Goal: Task Accomplishment & Management: Manage account settings

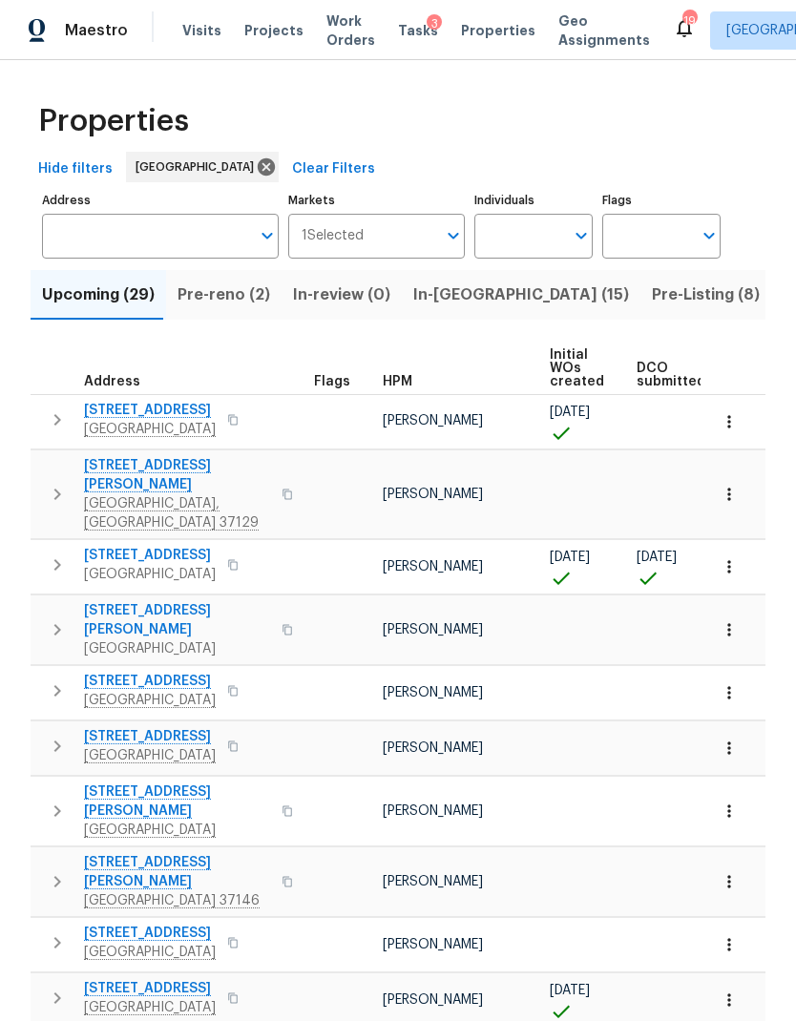
click at [449, 282] on span "In-[GEOGRAPHIC_DATA] (15)" at bounding box center [521, 295] width 216 height 27
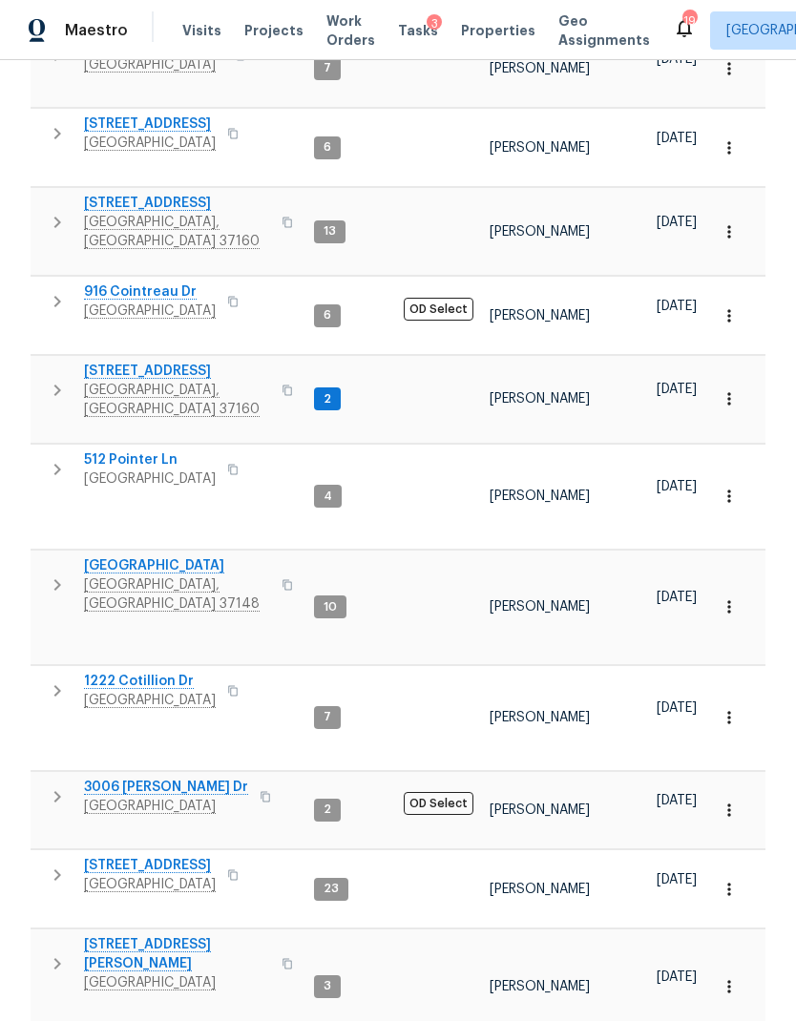
scroll to position [406, 0]
click at [141, 363] on span "[STREET_ADDRESS]" at bounding box center [177, 372] width 186 height 19
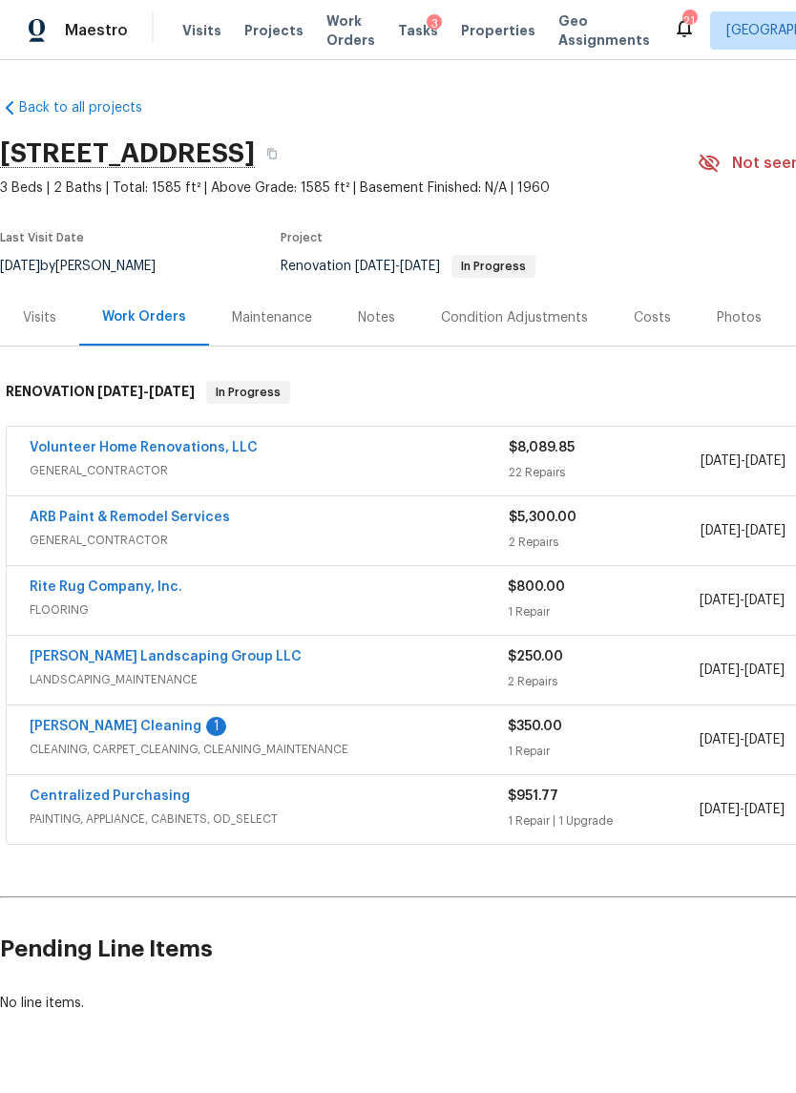
click at [132, 593] on link "Rite Rug Company, Inc." at bounding box center [106, 586] width 153 height 13
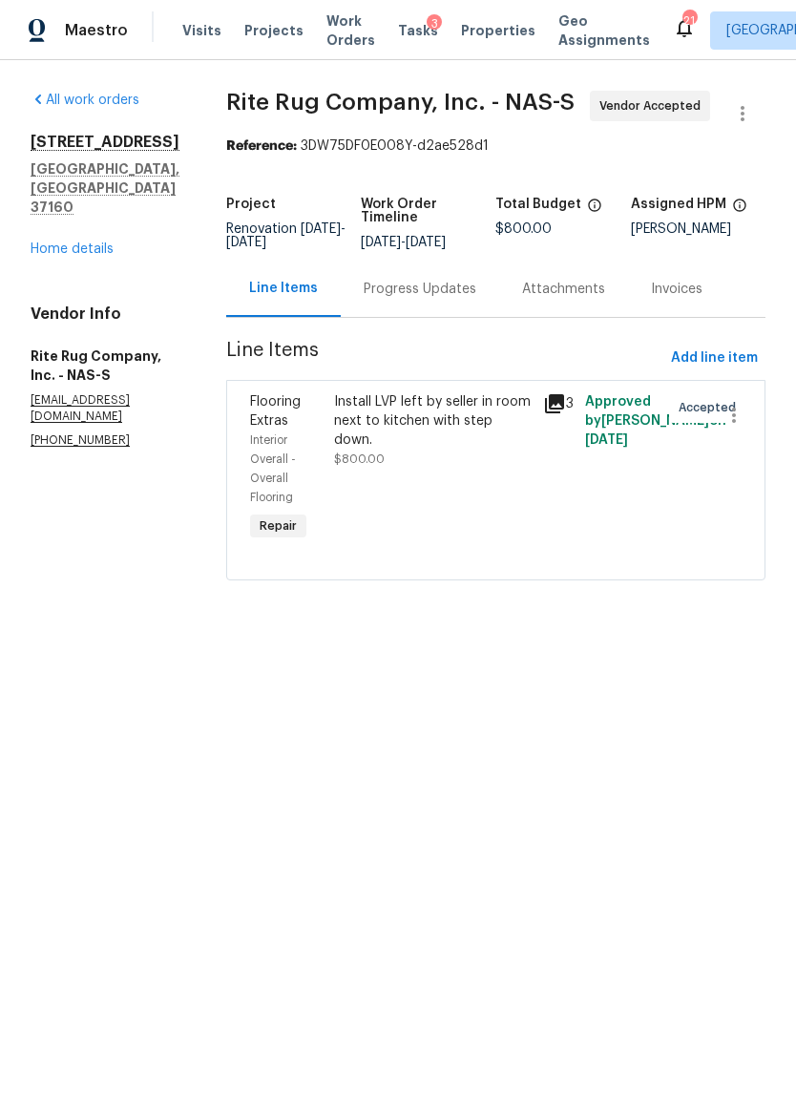
click at [441, 450] on div "Install LVP left by seller in room next to kitchen with step down." at bounding box center [433, 420] width 199 height 57
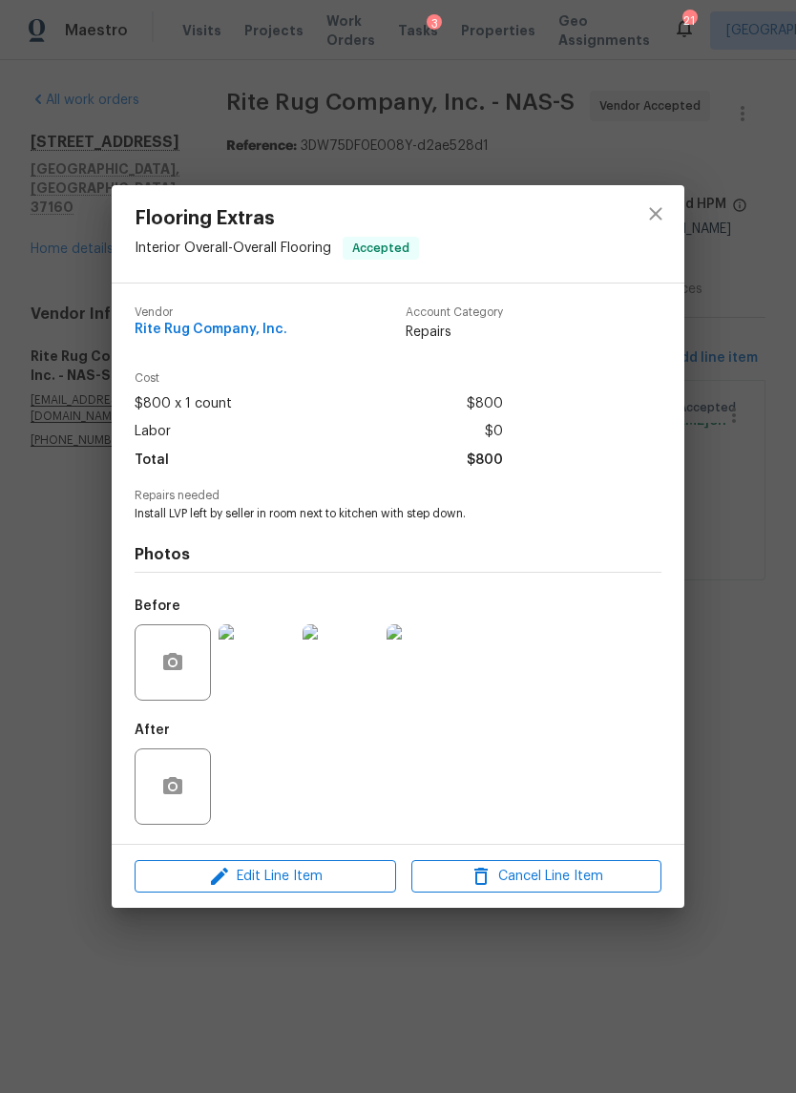
click at [269, 658] on img at bounding box center [257, 662] width 76 height 76
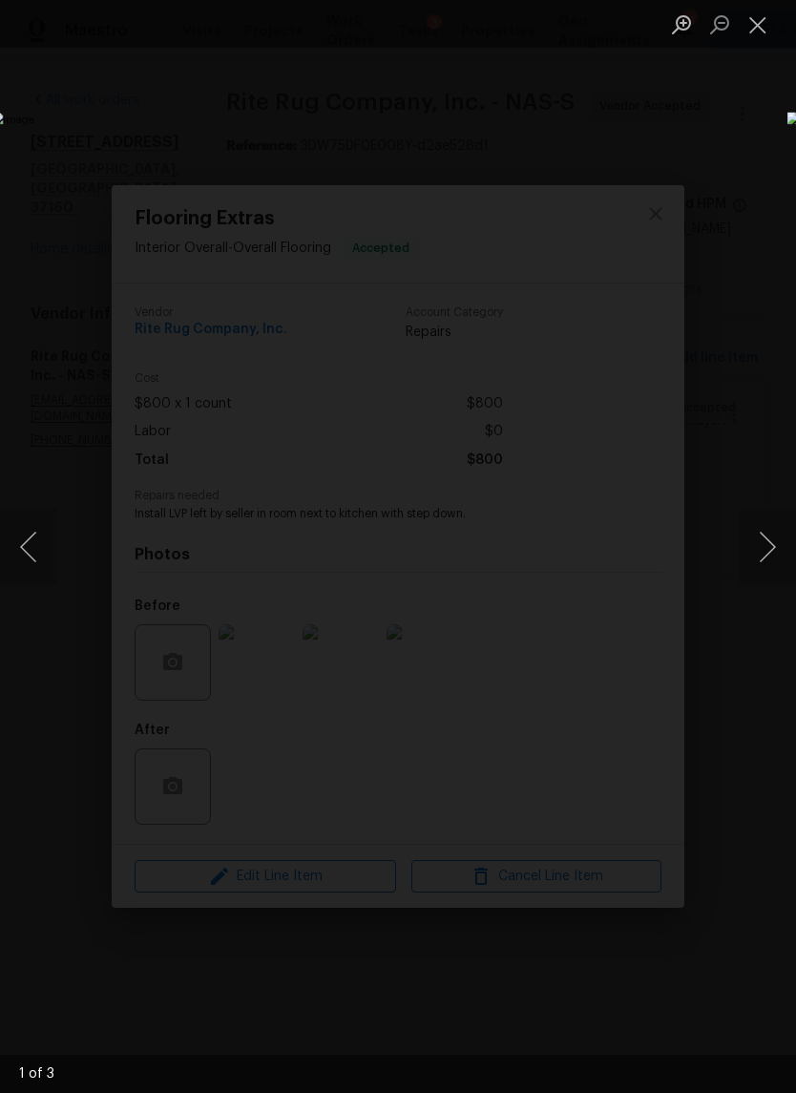
click at [766, 545] on button "Next image" at bounding box center [767, 547] width 57 height 76
click at [769, 555] on button "Next image" at bounding box center [767, 547] width 57 height 76
click at [769, 542] on button "Next image" at bounding box center [767, 547] width 57 height 76
click at [771, 521] on button "Next image" at bounding box center [767, 547] width 57 height 76
click at [769, 540] on button "Next image" at bounding box center [767, 547] width 57 height 76
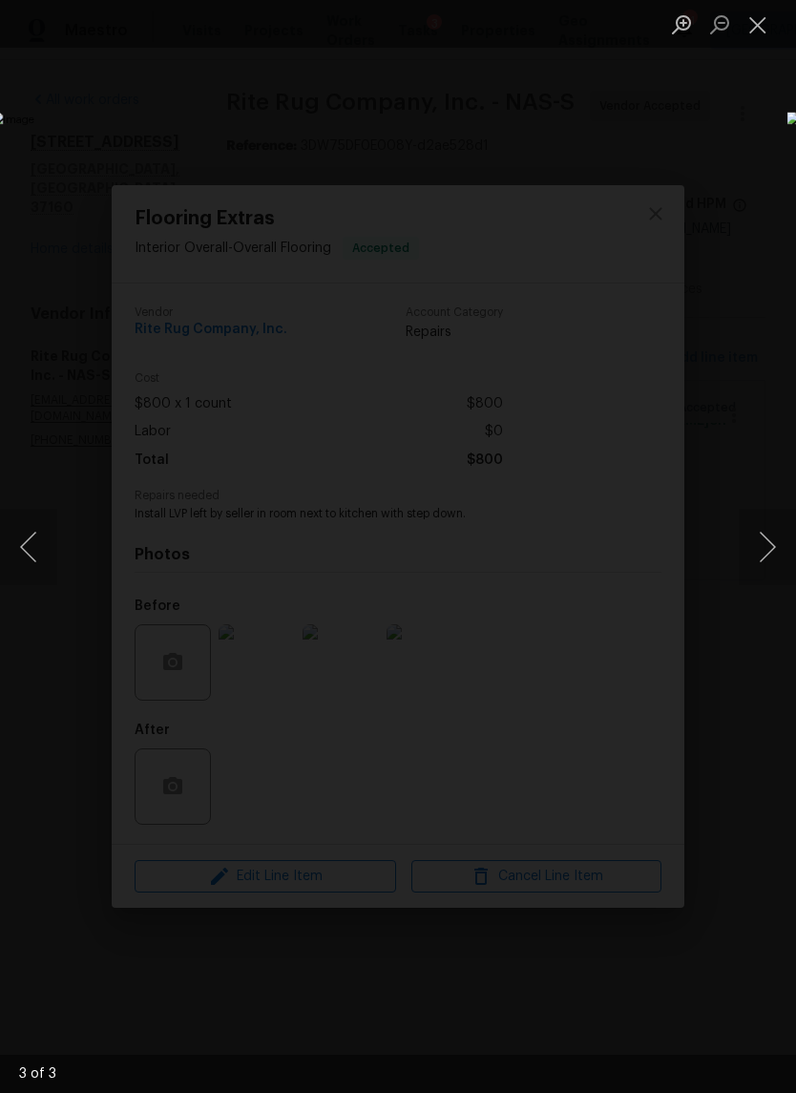
click at [762, 546] on button "Next image" at bounding box center [767, 547] width 57 height 76
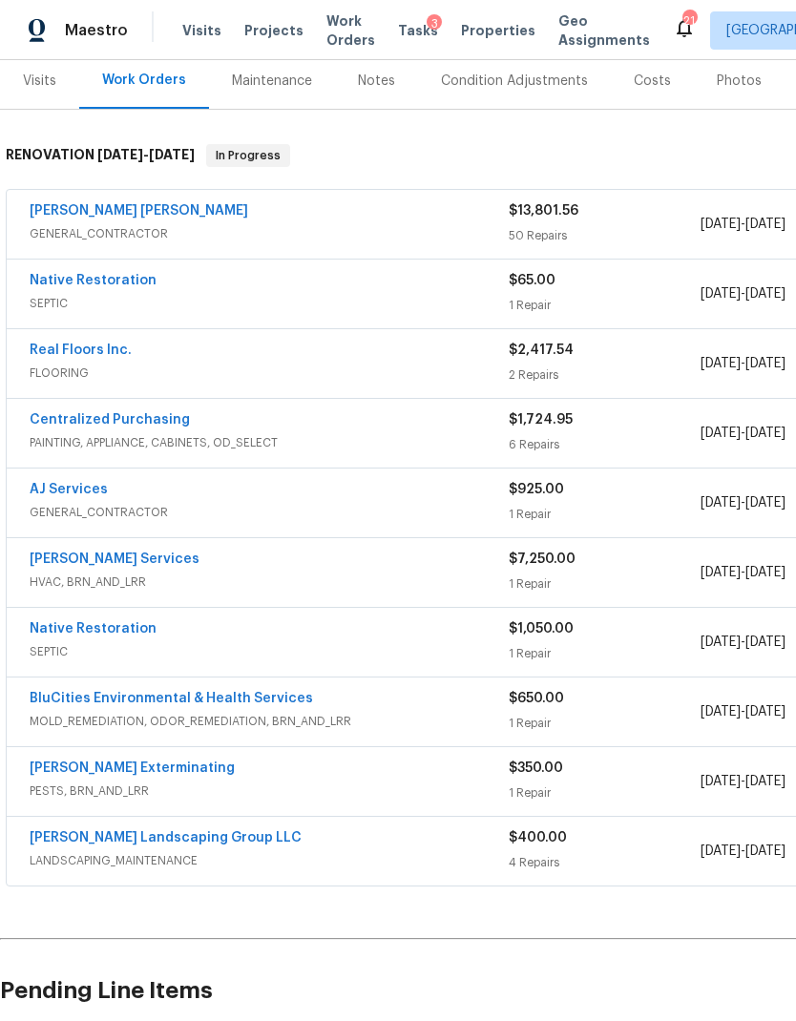
scroll to position [237, 0]
click at [255, 677] on link "BluCities Environmental & Health Services" at bounding box center [171, 698] width 283 height 13
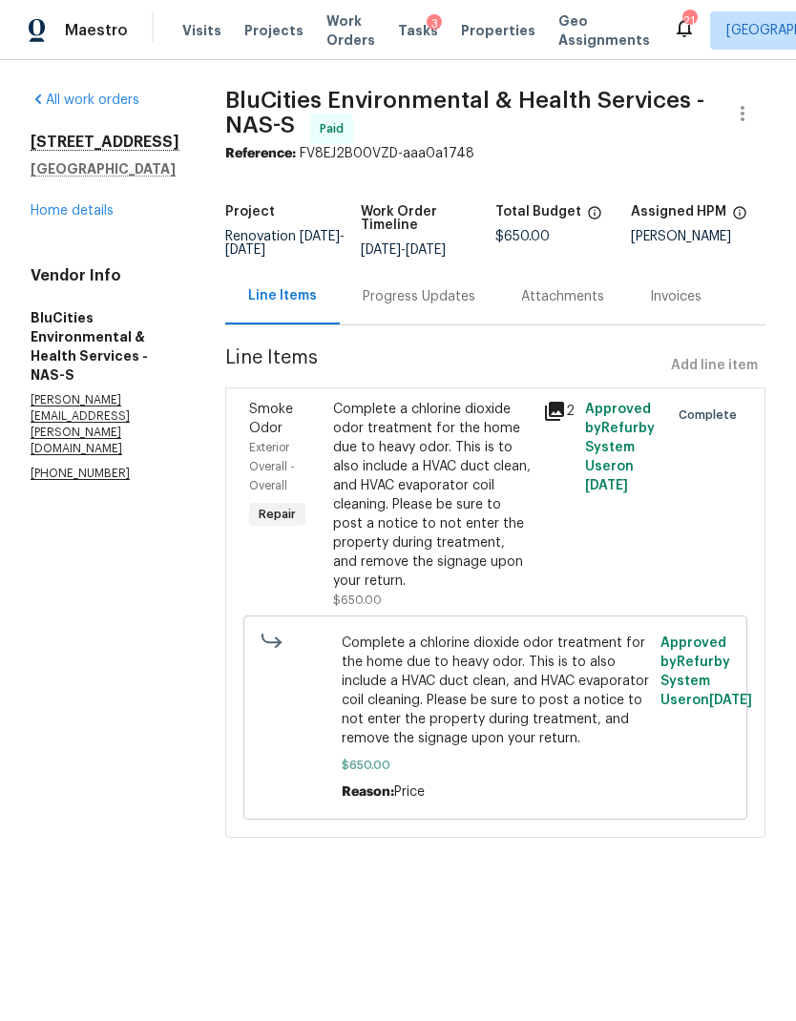
click at [71, 218] on link "Home details" at bounding box center [72, 210] width 83 height 13
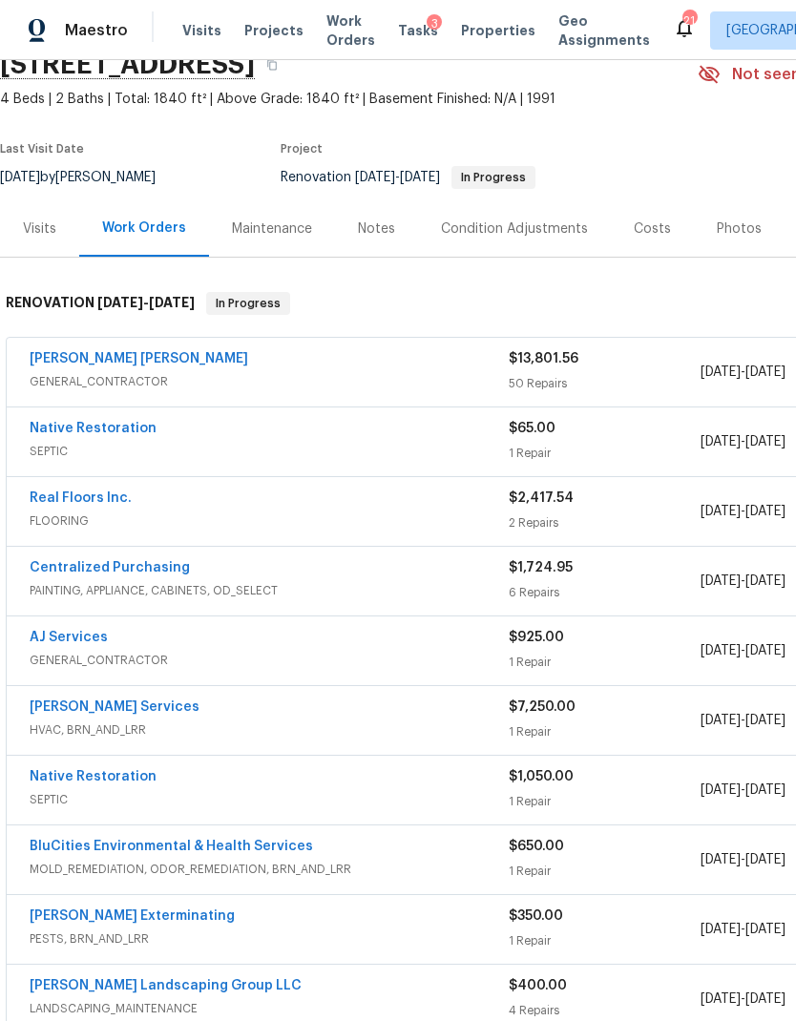
scroll to position [88, 0]
click at [148, 354] on link "Fernando Ruiz Hernandez" at bounding box center [139, 359] width 219 height 13
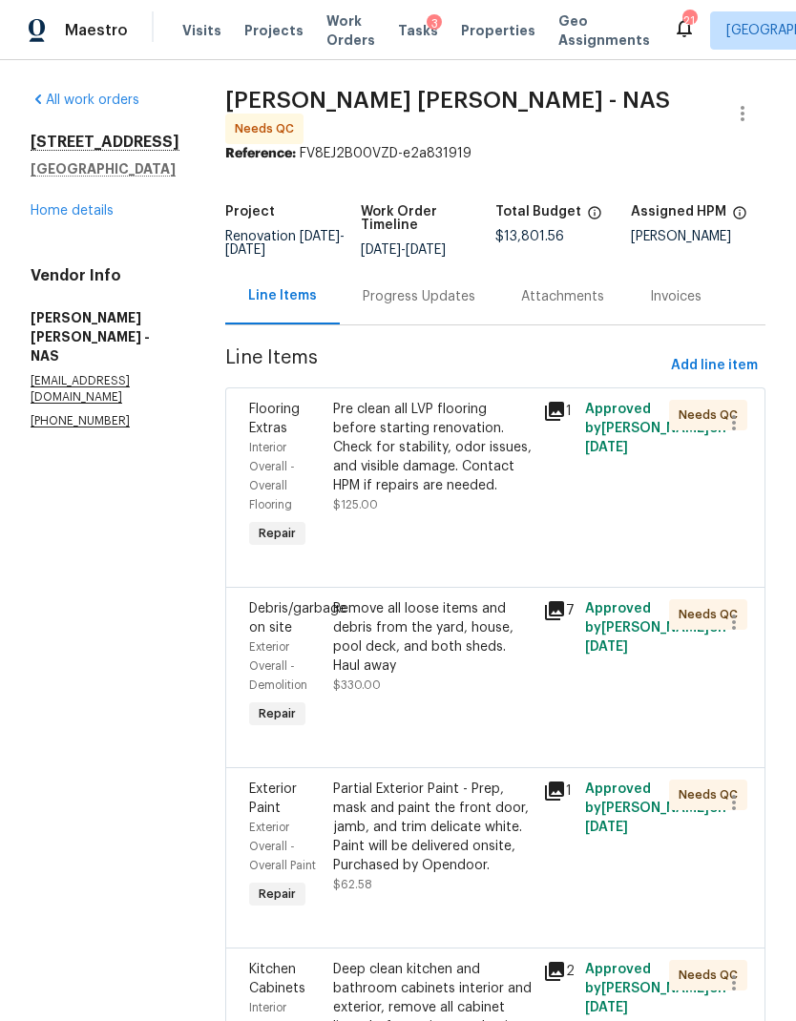
click at [438, 306] on div "Progress Updates" at bounding box center [419, 296] width 113 height 19
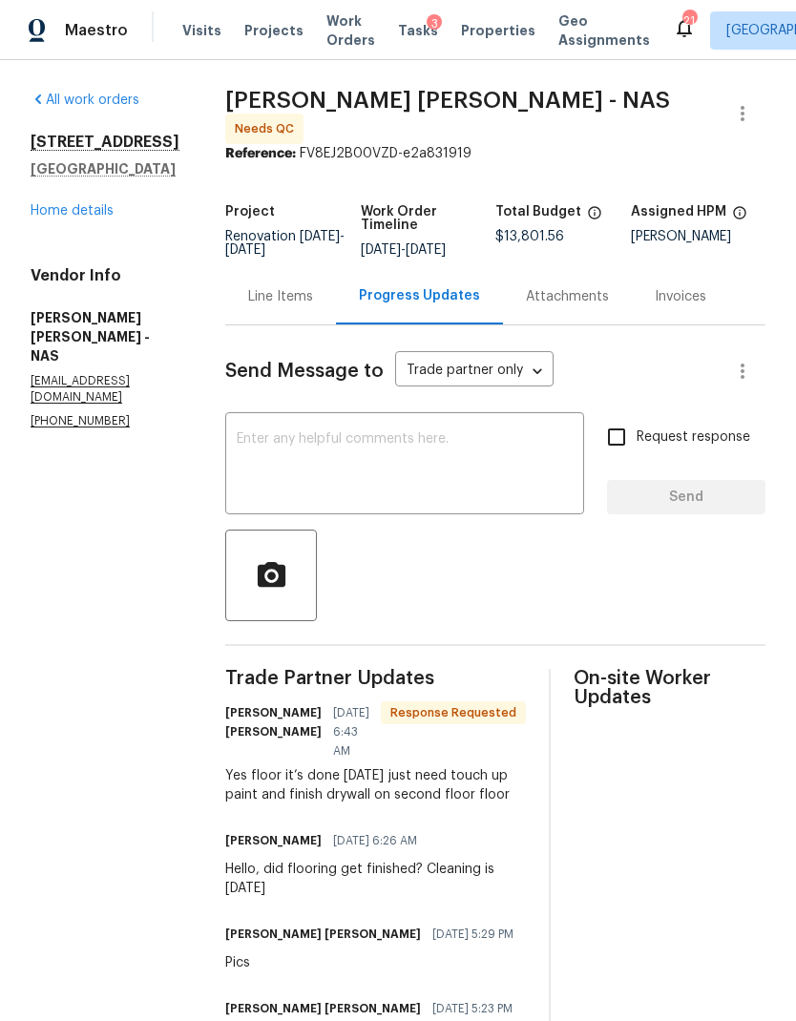
click at [89, 209] on link "Home details" at bounding box center [72, 210] width 83 height 13
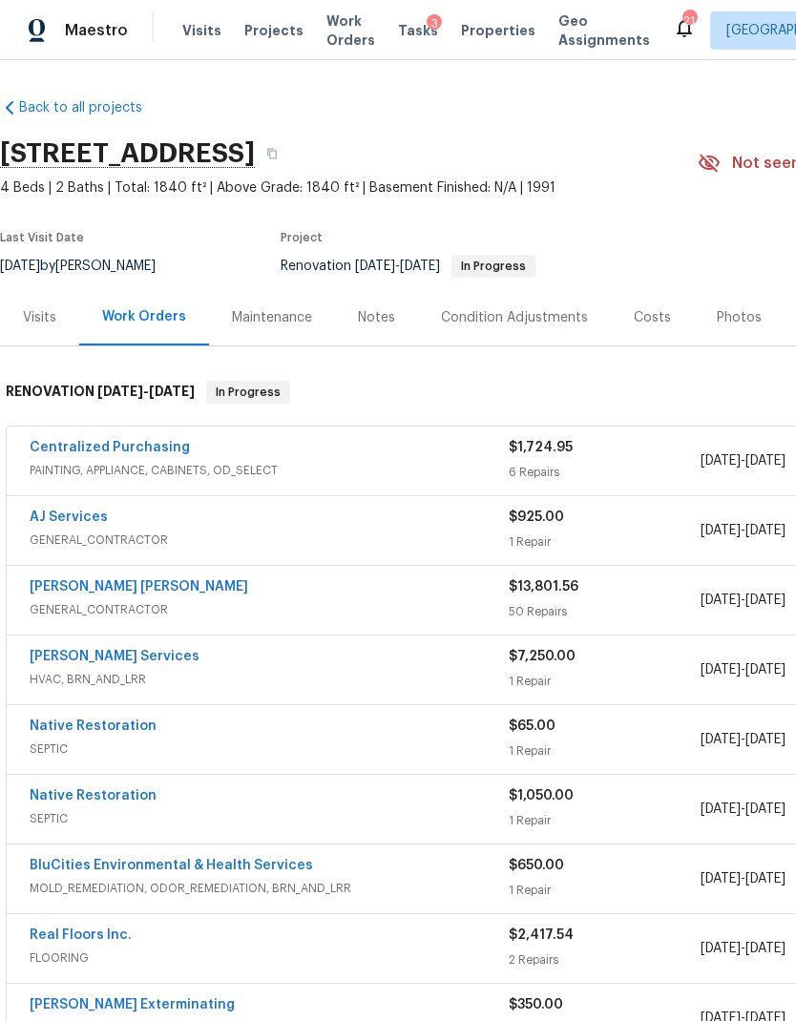
click at [379, 323] on div "Notes" at bounding box center [376, 317] width 37 height 19
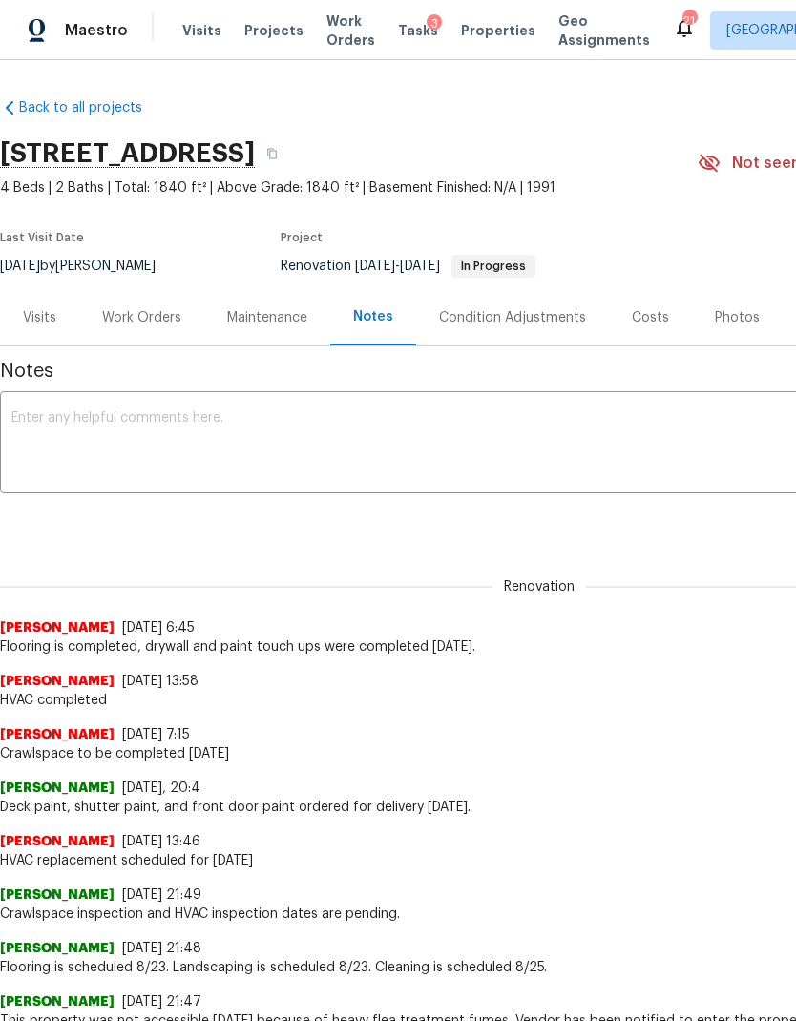
click at [379, 440] on textarea at bounding box center [539, 444] width 1056 height 67
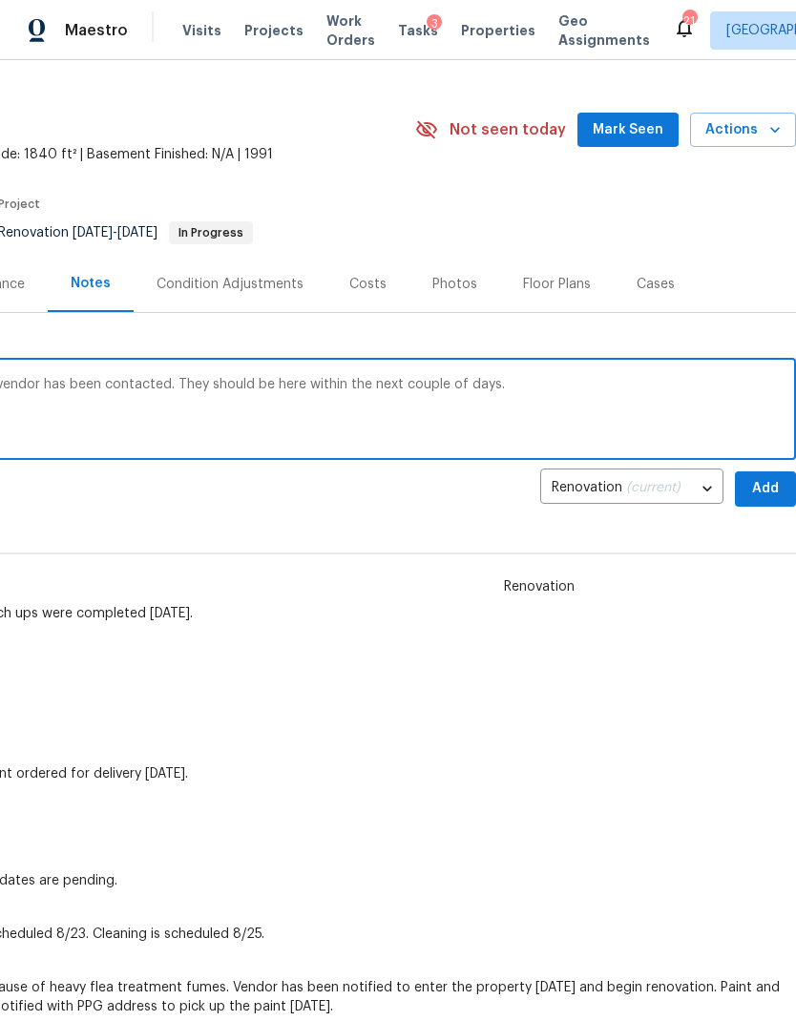
scroll to position [33, 283]
type textarea "Home will need one more odor treatment vendor has been contacted. They should b…"
click at [766, 492] on span "Add" at bounding box center [765, 489] width 31 height 24
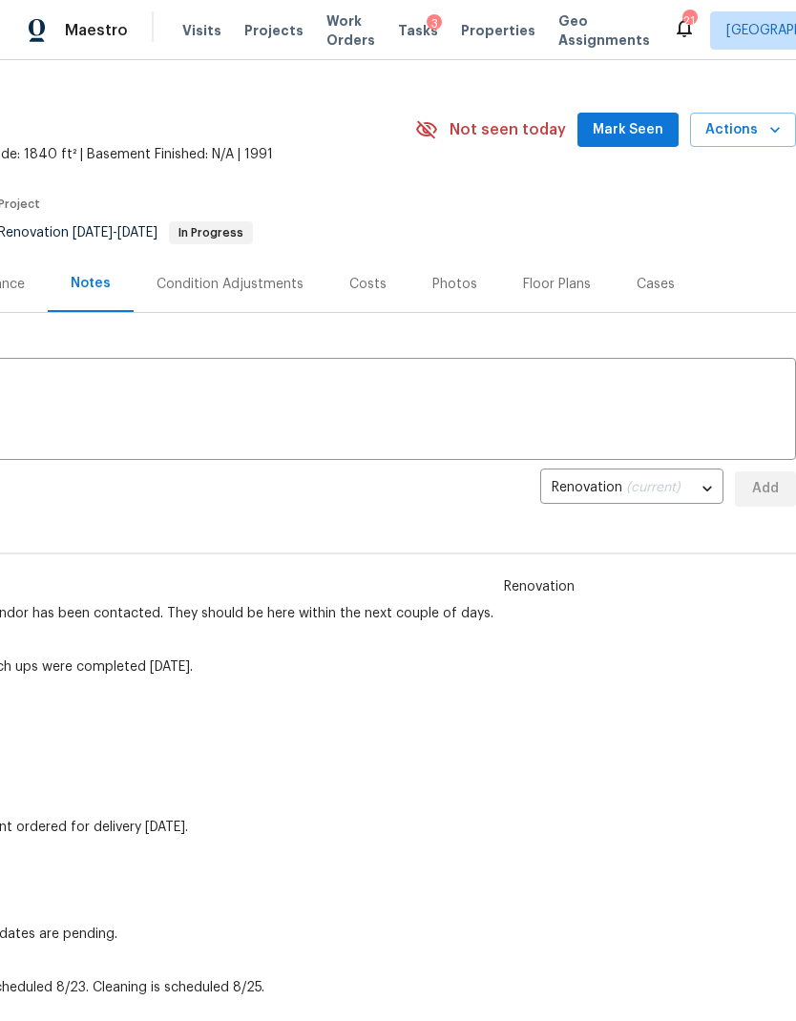
click at [450, 405] on textarea at bounding box center [257, 411] width 1056 height 67
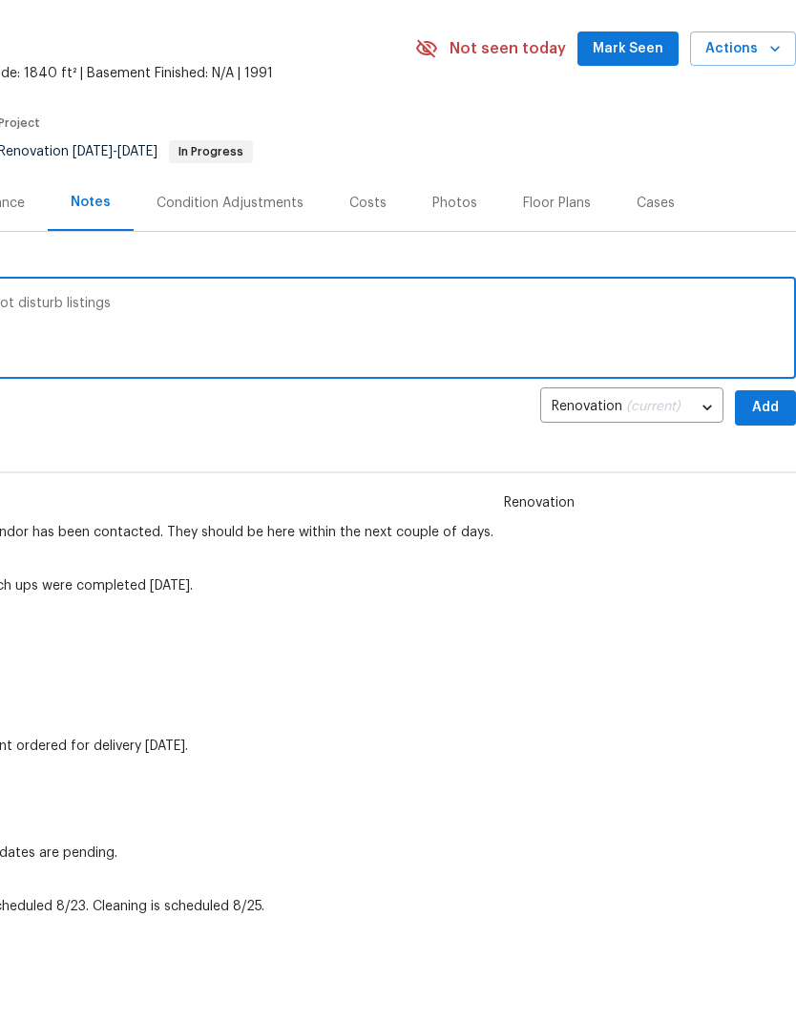
scroll to position [31, 283]
type textarea "They will do odor treatment overnight to not disturb listings"
click at [766, 480] on span "Add" at bounding box center [765, 492] width 31 height 24
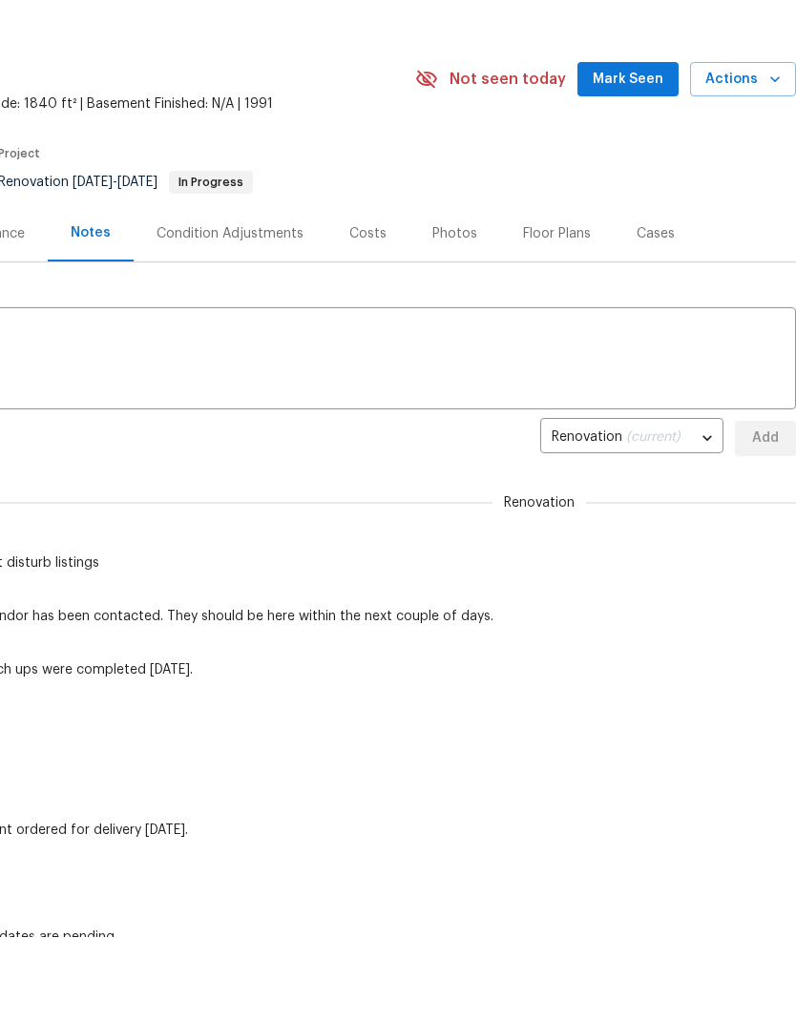
scroll to position [0, 283]
click at [765, 82] on span "Actions" at bounding box center [742, 80] width 75 height 24
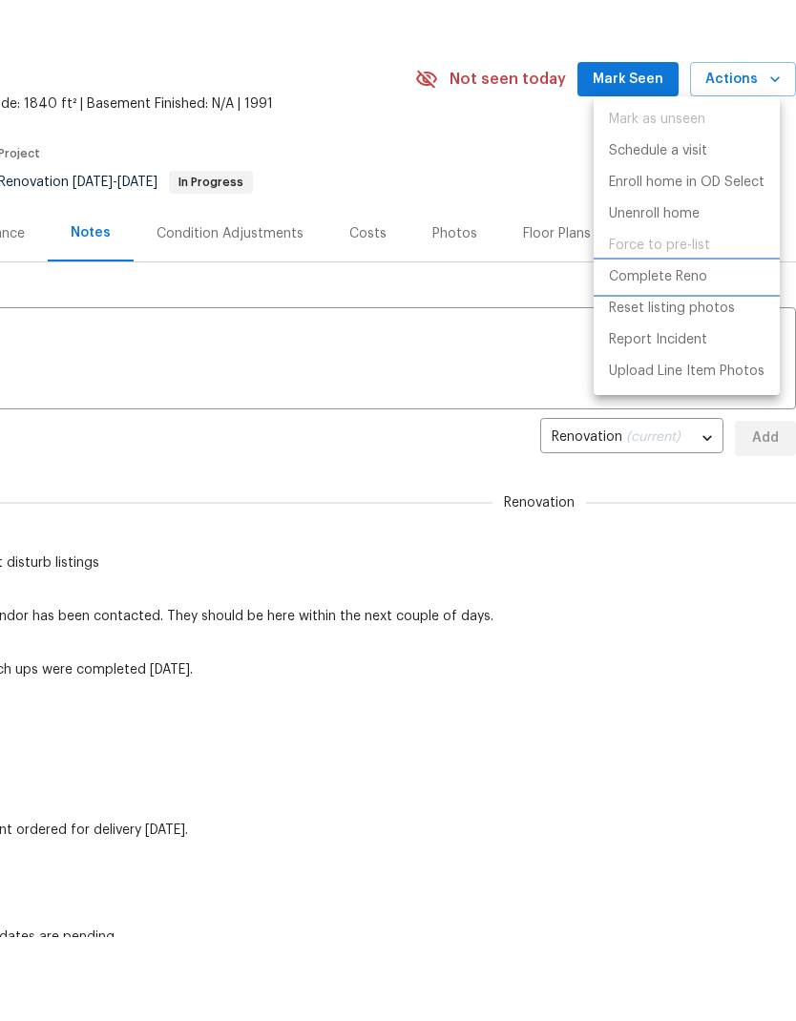
click at [666, 271] on p "Complete Reno" at bounding box center [658, 277] width 98 height 20
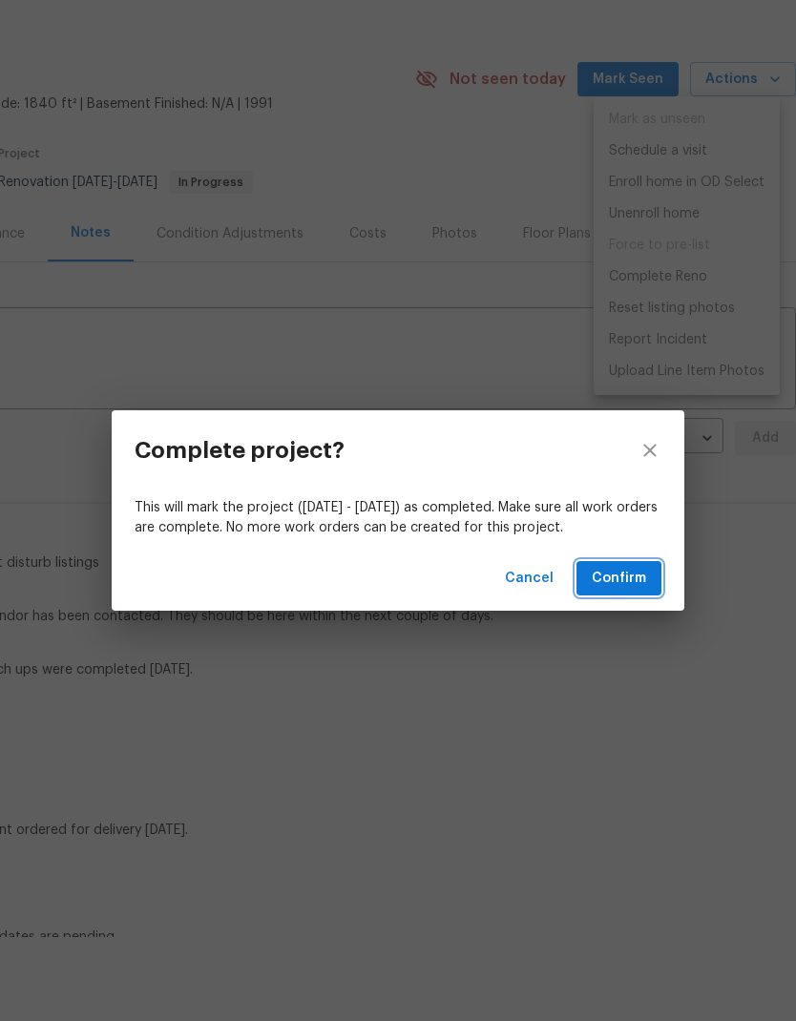
click at [619, 572] on span "Confirm" at bounding box center [619, 579] width 54 height 24
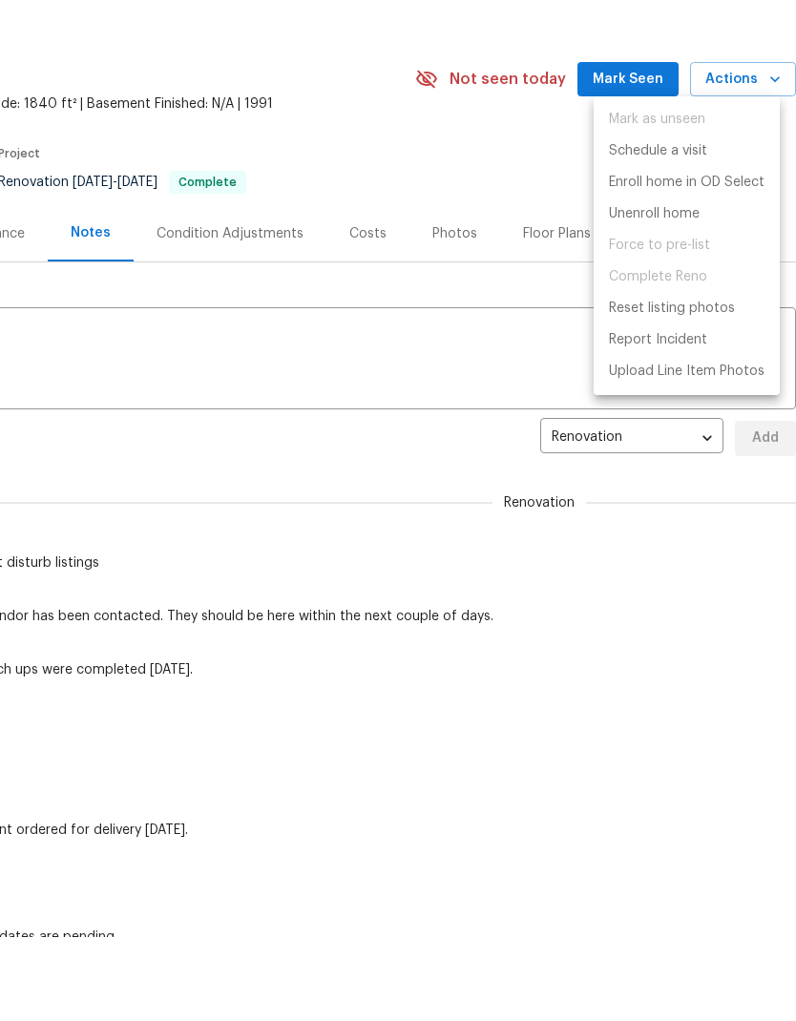
click at [643, 669] on div at bounding box center [398, 510] width 796 height 1021
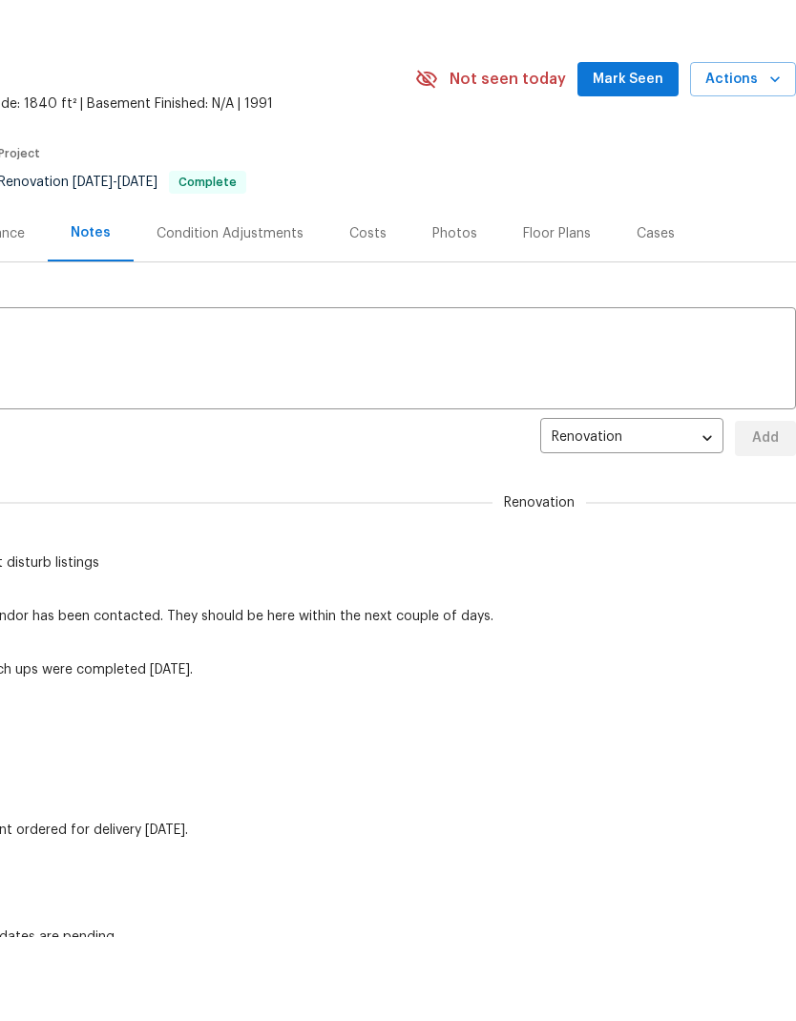
click at [654, 590] on div "Brianna Bidco 9/2/25, 11:39" at bounding box center [256, 597] width 1079 height 19
click at [450, 228] on div "Photos" at bounding box center [454, 233] width 45 height 19
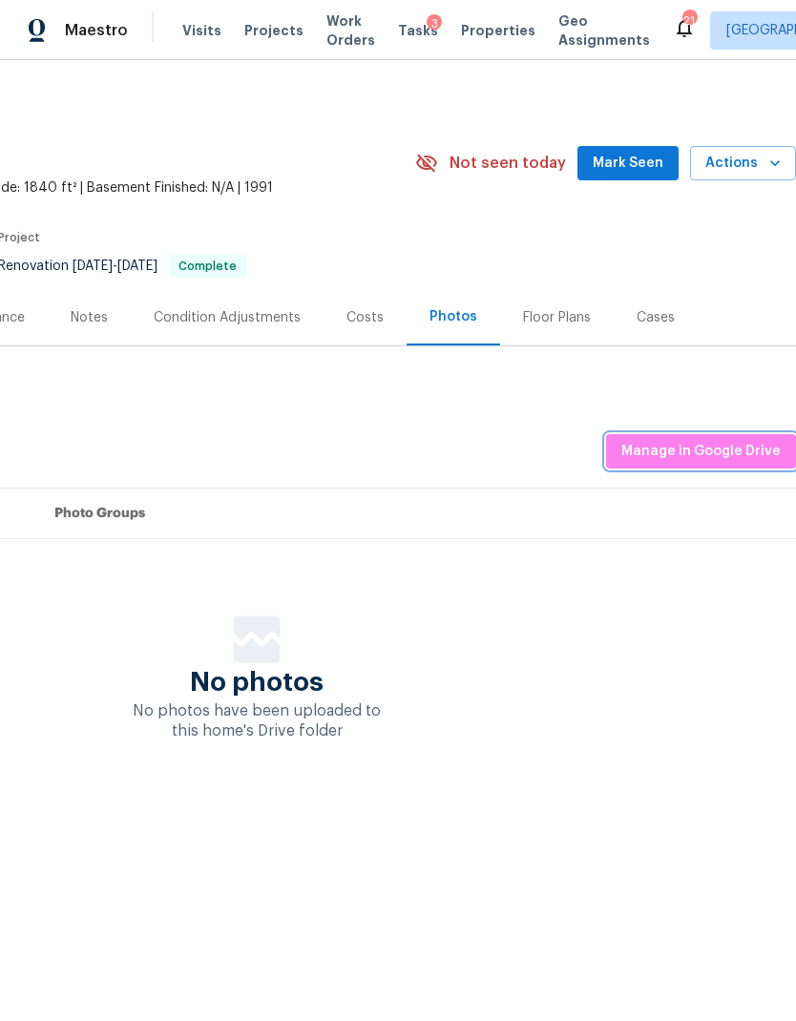
click at [720, 444] on span "Manage in Google Drive" at bounding box center [700, 452] width 159 height 24
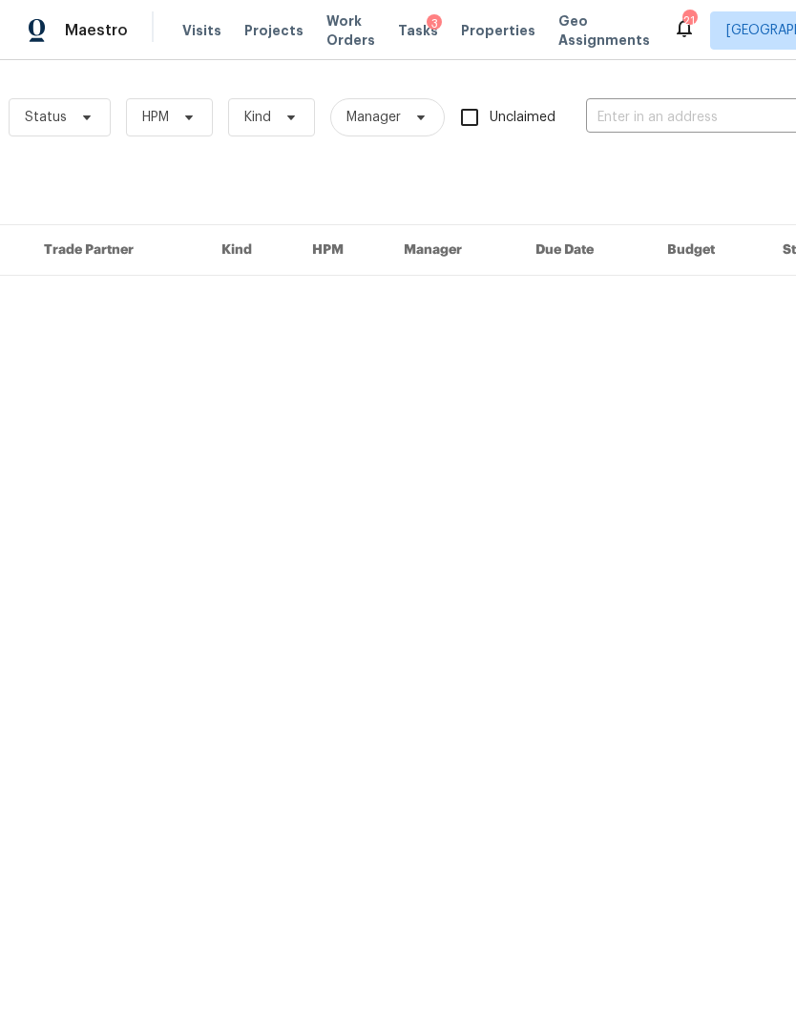
scroll to position [0, 222]
click at [668, 106] on input "text" at bounding box center [679, 118] width 191 height 30
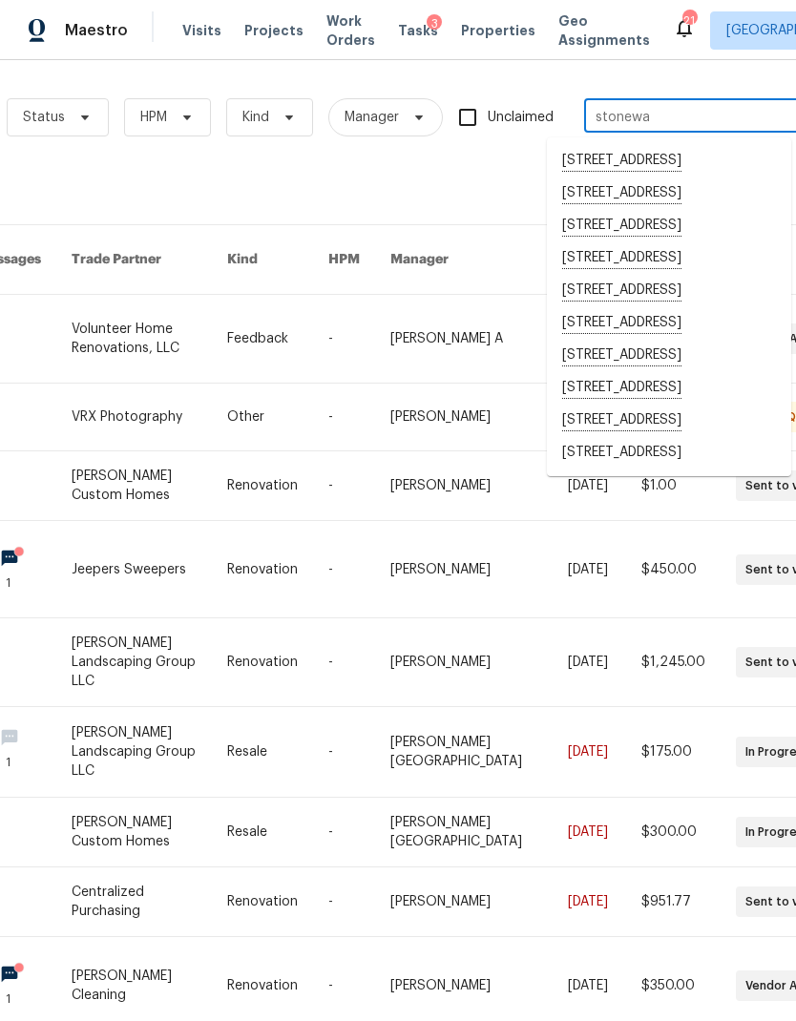
type input "stoneway"
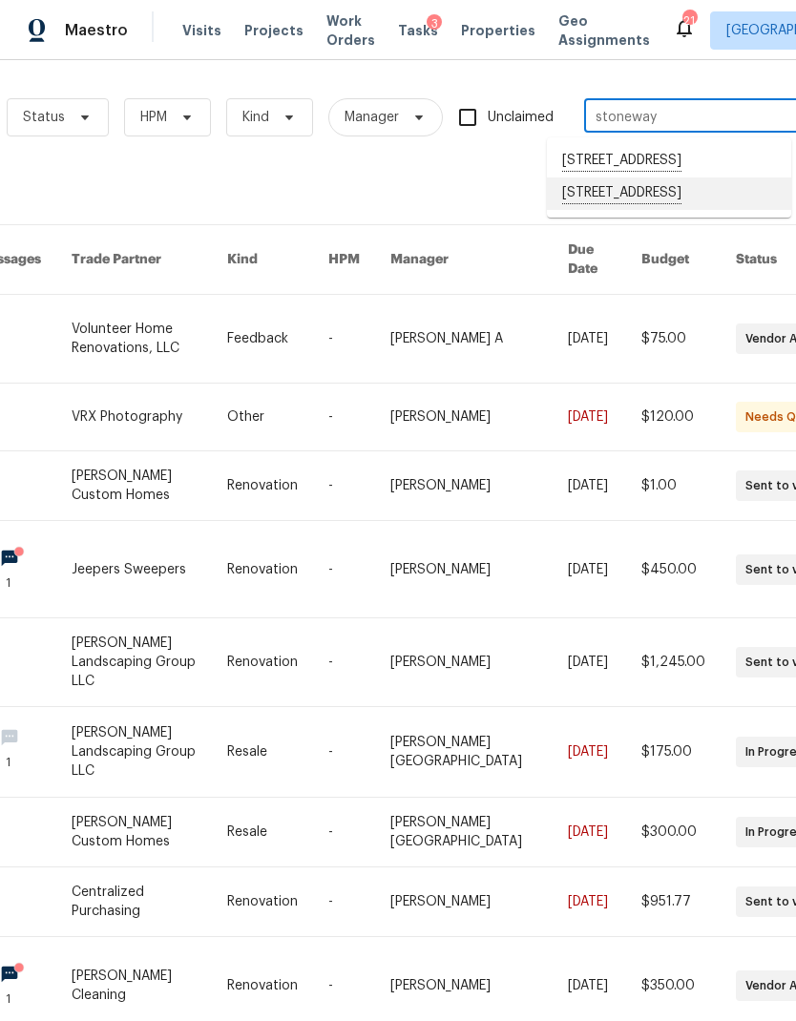
click at [638, 210] on li "[STREET_ADDRESS]" at bounding box center [669, 194] width 244 height 32
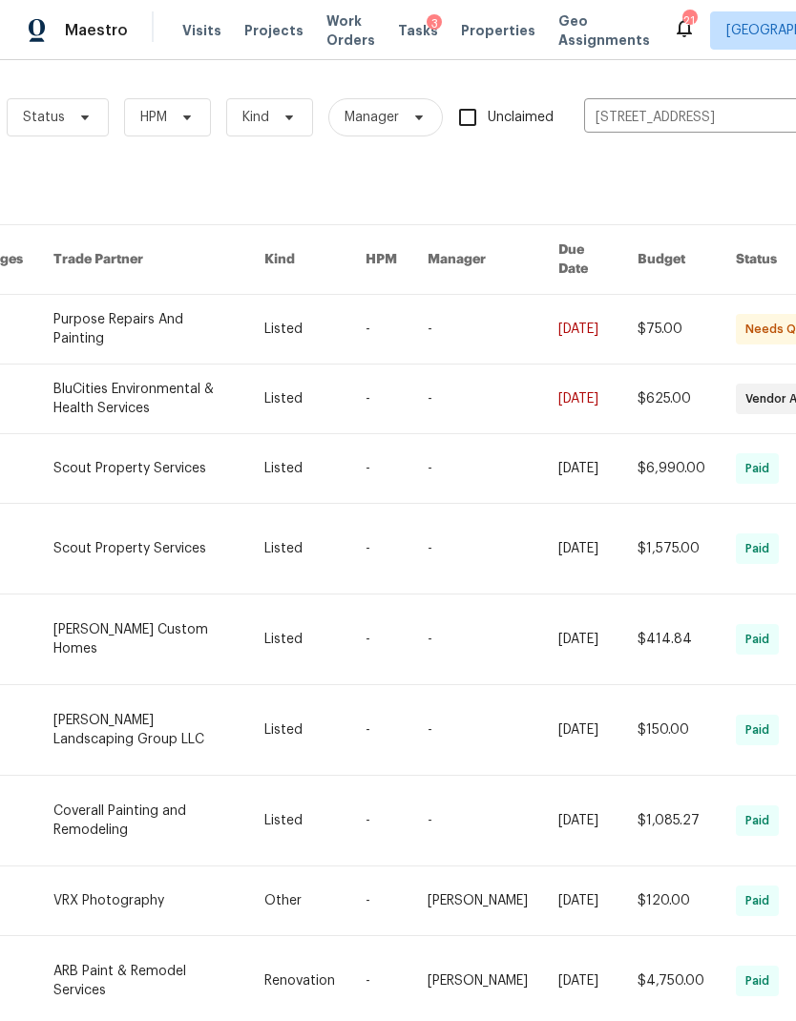
click at [530, 297] on link at bounding box center [493, 329] width 131 height 69
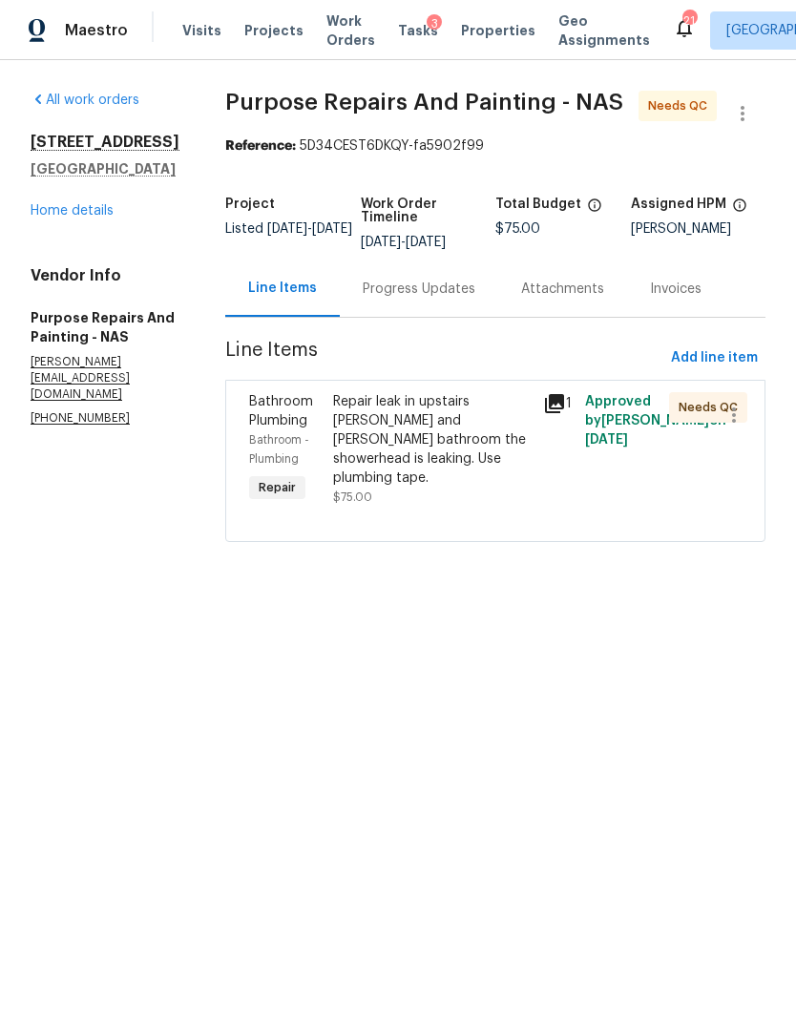
click at [446, 447] on div "Repair leak in upstairs [PERSON_NAME] and [PERSON_NAME] bathroom the showerhead…" at bounding box center [432, 439] width 199 height 95
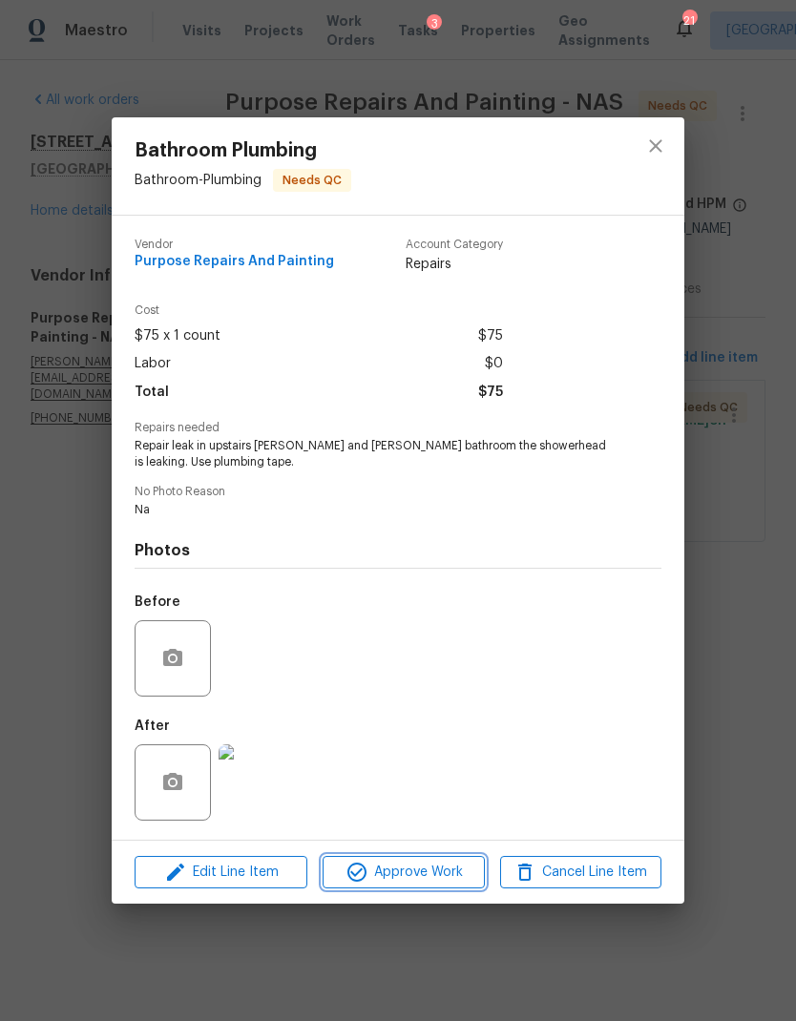
click at [446, 863] on span "Approve Work" at bounding box center [403, 873] width 150 height 24
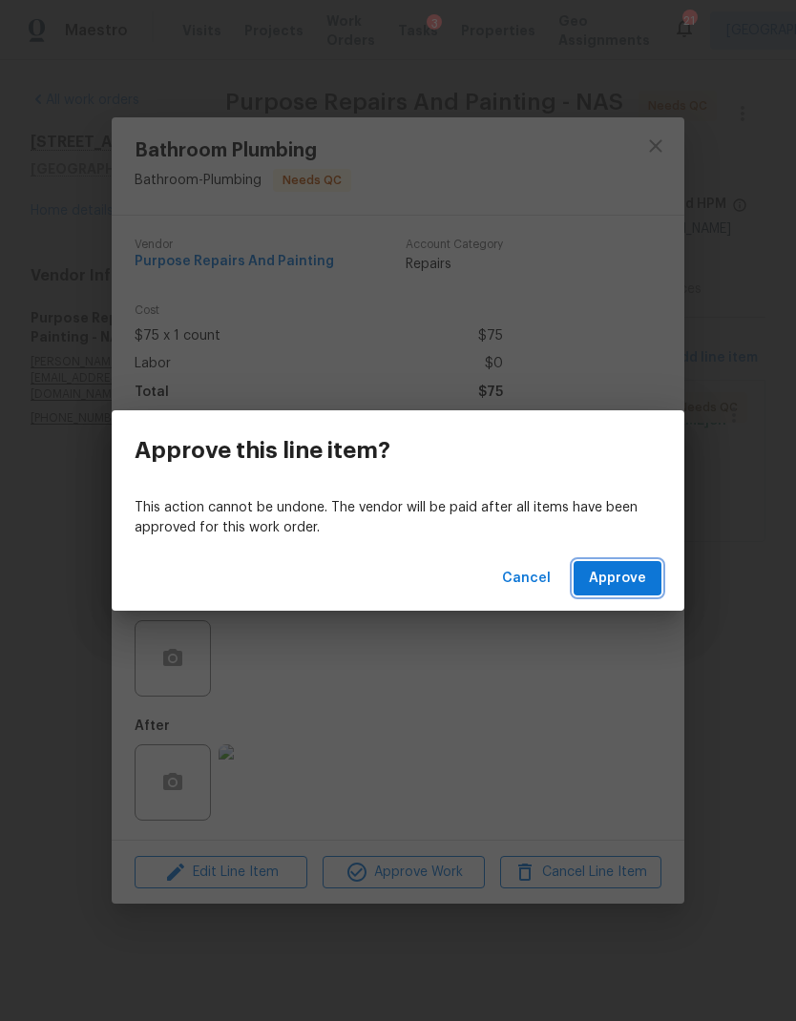
click at [601, 574] on span "Approve" at bounding box center [617, 579] width 57 height 24
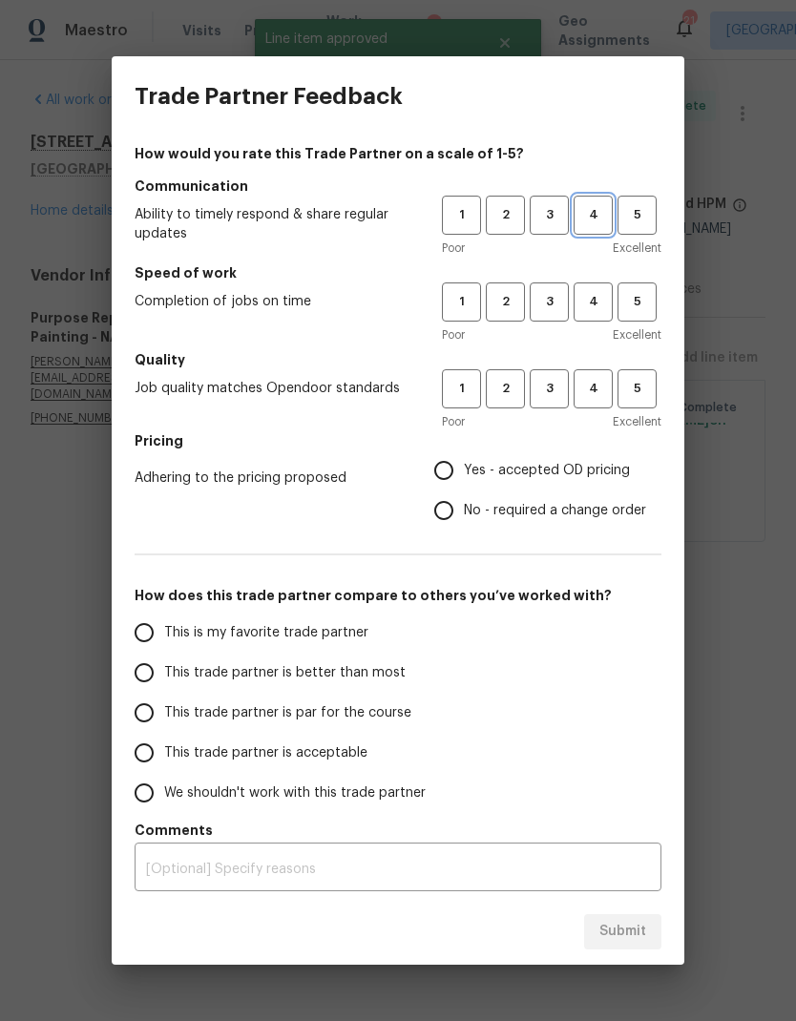
click at [582, 204] on button "4" at bounding box center [593, 215] width 39 height 39
click at [599, 298] on span "4" at bounding box center [593, 302] width 35 height 22
click at [590, 390] on span "4" at bounding box center [593, 389] width 35 height 22
click at [496, 470] on span "Yes - accepted OD pricing" at bounding box center [547, 471] width 166 height 20
click at [464, 470] on input "Yes - accepted OD pricing" at bounding box center [444, 471] width 40 height 40
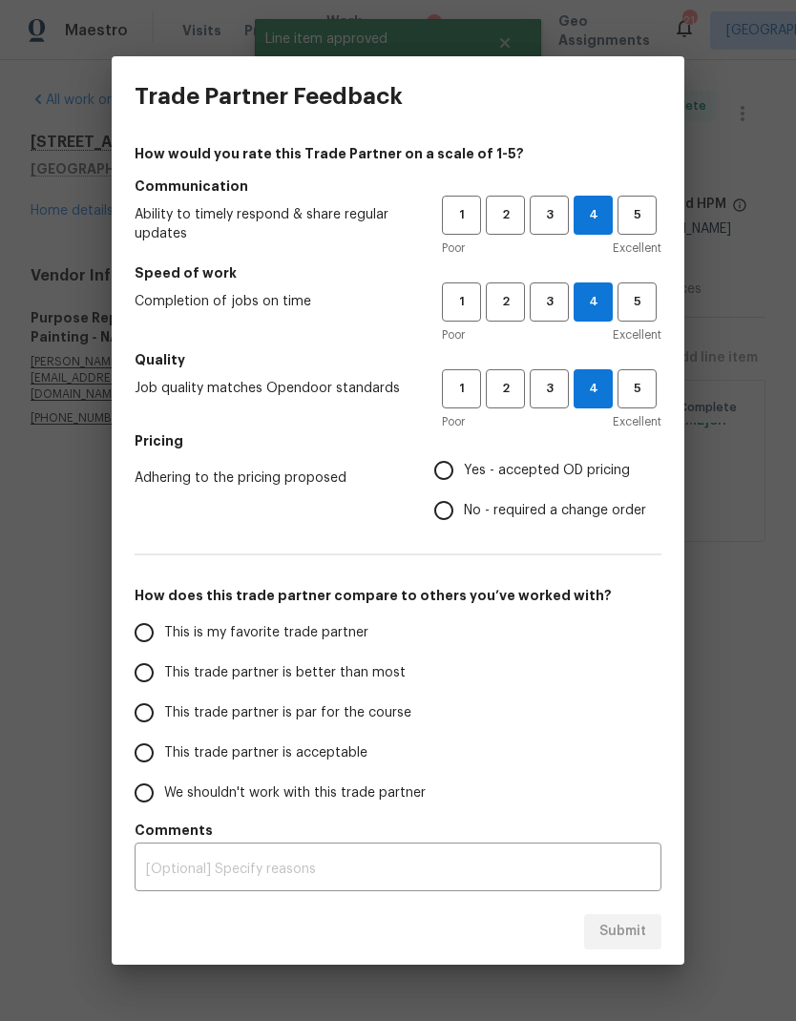
radio input "true"
click at [376, 673] on span "This trade partner is better than most" at bounding box center [284, 673] width 241 height 20
click at [164, 673] on input "This trade partner is better than most" at bounding box center [144, 673] width 40 height 40
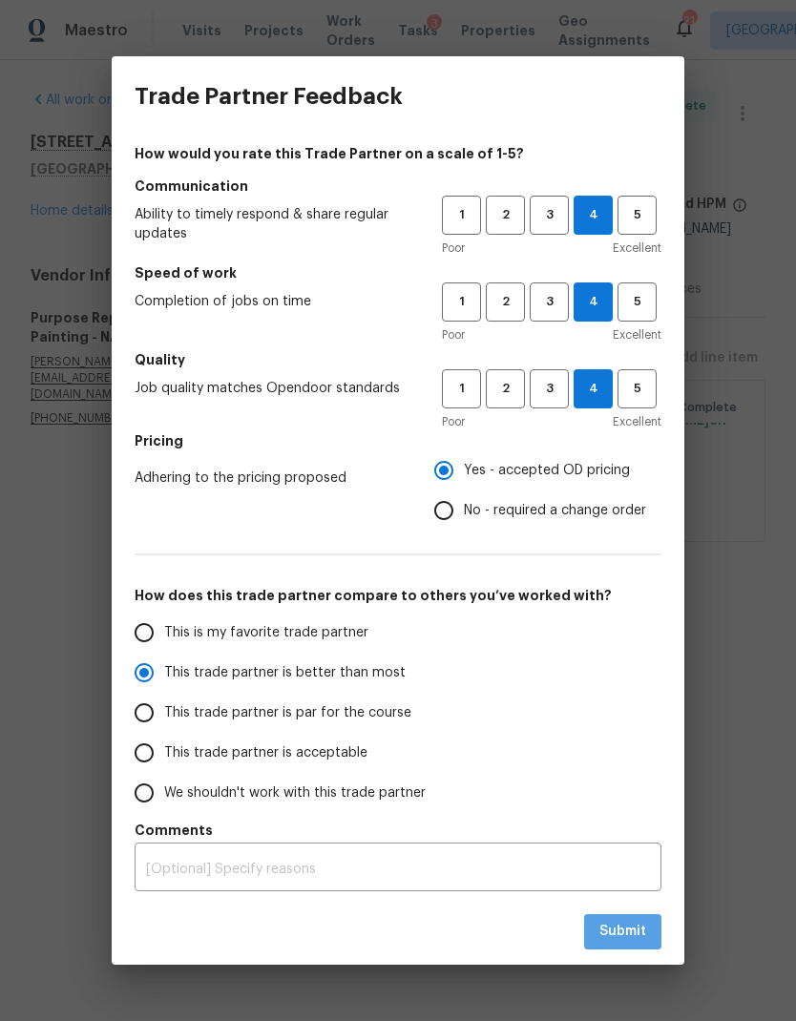
click at [619, 920] on span "Submit" at bounding box center [622, 932] width 47 height 24
radio input "true"
radio input "false"
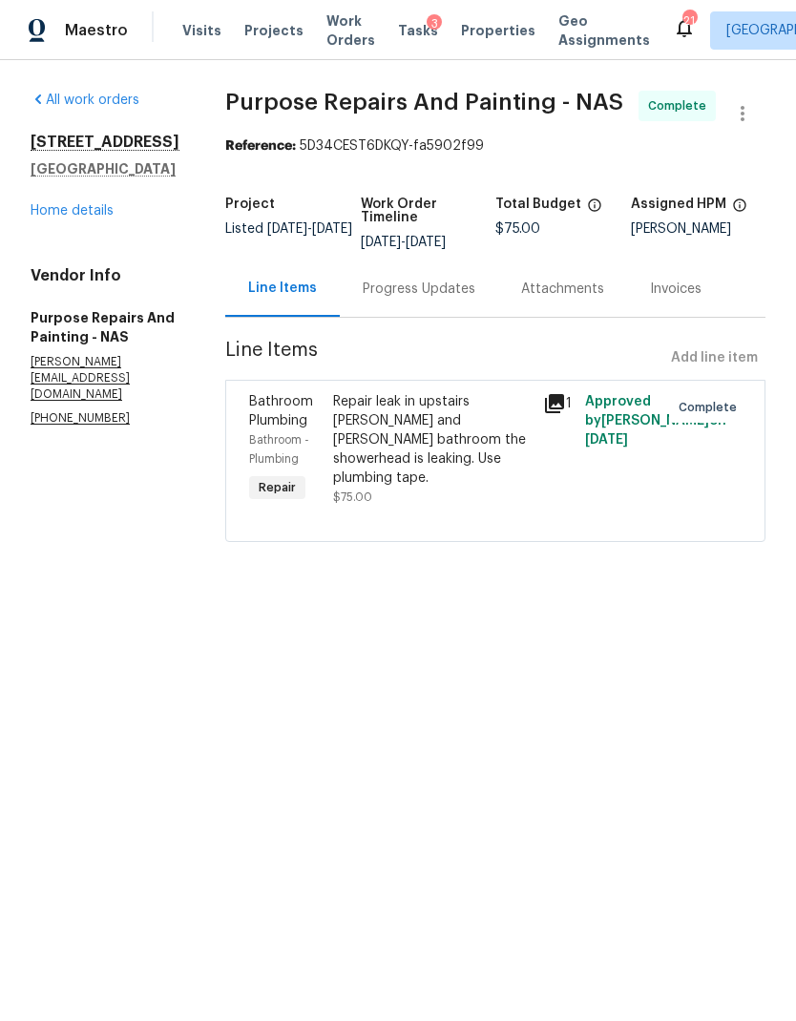
click at [72, 215] on link "Home details" at bounding box center [72, 210] width 83 height 13
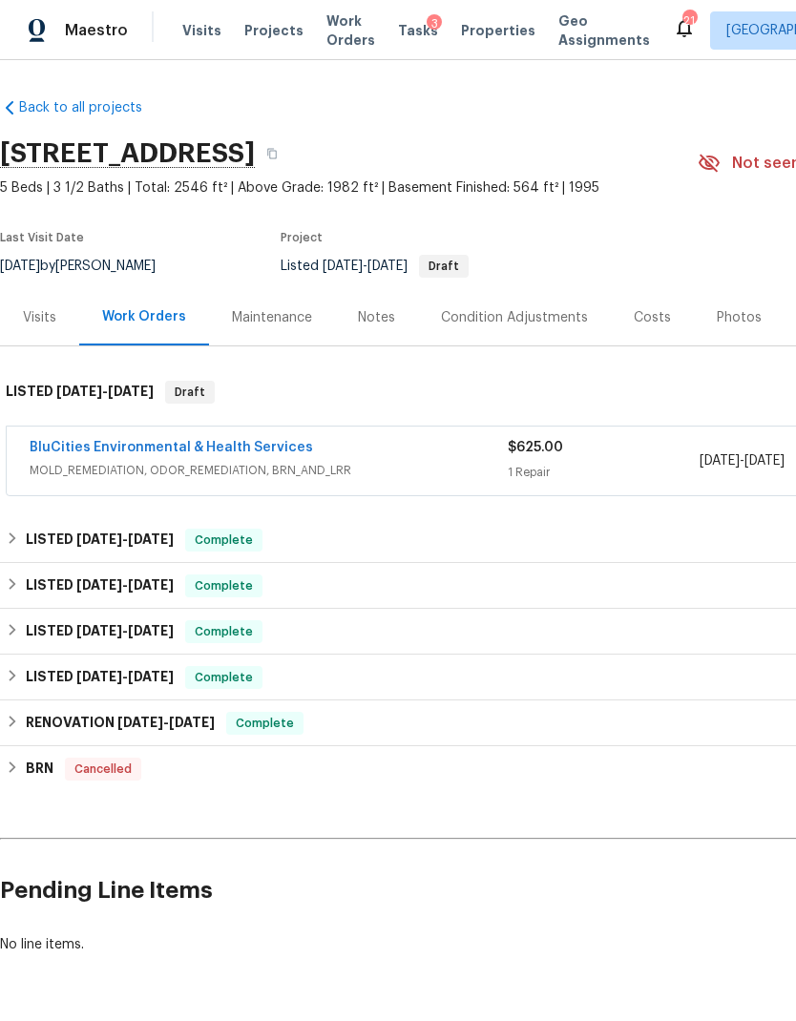
click at [249, 442] on link "BluCities Environmental & Health Services" at bounding box center [171, 447] width 283 height 13
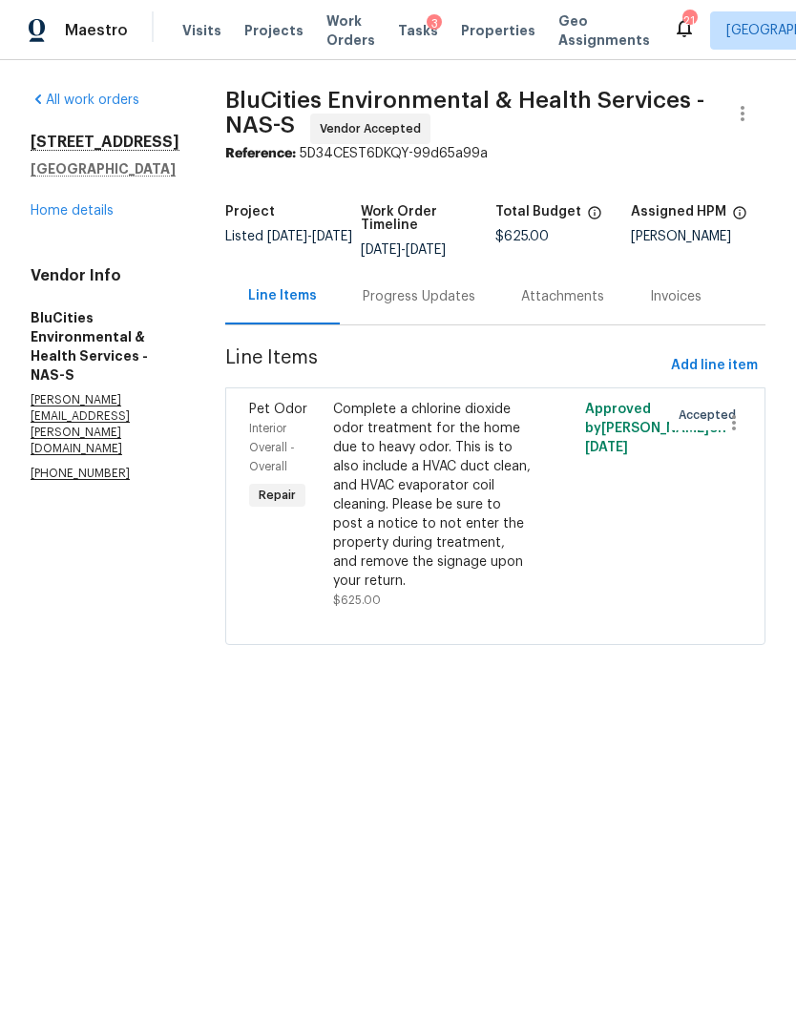
click at [73, 218] on link "Home details" at bounding box center [72, 210] width 83 height 13
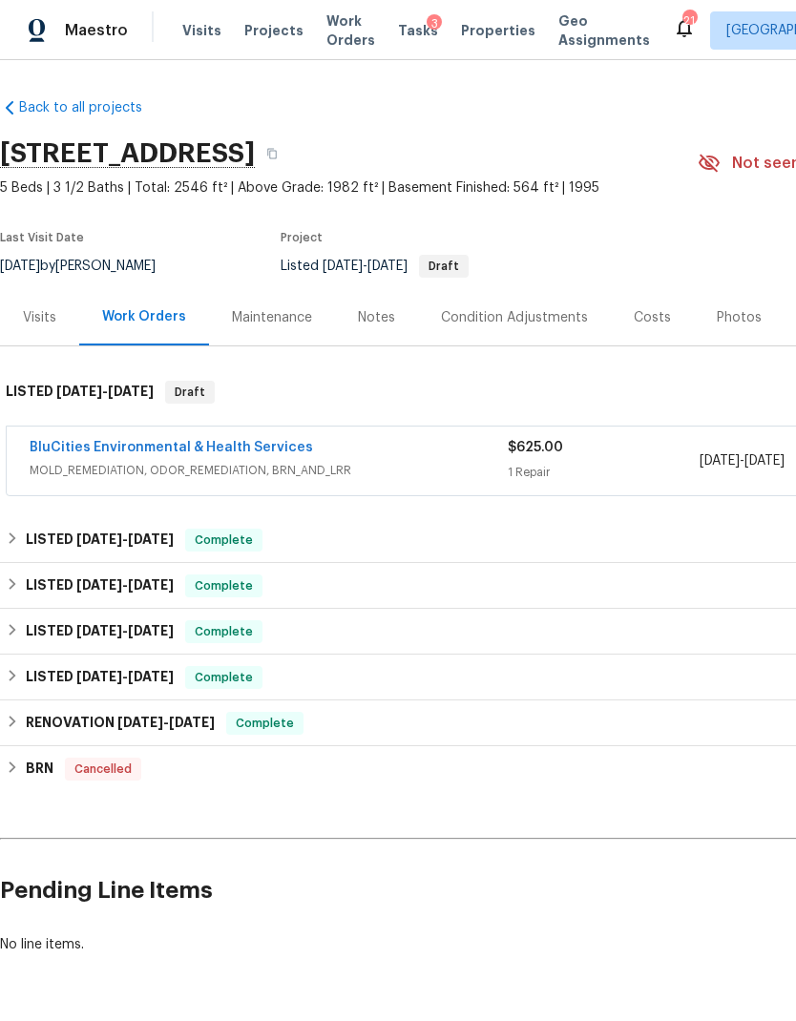
click at [376, 323] on div "Notes" at bounding box center [376, 317] width 37 height 19
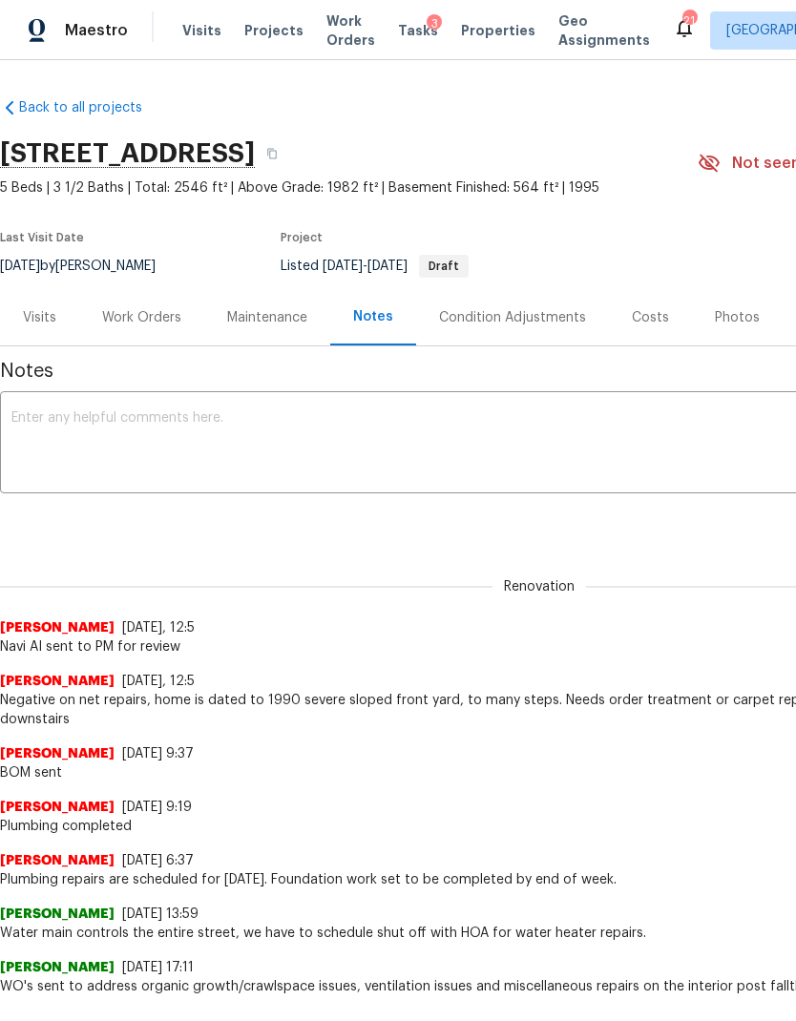
click at [284, 429] on textarea at bounding box center [539, 444] width 1056 height 67
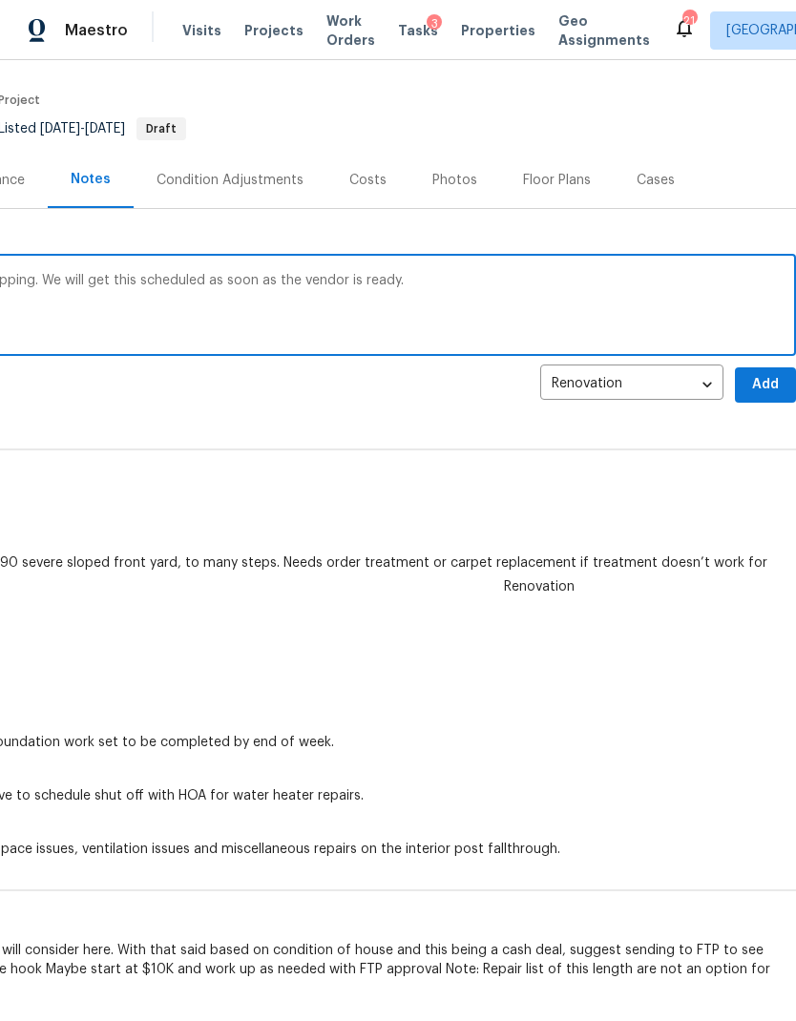
scroll to position [137, 283]
type textarea "Fender will have a delay due to material shipping. We will get this scheduled a…"
click at [772, 382] on span "Add" at bounding box center [765, 385] width 31 height 24
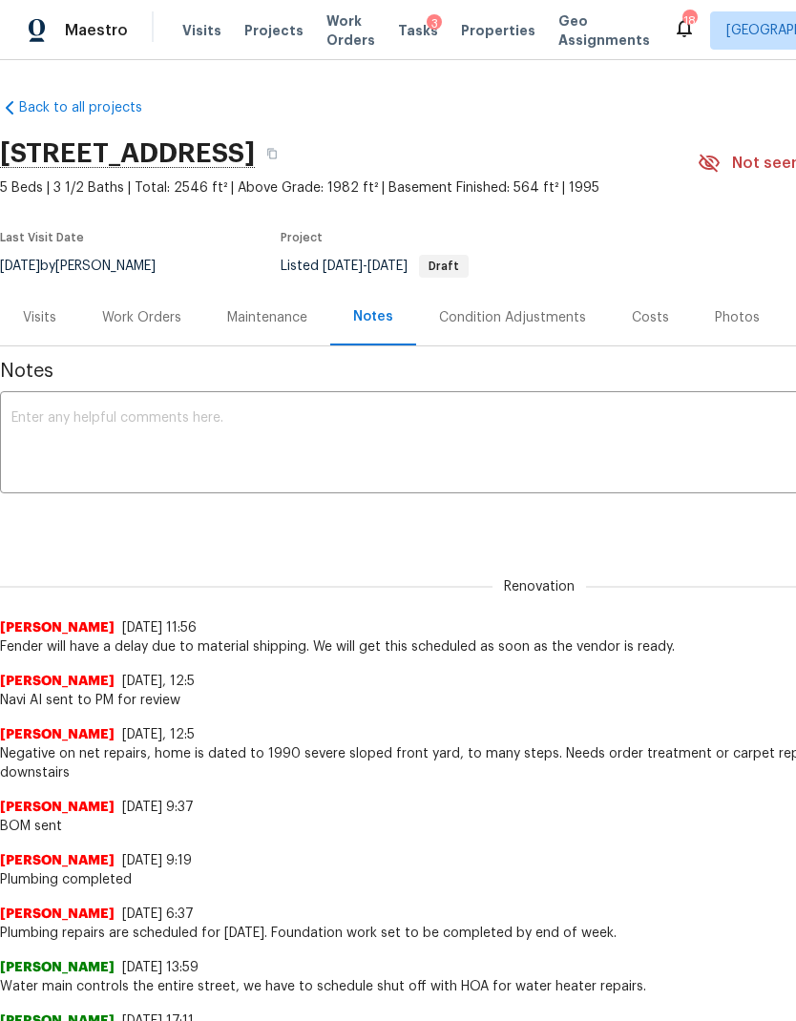
scroll to position [0, 0]
click at [485, 31] on span "Properties" at bounding box center [498, 30] width 74 height 19
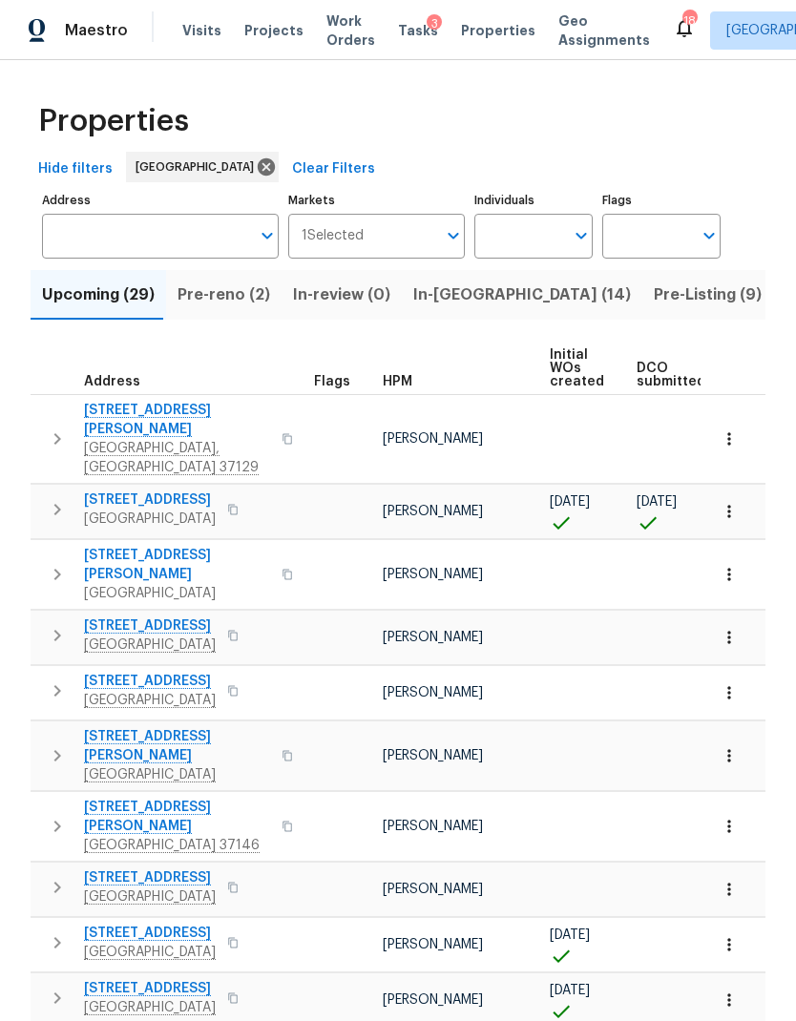
click at [466, 299] on span "In-reno (14)" at bounding box center [522, 295] width 218 height 27
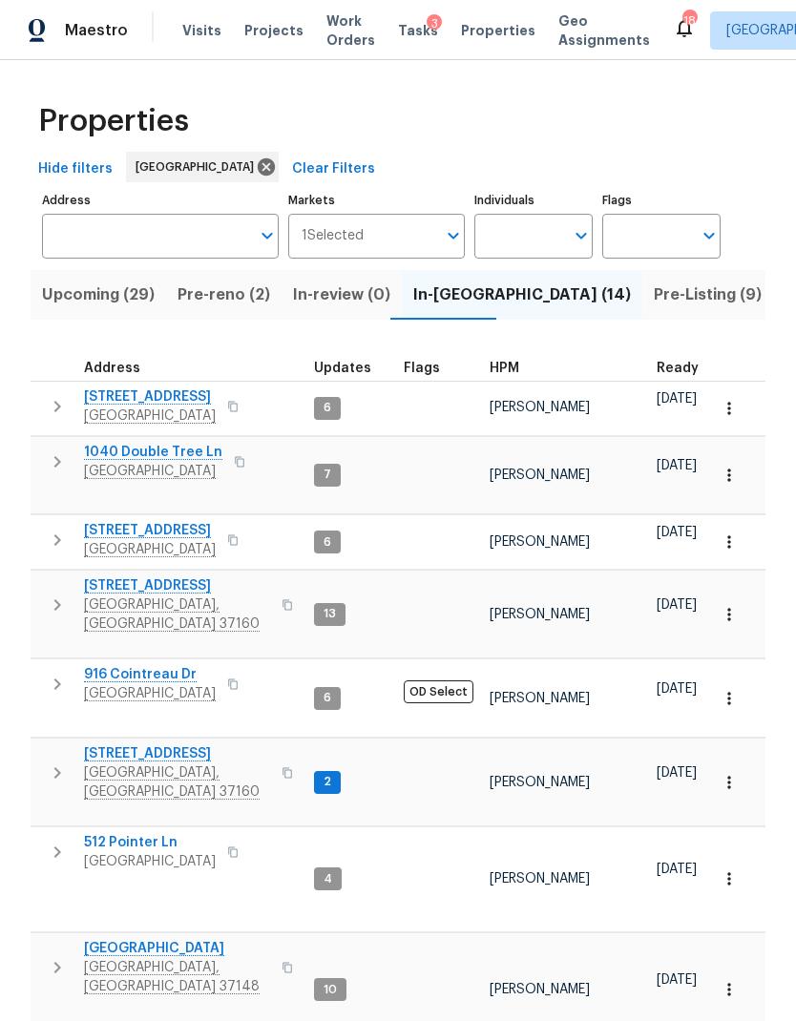
click at [145, 577] on span "106 Cottonwood Dr" at bounding box center [177, 586] width 186 height 19
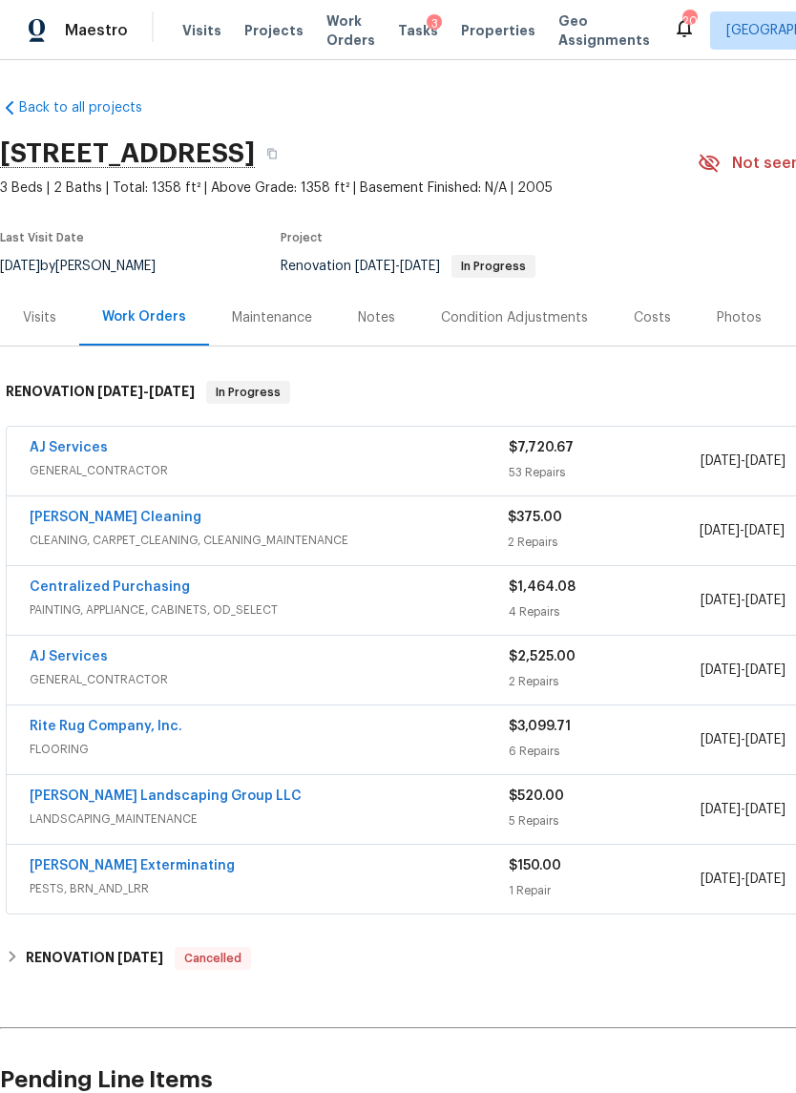
click at [81, 451] on link "AJ Services" at bounding box center [69, 447] width 78 height 13
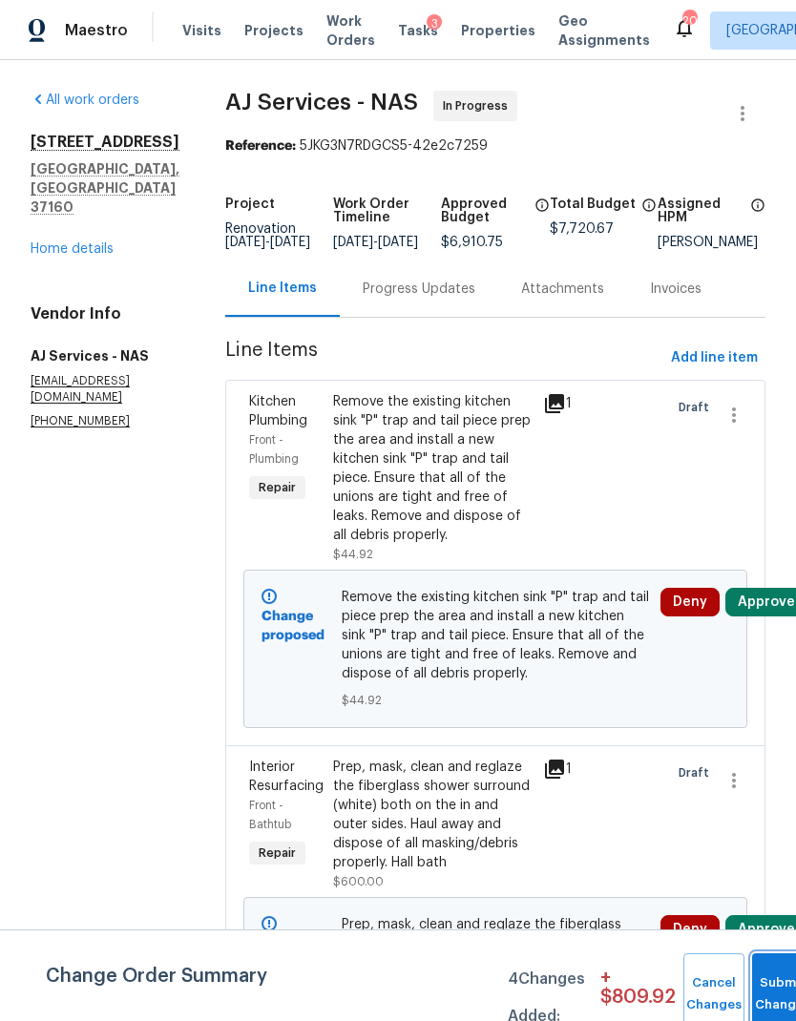
click at [782, 986] on button "Submit Changes" at bounding box center [782, 995] width 61 height 82
click at [776, 980] on button "Submit Changes" at bounding box center [782, 995] width 61 height 82
click at [766, 602] on button "Approve" at bounding box center [766, 602] width 82 height 29
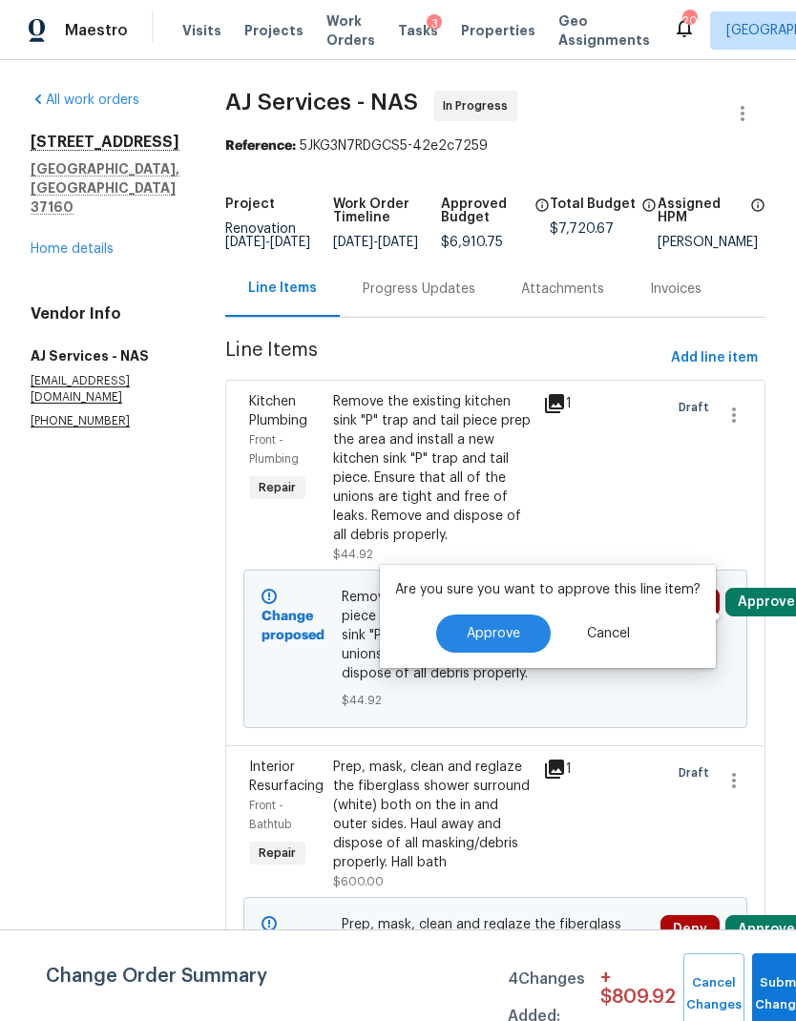
click at [522, 634] on button "Approve" at bounding box center [493, 634] width 115 height 38
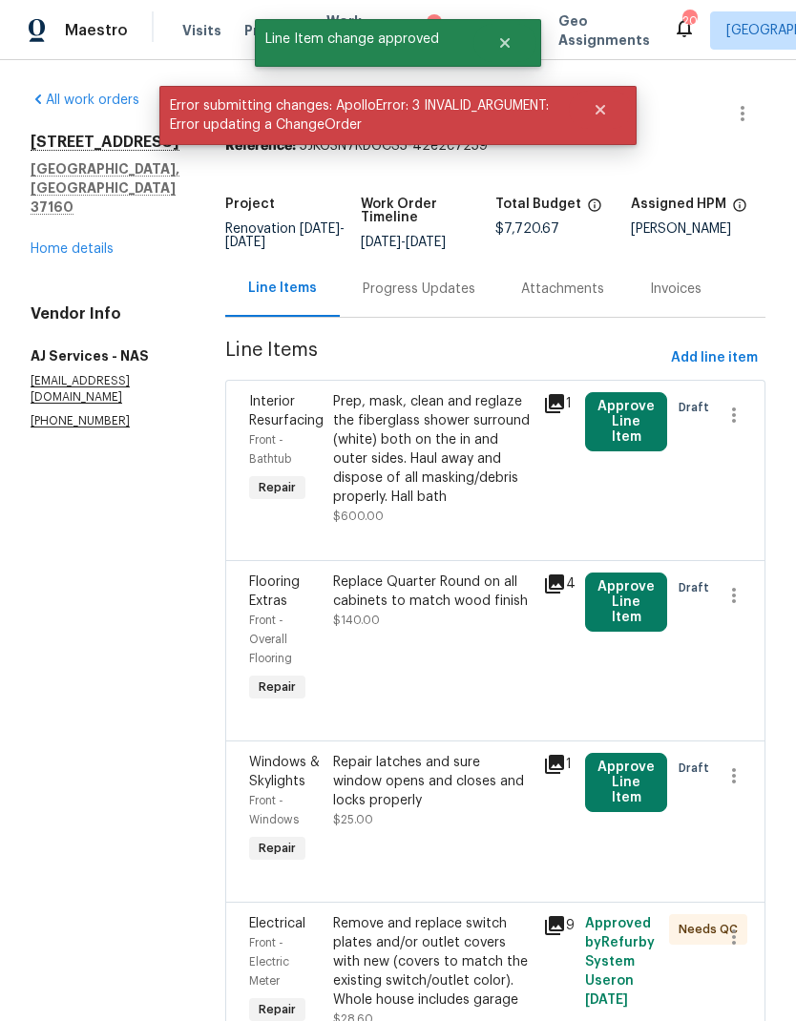
click at [609, 424] on button "Approve Line Item" at bounding box center [626, 421] width 82 height 59
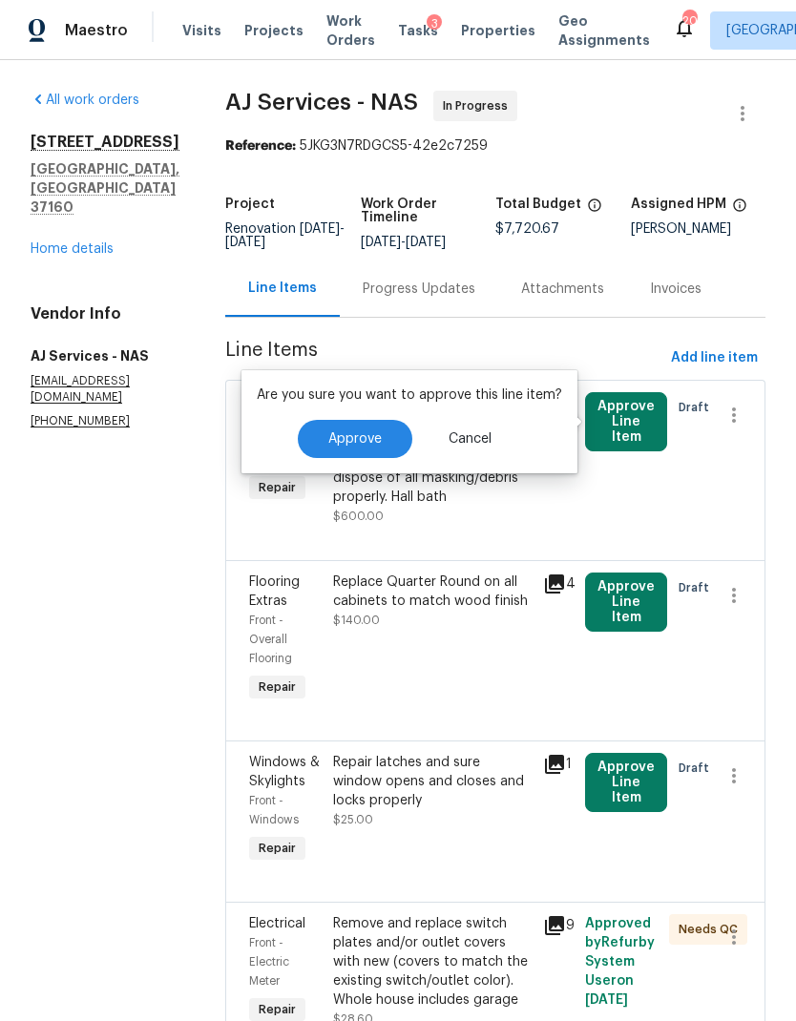
click at [341, 425] on button "Approve" at bounding box center [355, 439] width 115 height 38
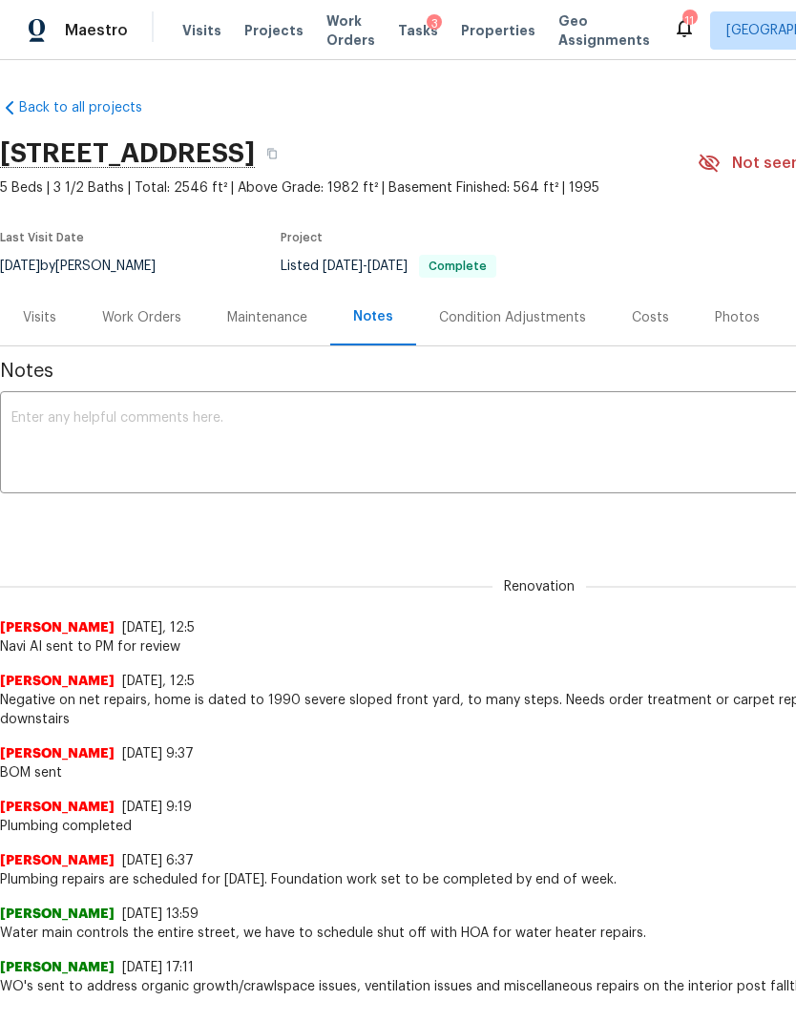
click at [478, 31] on span "Properties" at bounding box center [498, 30] width 74 height 19
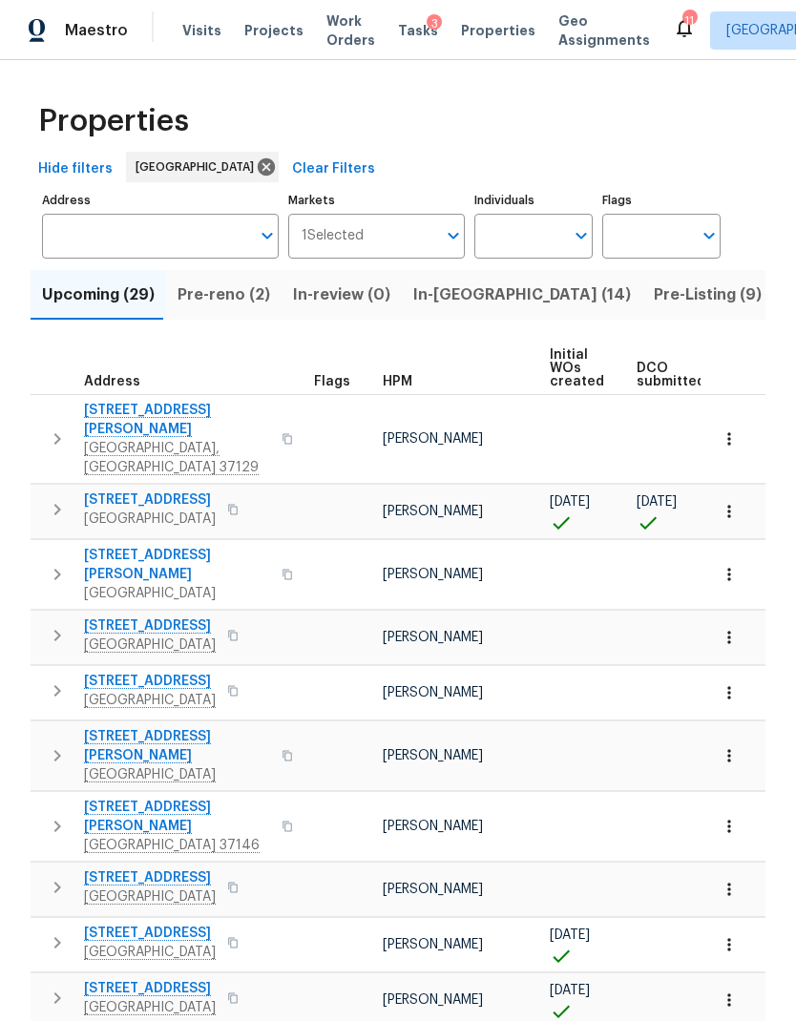
click at [456, 304] on span "In-[GEOGRAPHIC_DATA] (14)" at bounding box center [522, 295] width 218 height 27
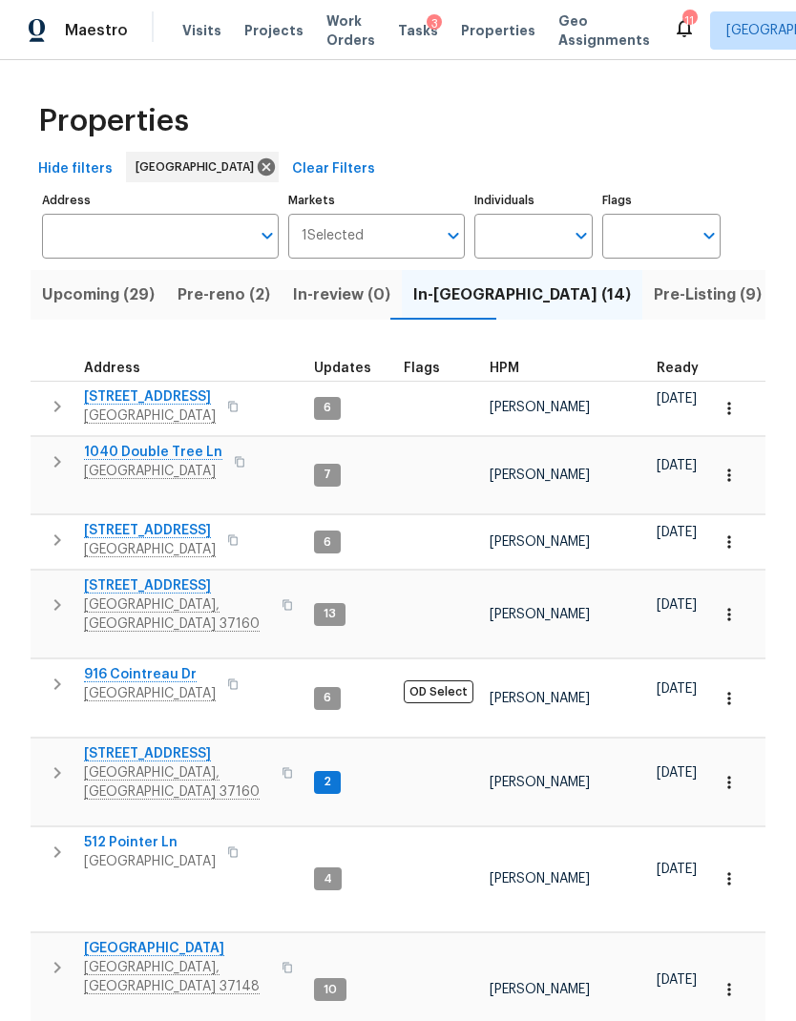
click at [159, 745] on span "130 Horseshoe Dr" at bounding box center [177, 754] width 186 height 19
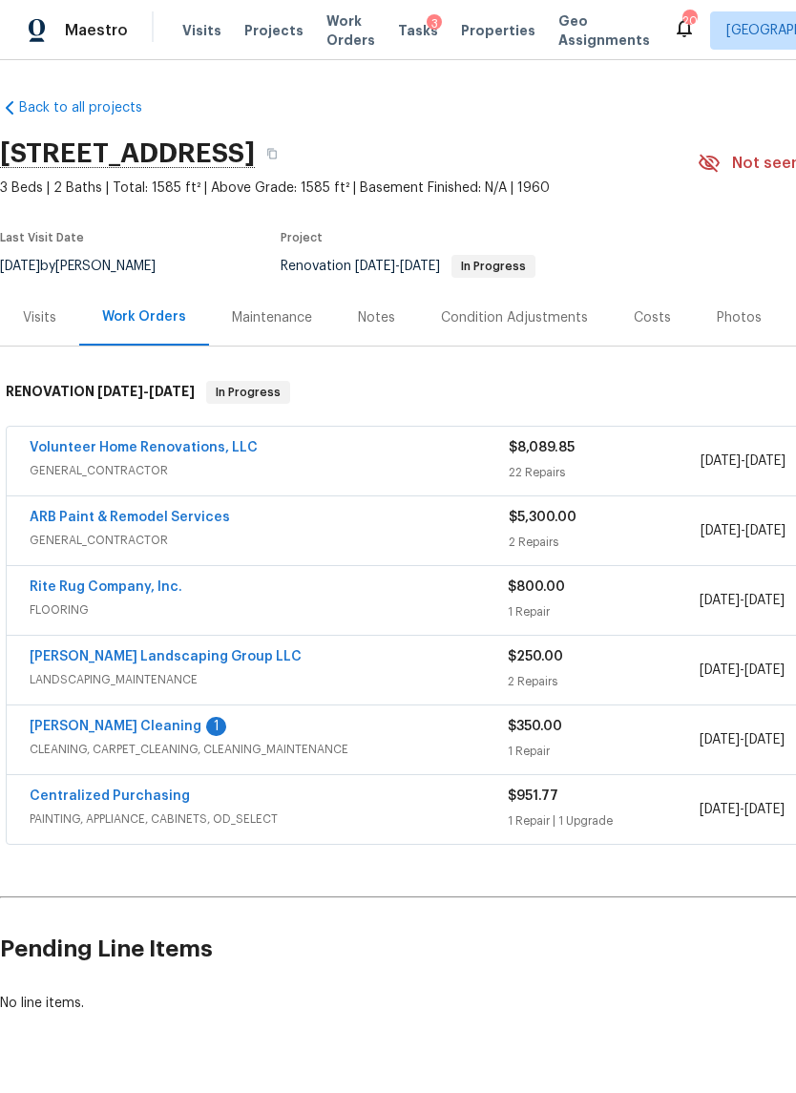
click at [59, 451] on link "Volunteer Home Renovations, LLC" at bounding box center [144, 447] width 228 height 13
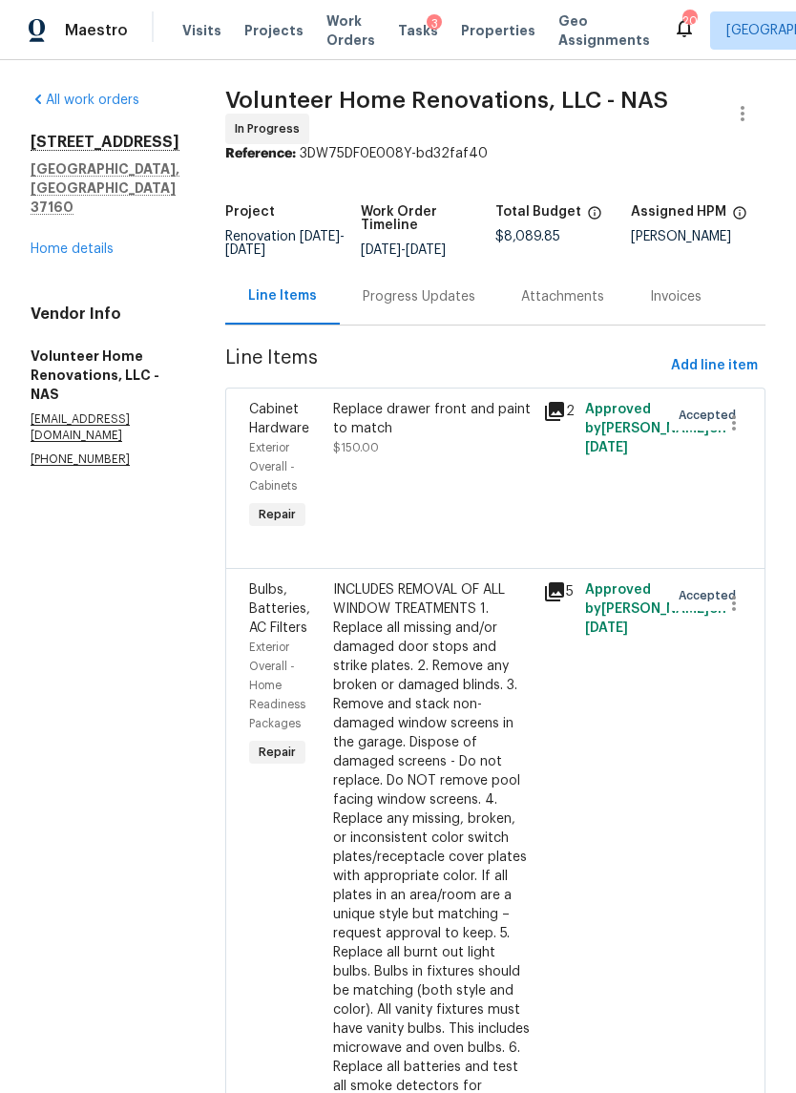
click at [458, 457] on div "Replace drawer front and paint to match $150.00" at bounding box center [432, 428] width 199 height 57
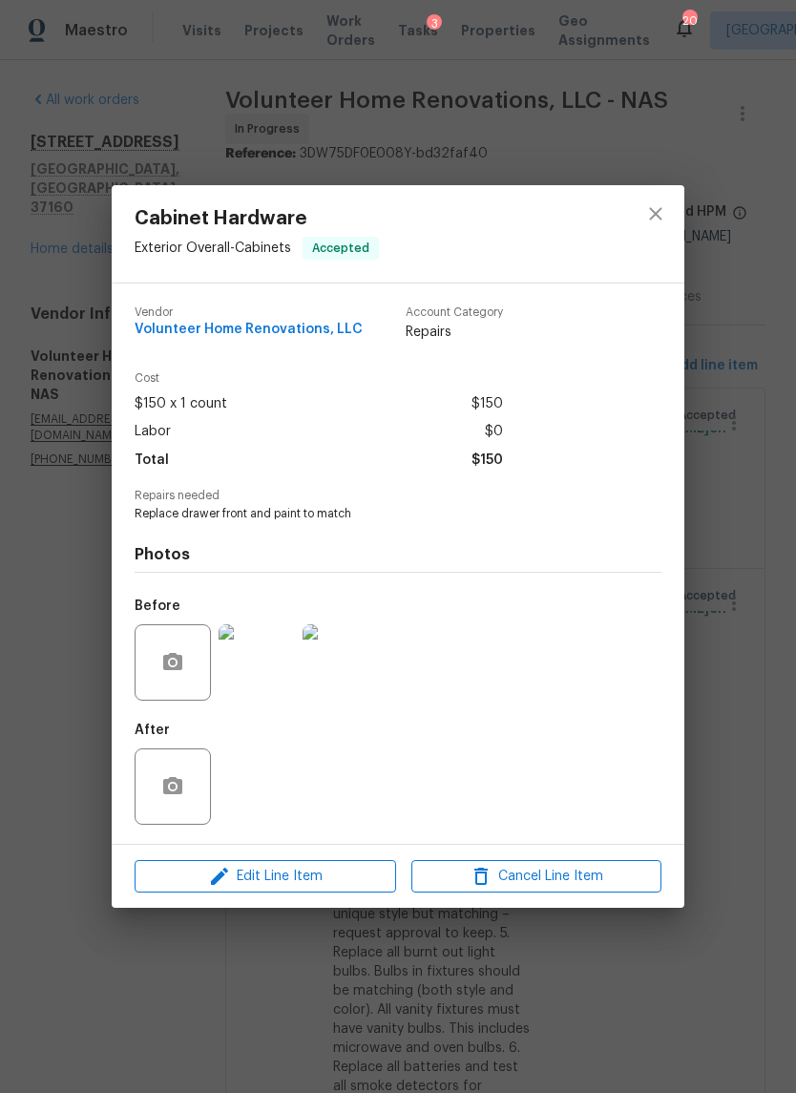
click at [254, 648] on img at bounding box center [257, 662] width 76 height 76
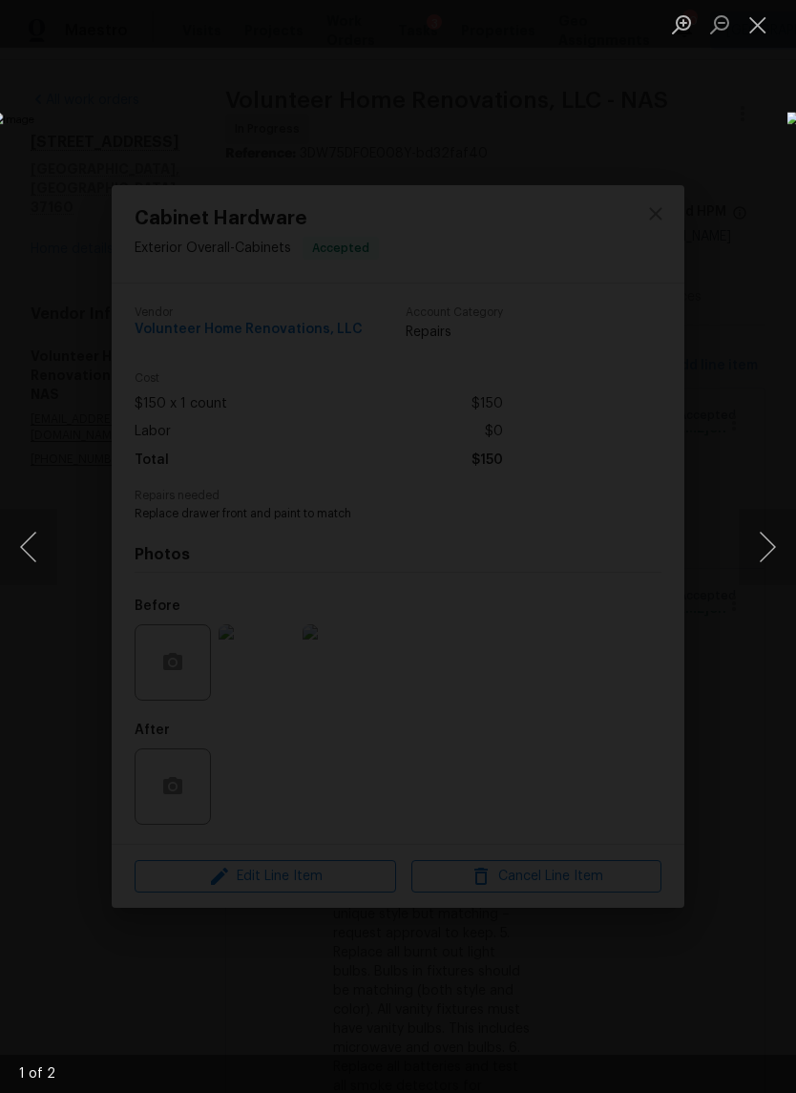
click at [754, 532] on button "Next image" at bounding box center [767, 547] width 57 height 76
click at [763, 542] on button "Next image" at bounding box center [767, 547] width 57 height 76
click at [749, 547] on button "Next image" at bounding box center [767, 547] width 57 height 76
click at [745, 26] on button "Close lightbox" at bounding box center [758, 24] width 38 height 33
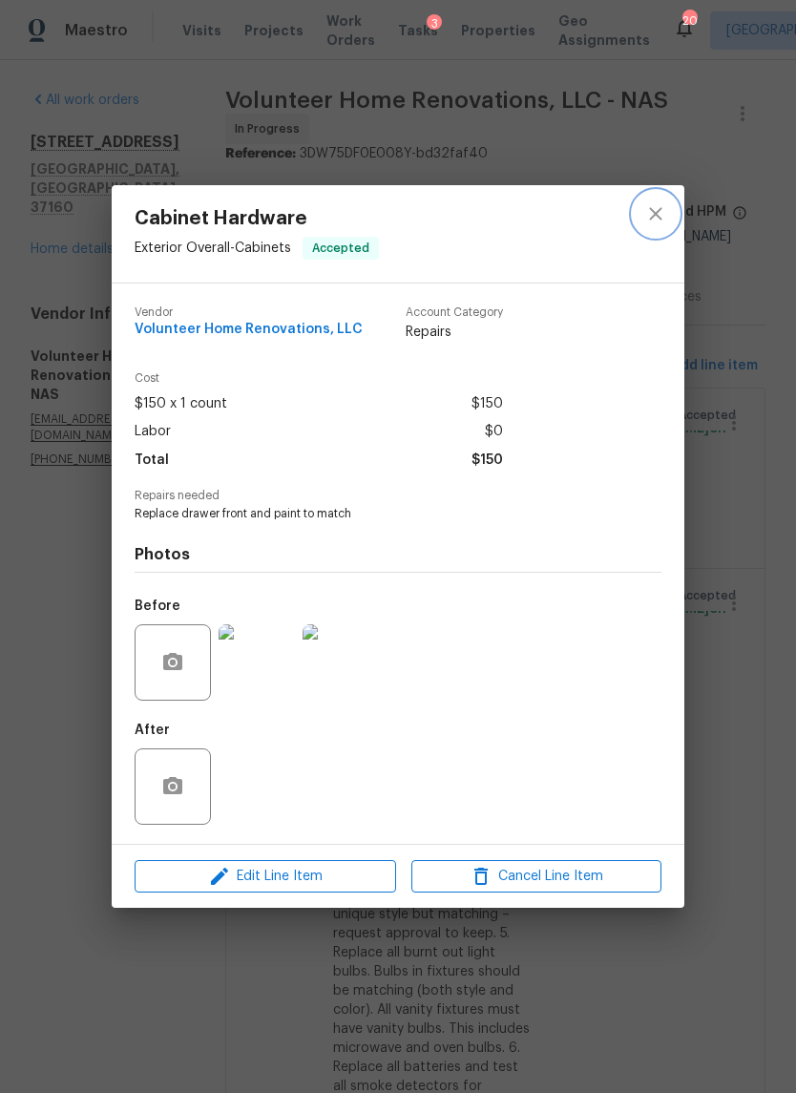
click at [652, 207] on icon "close" at bounding box center [655, 213] width 12 height 12
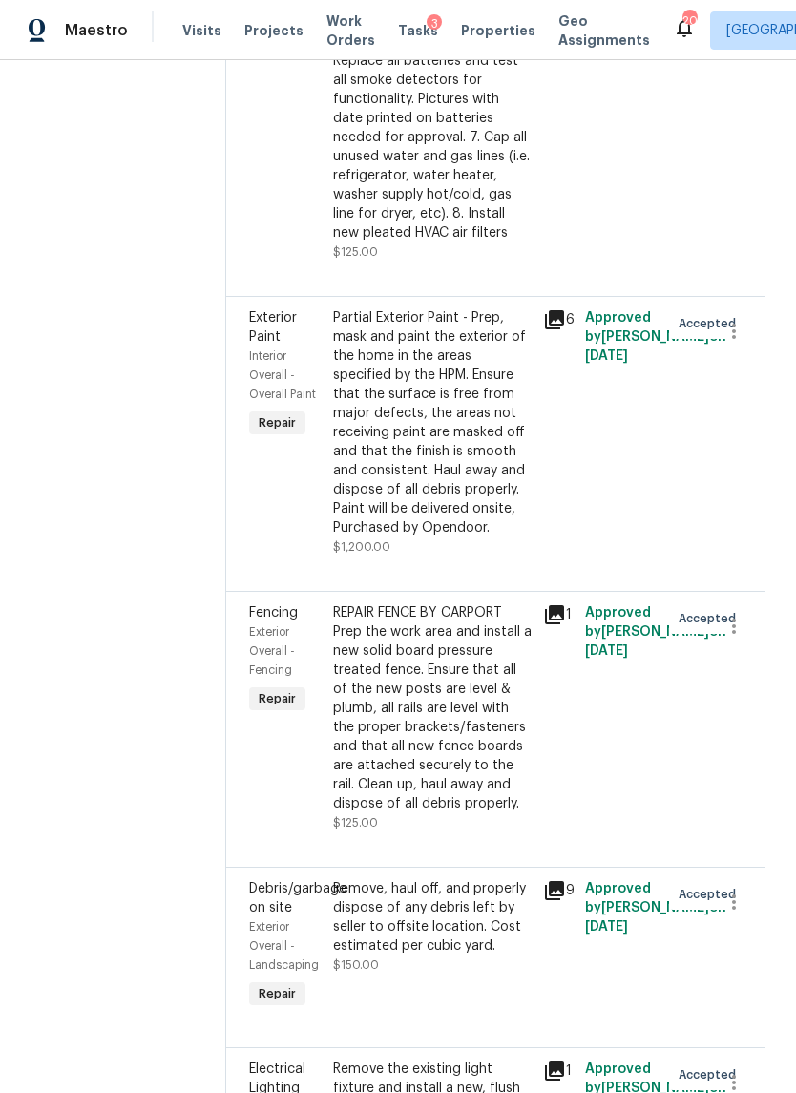
scroll to position [1088, 0]
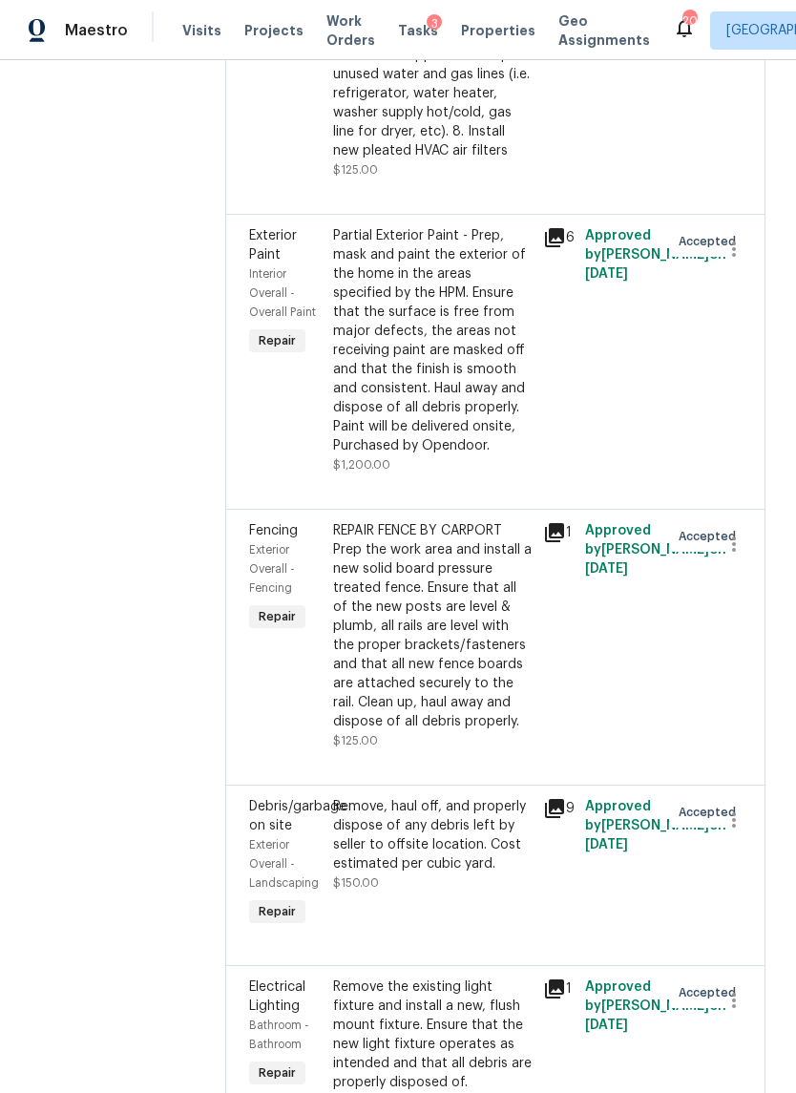
click at [445, 455] on div "Partial Exterior Paint - Prep, mask and paint the exterior of the home in the a…" at bounding box center [432, 340] width 199 height 229
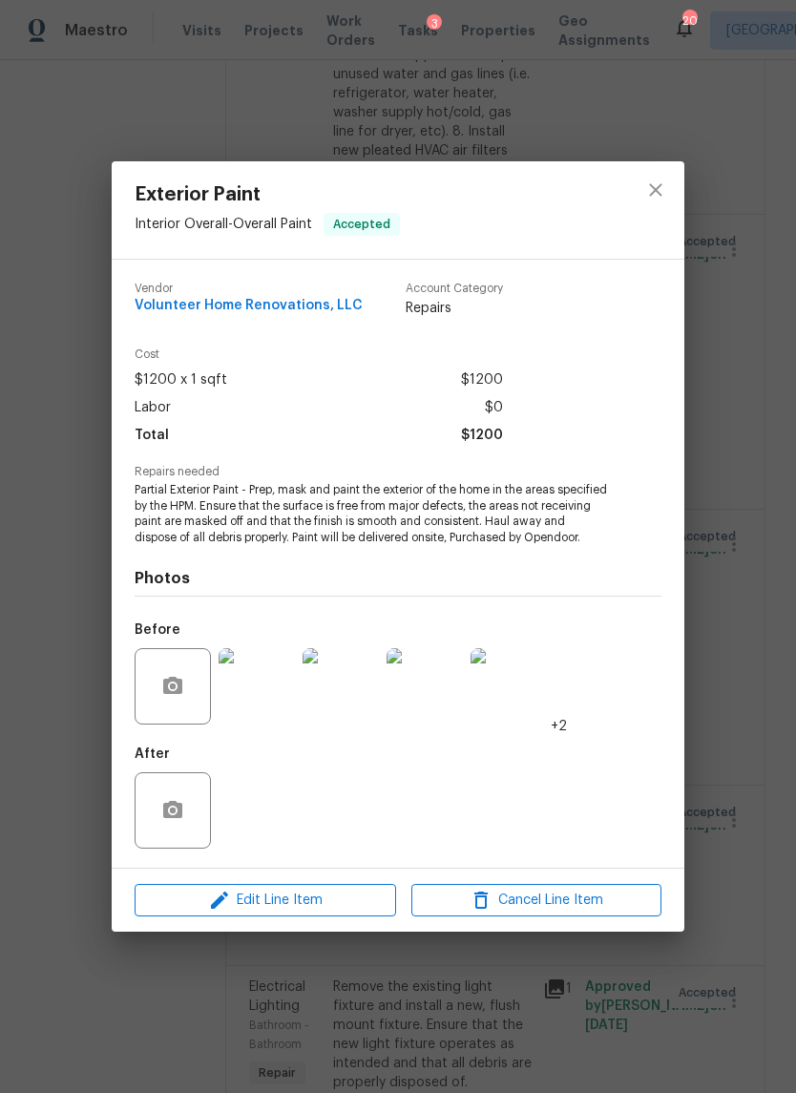
click at [248, 686] on img at bounding box center [257, 686] width 76 height 76
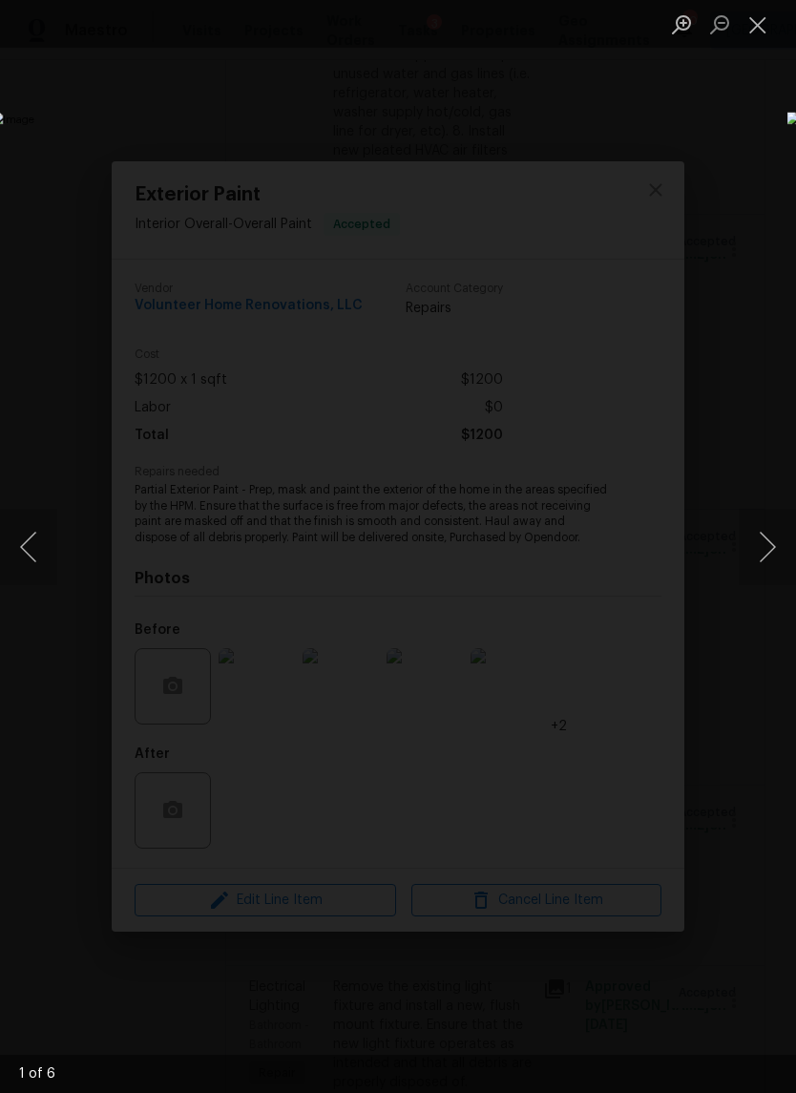
click at [766, 549] on button "Next image" at bounding box center [767, 547] width 57 height 76
click at [770, 542] on button "Next image" at bounding box center [767, 547] width 57 height 76
click at [753, 540] on button "Next image" at bounding box center [767, 547] width 57 height 76
click at [764, 528] on button "Next image" at bounding box center [767, 547] width 57 height 76
click at [750, 547] on button "Next image" at bounding box center [767, 547] width 57 height 76
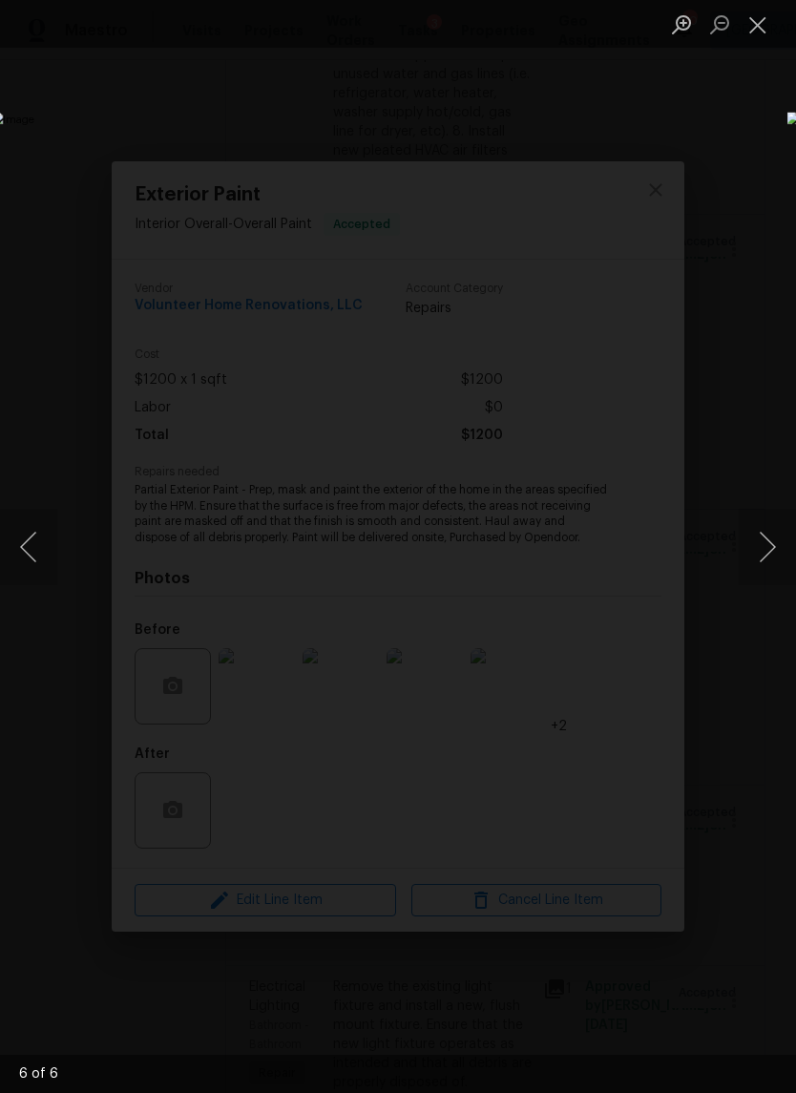
click at [743, 551] on button "Next image" at bounding box center [767, 547] width 57 height 76
click at [759, 26] on button "Close lightbox" at bounding box center [758, 24] width 38 height 33
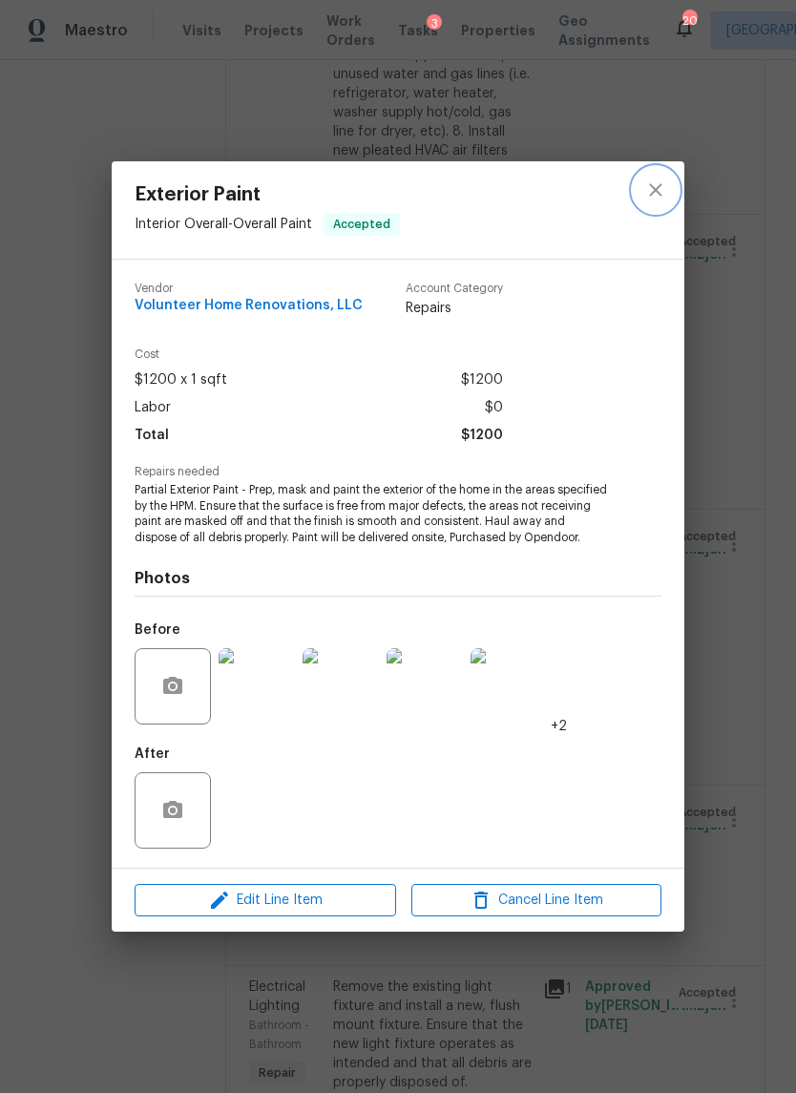
click at [659, 179] on icon "close" at bounding box center [655, 189] width 23 height 23
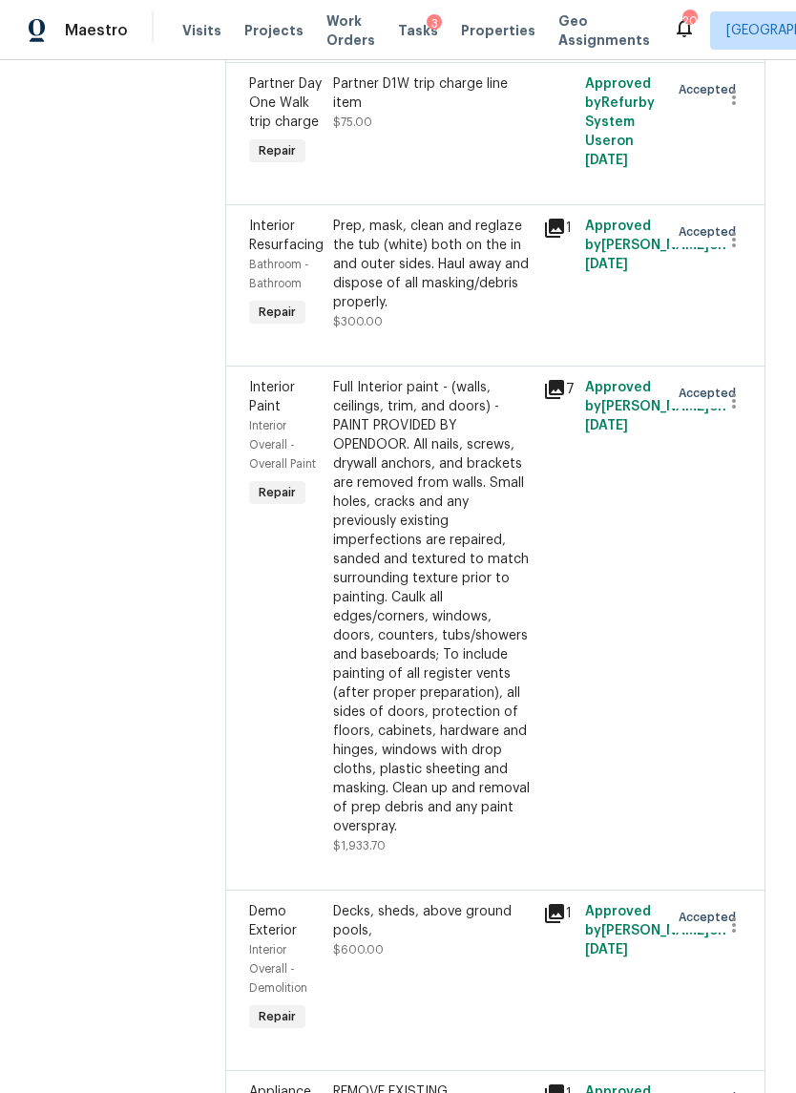
scroll to position [2170, 0]
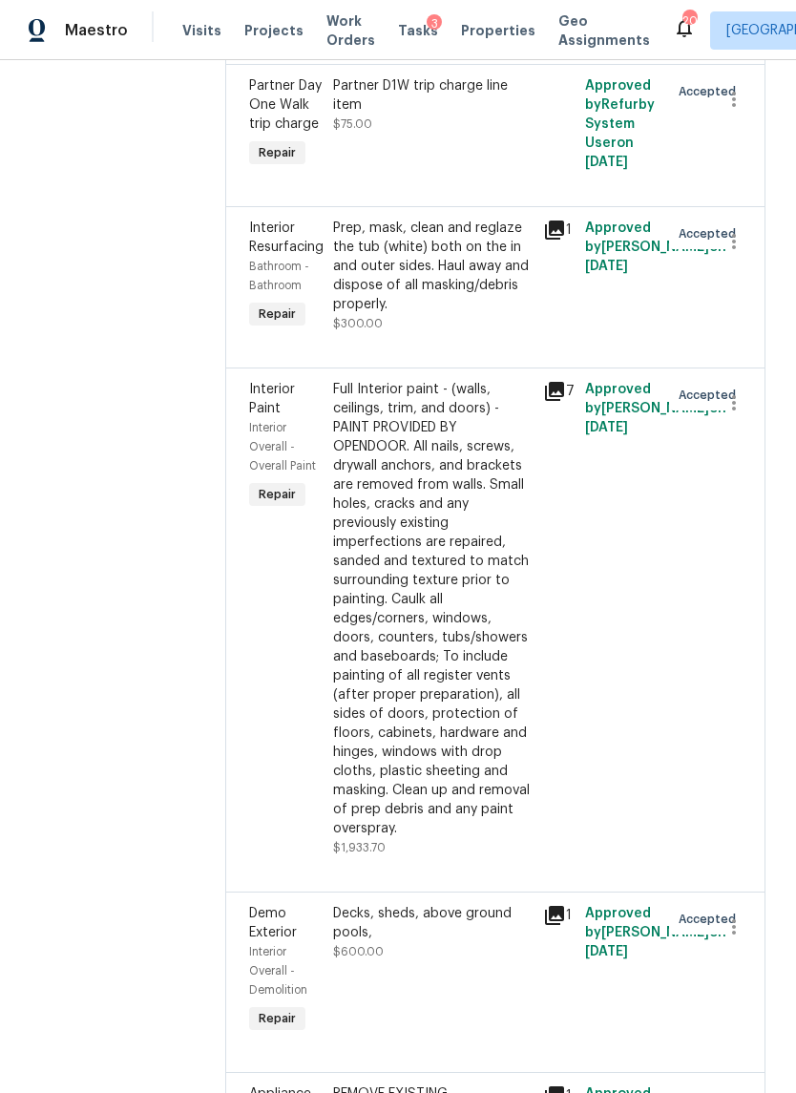
click at [447, 314] on div "Prep, mask, clean and reglaze the tub (white) both on the in and outer sides. H…" at bounding box center [432, 266] width 199 height 95
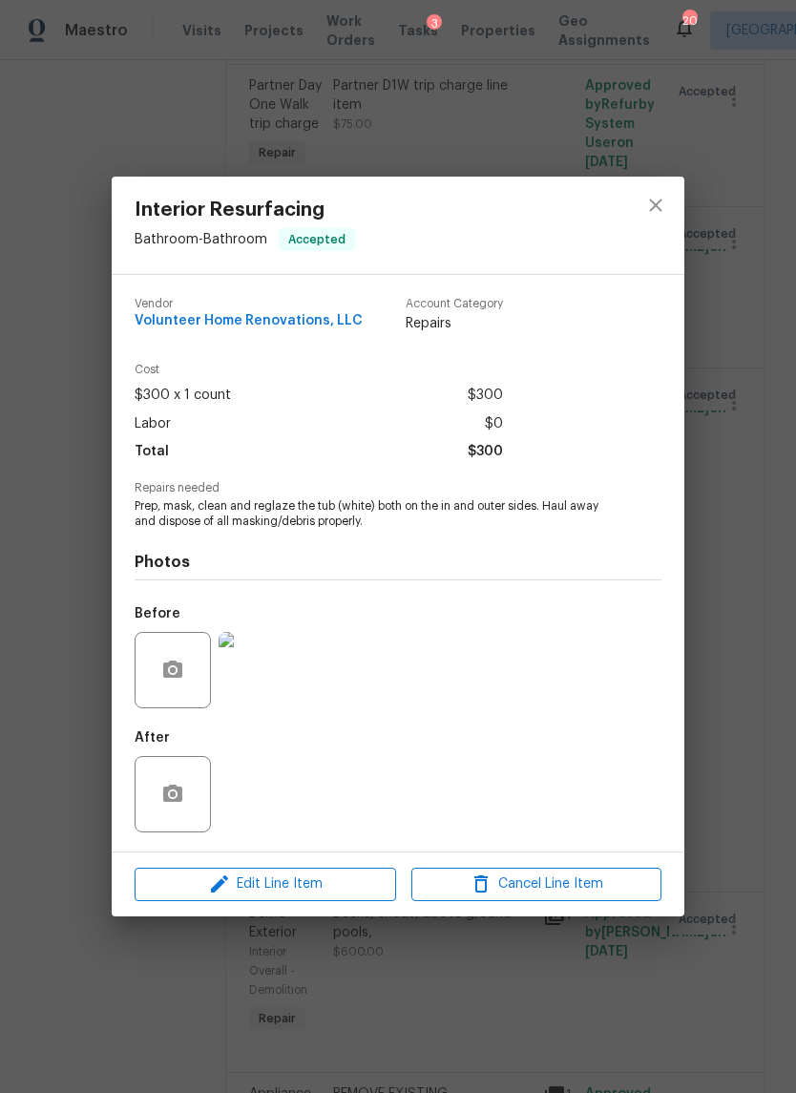
click at [262, 668] on img at bounding box center [257, 670] width 76 height 76
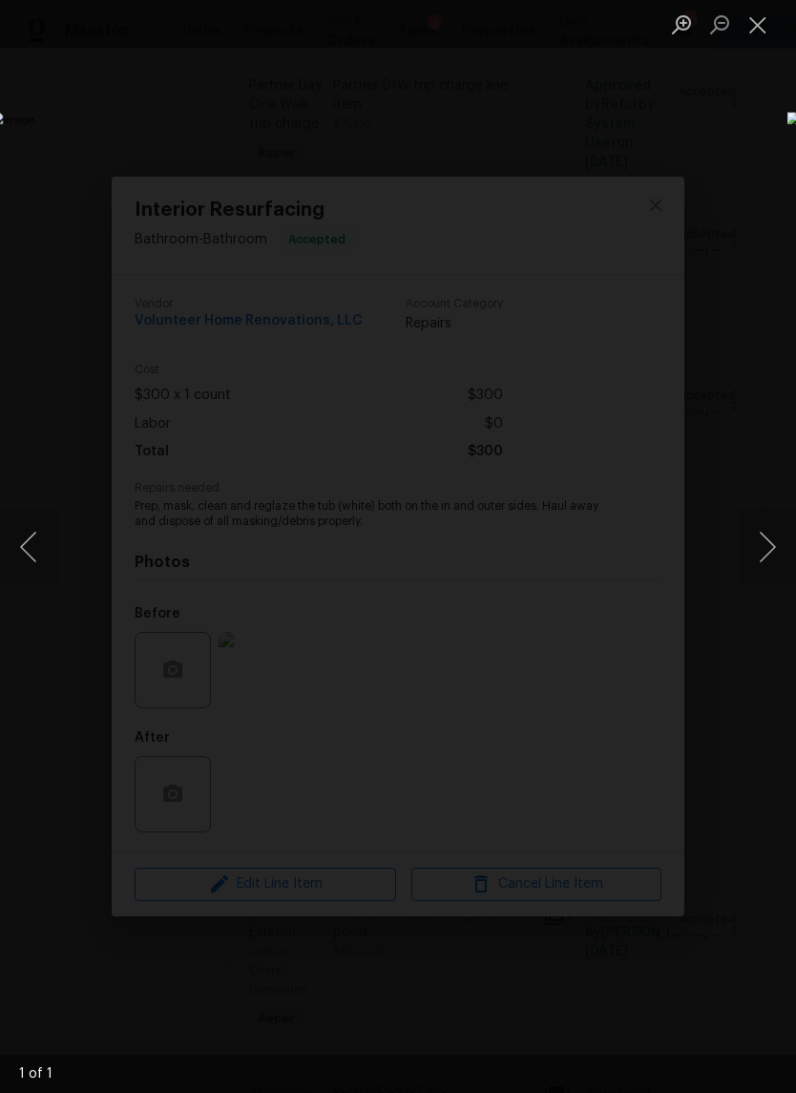
click at [765, 21] on button "Close lightbox" at bounding box center [758, 24] width 38 height 33
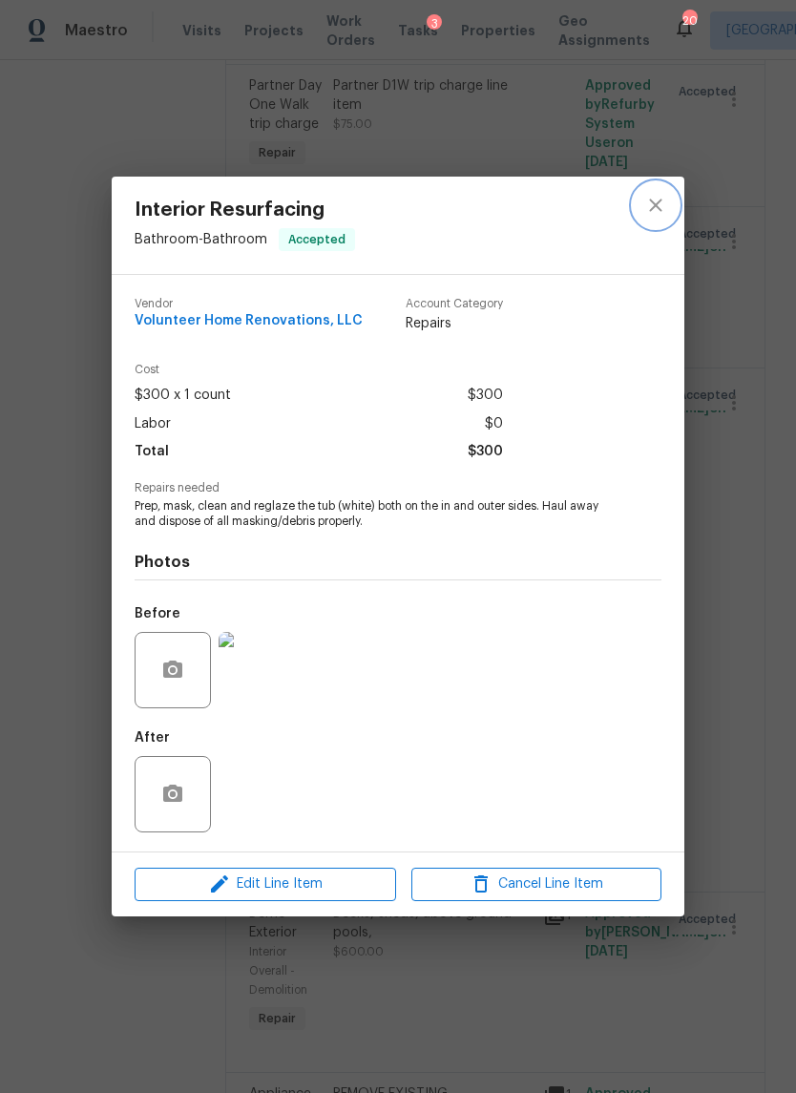
click at [655, 194] on icon "close" at bounding box center [655, 205] width 23 height 23
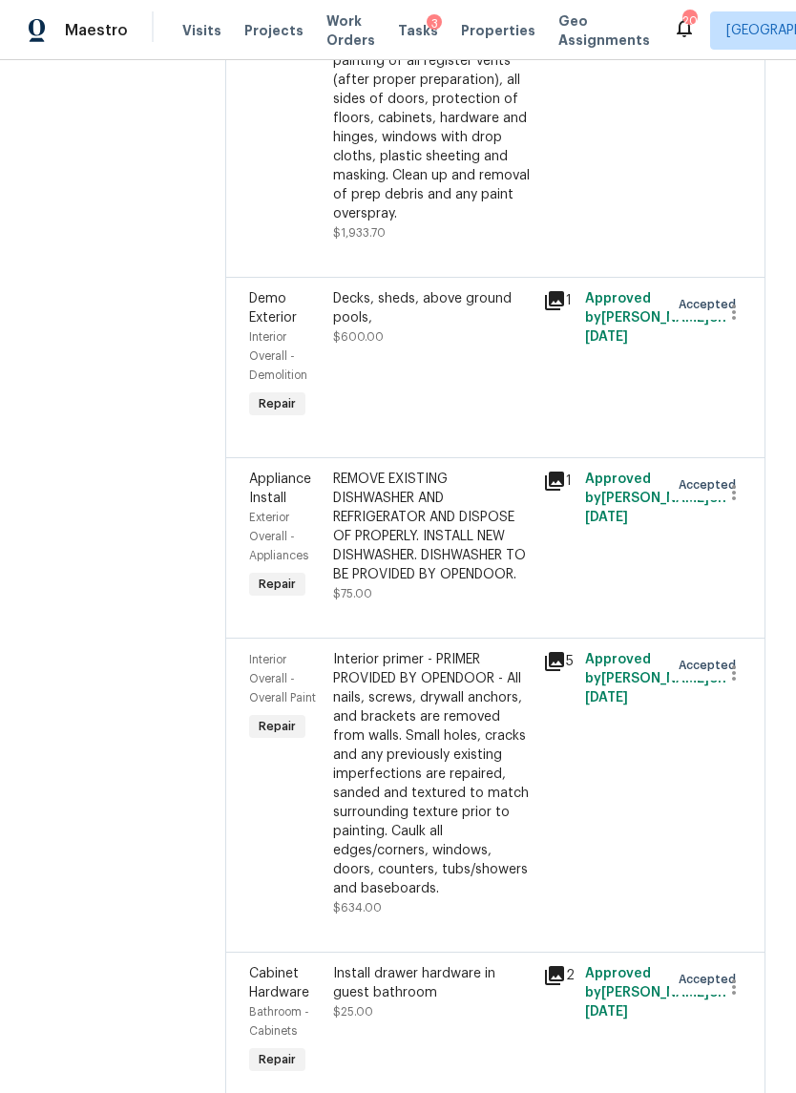
scroll to position [2806, 0]
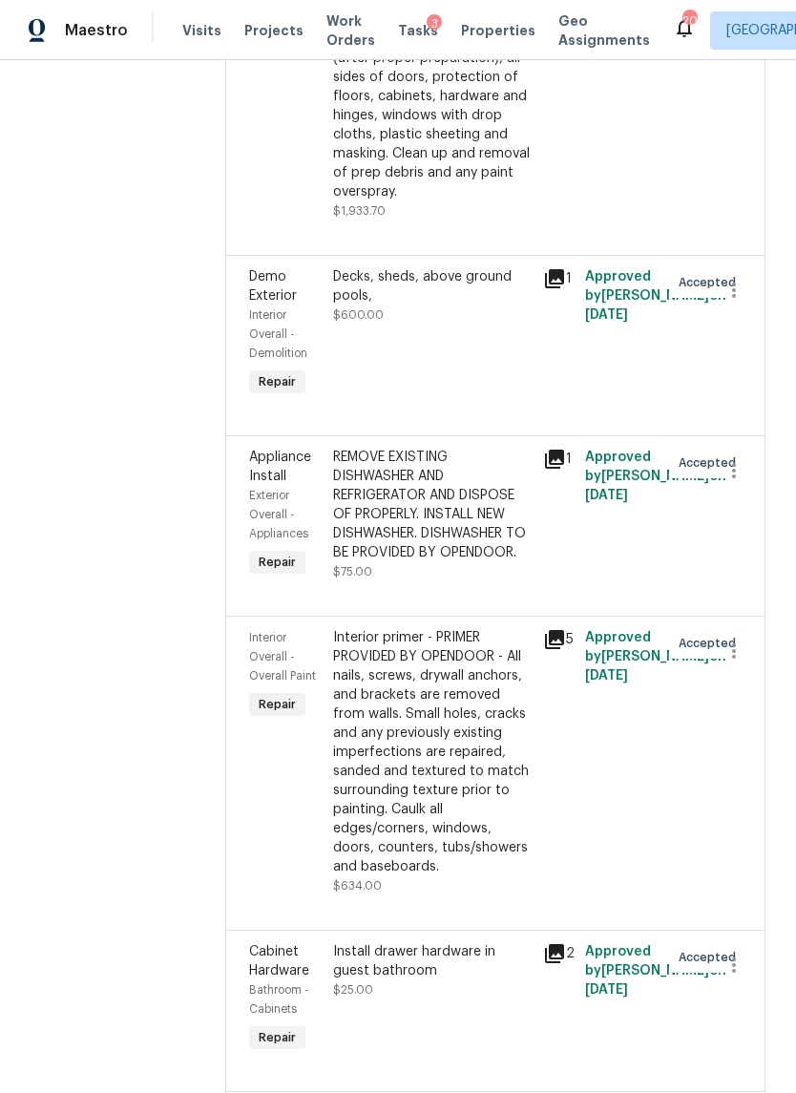
click at [384, 321] on span "$600.00" at bounding box center [358, 314] width 51 height 11
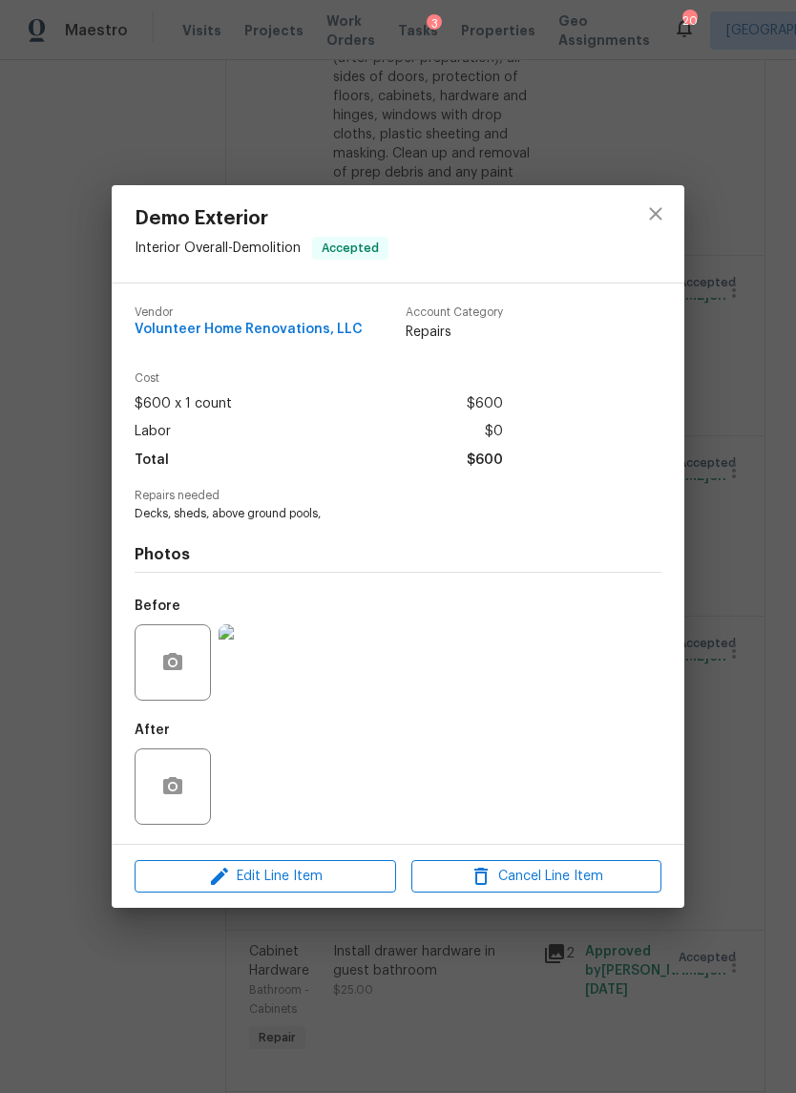
click at [255, 634] on img at bounding box center [257, 662] width 76 height 76
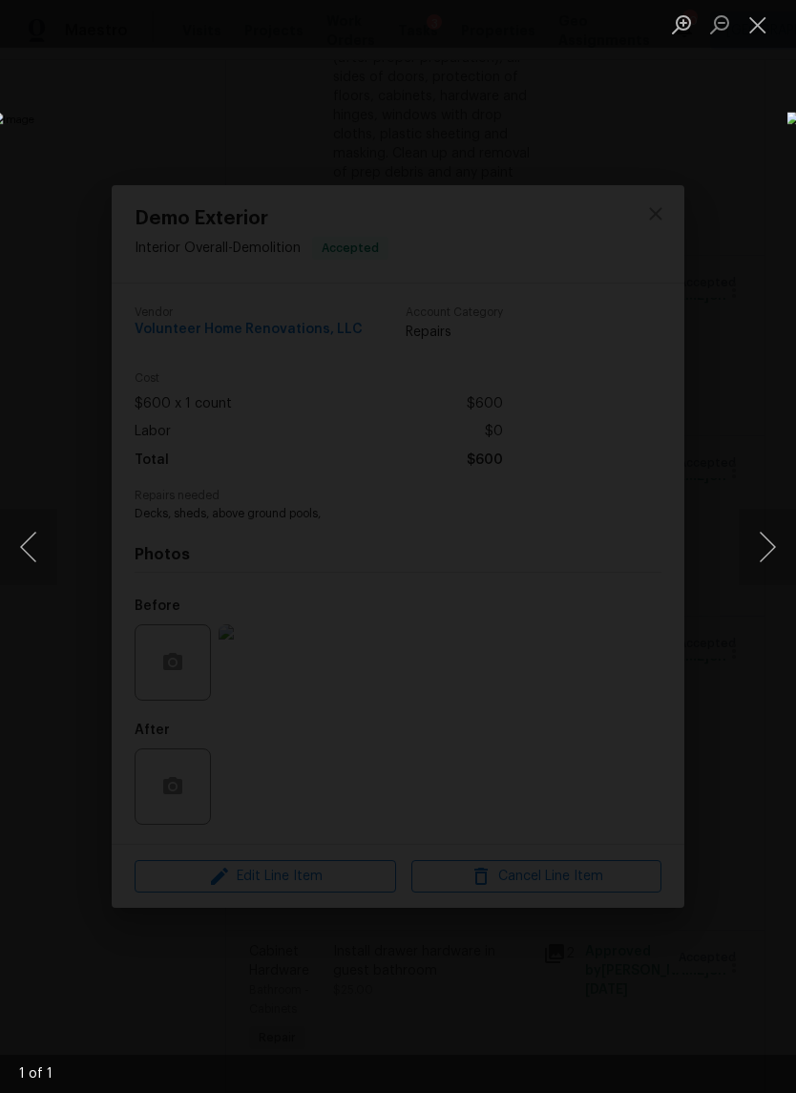
click at [755, 21] on button "Close lightbox" at bounding box center [758, 24] width 38 height 33
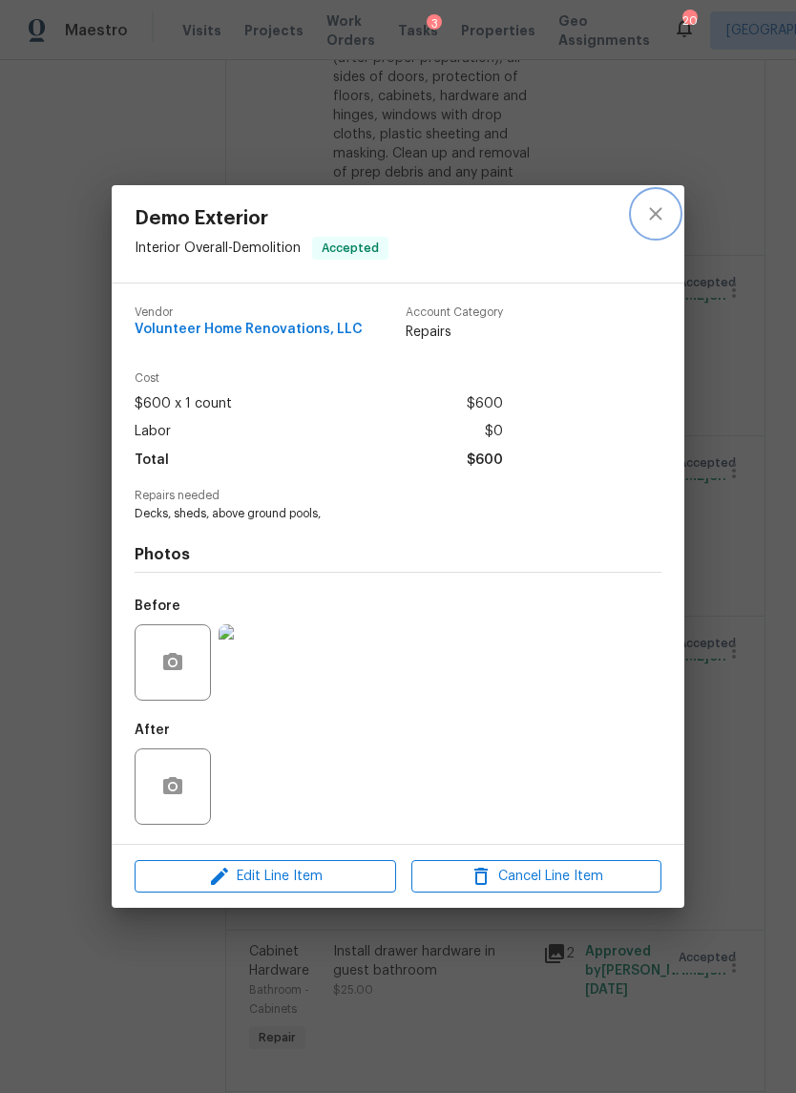
click at [652, 219] on icon "close" at bounding box center [655, 213] width 23 height 23
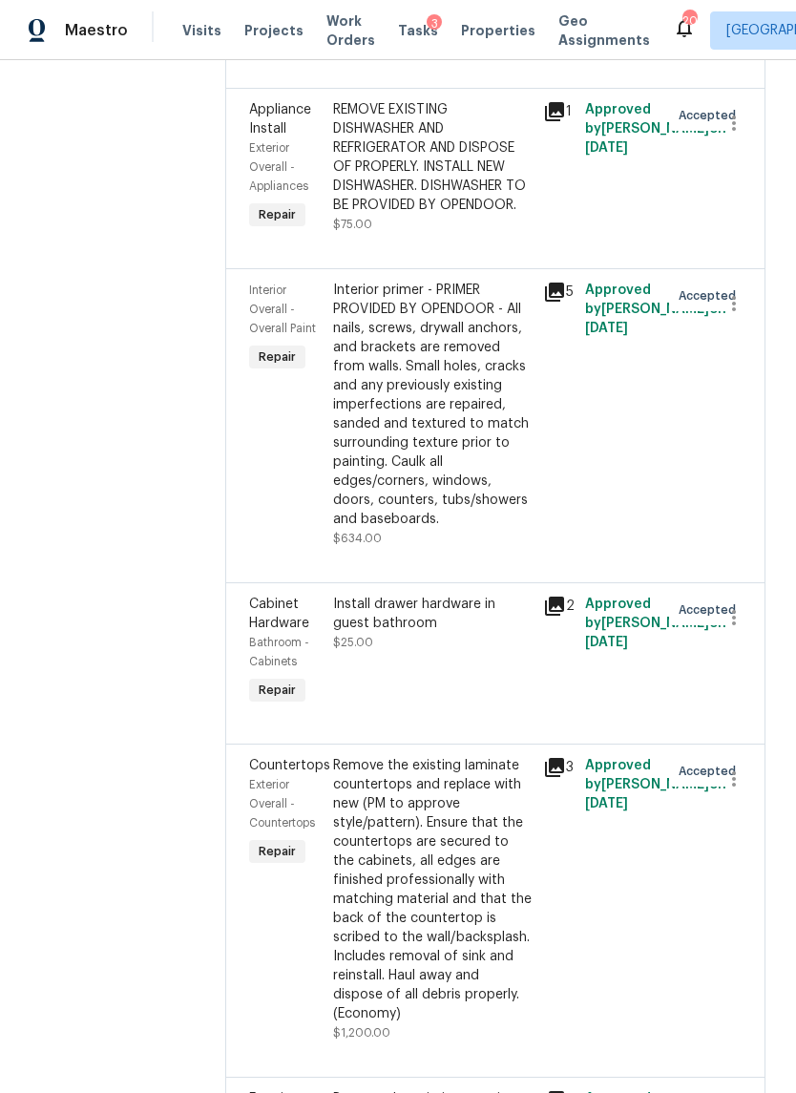
scroll to position [3159, 0]
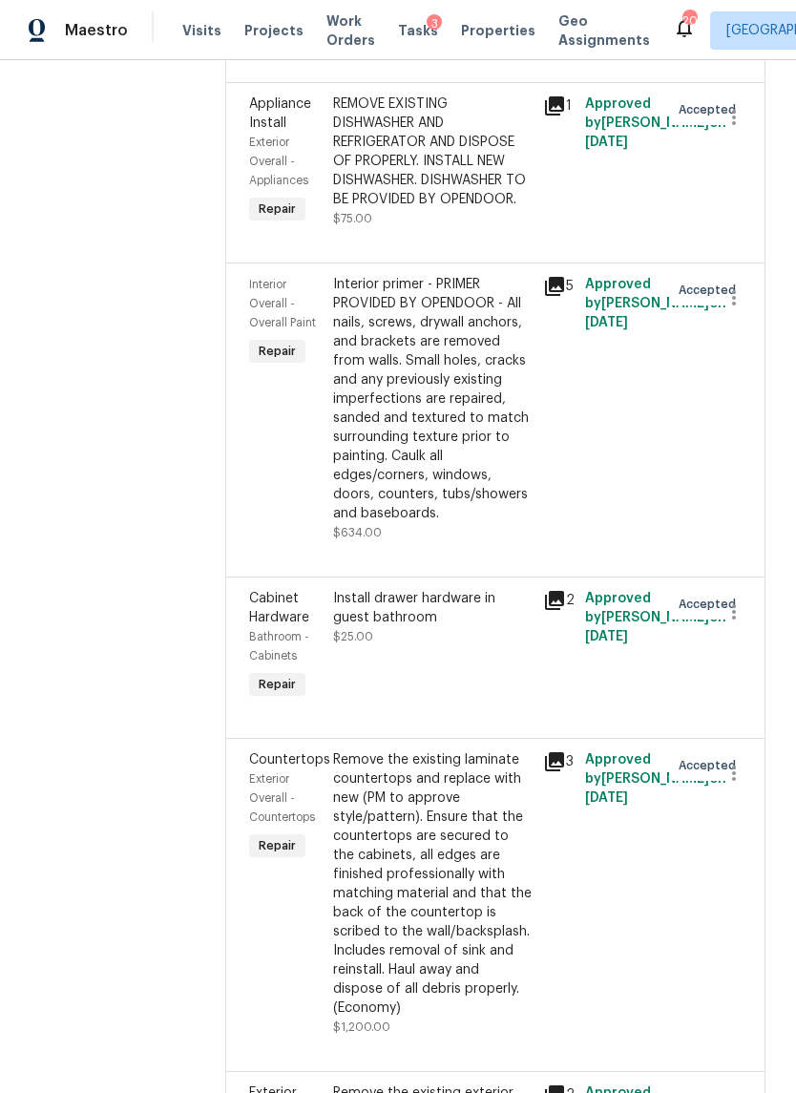
click at [404, 209] on div "REMOVE EXISTING DISHWASHER AND REFRIGERATOR AND DISPOSE OF PROPERLY. INSTALL NE…" at bounding box center [432, 151] width 199 height 115
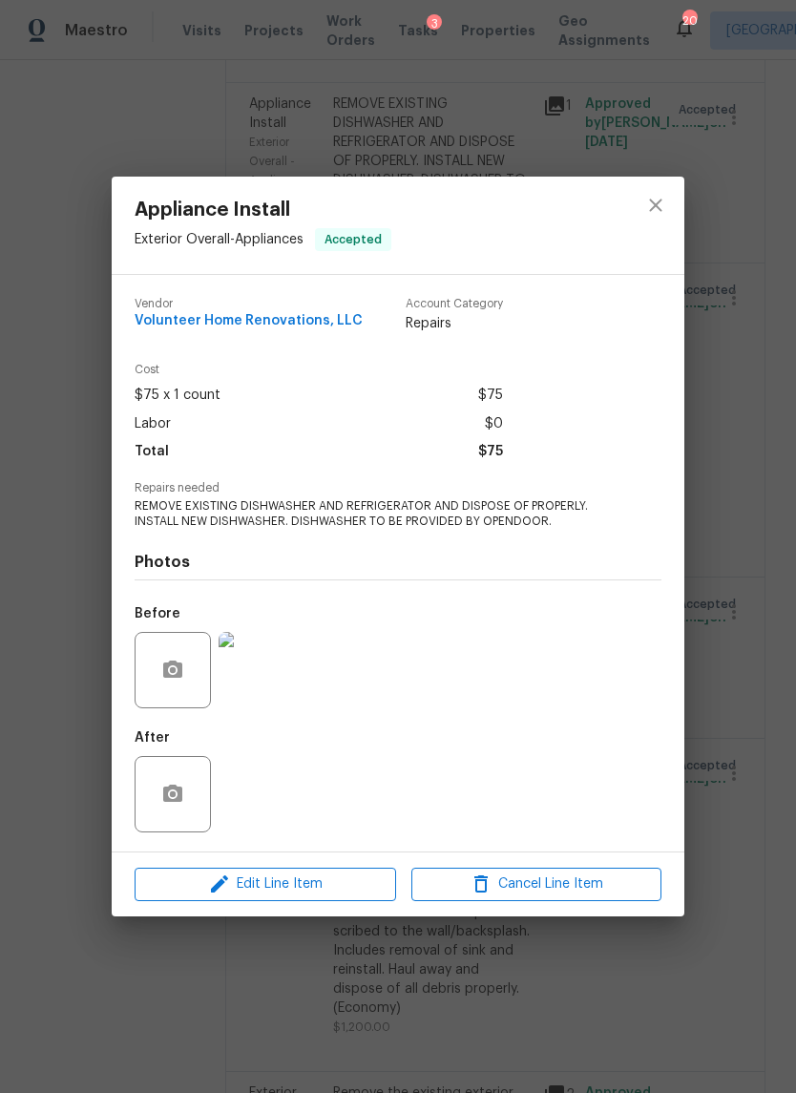
click at [744, 749] on div "Appliance Install Exterior Overall - Appliances Accepted Vendor Volunteer Home …" at bounding box center [398, 546] width 796 height 1093
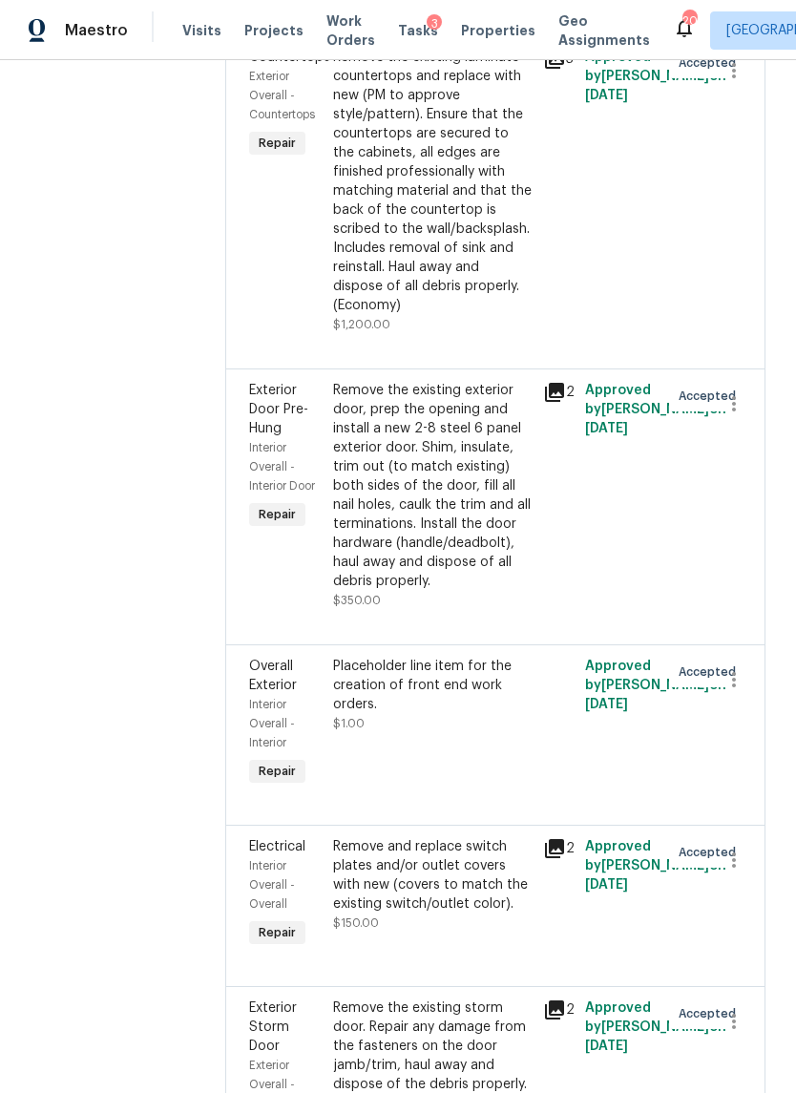
scroll to position [3878, 0]
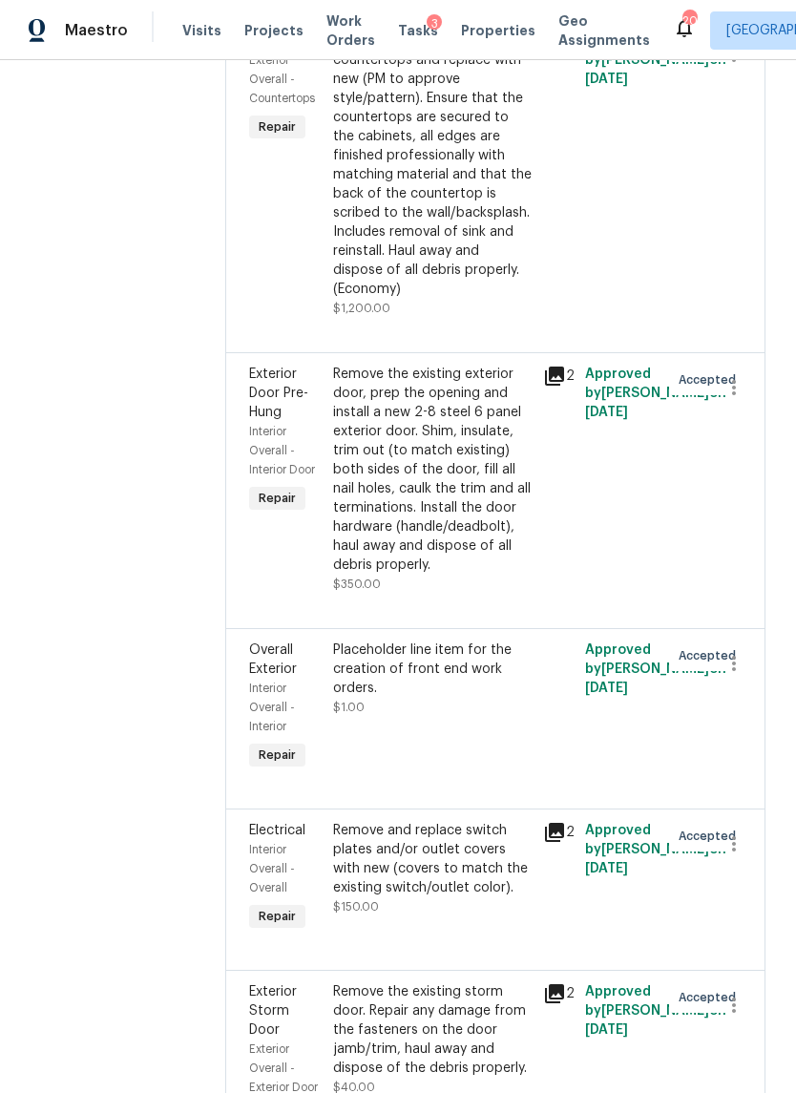
click at [410, 299] on div "Remove the existing laminate countertops and replace with new (PM to approve st…" at bounding box center [432, 164] width 199 height 267
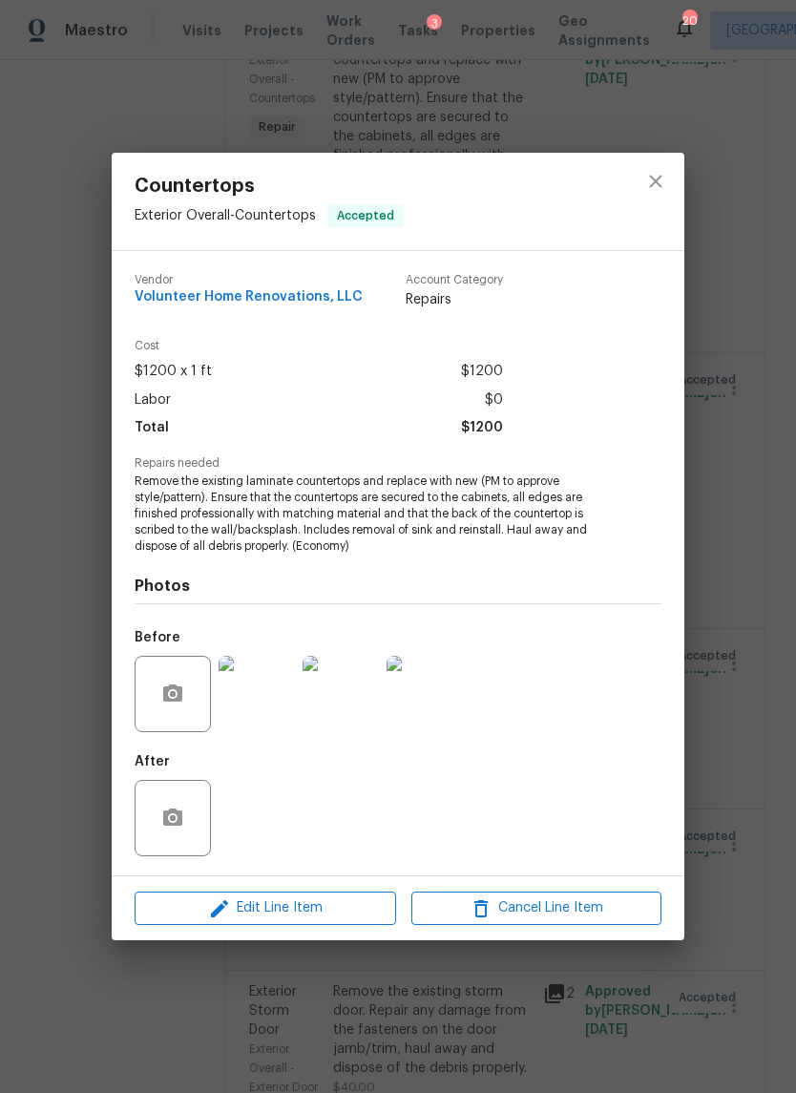
click at [250, 682] on img at bounding box center [257, 694] width 76 height 76
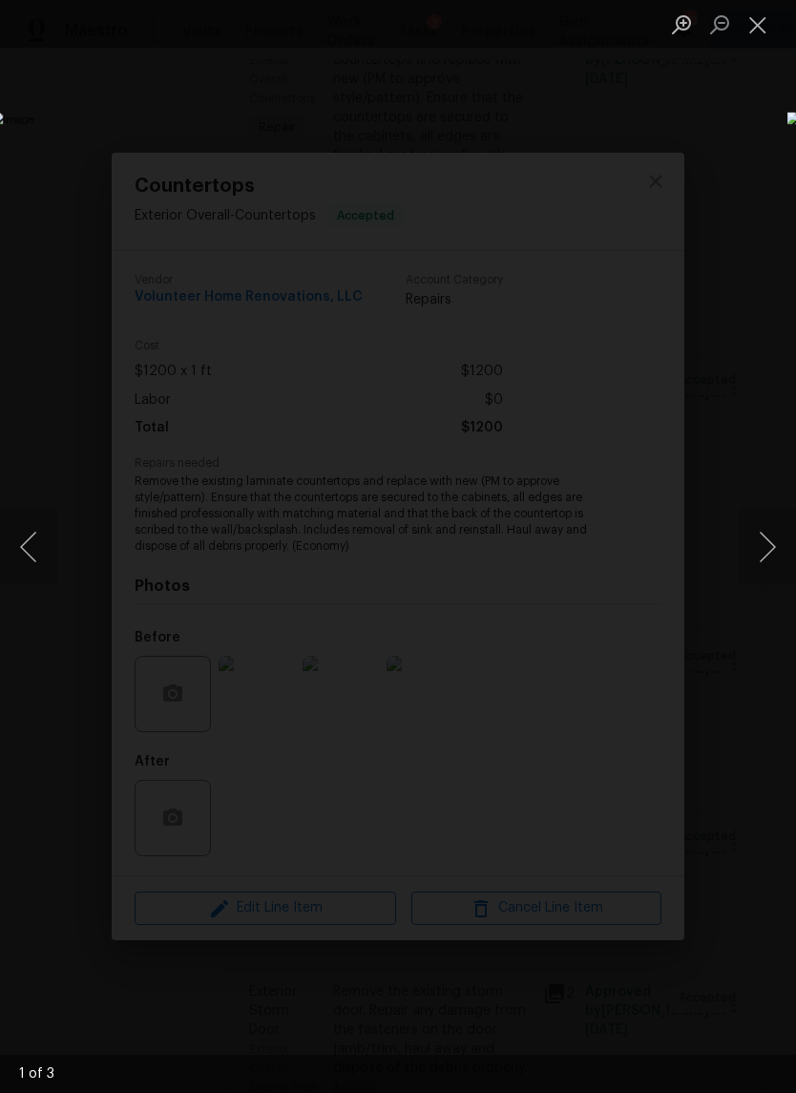
click at [624, 593] on img "Lightbox" at bounding box center [307, 546] width 633 height 869
click at [754, 547] on button "Next image" at bounding box center [767, 547] width 57 height 76
click at [766, 548] on button "Next image" at bounding box center [767, 547] width 57 height 76
click at [756, 550] on button "Next image" at bounding box center [767, 547] width 57 height 76
click at [769, 554] on button "Next image" at bounding box center [767, 547] width 57 height 76
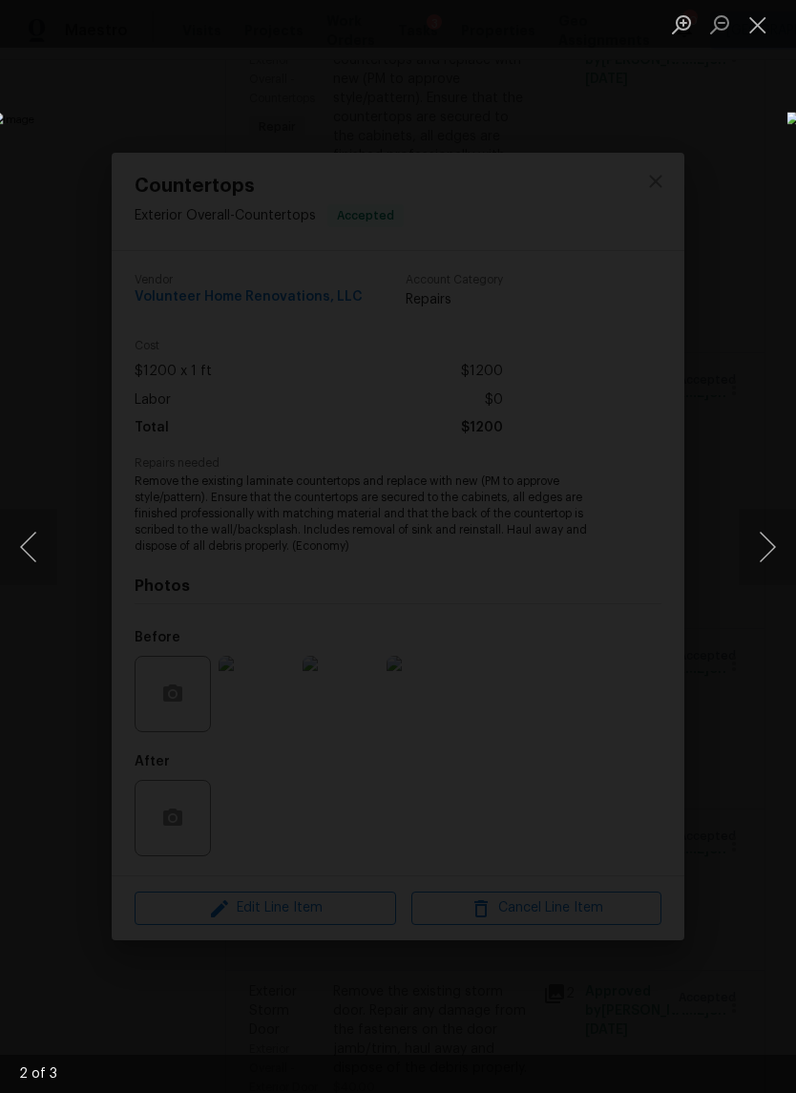
click at [766, 559] on button "Next image" at bounding box center [767, 547] width 57 height 76
click at [771, 537] on button "Next image" at bounding box center [767, 547] width 57 height 76
click at [759, 543] on button "Next image" at bounding box center [767, 547] width 57 height 76
click at [754, 148] on div "Lightbox" at bounding box center [398, 546] width 796 height 1093
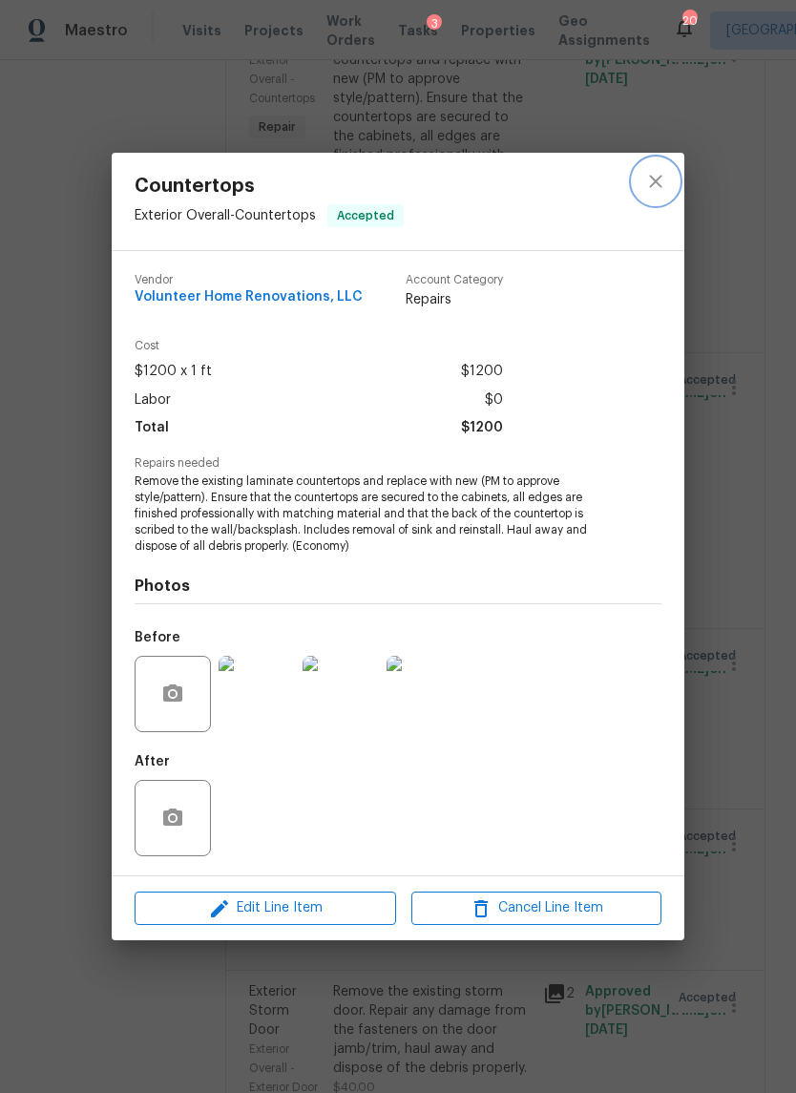
click at [654, 187] on icon "close" at bounding box center [655, 181] width 23 height 23
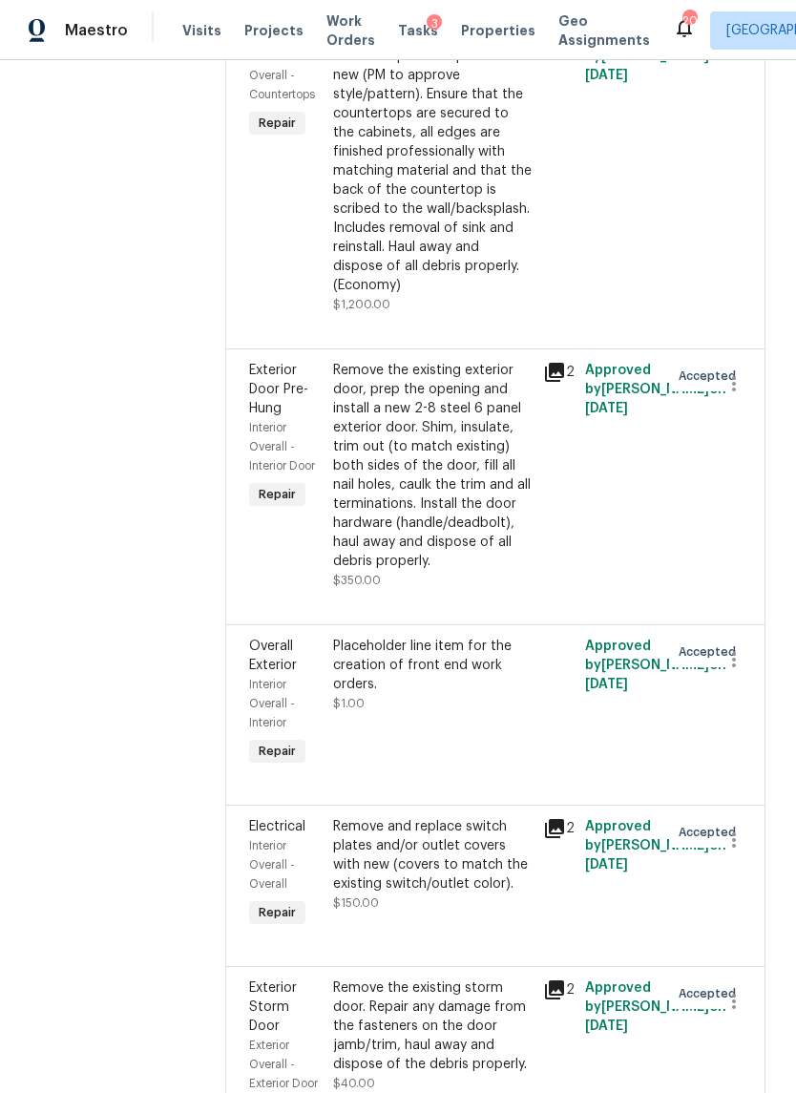
scroll to position [3881, 0]
click at [731, 74] on button "button" at bounding box center [734, 52] width 46 height 46
click at [747, 480] on li "Cancel" at bounding box center [742, 483] width 73 height 31
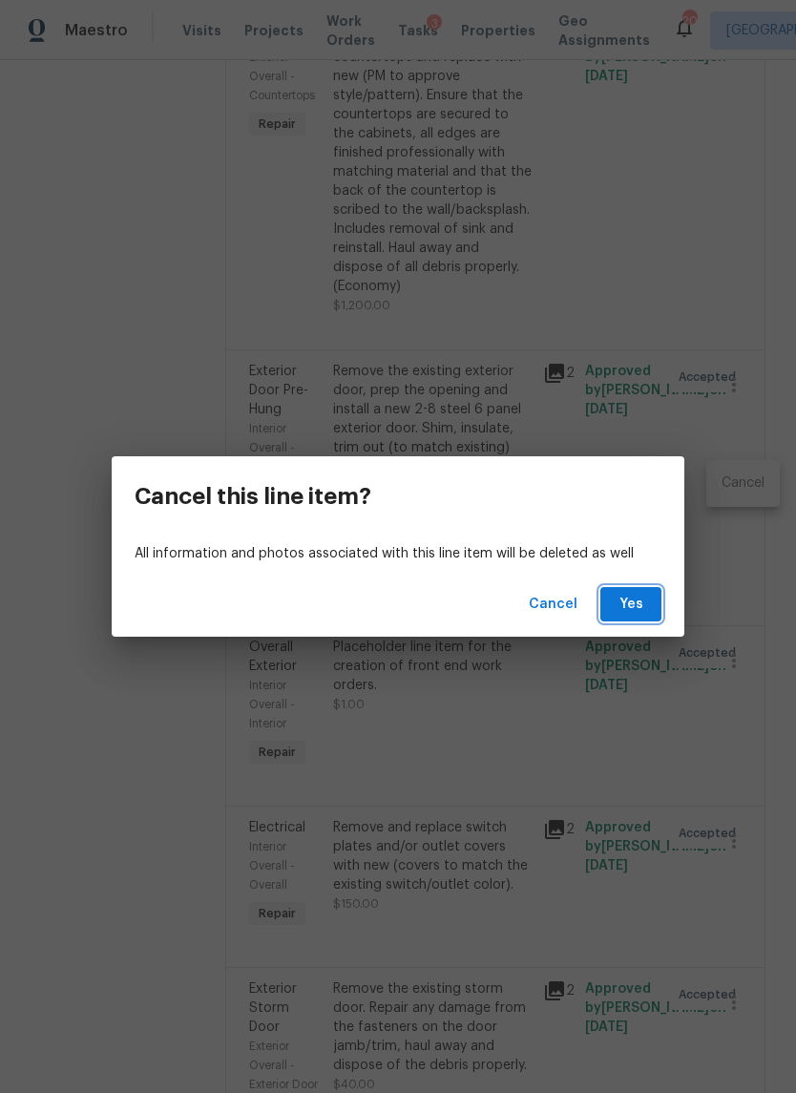
click at [640, 592] on button "Yes" at bounding box center [630, 604] width 61 height 35
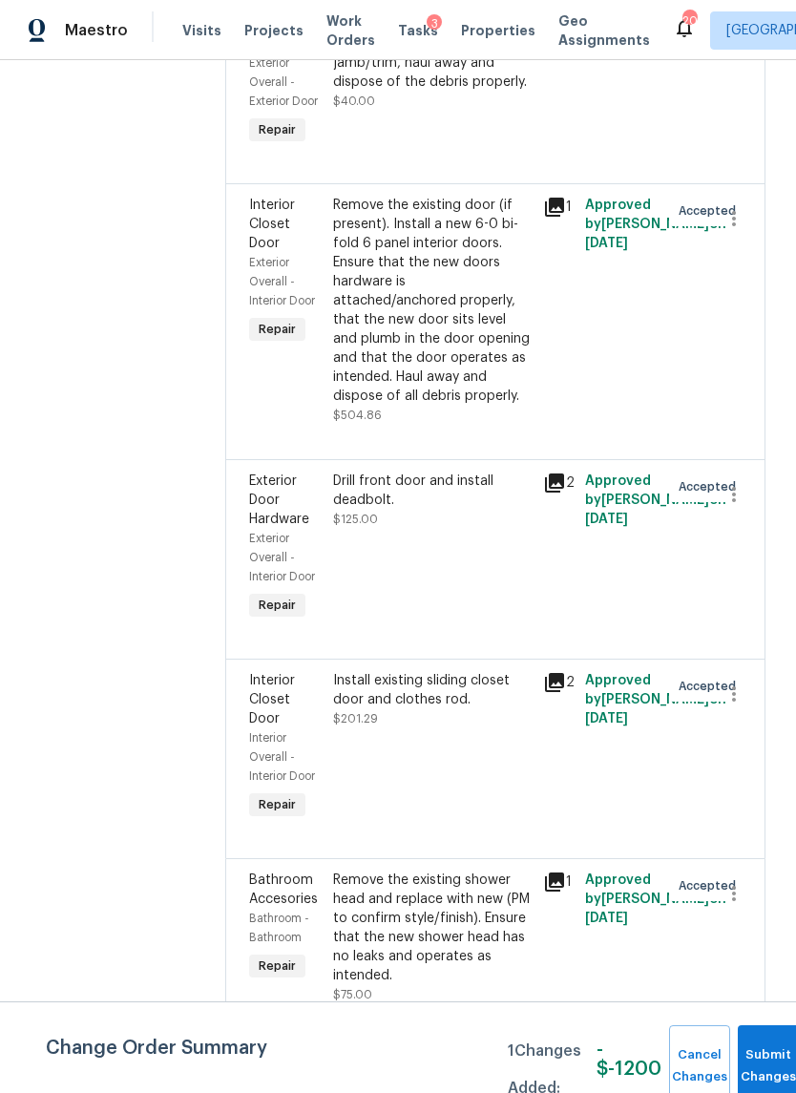
scroll to position [47, 0]
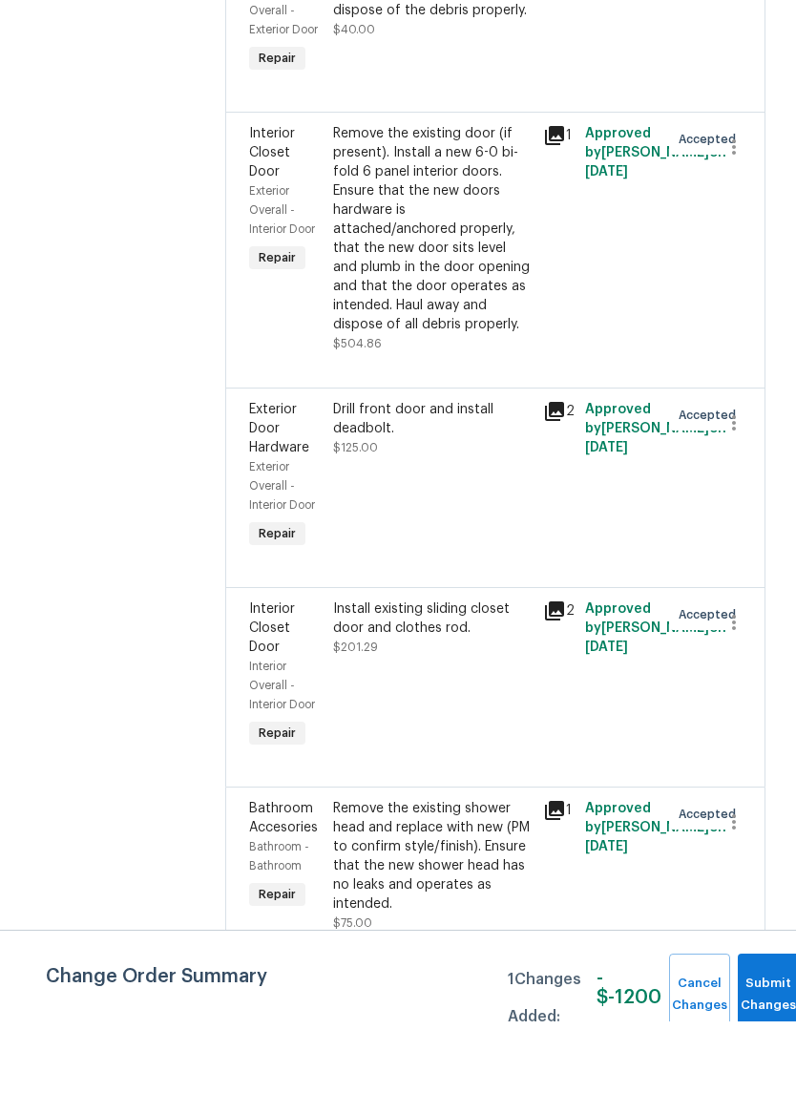
click at [441, 871] on div "Remove the existing shower head and replace with new (PM to confirm style/finis…" at bounding box center [432, 928] width 199 height 115
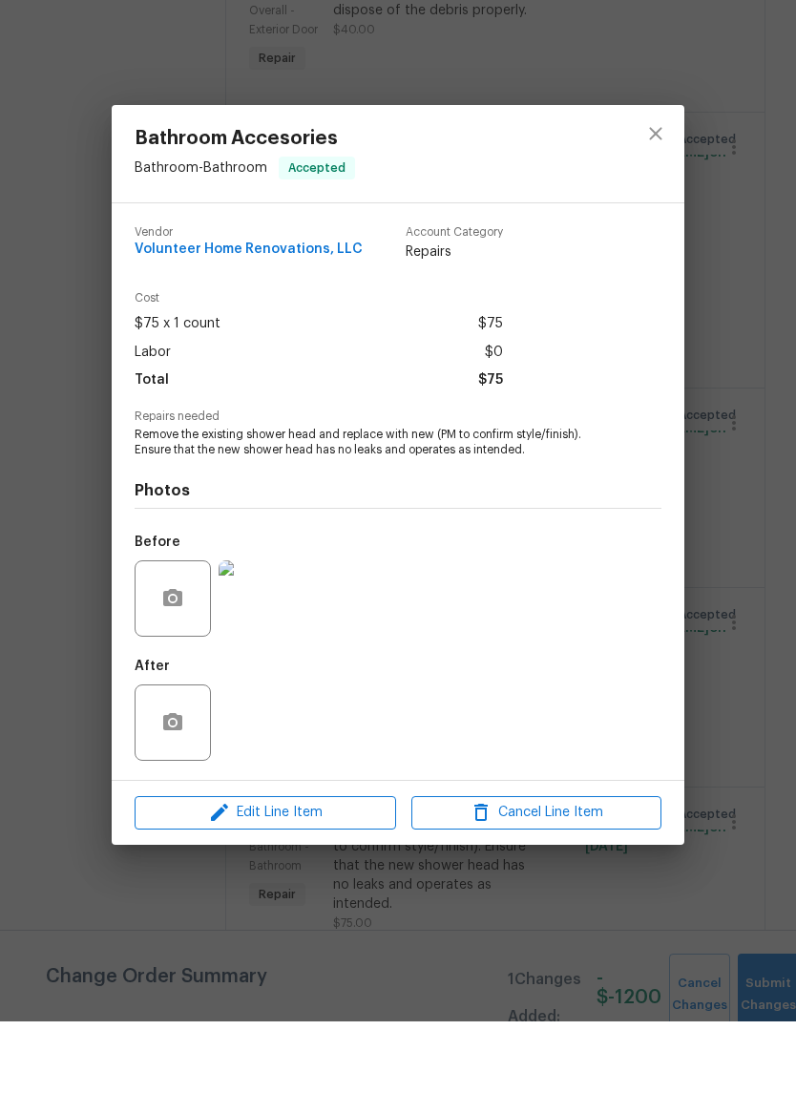
click at [260, 632] on img at bounding box center [257, 670] width 76 height 76
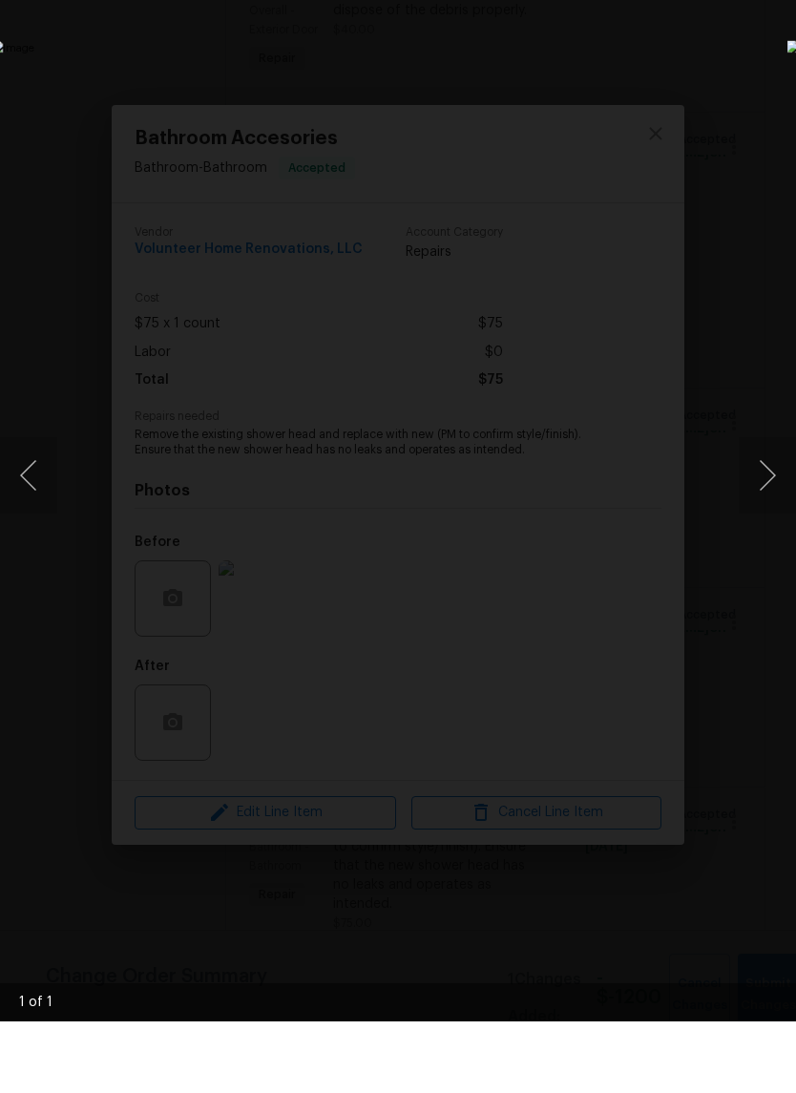
click at [162, 884] on div "Lightbox" at bounding box center [398, 546] width 796 height 1093
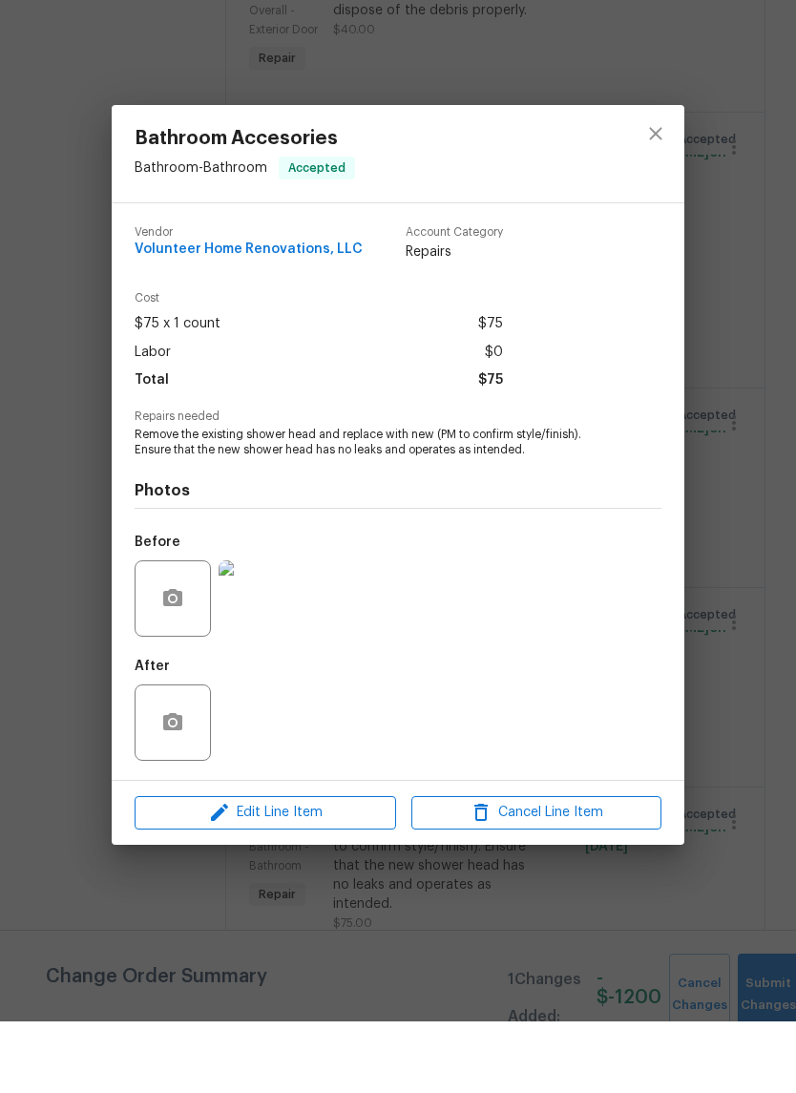
click at [223, 899] on div "Bathroom Accesories Bathroom - Bathroom Accepted Vendor Volunteer Home Renovati…" at bounding box center [398, 546] width 796 height 1093
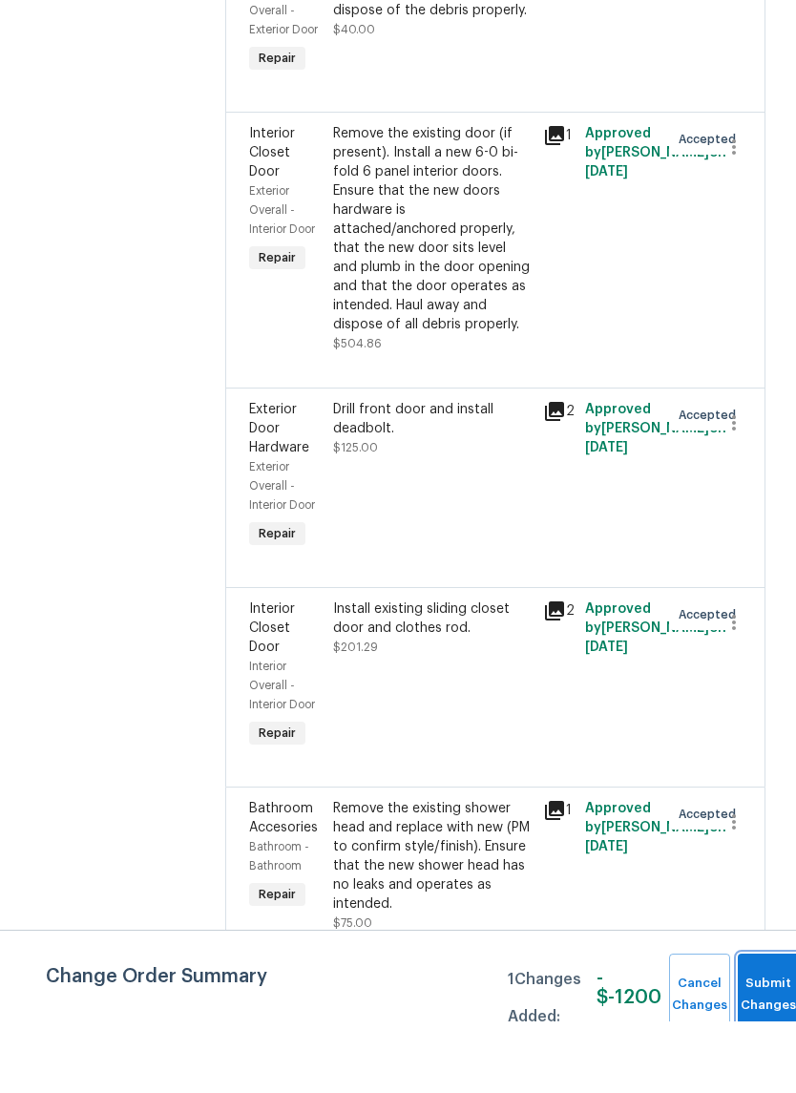
click at [747, 1044] on span "Submit Changes" at bounding box center [768, 1066] width 42 height 44
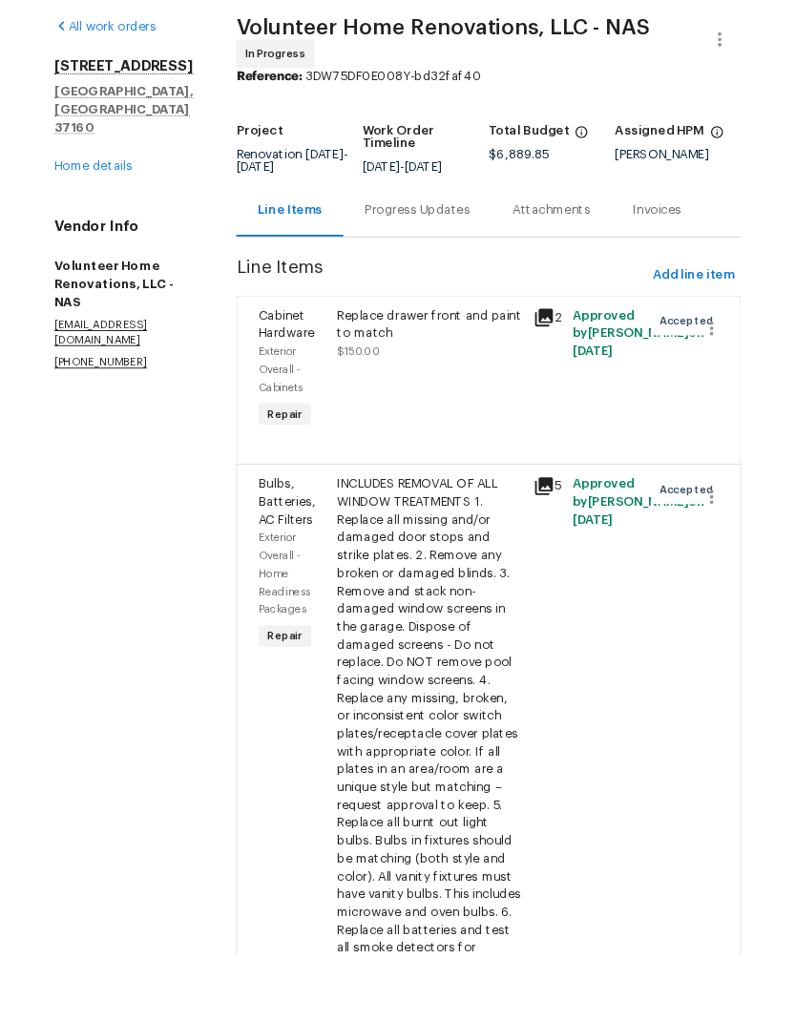
scroll to position [0, 0]
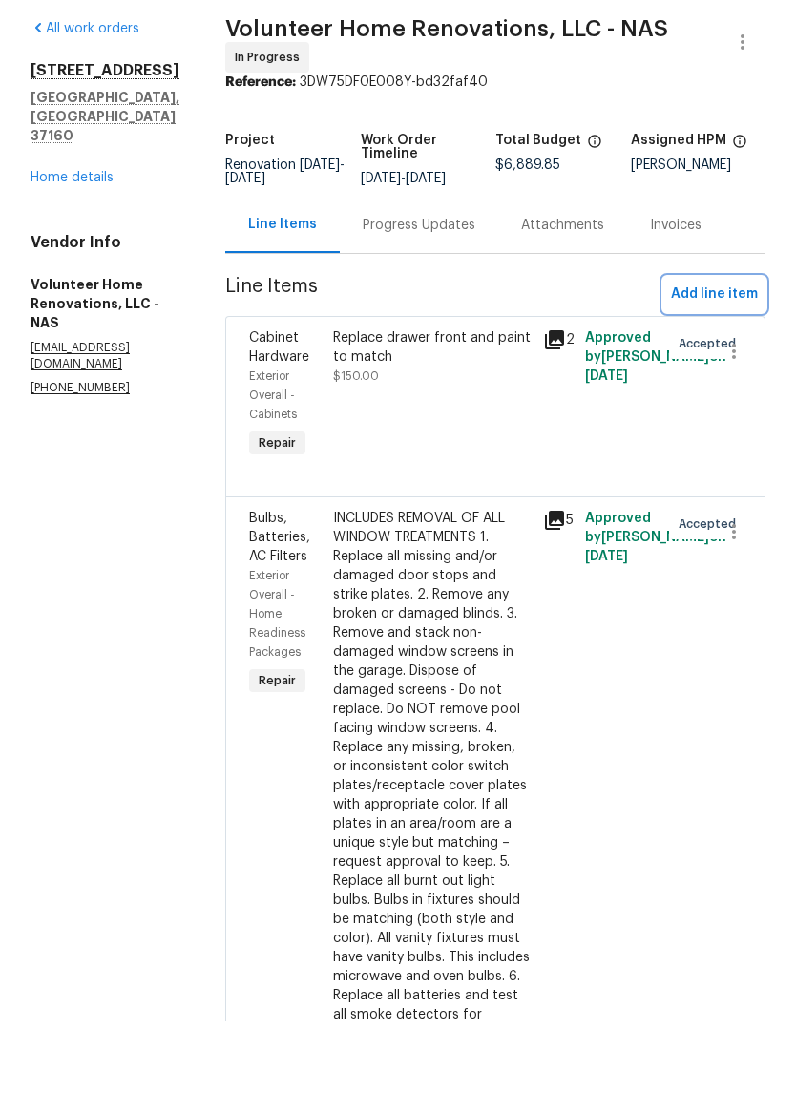
click at [731, 354] on span "Add line item" at bounding box center [714, 366] width 87 height 24
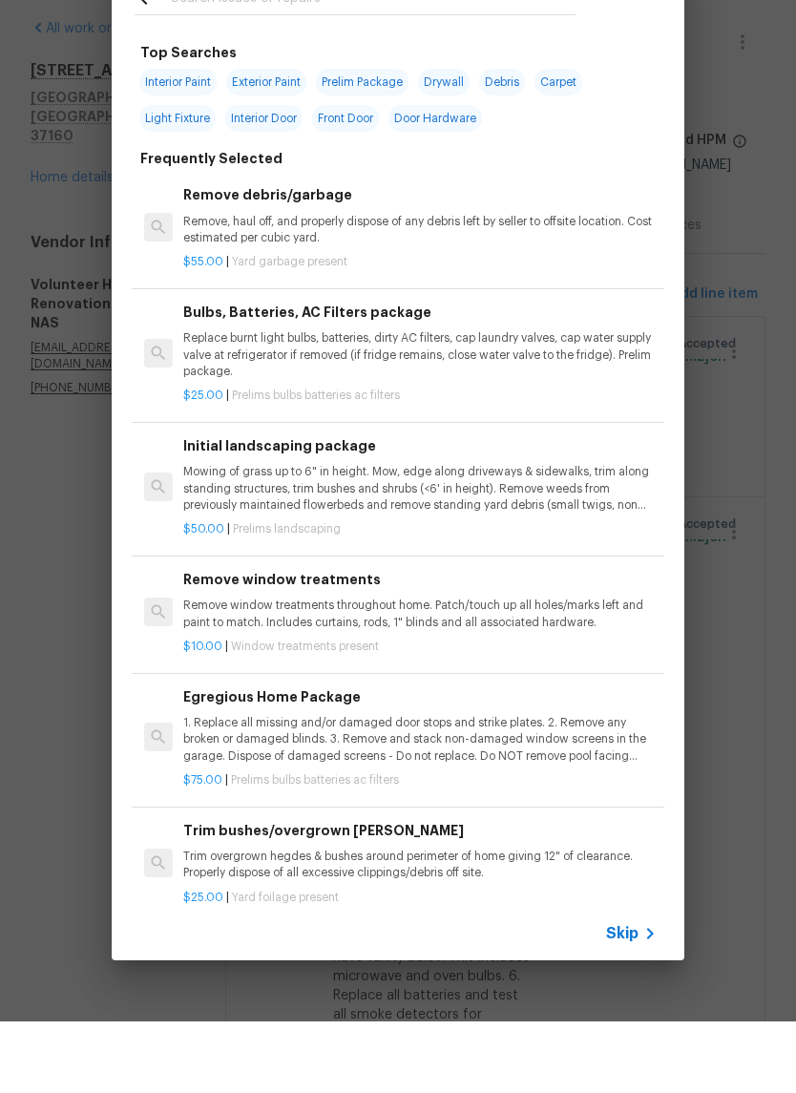
click at [636, 996] on span "Skip" at bounding box center [622, 1005] width 32 height 19
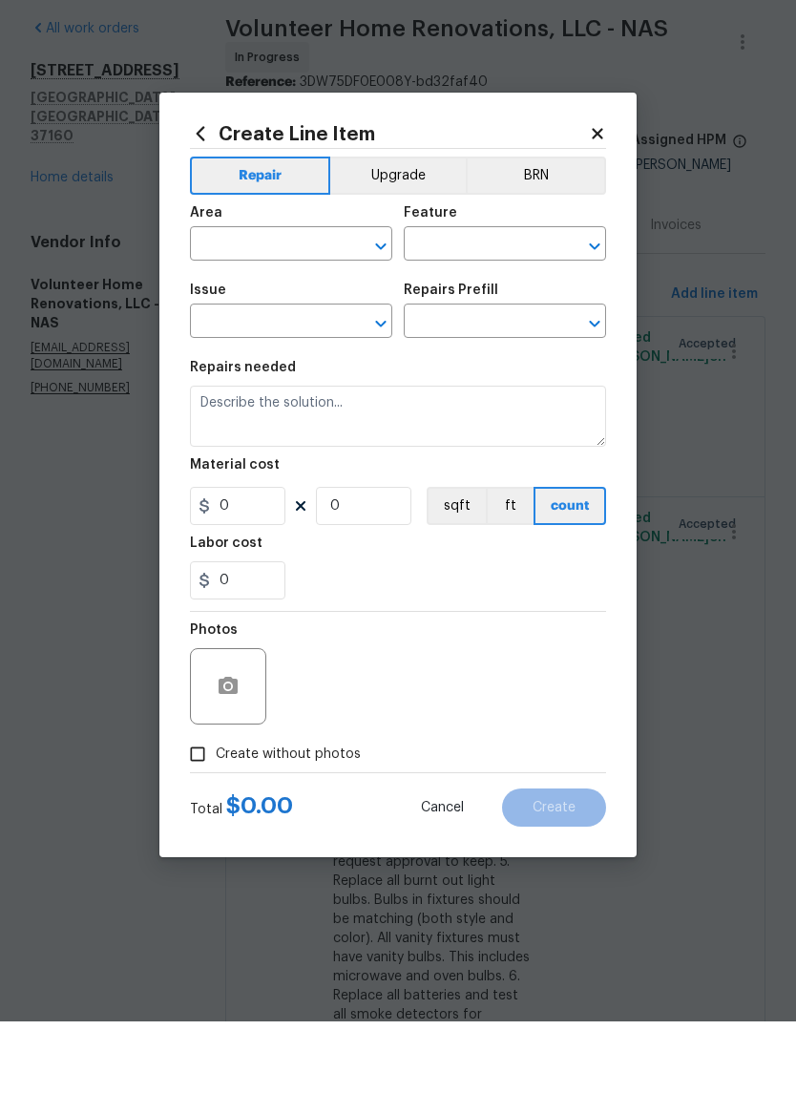
click at [253, 303] on input "text" at bounding box center [264, 318] width 149 height 30
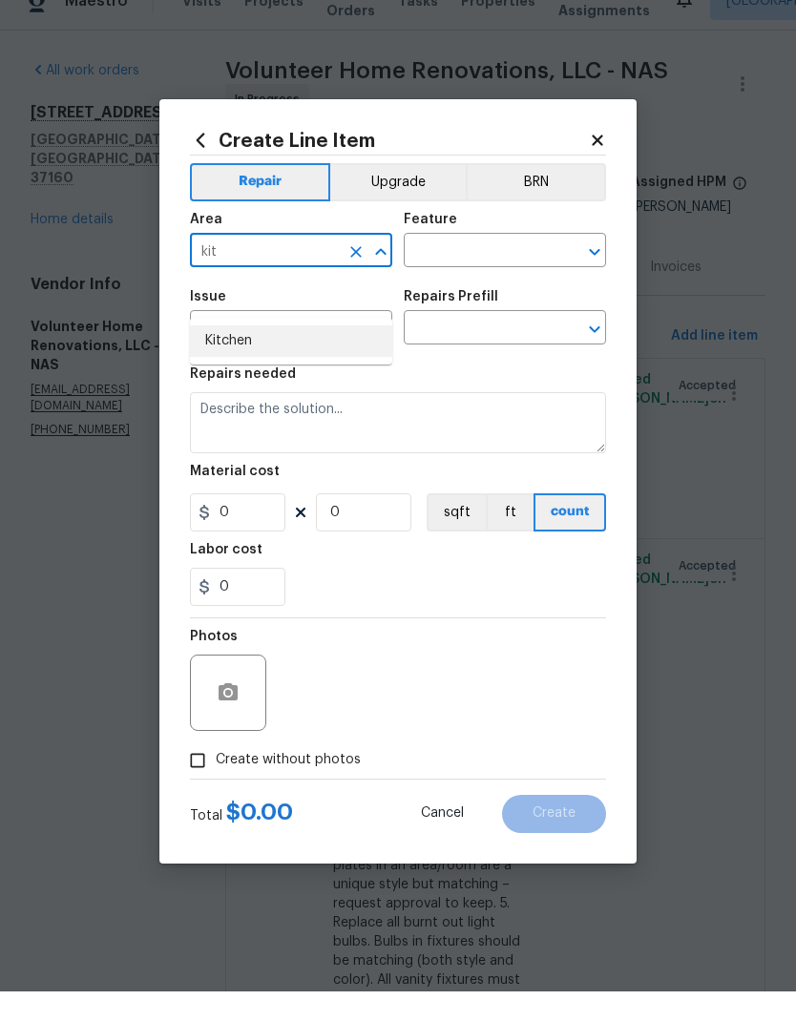
click at [253, 355] on li "Kitchen" at bounding box center [291, 370] width 202 height 31
type input "Kitchen"
click at [477, 267] on input "text" at bounding box center [478, 282] width 149 height 30
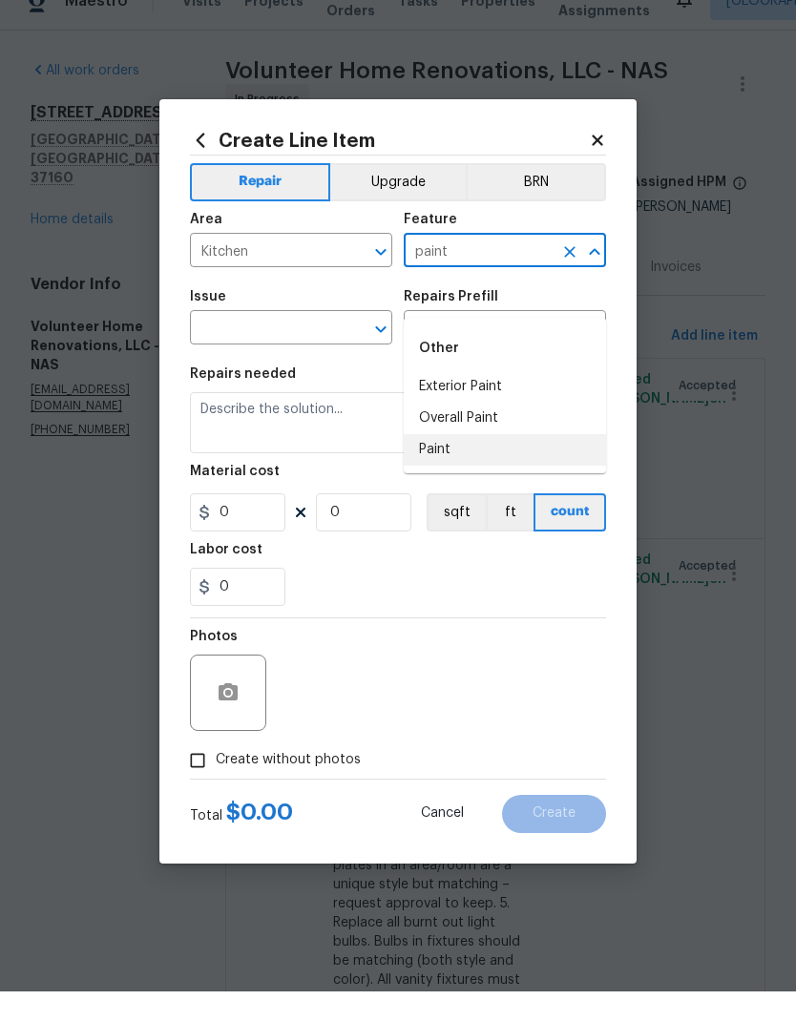
click at [457, 464] on li "Paint" at bounding box center [505, 479] width 202 height 31
type input "Paint"
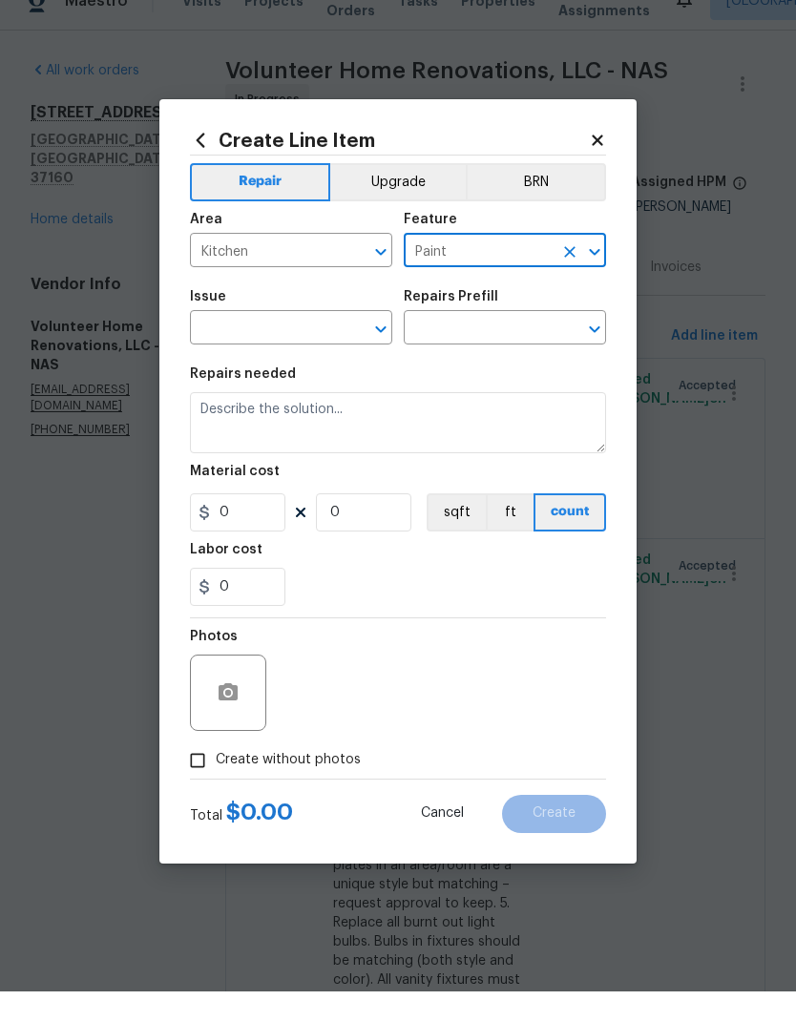
click at [392, 346] on button "Open" at bounding box center [380, 359] width 27 height 27
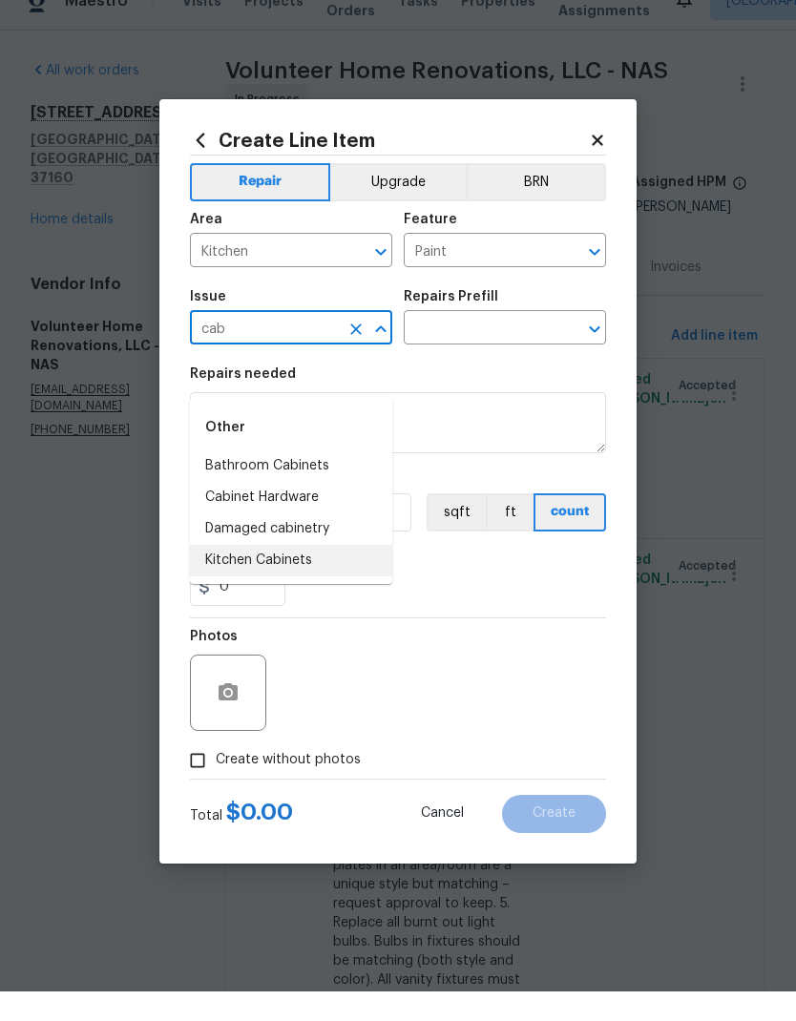
click at [279, 575] on li "Kitchen Cabinets" at bounding box center [291, 590] width 202 height 31
type input "Kitchen Cabinets"
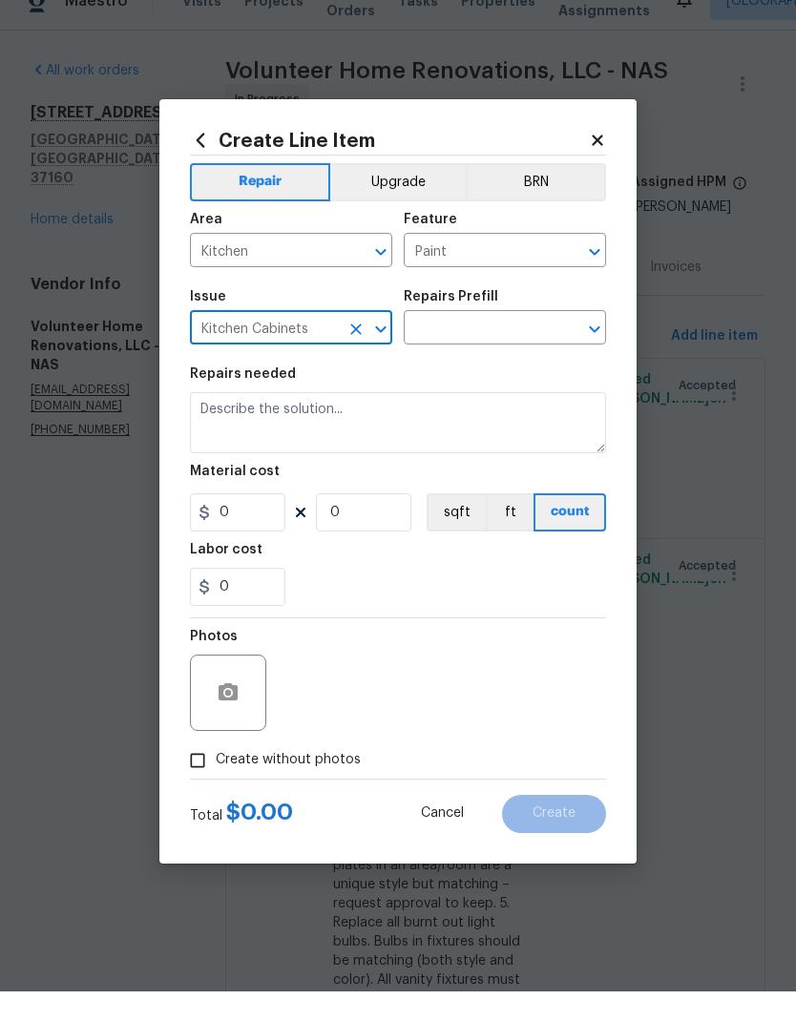
click at [596, 347] on icon "Open" at bounding box center [594, 358] width 23 height 23
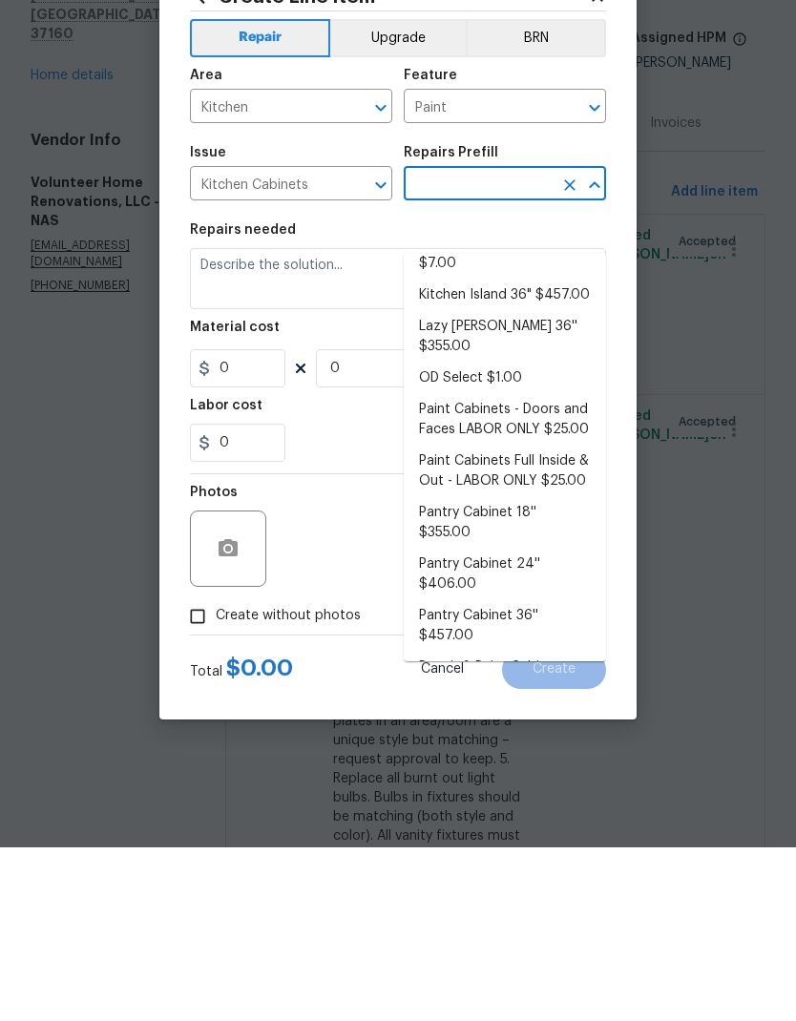
scroll to position [171, 0]
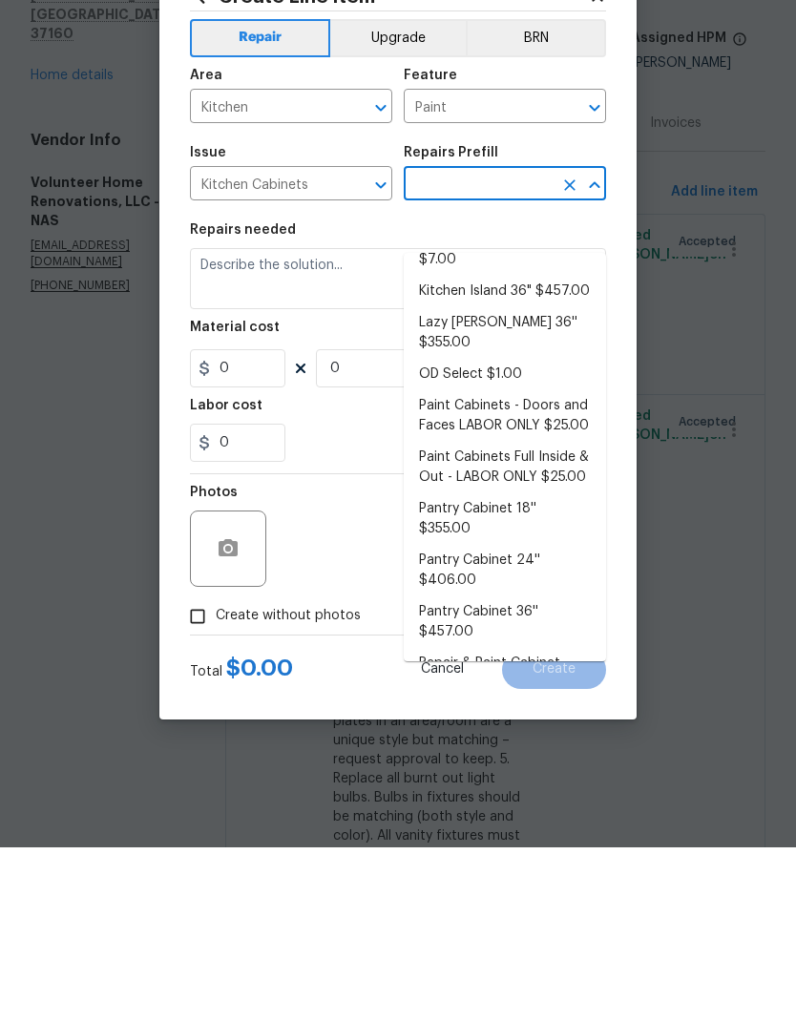
click at [526, 616] on li "Paint Cabinets Full Inside & Out - LABOR ONLY $25.00" at bounding box center [505, 642] width 202 height 52
type input "Paint Cabinets Full Inside & Out - LABOR ONLY $25.00"
type input "Cabinets"
type textarea "Prep, sand, mask and apply 2 coats of paint to the kitchen cabinet doors, inter…"
type input "1"
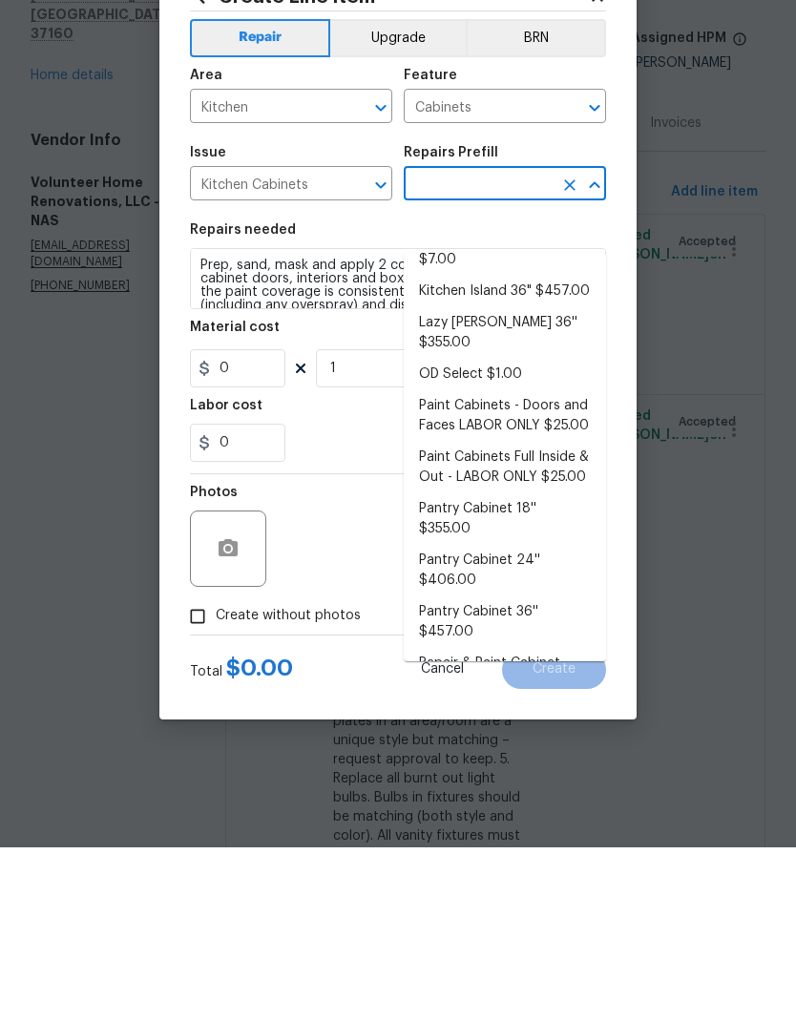
type input "Paint Cabinets Full Inside & Out - LABOR ONLY $25.00"
type input "25"
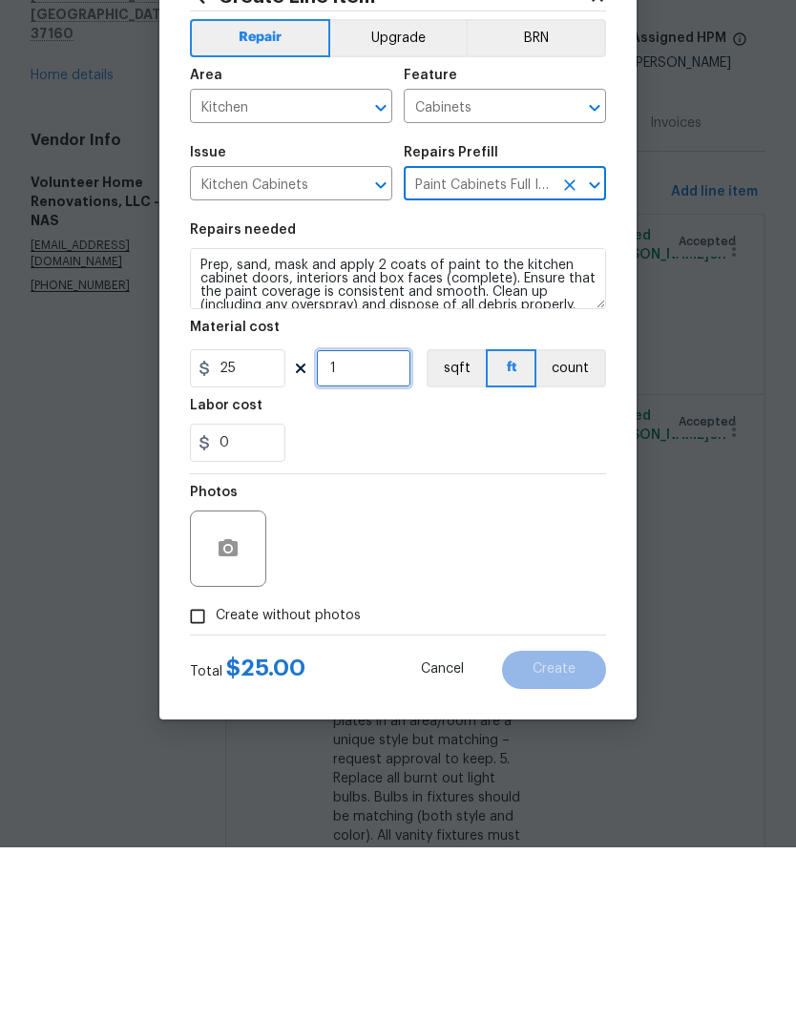
click at [374, 523] on input "1" at bounding box center [363, 542] width 95 height 38
type input "35"
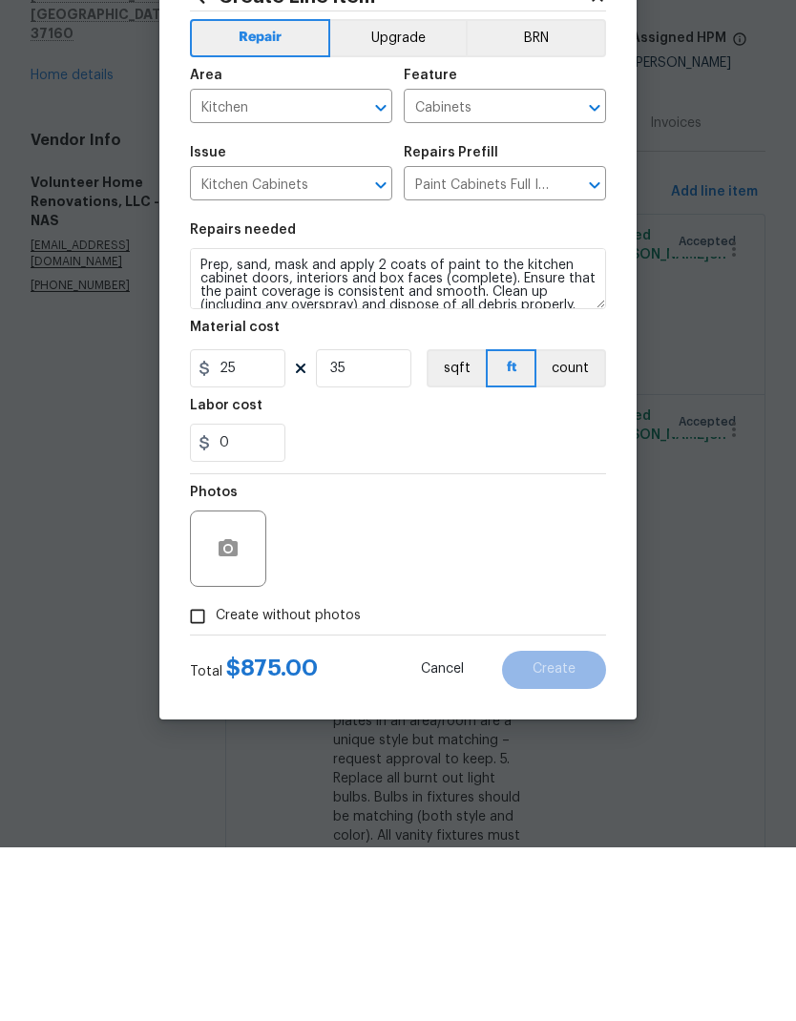
click at [472, 648] on div "Photos" at bounding box center [398, 710] width 416 height 124
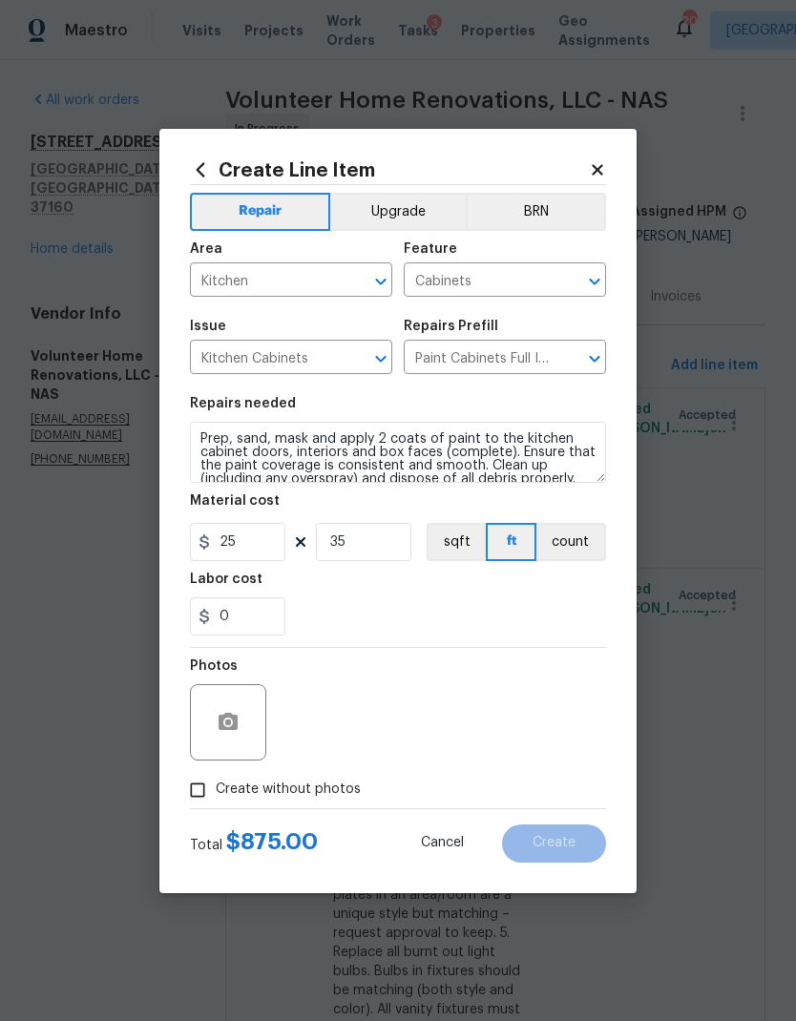
click at [325, 785] on span "Create without photos" at bounding box center [288, 790] width 145 height 20
click at [216, 785] on input "Create without photos" at bounding box center [197, 790] width 36 height 36
checkbox input "true"
click at [441, 719] on textarea at bounding box center [444, 722] width 325 height 76
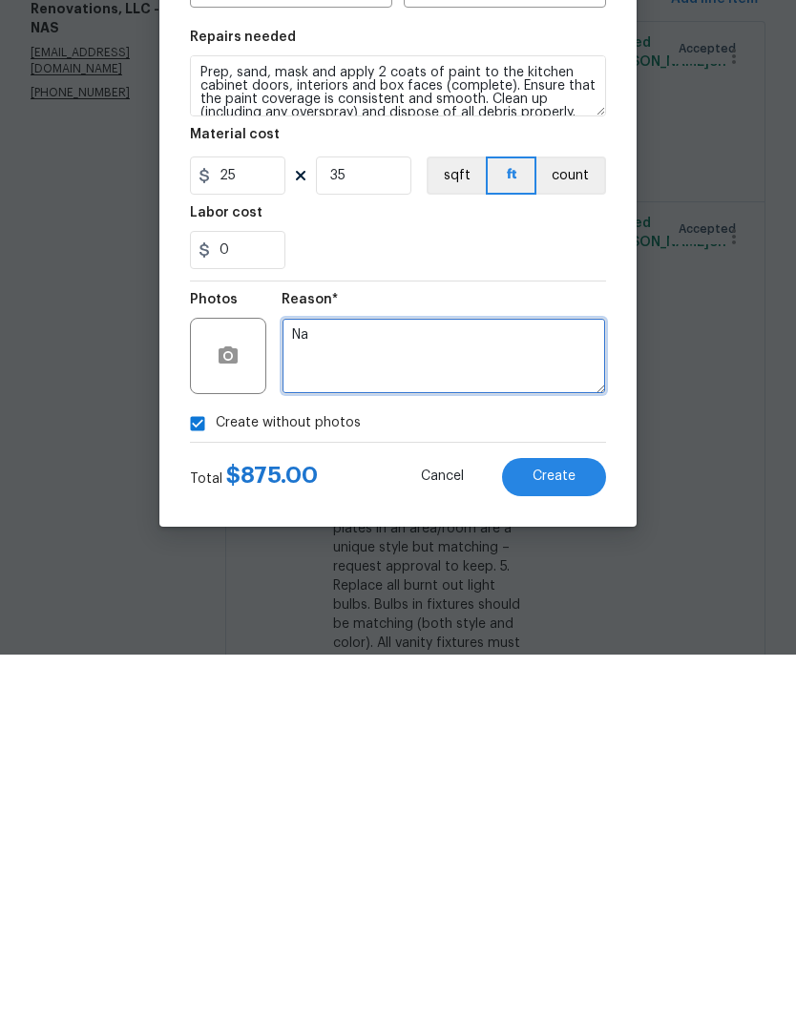
type textarea "Na"
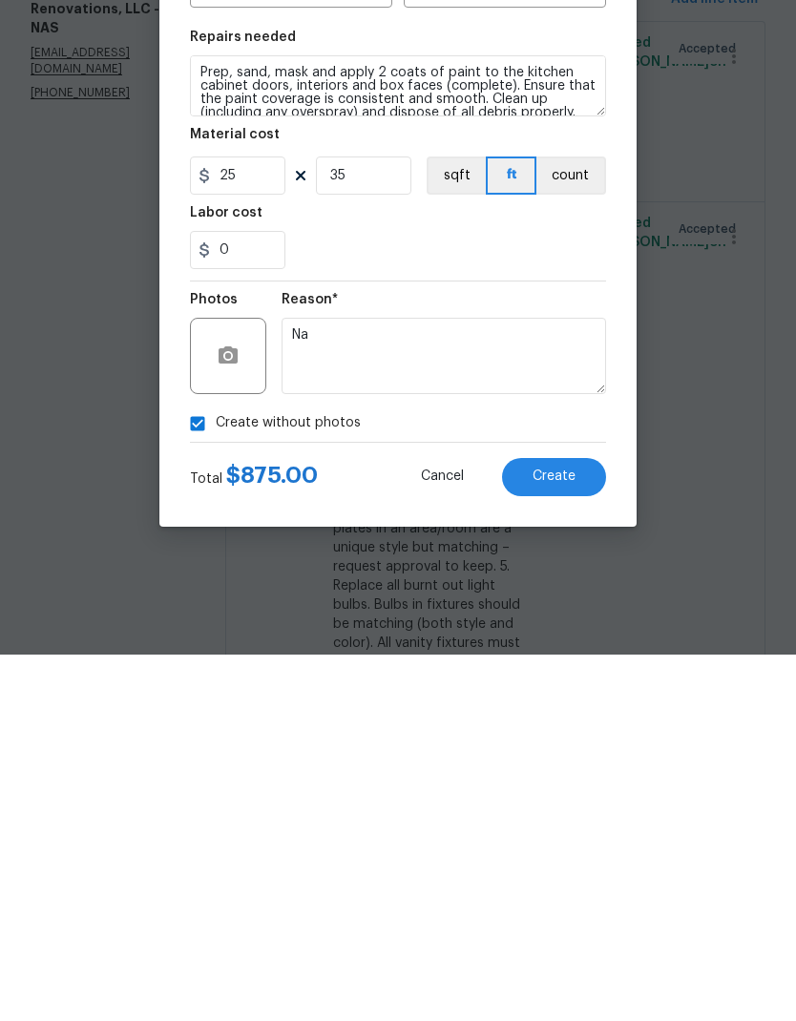
click at [564, 836] on span "Create" at bounding box center [554, 843] width 43 height 14
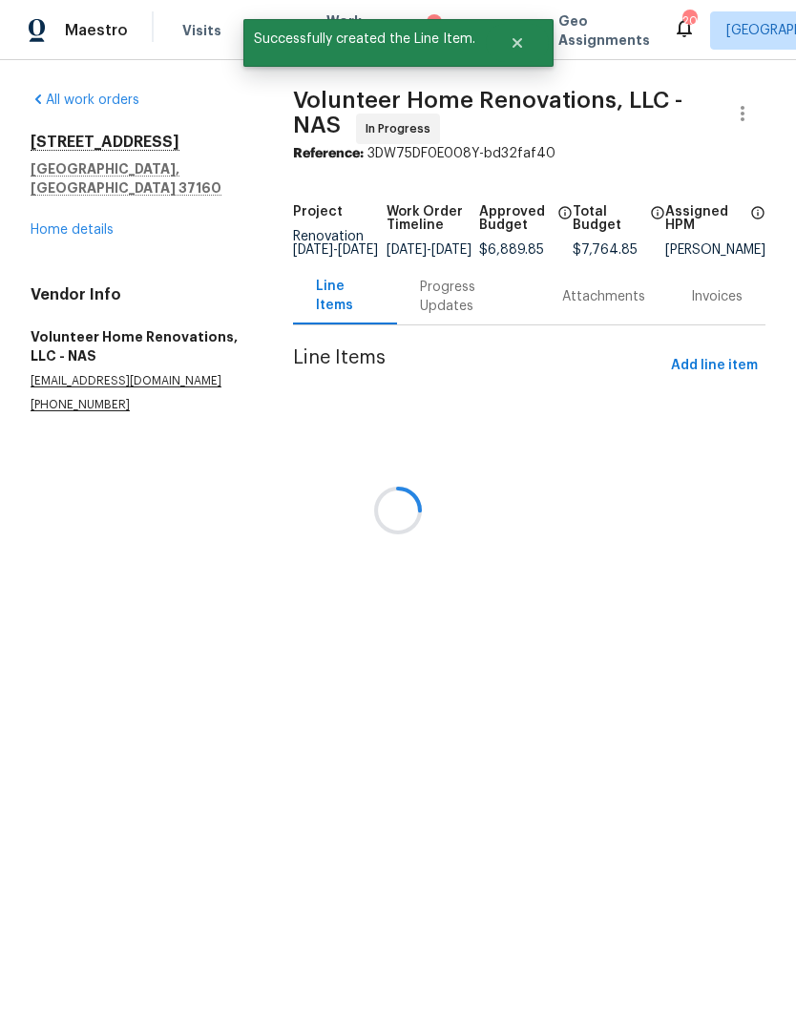
scroll to position [0, 0]
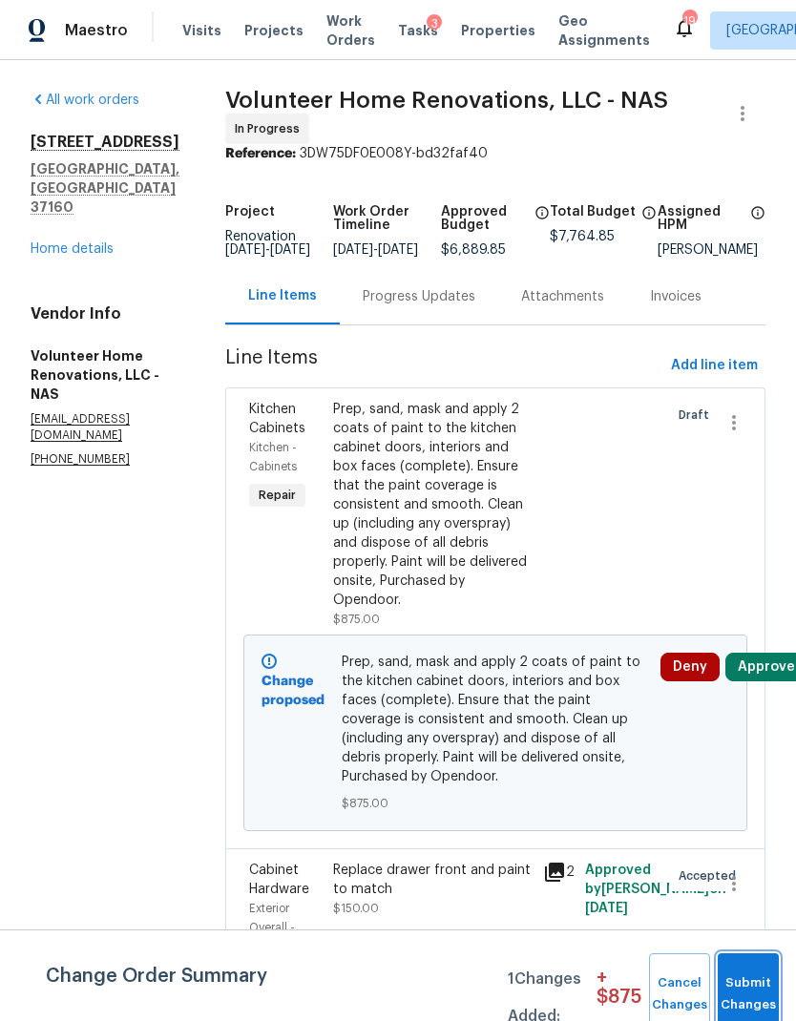
click at [751, 988] on button "Submit Changes" at bounding box center [748, 995] width 61 height 82
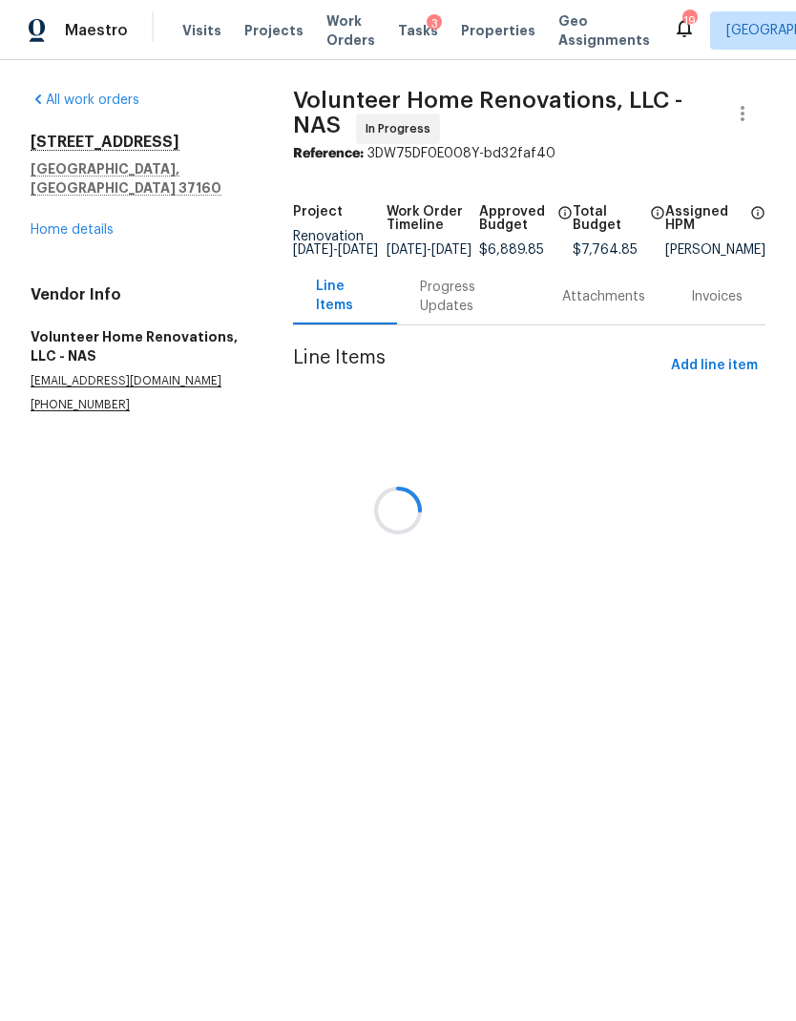
click at [770, 697] on div at bounding box center [398, 510] width 796 height 1021
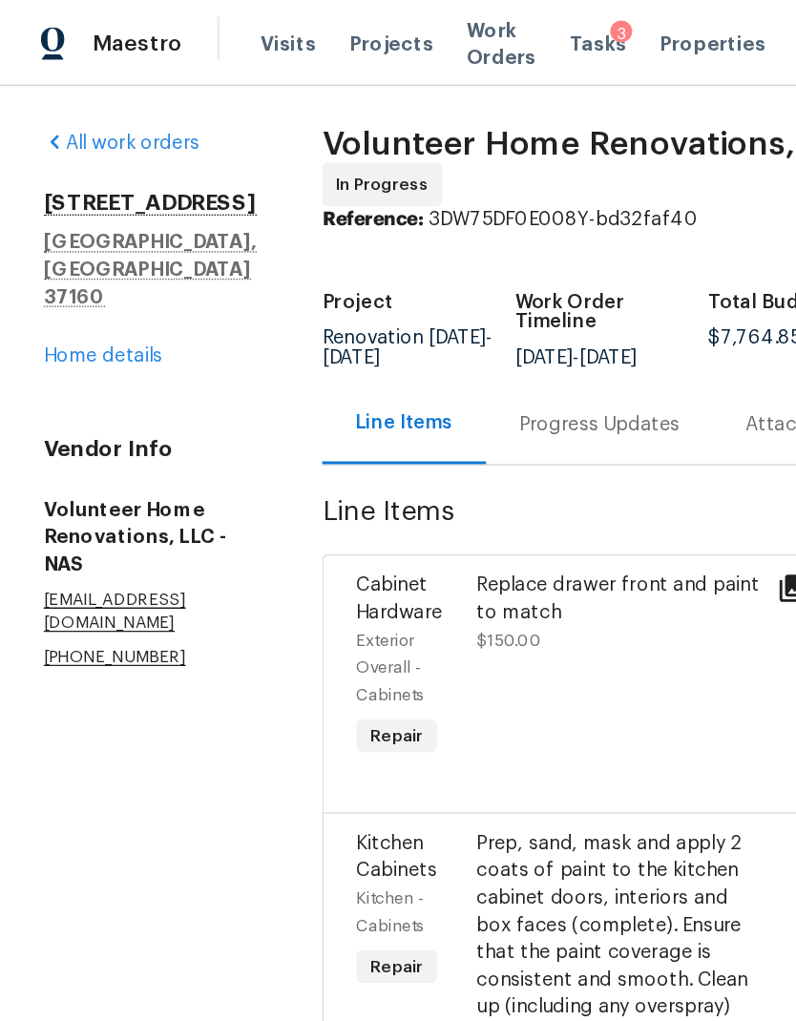
click at [70, 242] on link "Home details" at bounding box center [72, 248] width 83 height 13
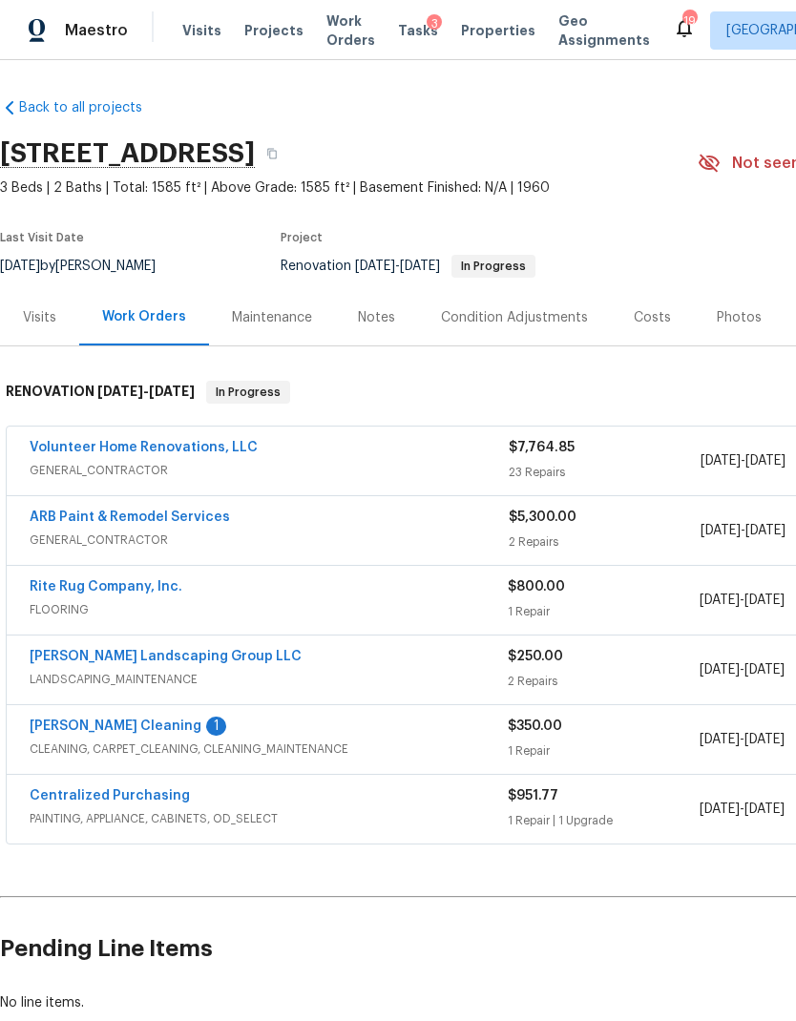
click at [382, 313] on div "Notes" at bounding box center [376, 317] width 37 height 19
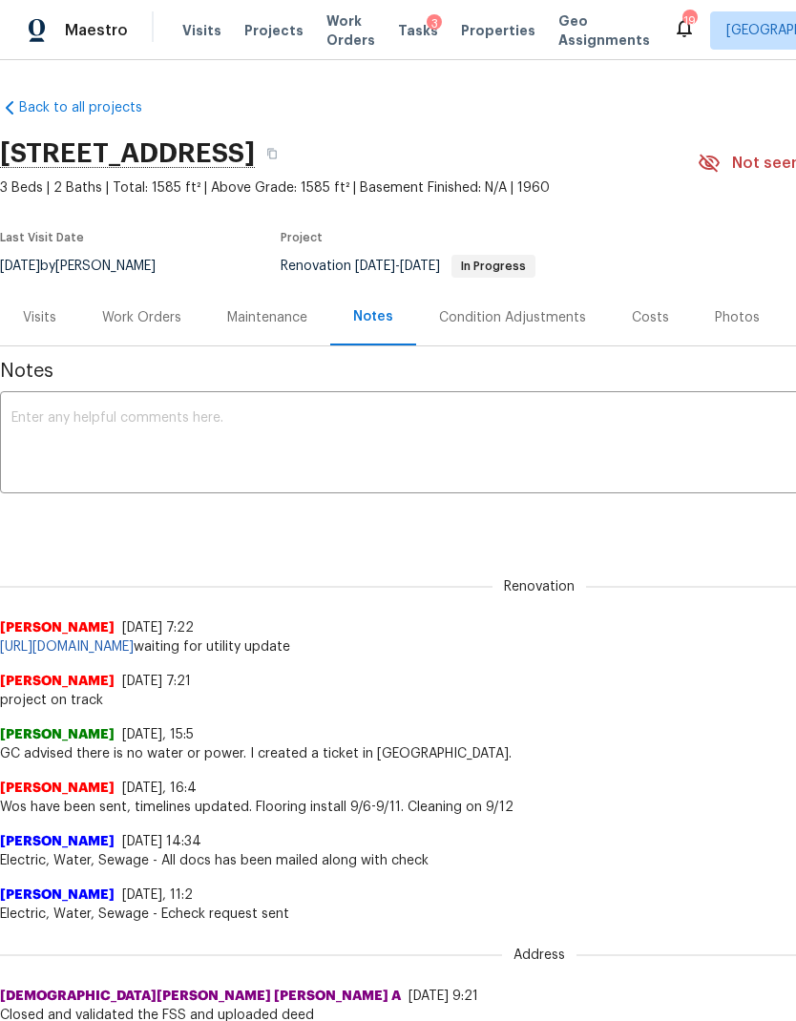
click at [241, 418] on textarea at bounding box center [539, 444] width 1056 height 67
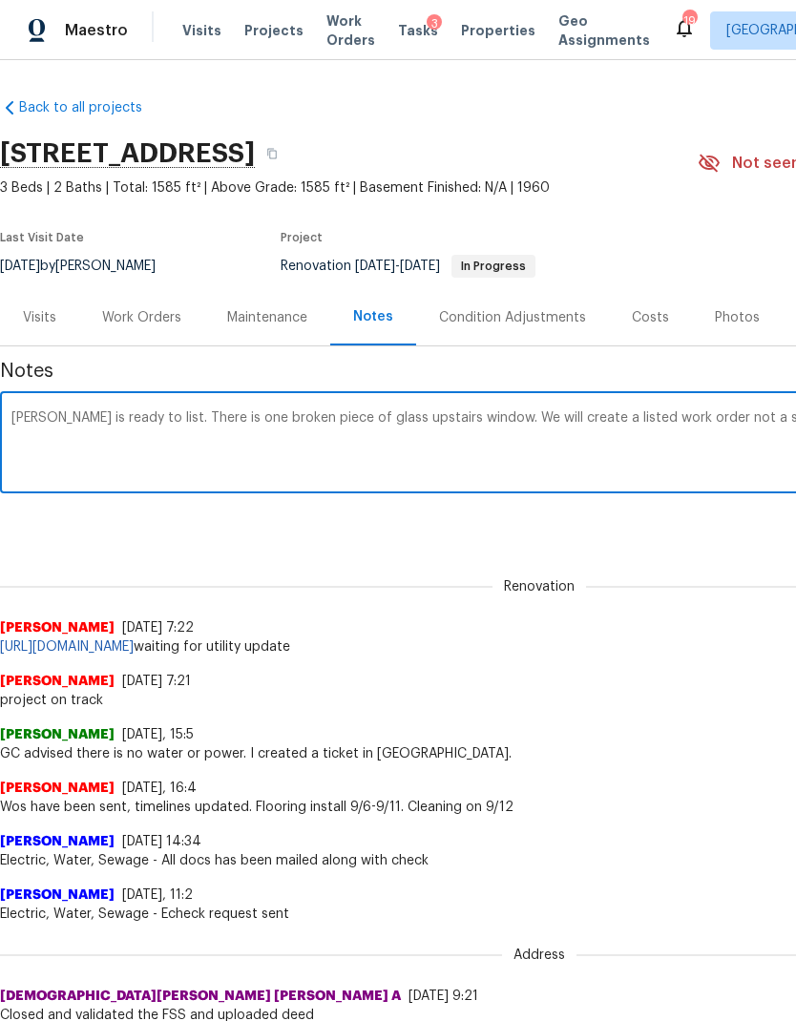
scroll to position [0, 283]
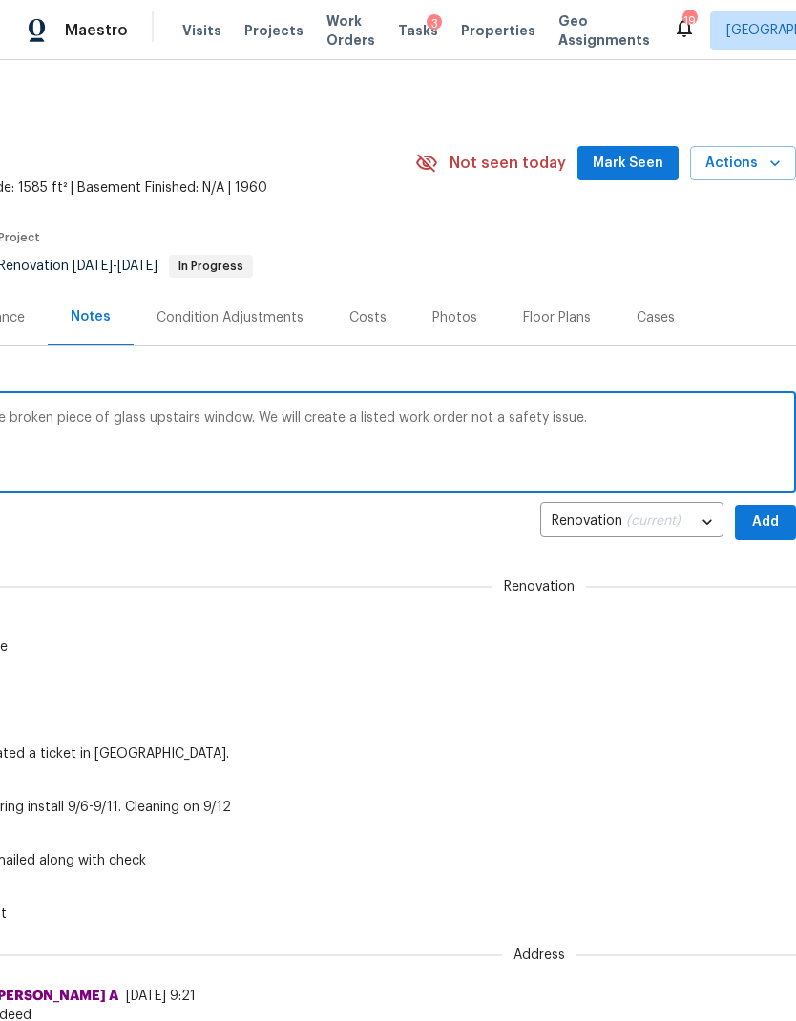
type textarea "Thomas is ready to list. There is one broken piece of glass upstairs window. We…"
click at [766, 517] on span "Add" at bounding box center [765, 523] width 31 height 24
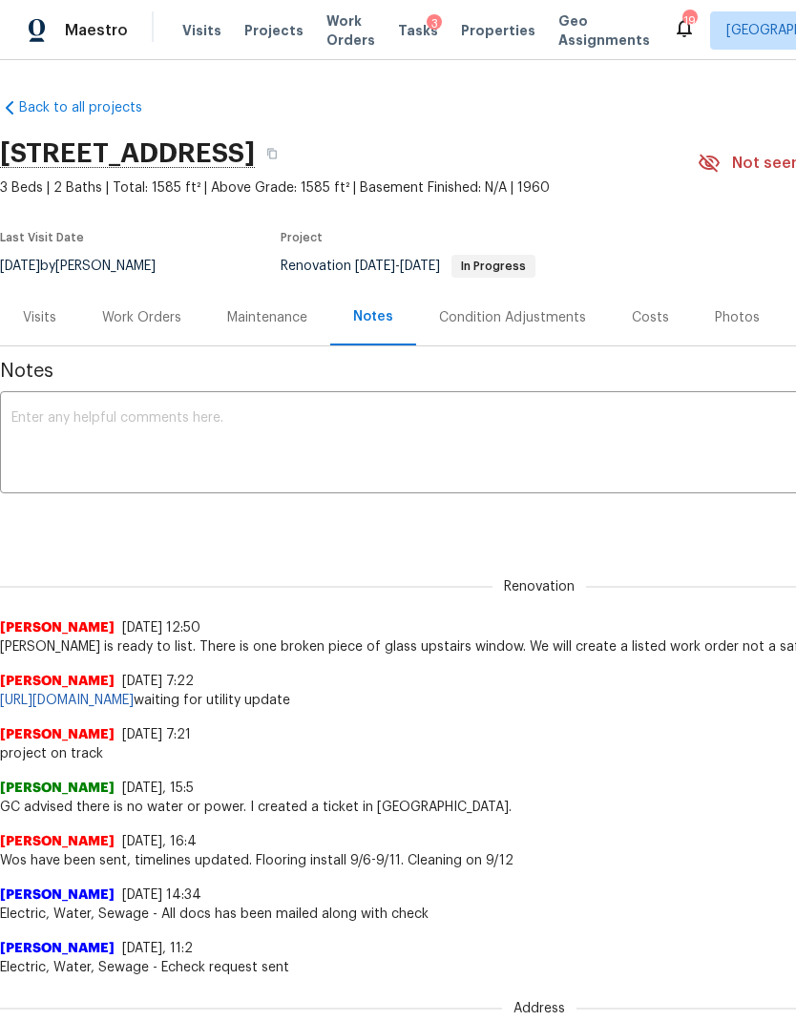
scroll to position [0, 0]
click at [148, 326] on div "Work Orders" at bounding box center [141, 317] width 79 height 19
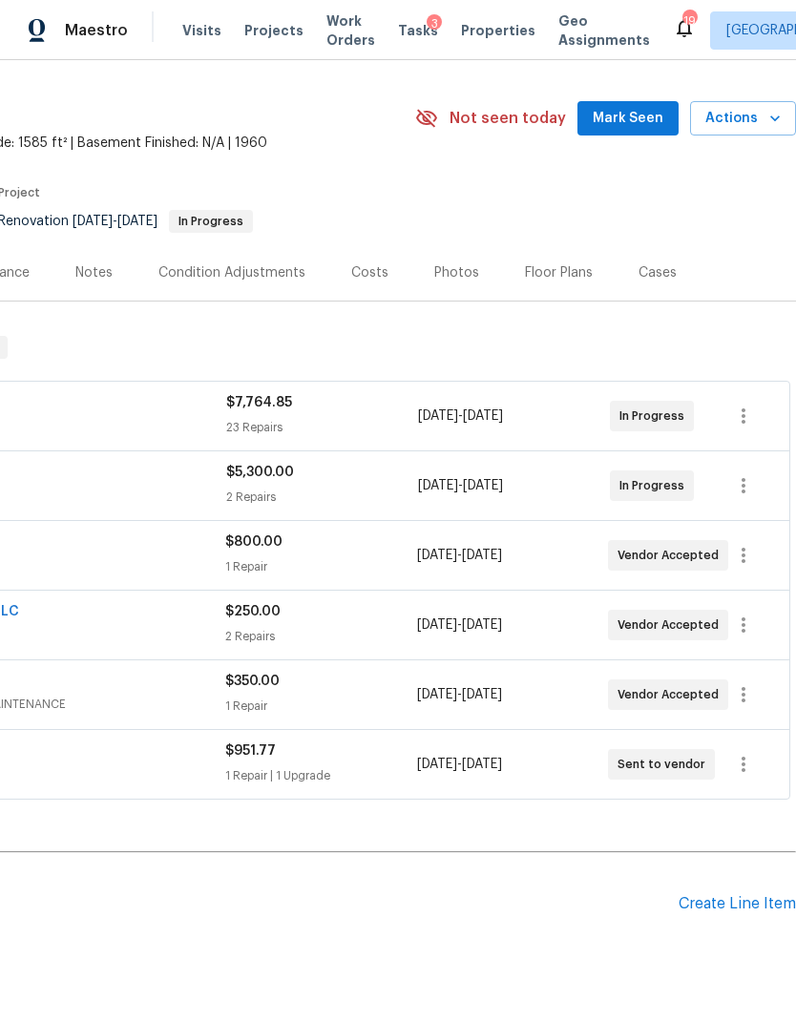
scroll to position [44, 283]
click at [753, 907] on div "Create Line Item" at bounding box center [737, 905] width 117 height 18
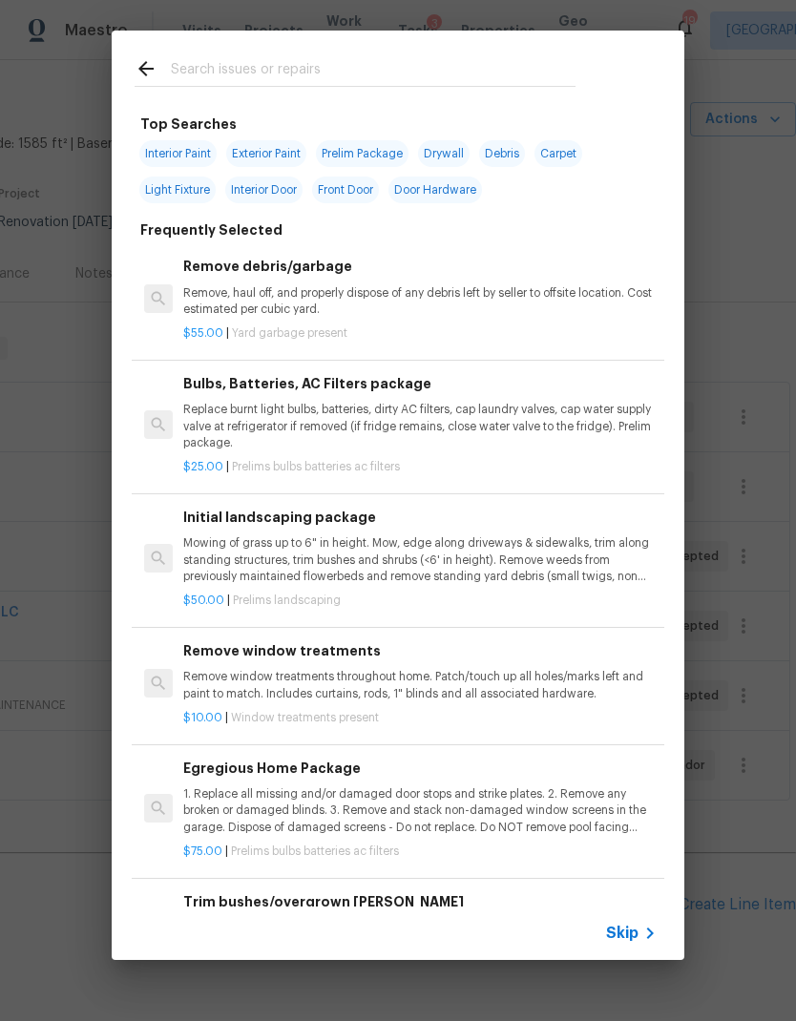
click at [633, 942] on span "Skip" at bounding box center [622, 933] width 32 height 19
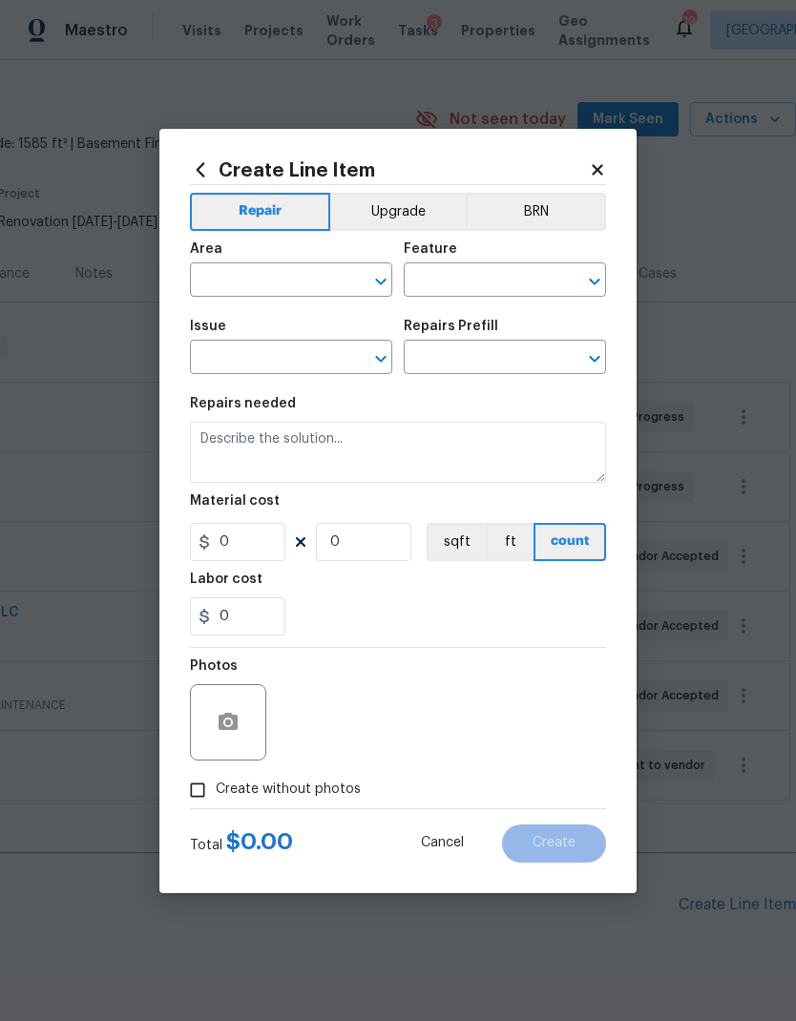
click at [273, 294] on input "text" at bounding box center [264, 282] width 149 height 30
click at [244, 313] on li "Bedroom" at bounding box center [291, 323] width 202 height 31
type input "Bedroom"
click at [618, 285] on div "Create Line Item Repair Upgrade BRN Area Bedroom ​ Feature ​ Issue ​ Repairs Pr…" at bounding box center [397, 511] width 477 height 765
click at [598, 275] on icon "Open" at bounding box center [594, 281] width 23 height 23
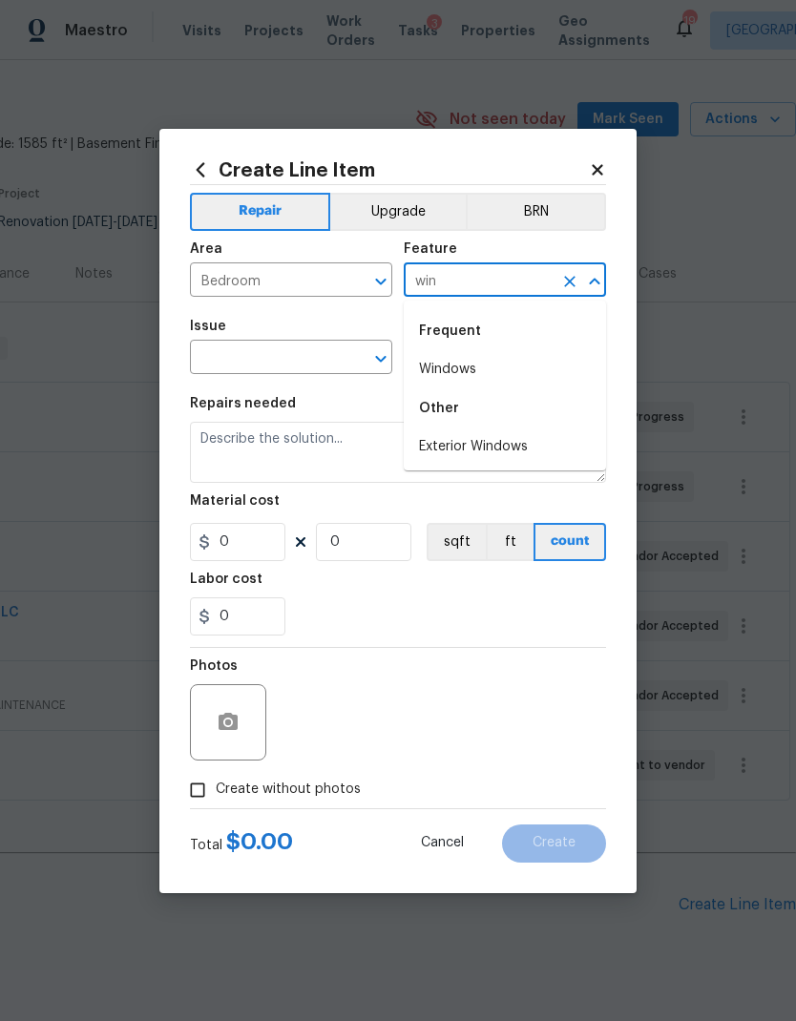
click at [466, 346] on div "Frequent" at bounding box center [505, 331] width 202 height 46
click at [454, 369] on li "Windows" at bounding box center [505, 369] width 202 height 31
type input "Windows"
click at [367, 336] on div "Issue" at bounding box center [291, 332] width 202 height 25
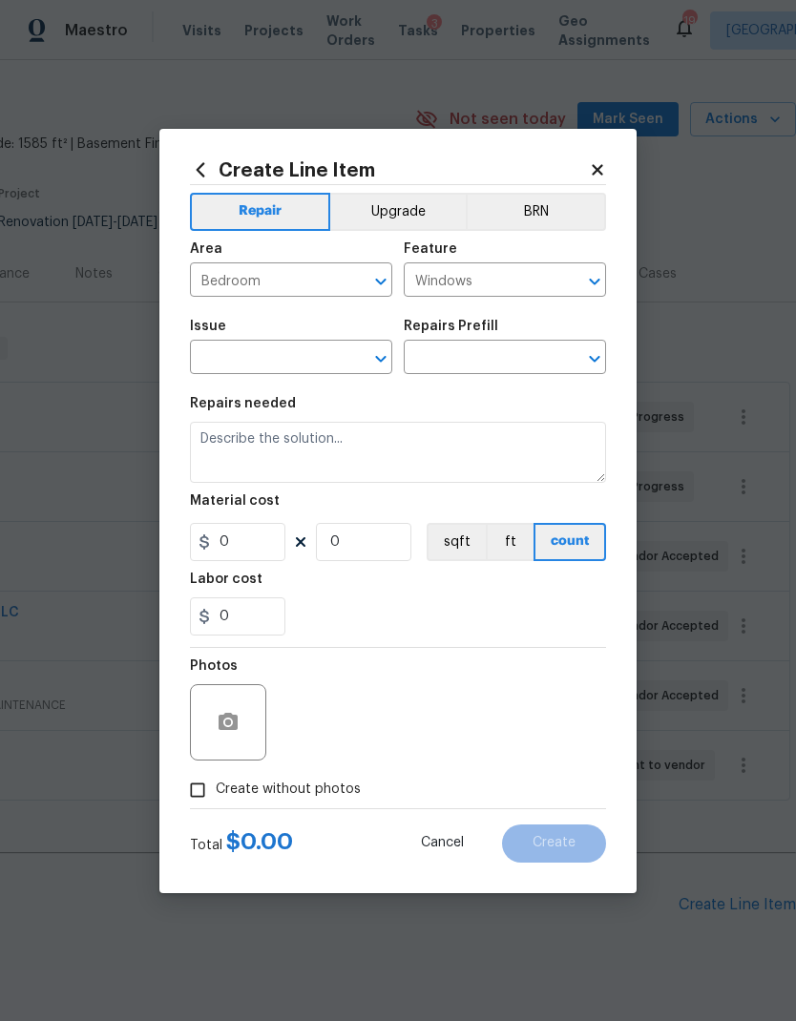
click at [377, 350] on icon "Open" at bounding box center [380, 358] width 23 height 23
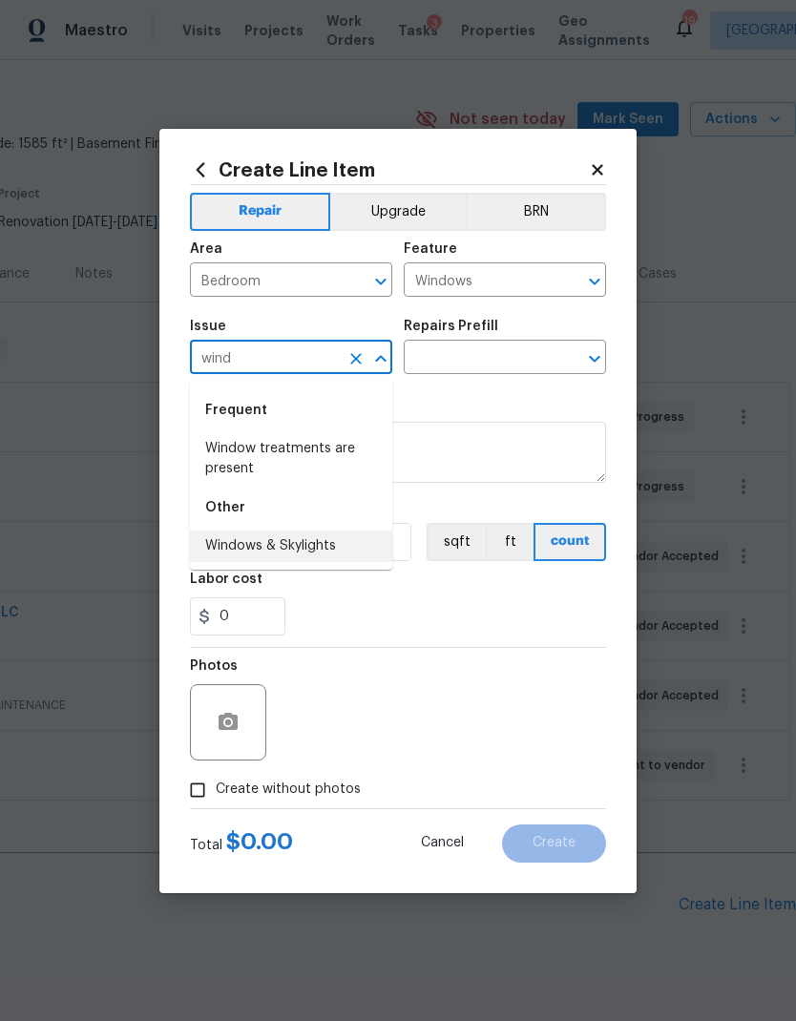
click at [320, 554] on li "Windows & Skylights" at bounding box center [291, 546] width 202 height 31
type input "Windows & Skylights"
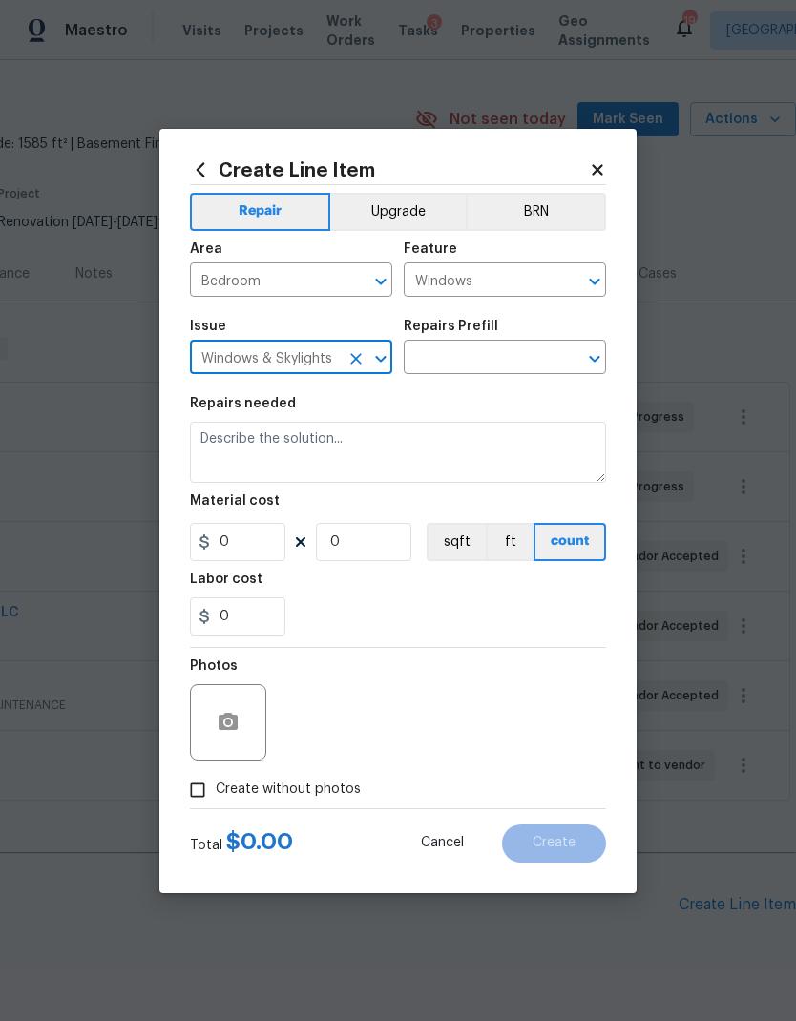
click at [598, 353] on icon "Open" at bounding box center [594, 358] width 23 height 23
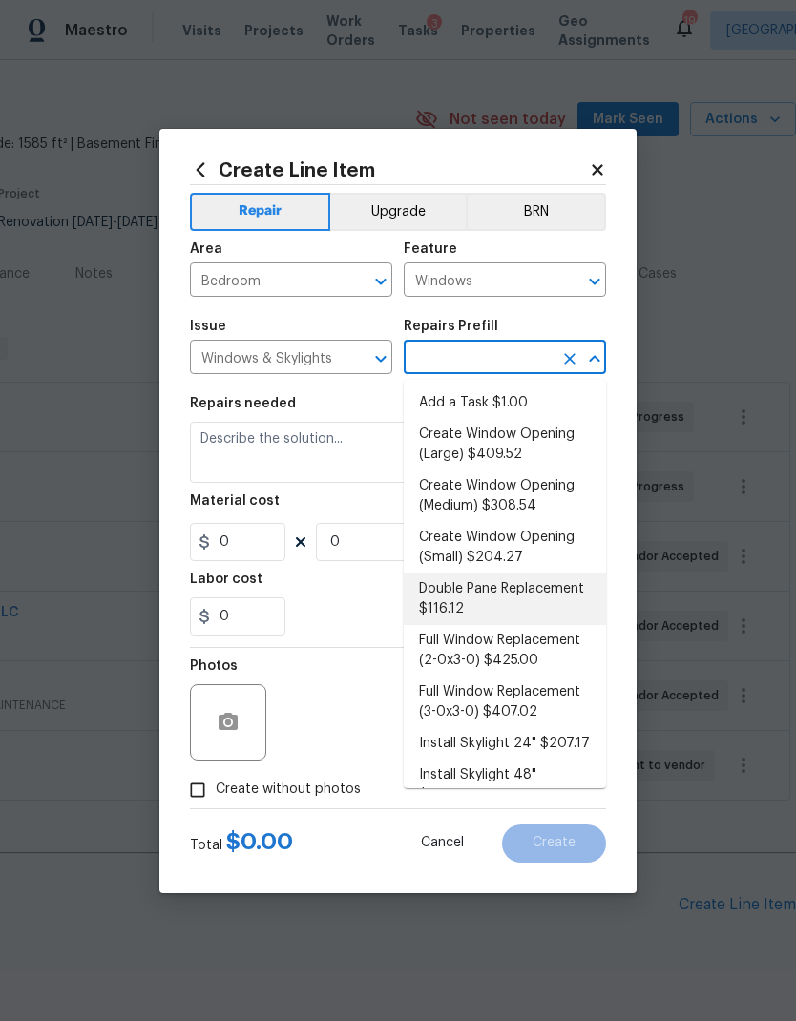
click at [554, 588] on li "Double Pane Replacement $116.12" at bounding box center [505, 600] width 202 height 52
type input "Double Pane Replacement $116.12"
type textarea "Remove, replace and reglaze the broken/damaged thermal double pane of glass wit…"
type input "1"
type input "116.12"
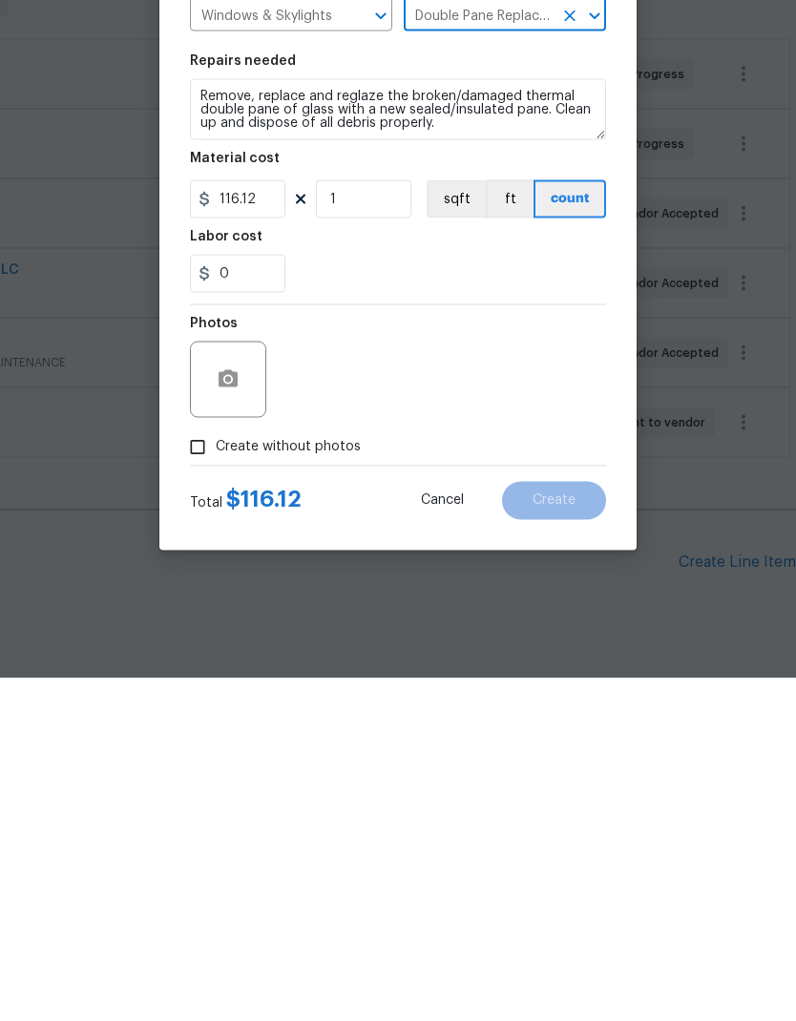
click at [231, 684] on div at bounding box center [228, 722] width 76 height 76
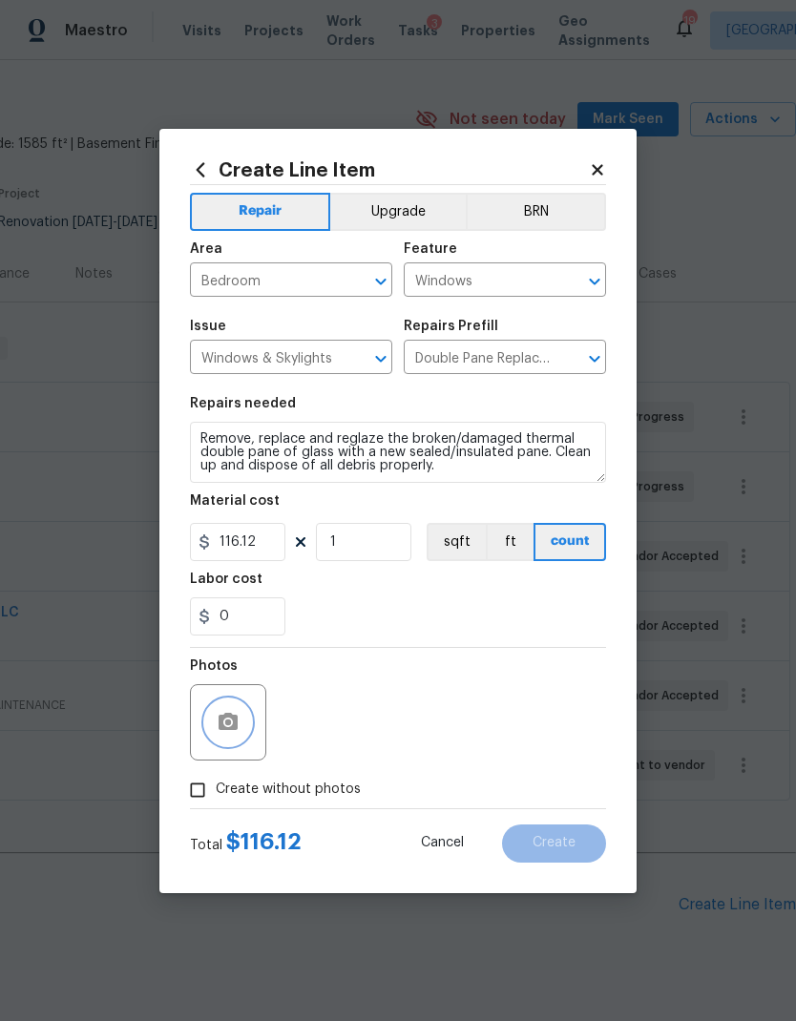
click at [238, 724] on icon "button" at bounding box center [228, 721] width 19 height 17
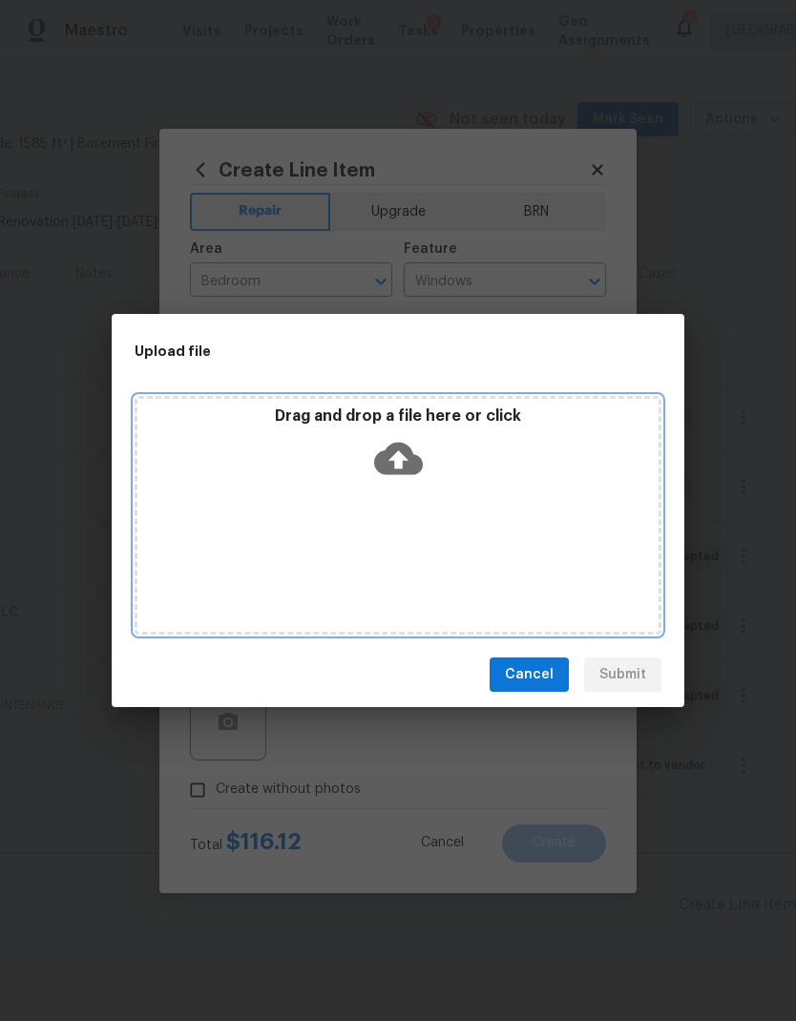
click at [411, 448] on icon at bounding box center [398, 458] width 49 height 49
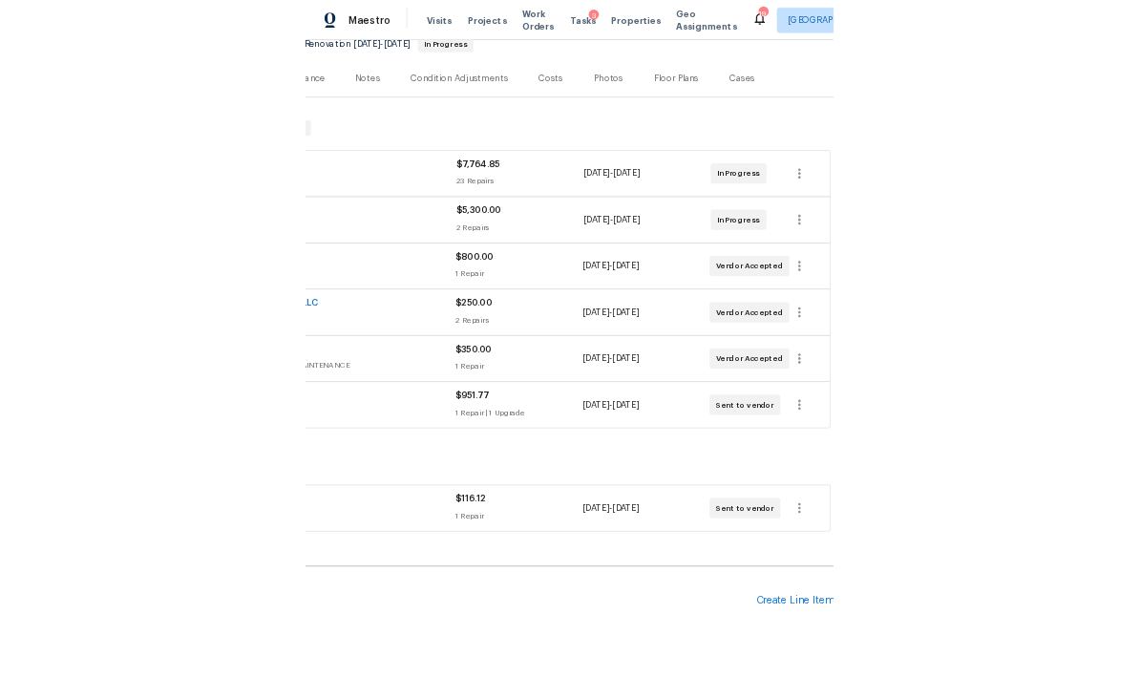
scroll to position [199, 283]
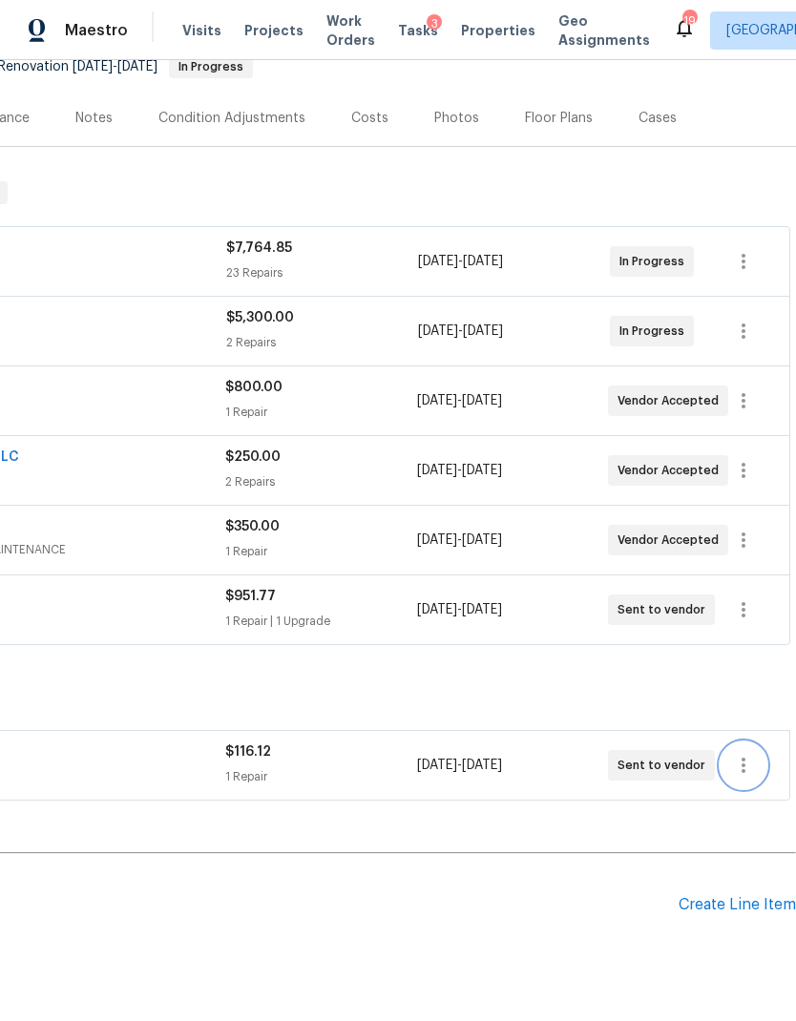
click at [738, 774] on icon "button" at bounding box center [743, 765] width 23 height 23
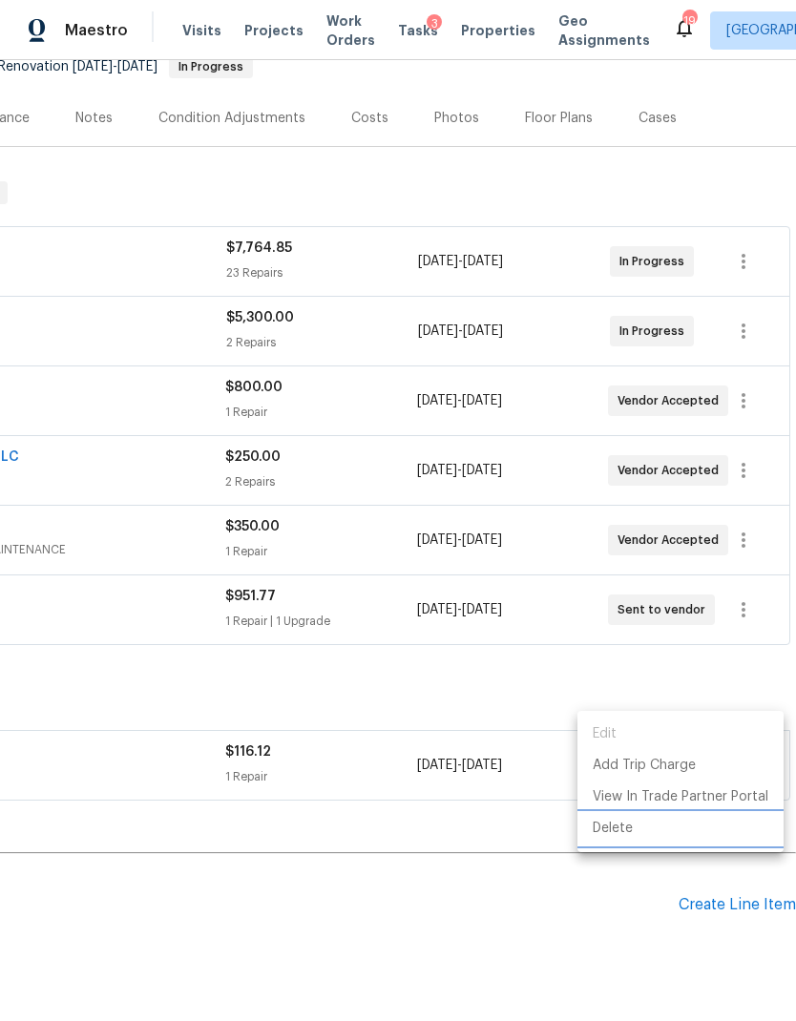
click at [647, 833] on li "Delete" at bounding box center [680, 828] width 206 height 31
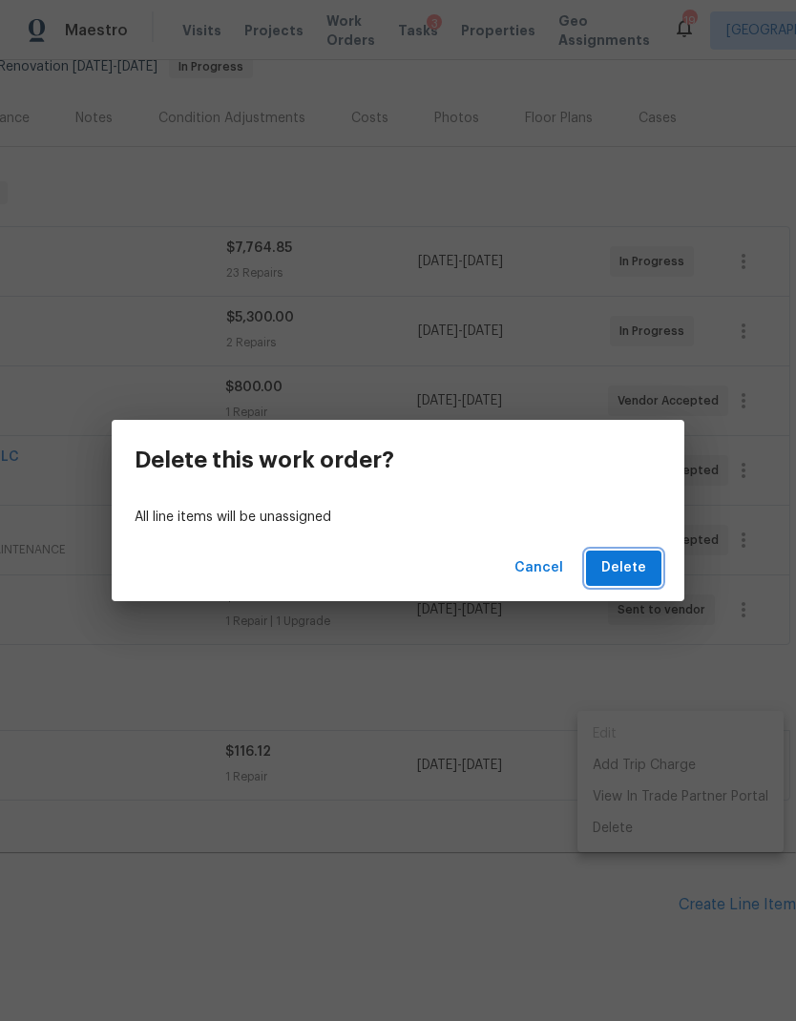
click at [628, 579] on span "Delete" at bounding box center [623, 568] width 45 height 24
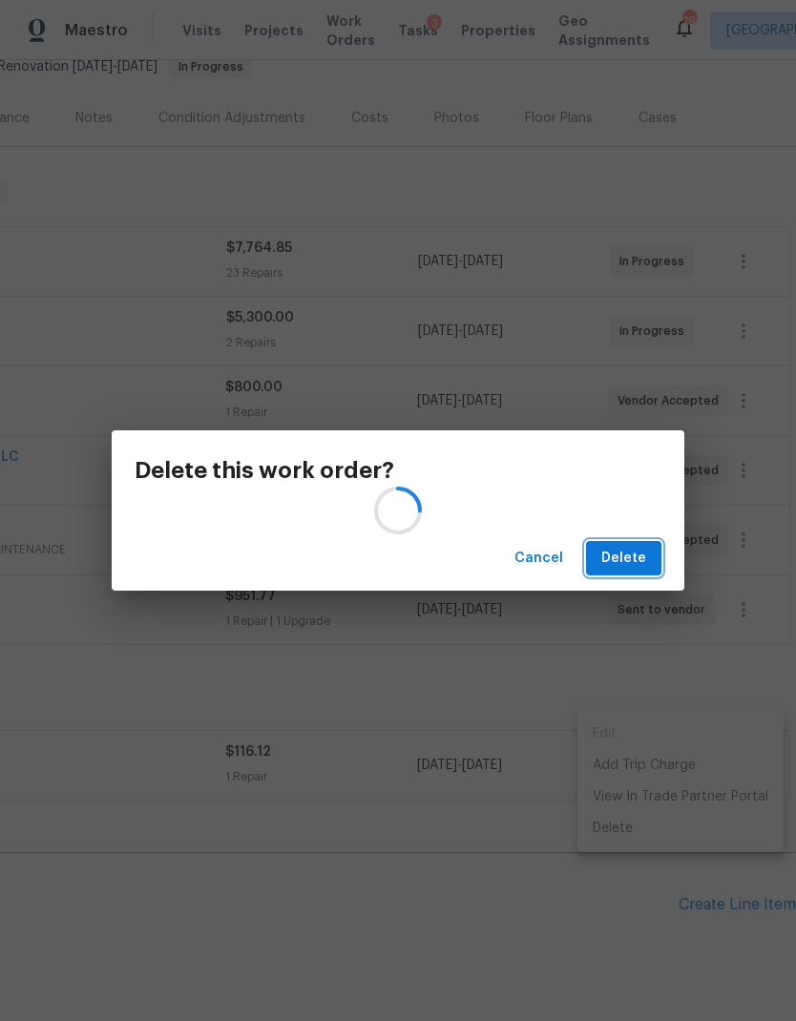
scroll to position [199, 0]
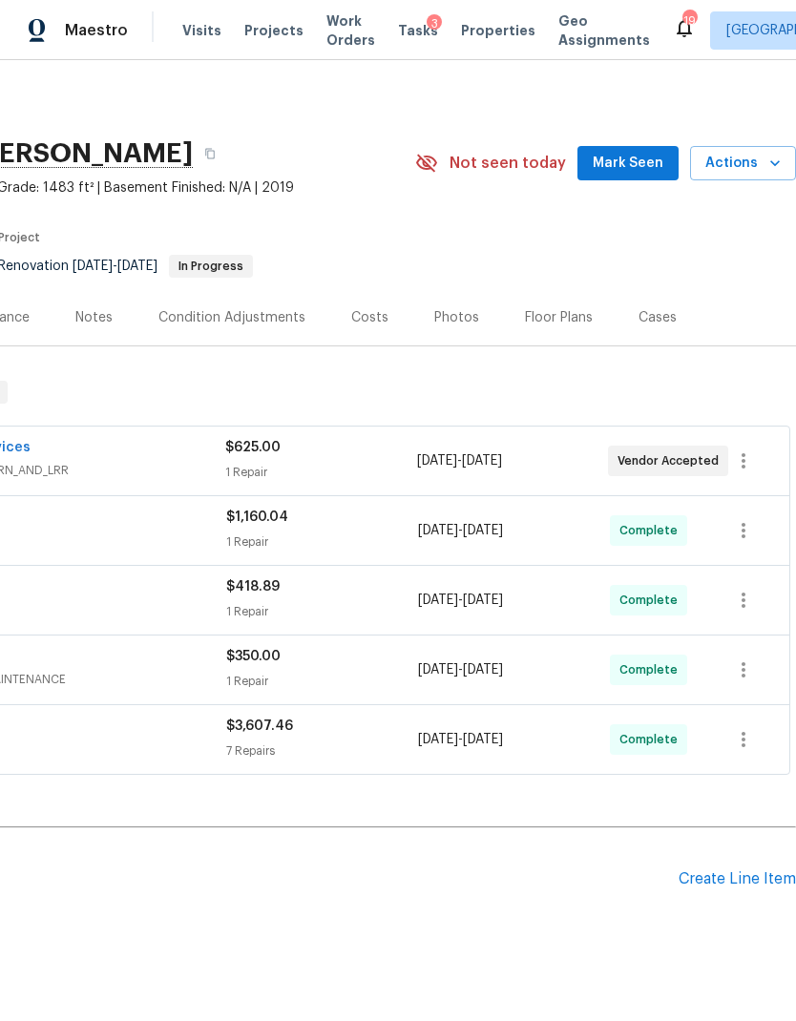
scroll to position [0, 283]
click at [743, 455] on icon "button" at bounding box center [744, 460] width 4 height 15
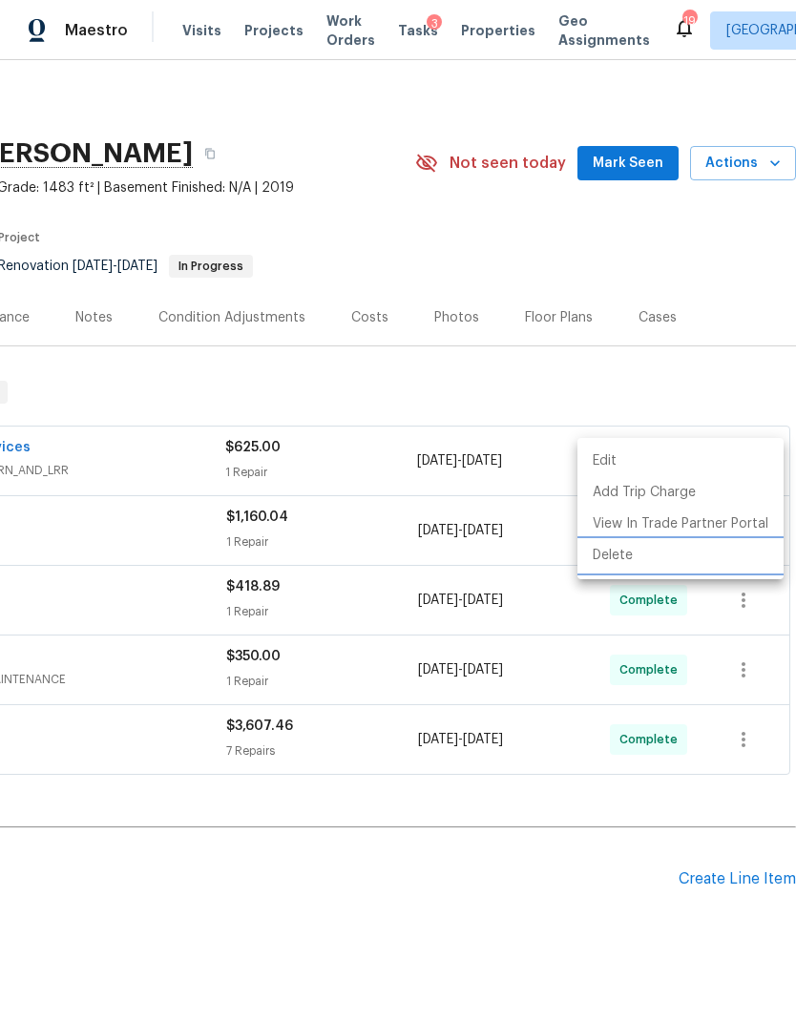
click at [625, 559] on li "Delete" at bounding box center [680, 555] width 206 height 31
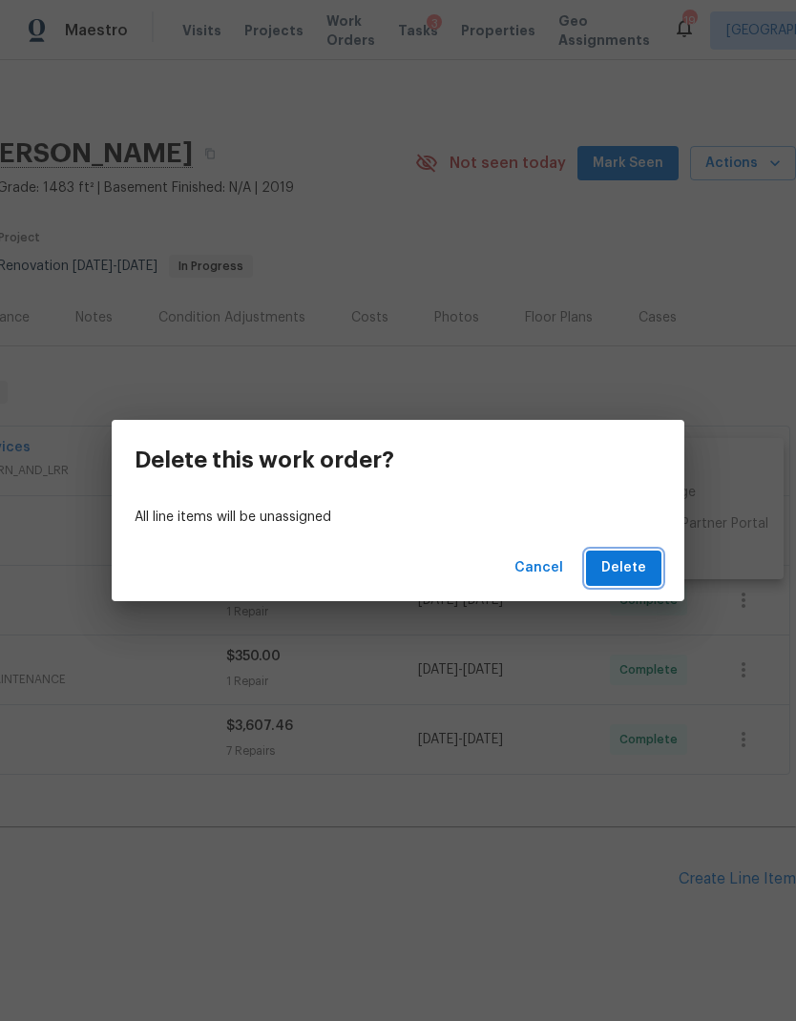
click at [624, 563] on span "Delete" at bounding box center [623, 568] width 45 height 24
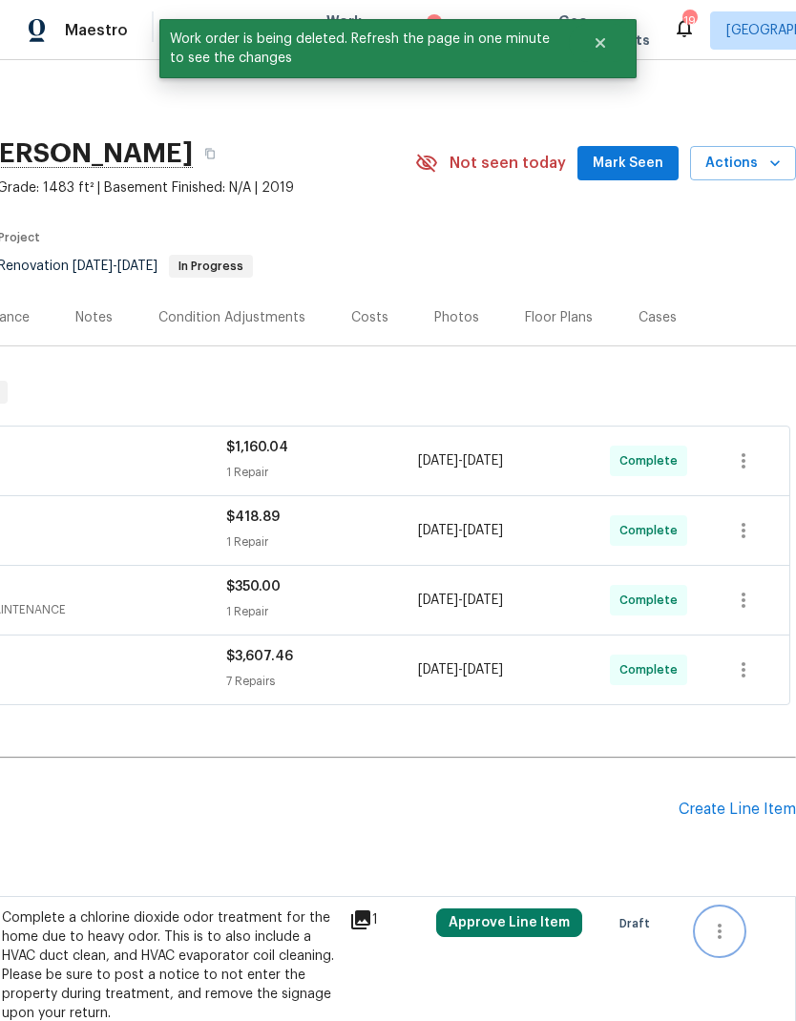
click at [716, 925] on icon "button" at bounding box center [719, 931] width 23 height 23
click at [733, 923] on li "Cancel" at bounding box center [733, 930] width 73 height 31
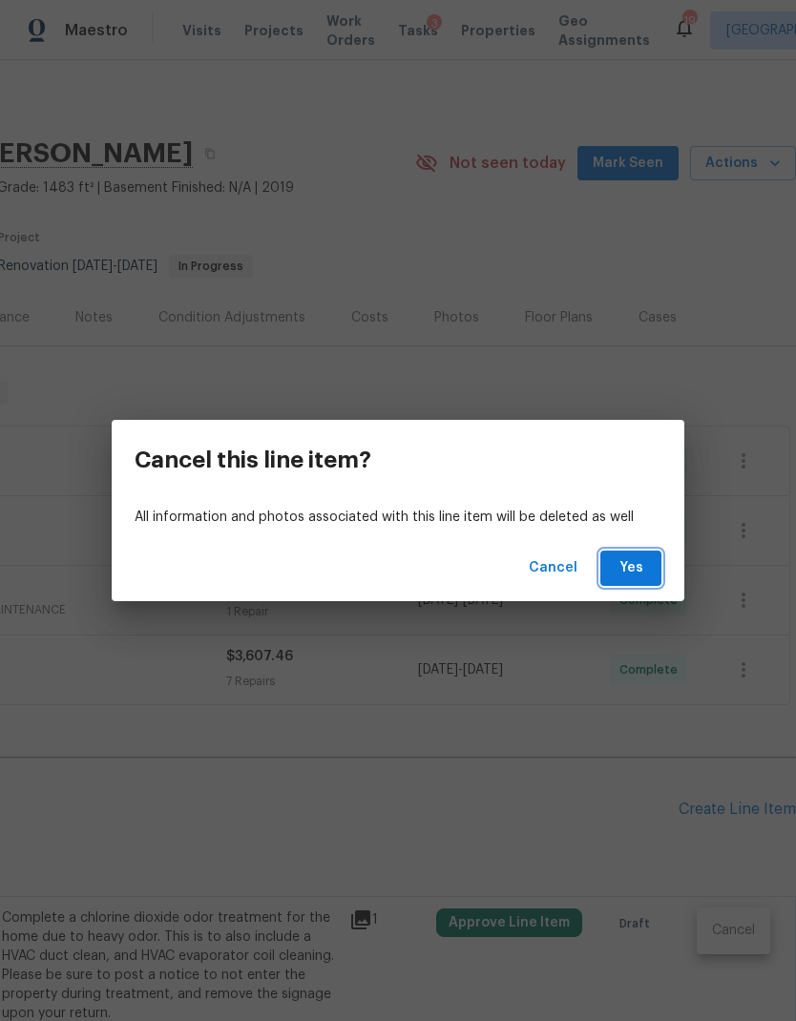
click at [627, 574] on span "Yes" at bounding box center [631, 568] width 31 height 24
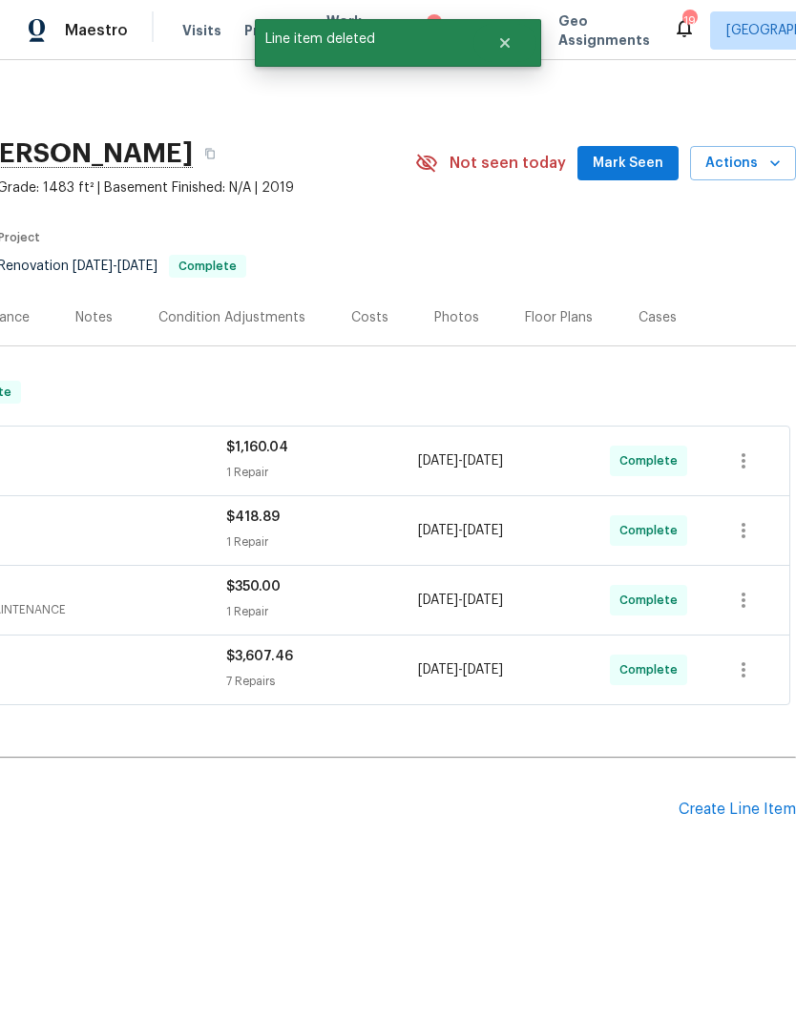
click at [762, 811] on div "Create Line Item" at bounding box center [737, 810] width 117 height 18
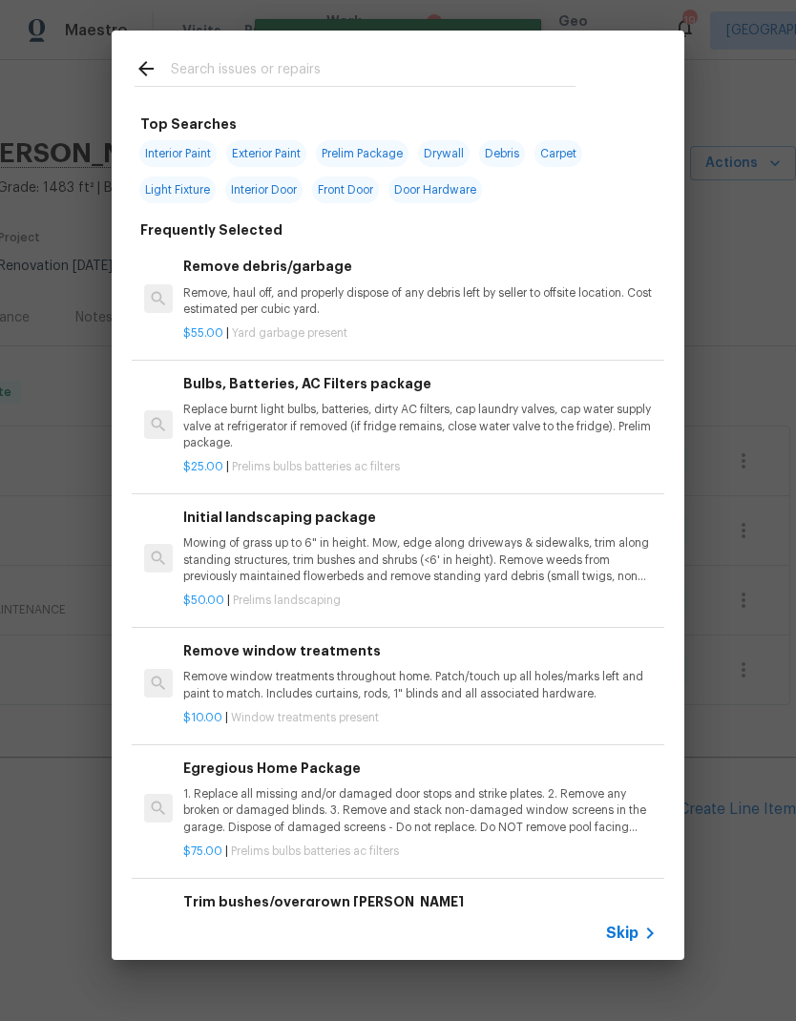
click at [637, 940] on span "Skip" at bounding box center [622, 933] width 32 height 19
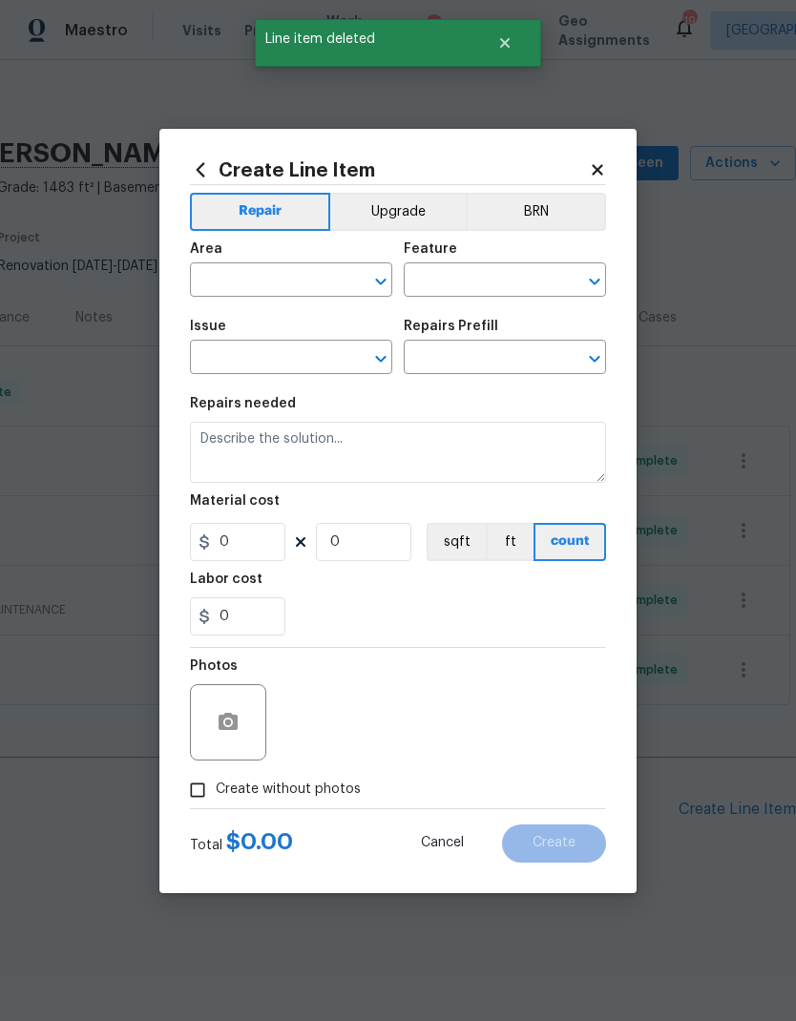
click at [269, 276] on input "text" at bounding box center [264, 282] width 149 height 30
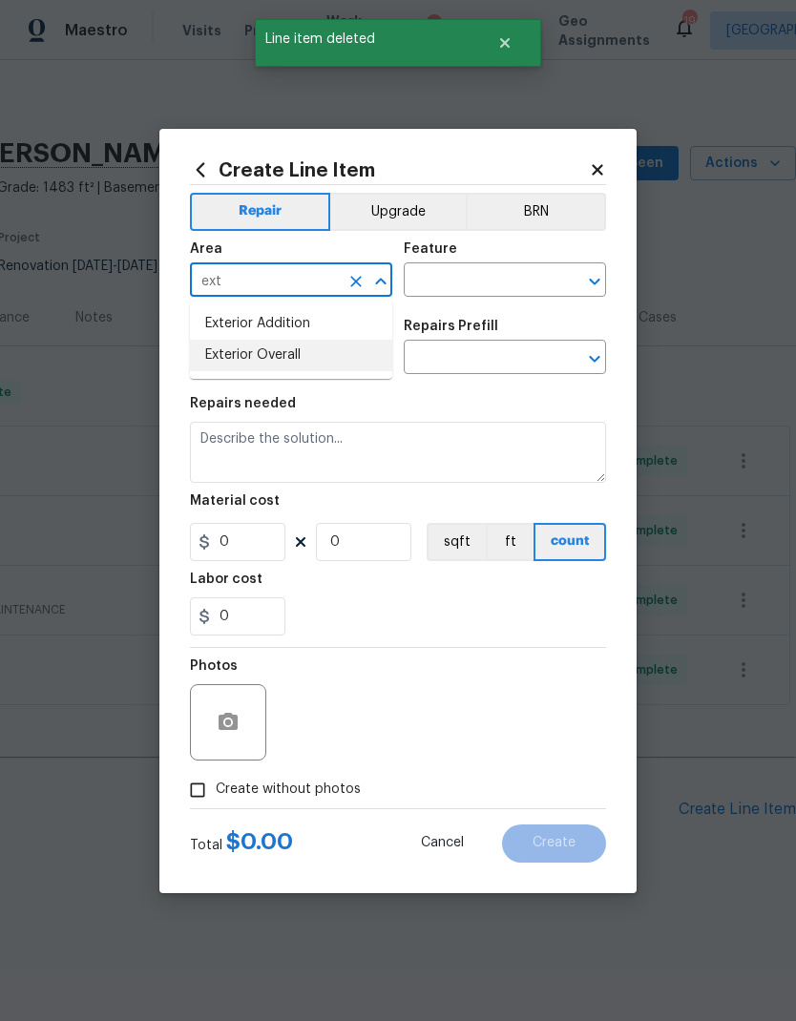
click at [311, 358] on li "Exterior Overall" at bounding box center [291, 355] width 202 height 31
type input "Exterior Overall"
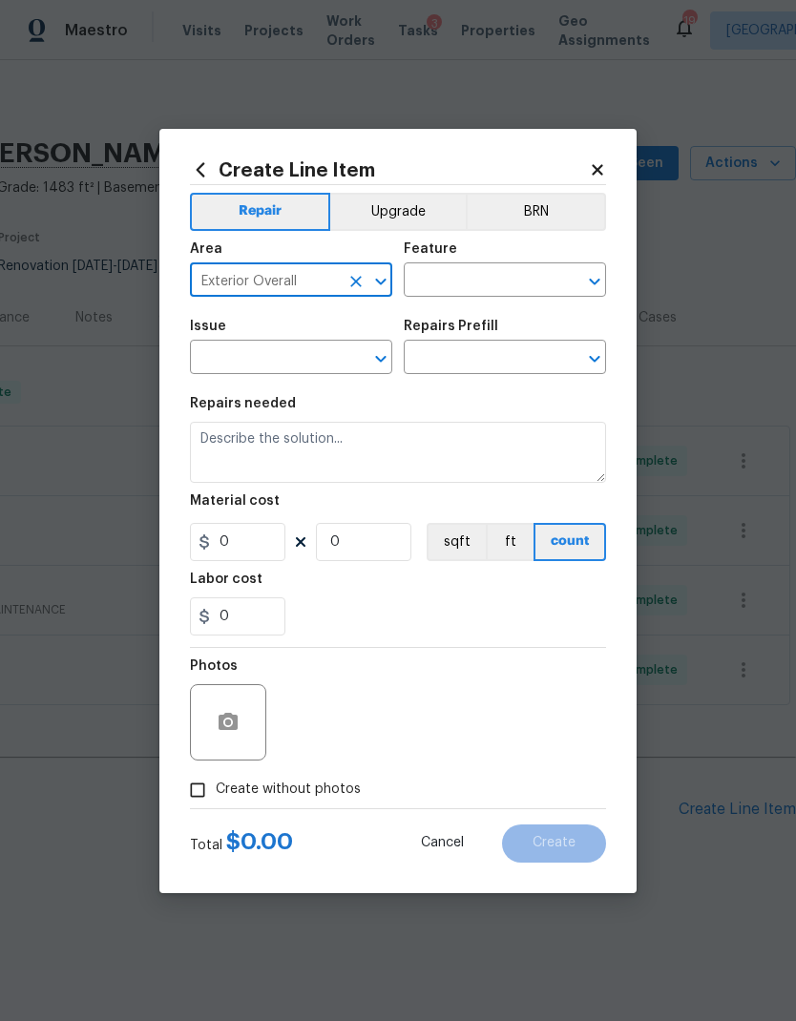
click at [485, 278] on input "text" at bounding box center [478, 282] width 149 height 30
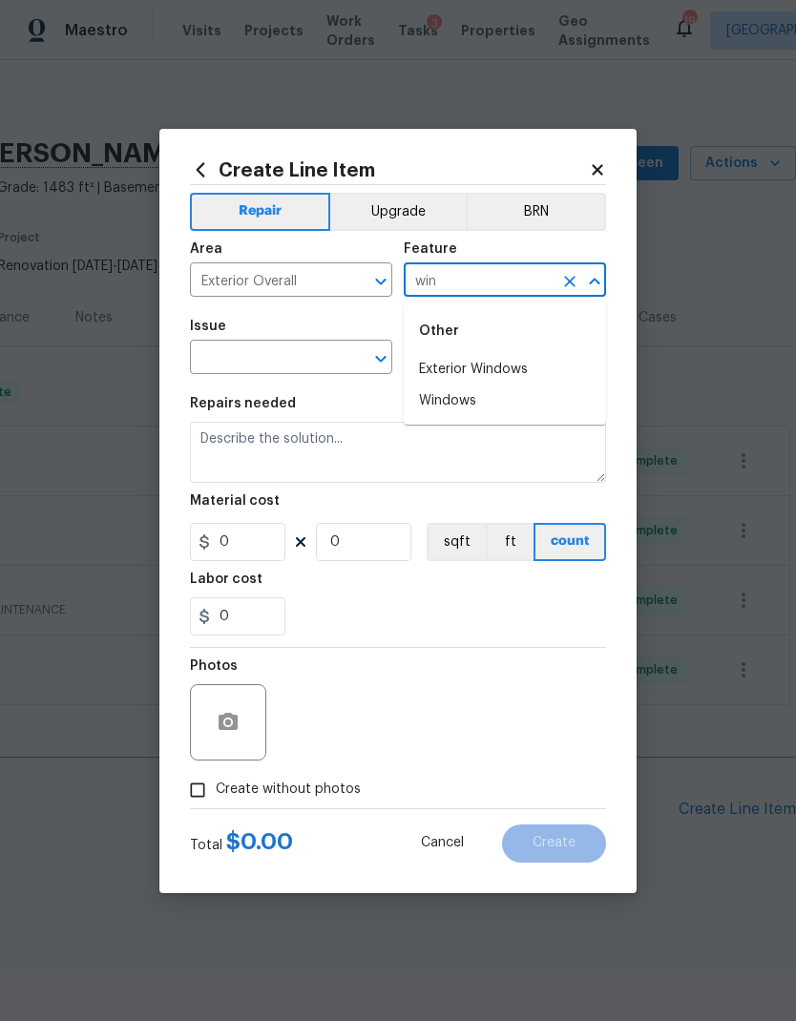
click at [487, 406] on li "Windows" at bounding box center [505, 401] width 202 height 31
type input "Windows"
click at [257, 356] on input "text" at bounding box center [264, 360] width 149 height 30
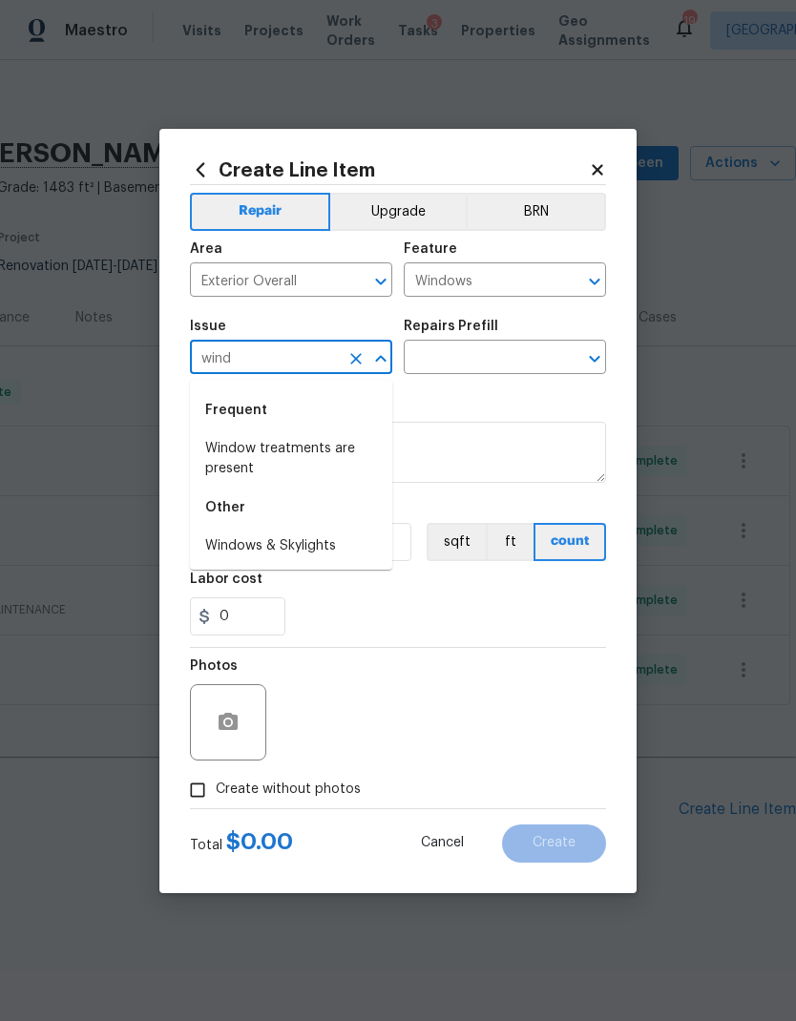
click at [290, 549] on li "Windows & Skylights" at bounding box center [291, 546] width 202 height 31
type input "Windows & Skylights"
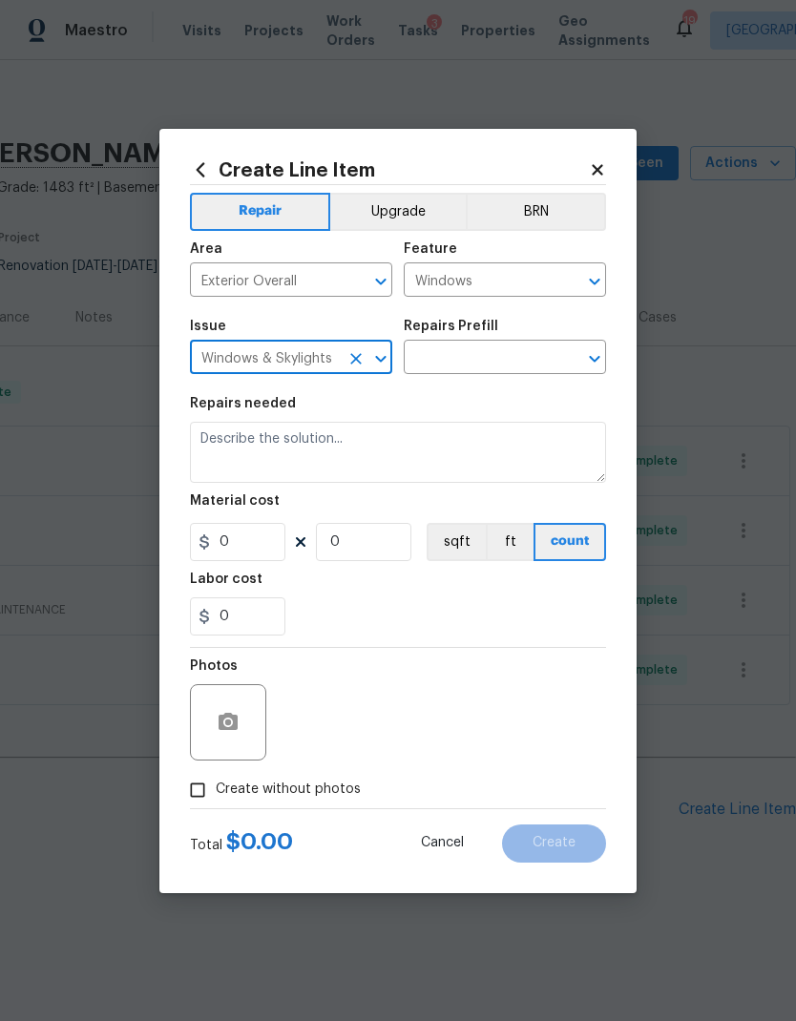
click at [585, 358] on icon "Open" at bounding box center [594, 358] width 23 height 23
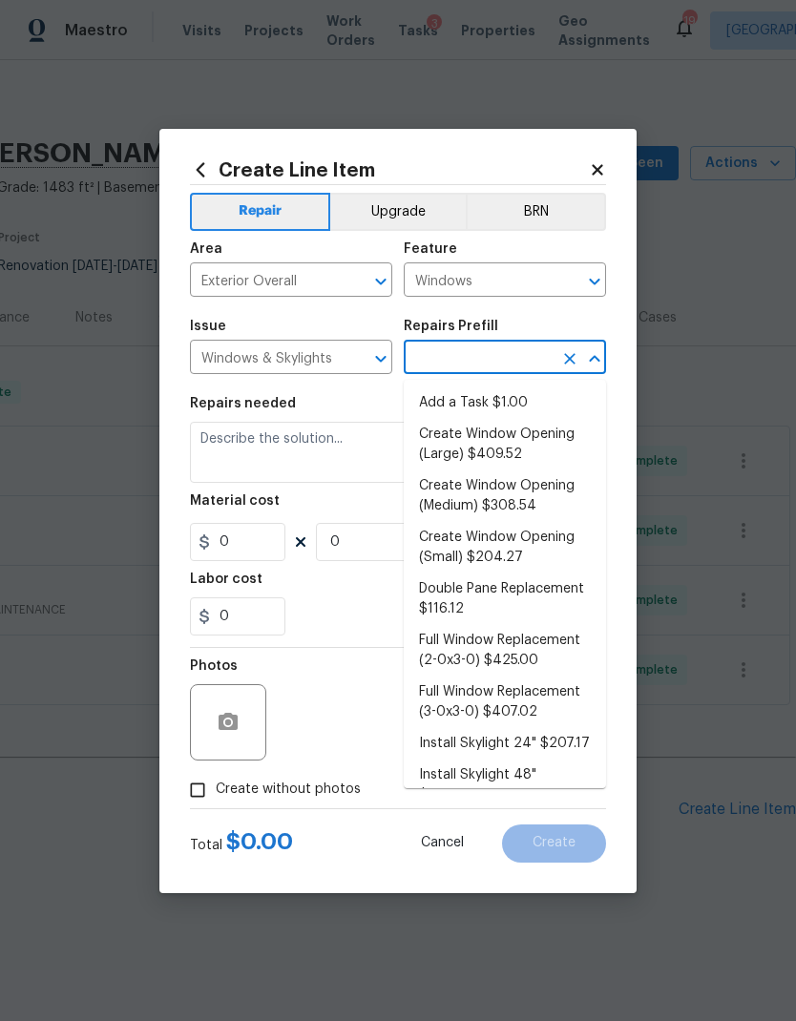
click at [552, 591] on li "Double Pane Replacement $116.12" at bounding box center [505, 600] width 202 height 52
type input "Double Pane Replacement $116.12"
type textarea "Remove, replace and reglaze the broken/damaged thermal double pane of glass wit…"
type input "116.12"
type input "1"
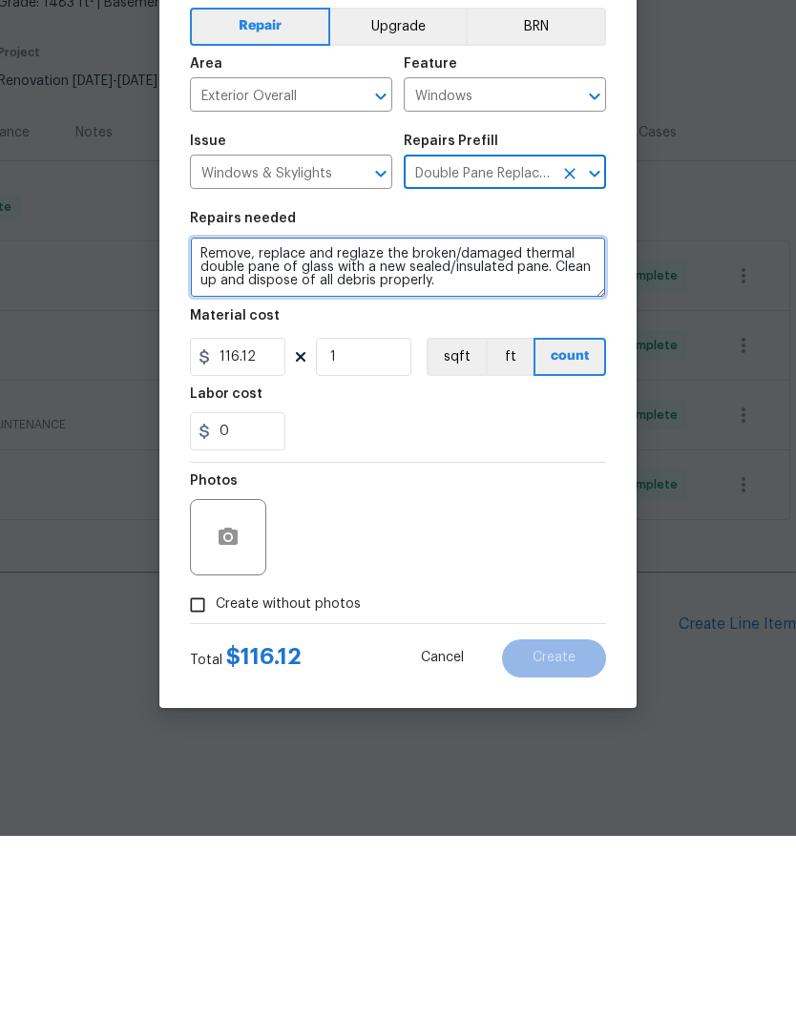
click at [492, 422] on textarea "Remove, replace and reglaze the broken/damaged thermal double pane of glass wit…" at bounding box center [398, 452] width 416 height 61
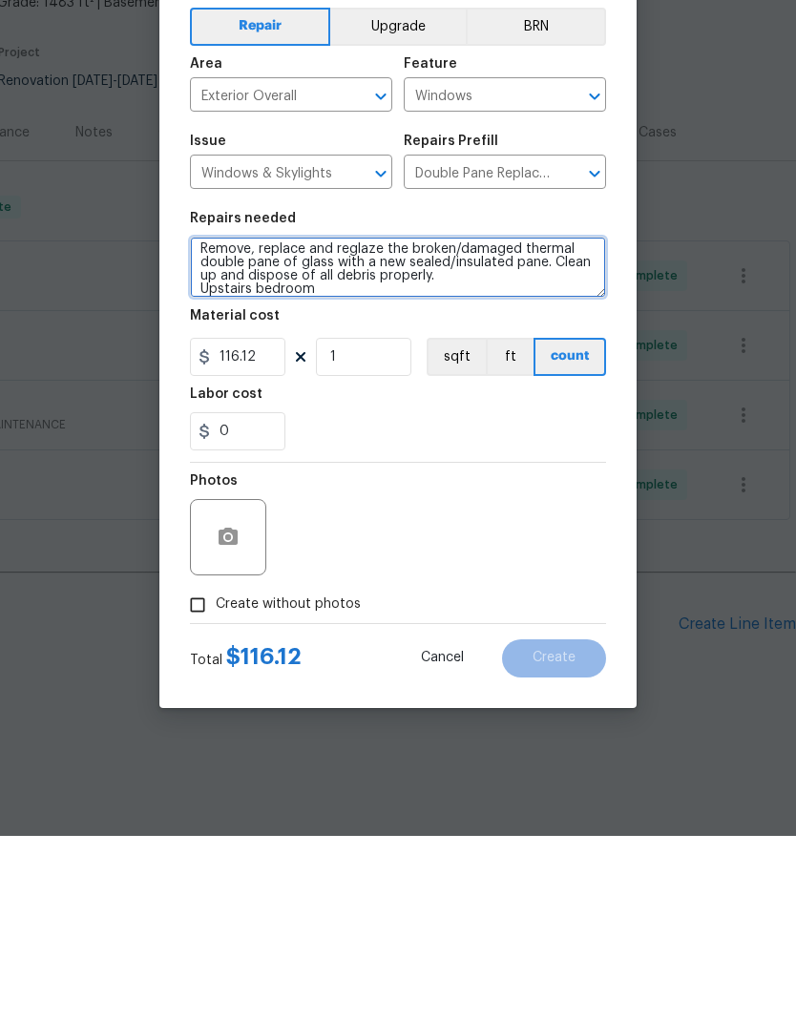
scroll to position [5, 0]
type textarea "Remove, replace and reglaze the broken/damaged thermal double pane of glass wit…"
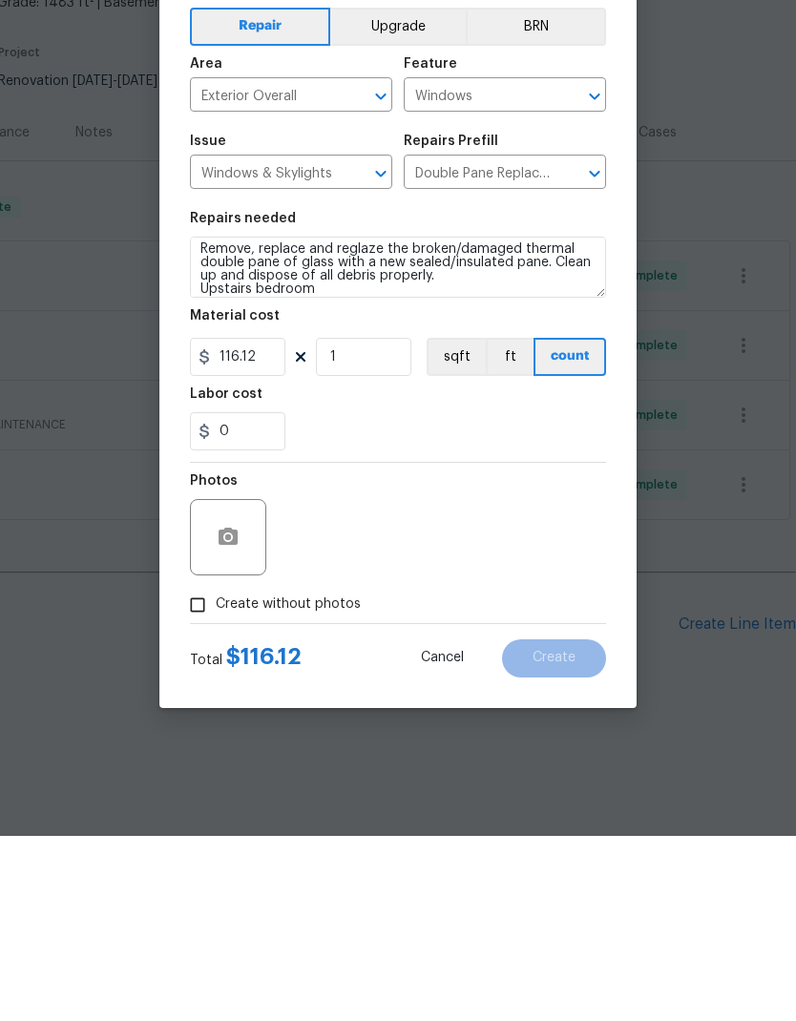
click at [442, 648] on div "Photos" at bounding box center [398, 710] width 416 height 124
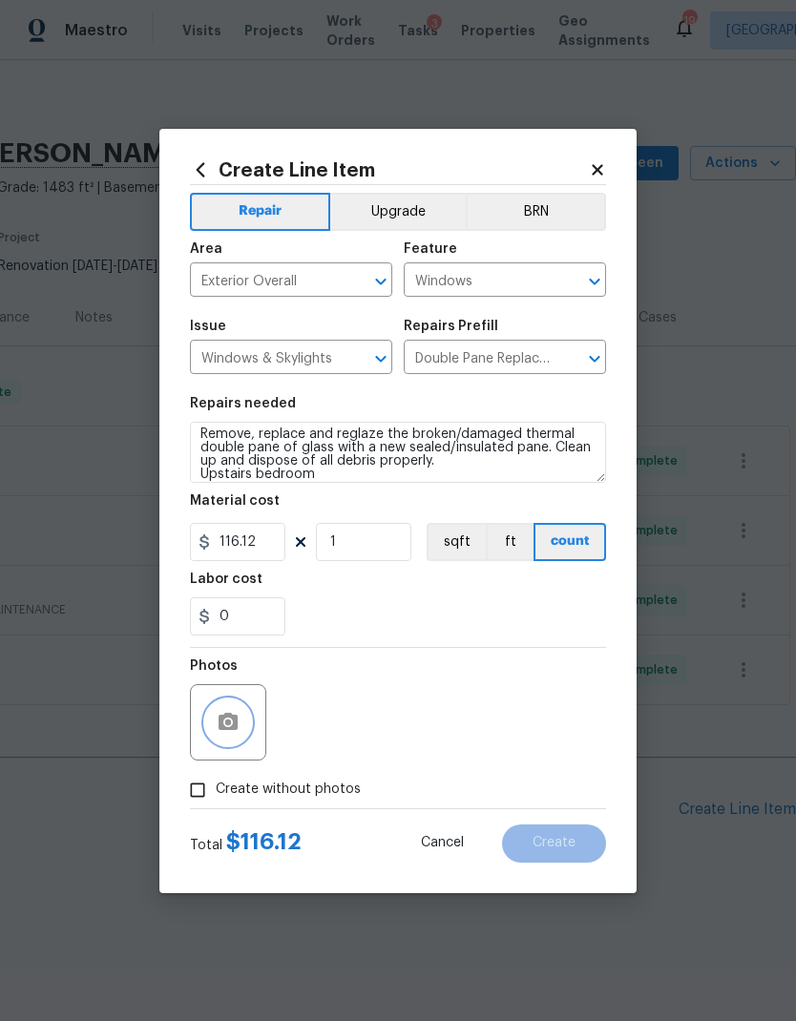
click at [238, 706] on button "button" at bounding box center [228, 723] width 46 height 46
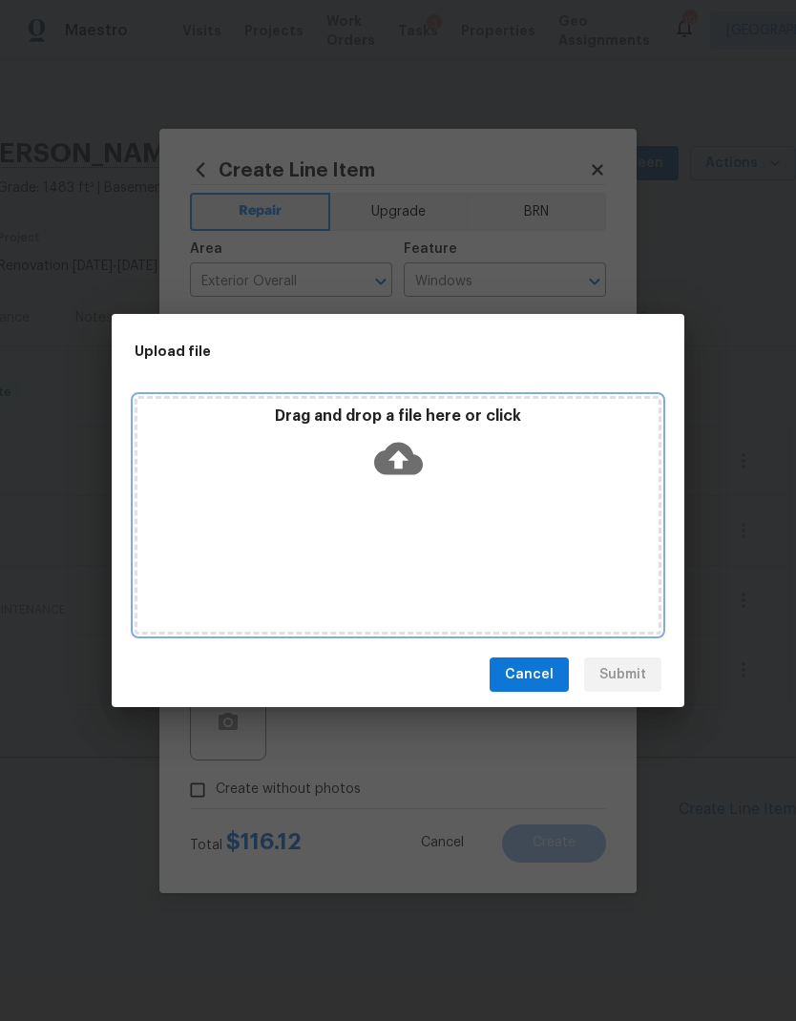
click at [418, 423] on p "Drag and drop a file here or click" at bounding box center [397, 417] width 521 height 20
click at [405, 448] on icon at bounding box center [398, 459] width 49 height 32
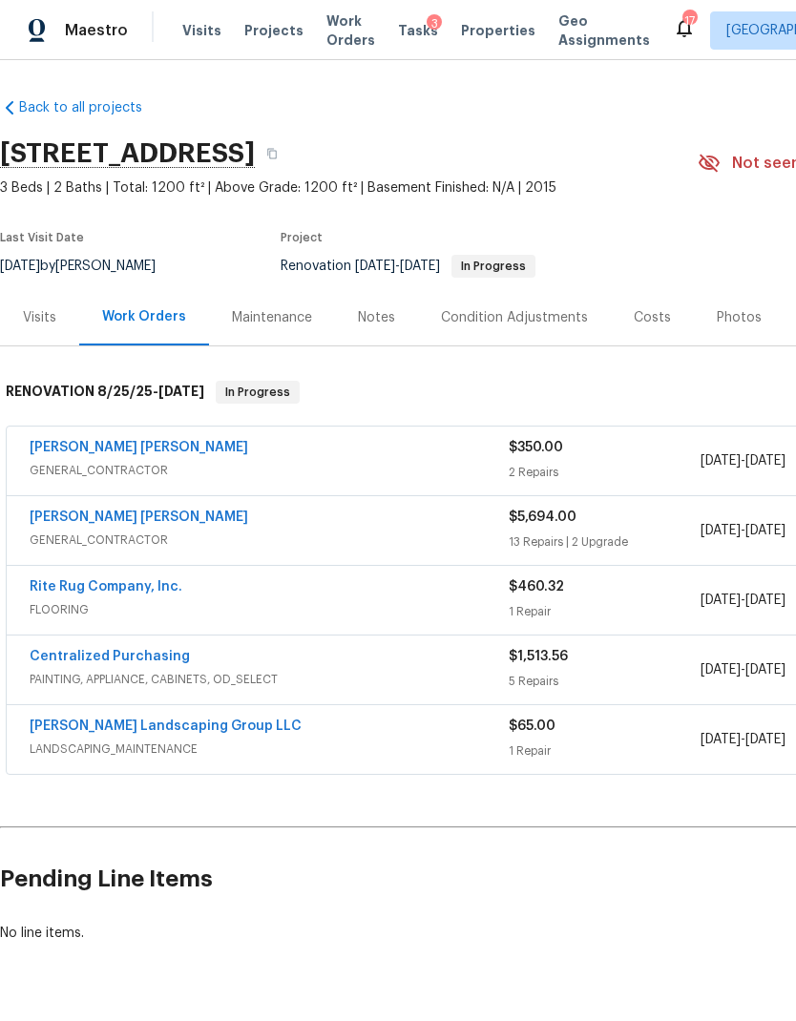
click at [472, 534] on span "GENERAL_CONTRACTOR" at bounding box center [269, 540] width 479 height 19
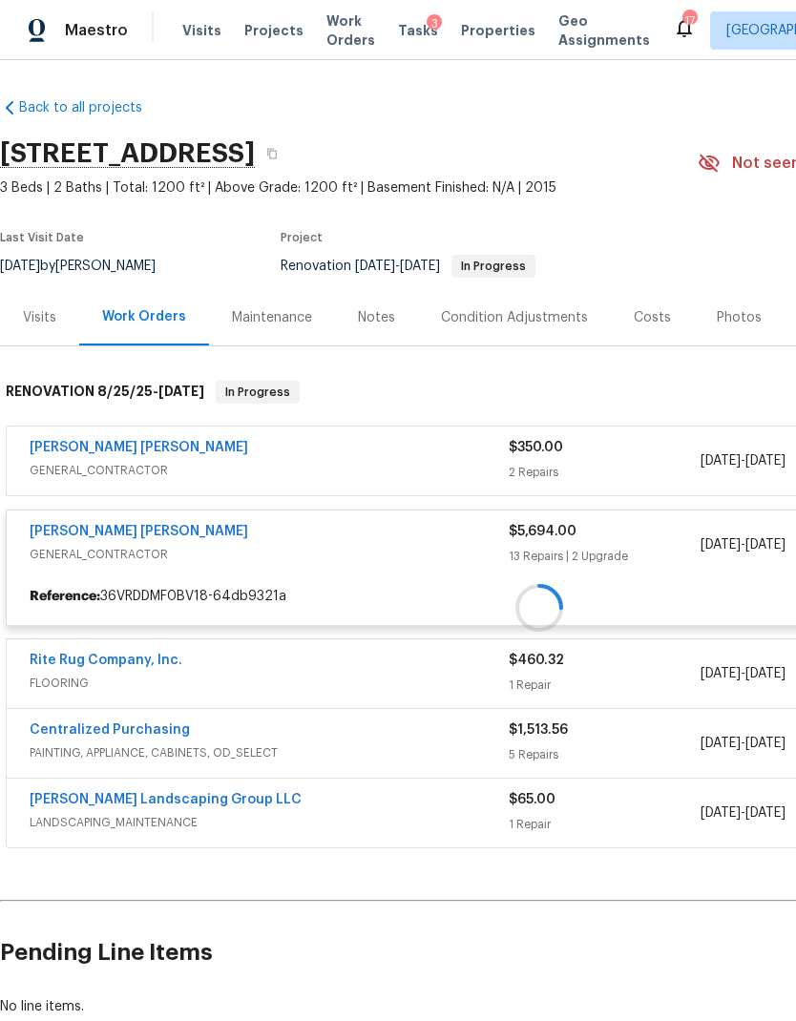
click at [166, 529] on div at bounding box center [539, 608] width 1079 height 493
click at [153, 523] on div at bounding box center [539, 608] width 1079 height 493
click at [159, 532] on div at bounding box center [539, 608] width 1079 height 493
click at [150, 538] on div at bounding box center [539, 608] width 1079 height 493
click at [155, 532] on div at bounding box center [539, 608] width 1079 height 493
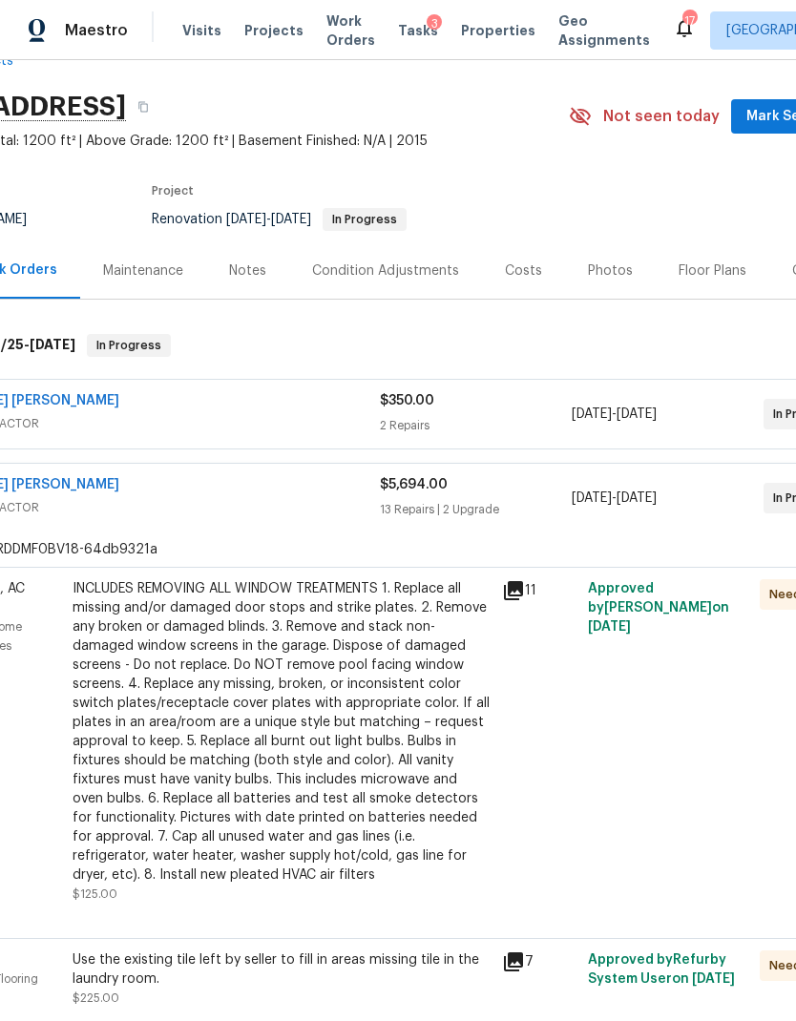
scroll to position [49, 90]
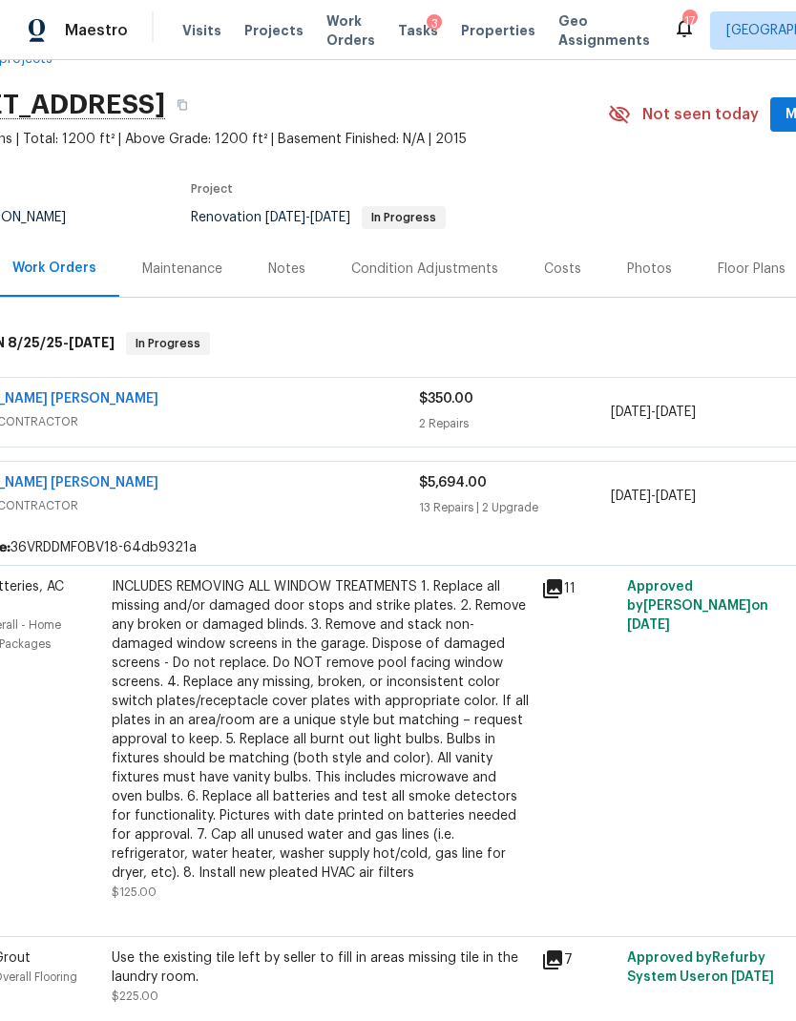
click at [73, 485] on link "[PERSON_NAME] [PERSON_NAME]" at bounding box center [49, 482] width 219 height 13
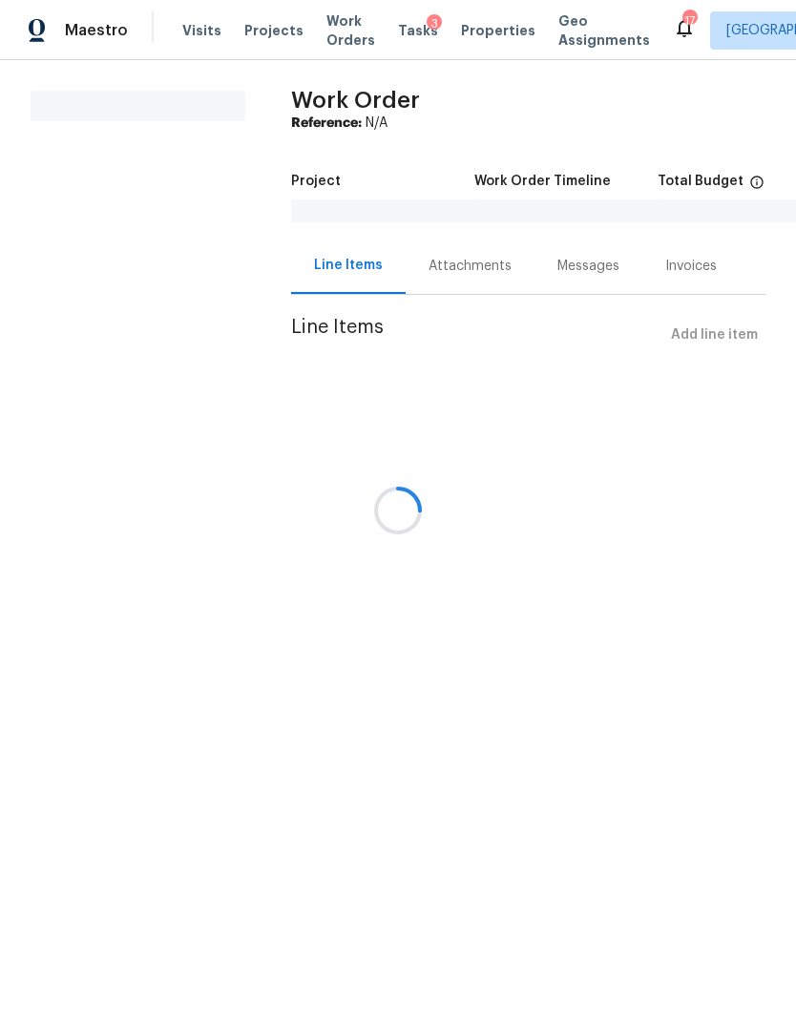
click at [718, 337] on div at bounding box center [398, 510] width 796 height 1021
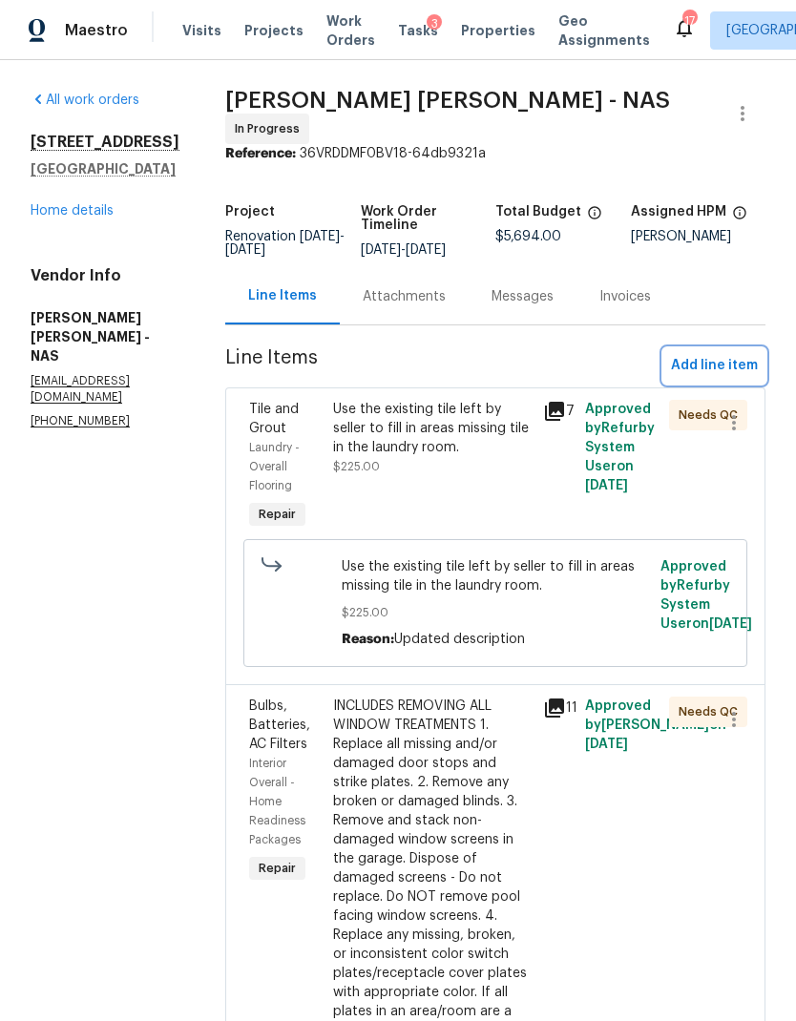
click at [725, 372] on span "Add line item" at bounding box center [714, 366] width 87 height 24
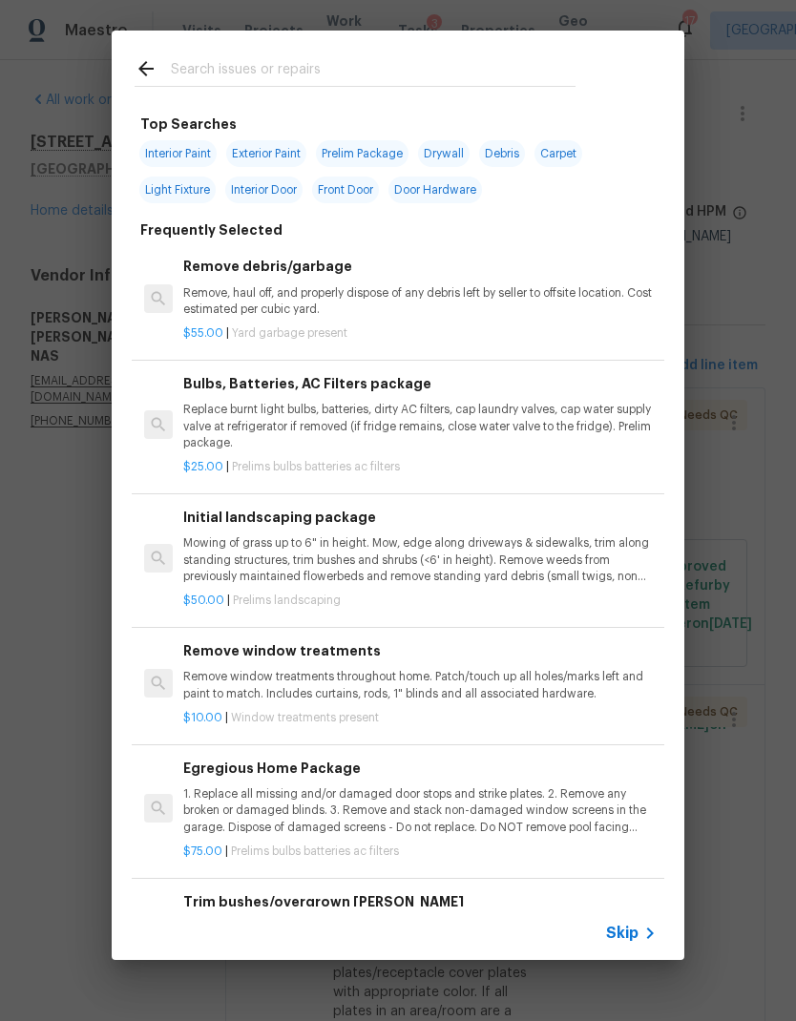
click at [627, 943] on div "Skip" at bounding box center [633, 933] width 55 height 23
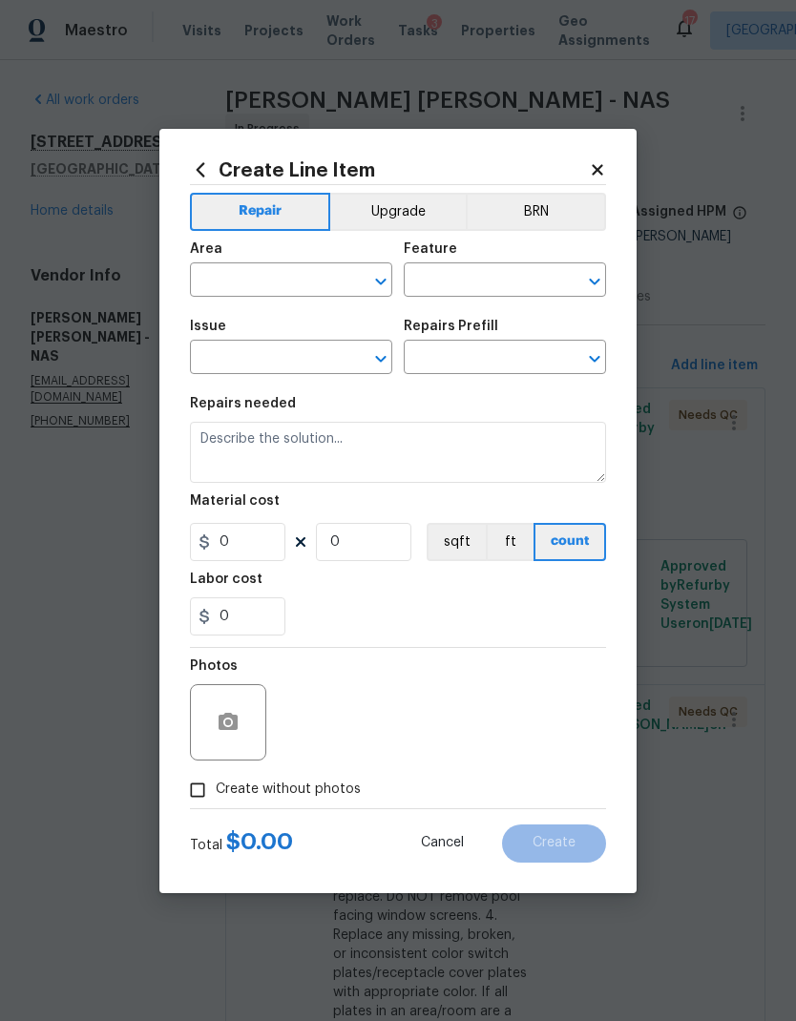
click at [378, 280] on icon "Open" at bounding box center [380, 282] width 10 height 7
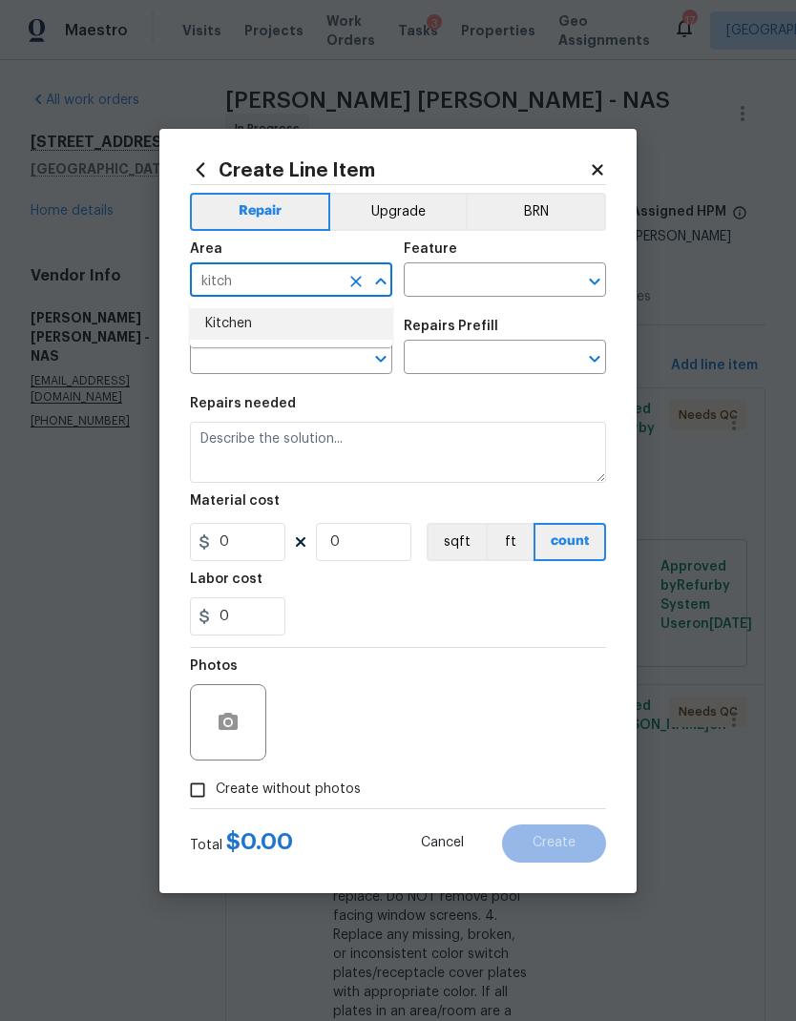
click at [354, 323] on li "Kitchen" at bounding box center [291, 323] width 202 height 31
type input "Kitchen"
click at [481, 280] on input "text" at bounding box center [478, 282] width 149 height 30
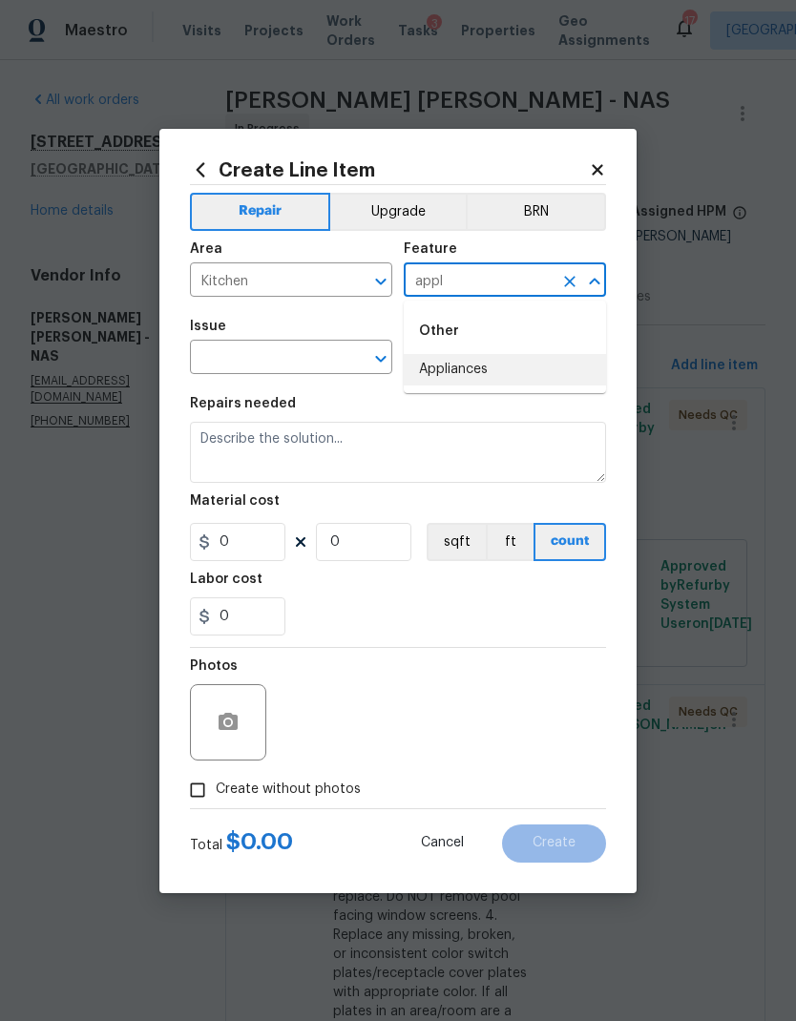
click at [509, 365] on li "Appliances" at bounding box center [505, 369] width 202 height 31
type input "Appliances"
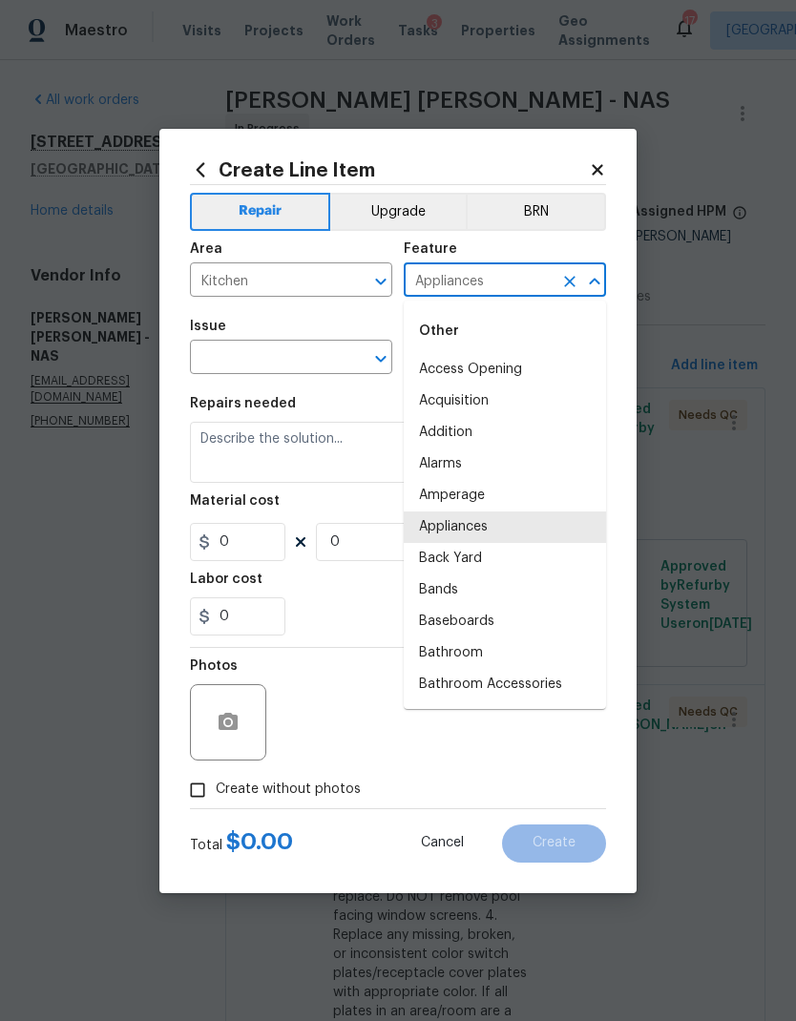
click at [490, 519] on li "Appliances" at bounding box center [505, 527] width 202 height 31
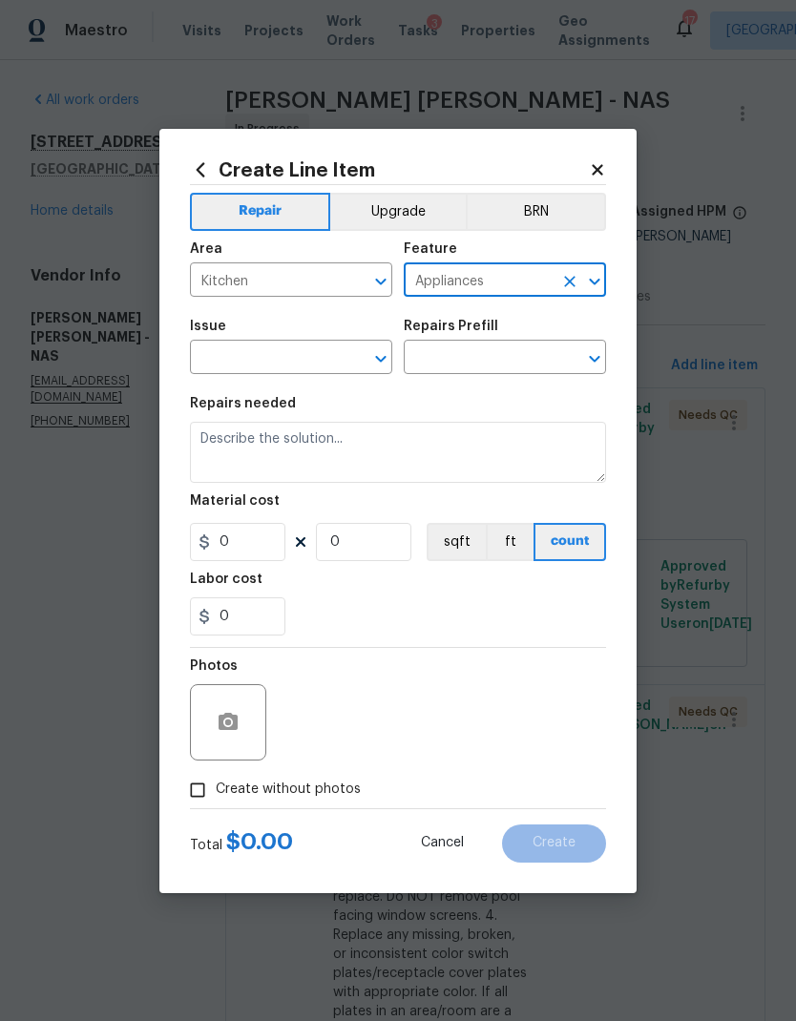
click at [381, 367] on icon "Open" at bounding box center [380, 358] width 23 height 23
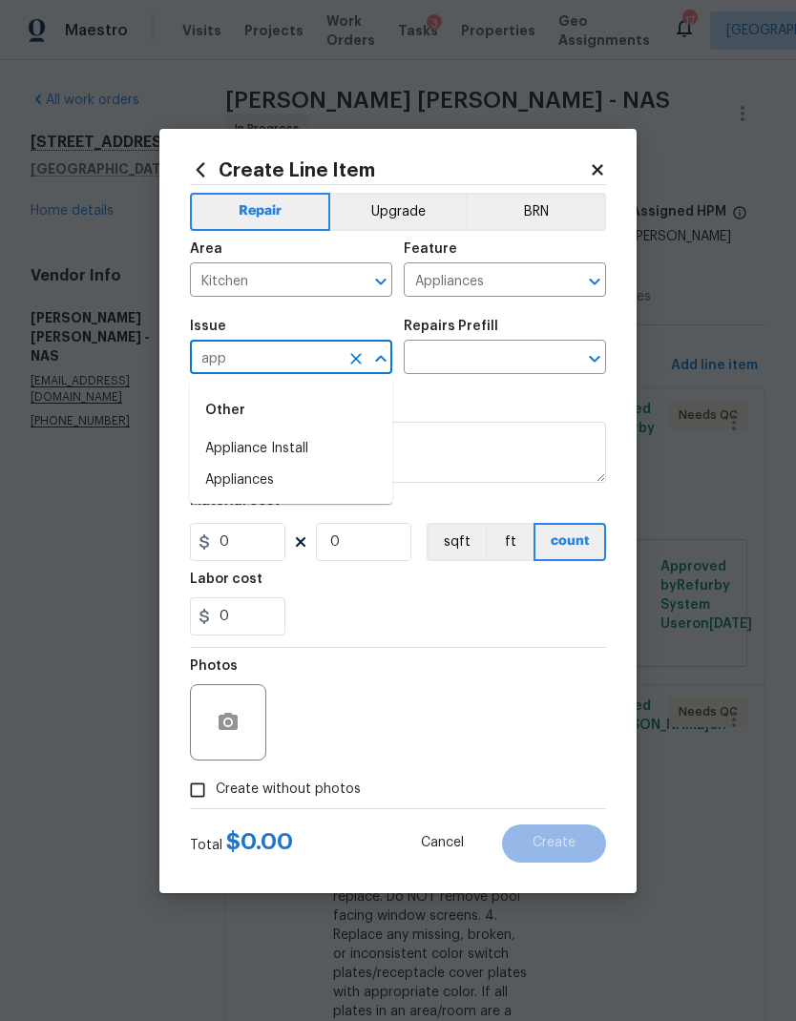
click at [304, 444] on li "Appliance Install" at bounding box center [291, 448] width 202 height 31
type input "Appliance Install"
click at [433, 346] on input "text" at bounding box center [478, 360] width 149 height 30
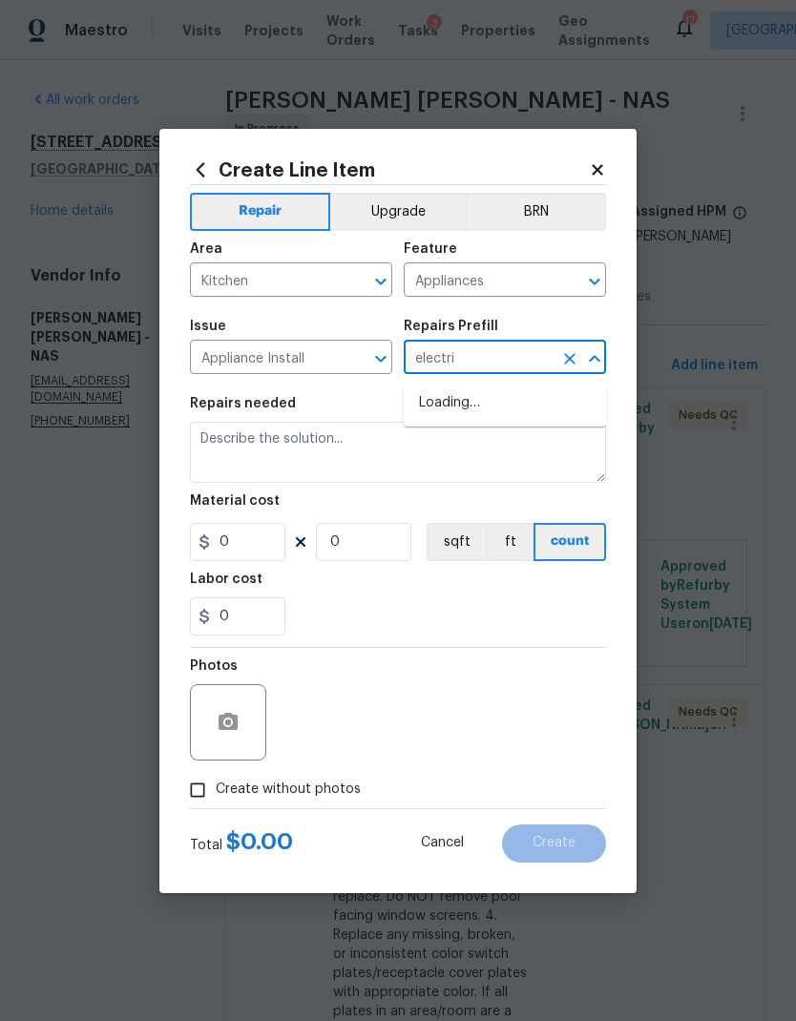
type input "electric"
click at [245, 267] on input "text" at bounding box center [264, 282] width 149 height 30
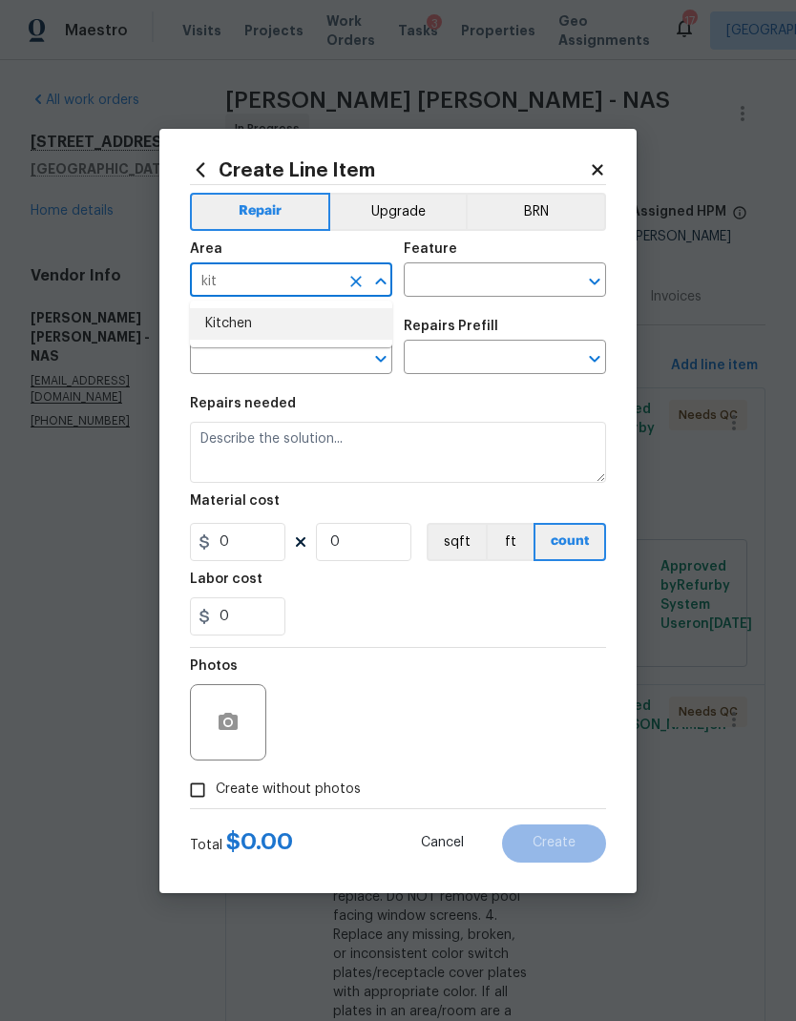
click at [232, 325] on li "Kitchen" at bounding box center [291, 323] width 202 height 31
type input "Kitchen"
click at [420, 275] on input "text" at bounding box center [478, 282] width 149 height 30
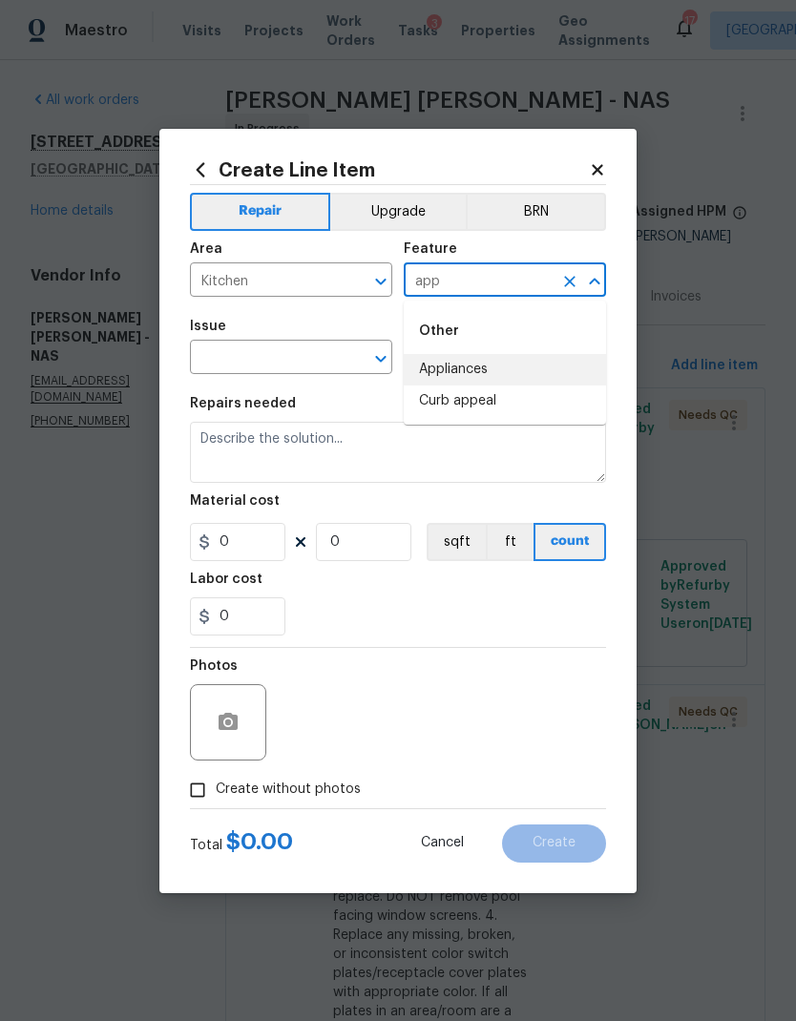
click at [429, 377] on li "Appliances" at bounding box center [505, 369] width 202 height 31
type input "Appliances"
click at [246, 347] on input "text" at bounding box center [264, 360] width 149 height 30
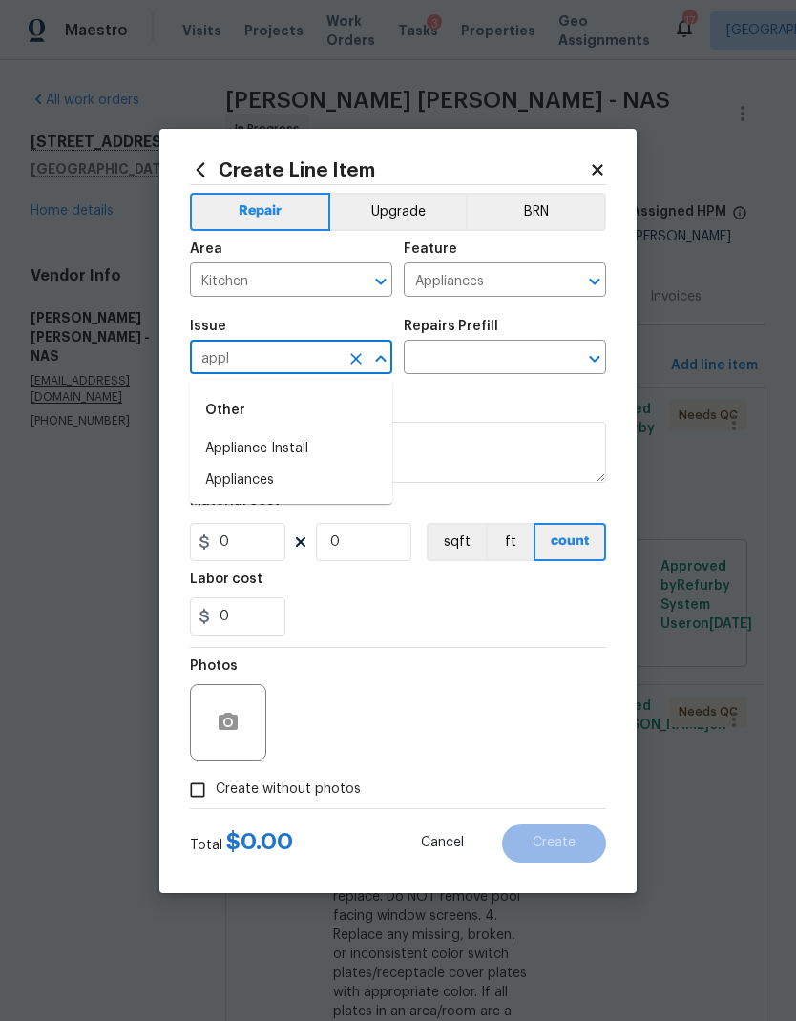
click at [268, 478] on li "Appliances" at bounding box center [291, 480] width 202 height 31
click at [304, 362] on input "Appliances" at bounding box center [264, 360] width 149 height 30
click at [370, 351] on icon "Open" at bounding box center [380, 358] width 23 height 23
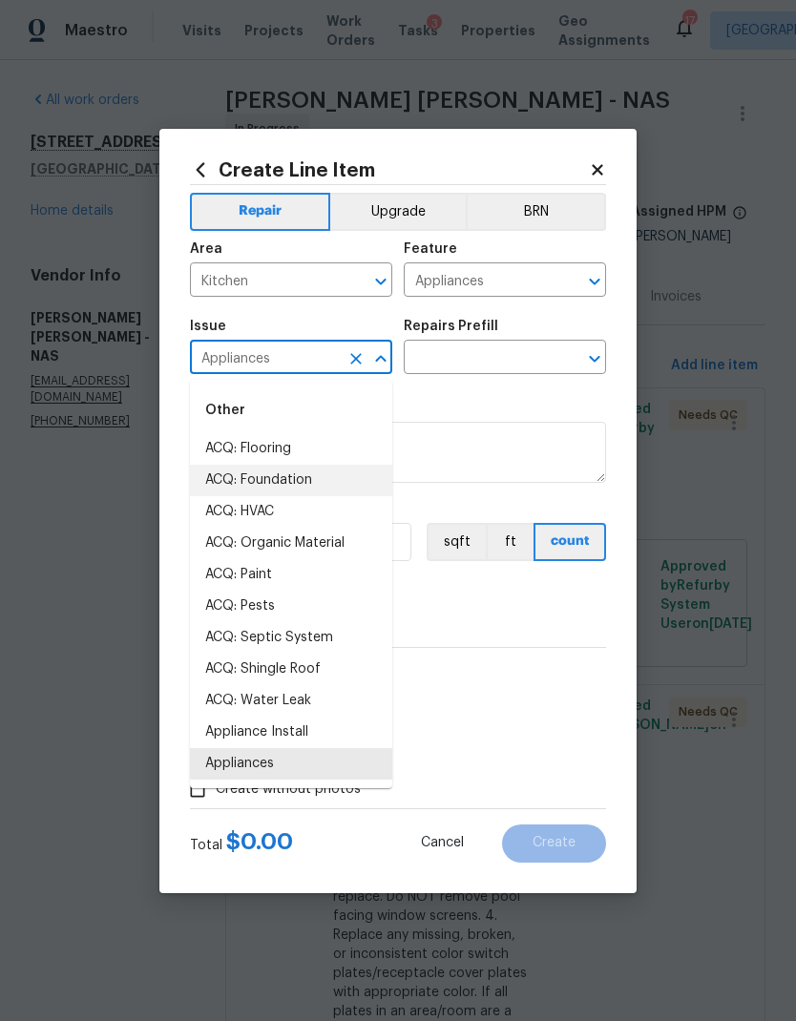
type input "Appliancesa"
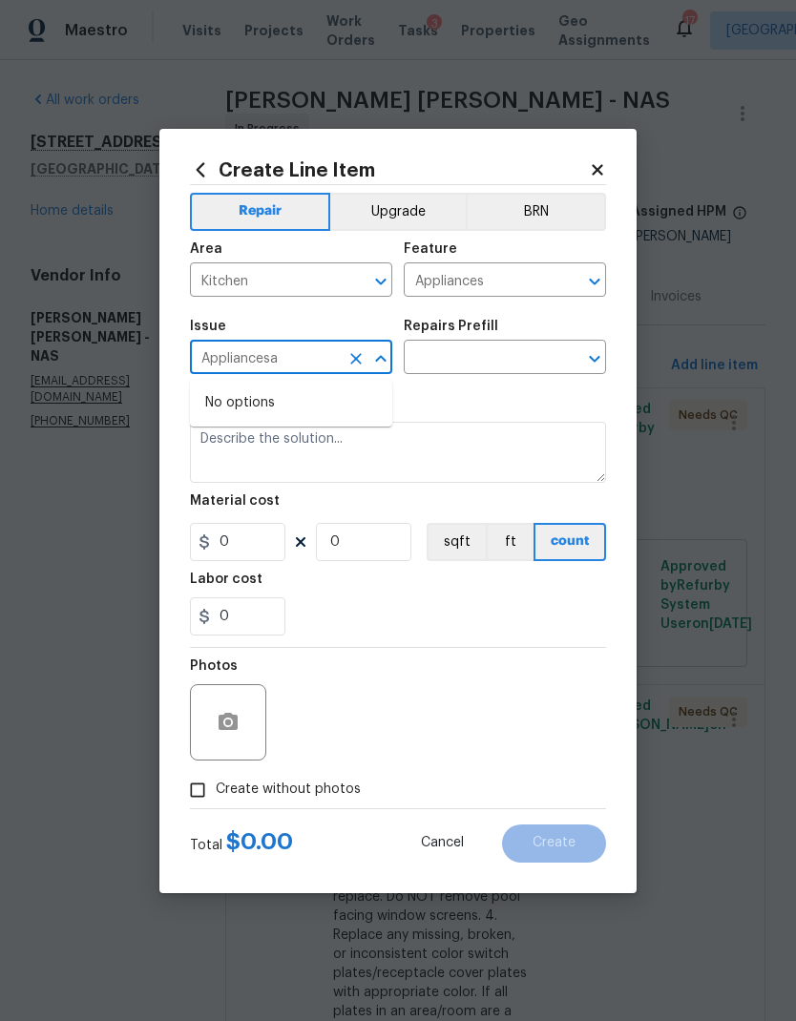
click at [350, 354] on icon "Clear" at bounding box center [355, 358] width 19 height 19
click at [303, 447] on li "Appliance Install" at bounding box center [291, 448] width 202 height 31
type input "Appliance Install"
click at [425, 355] on input "text" at bounding box center [478, 360] width 149 height 30
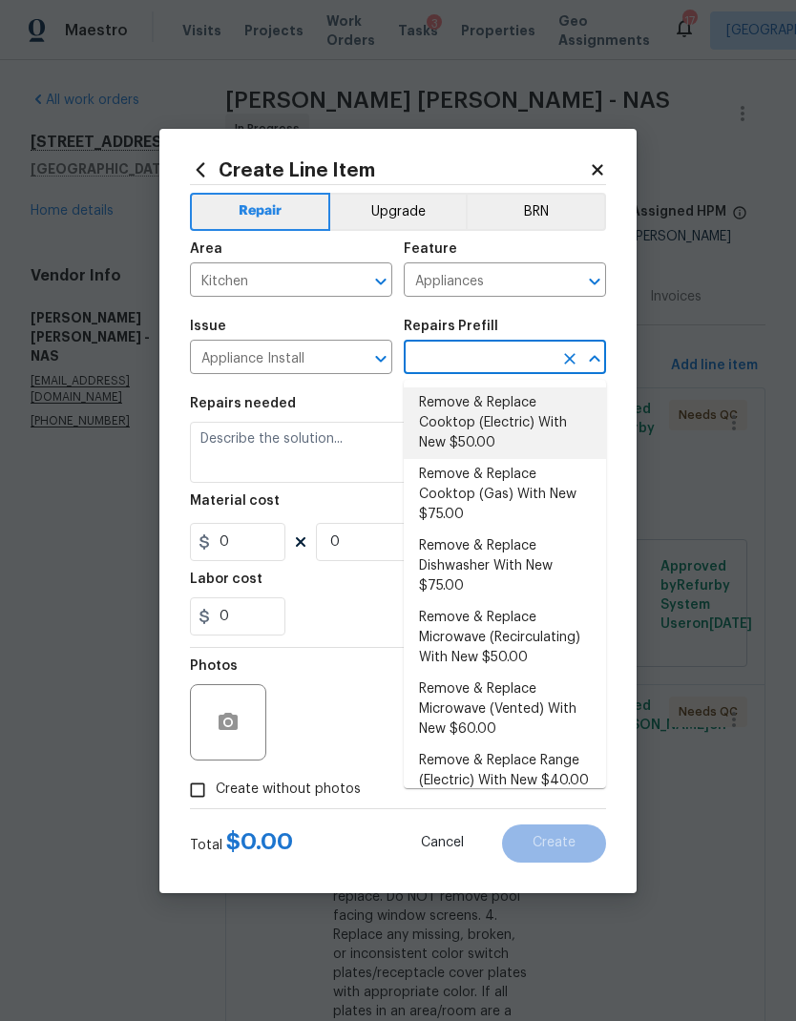
click at [430, 412] on li "Remove & Replace Cooktop (Electric) With New $50.00" at bounding box center [505, 424] width 202 height 72
type input "Remove & Replace Cooktop (Electric) With New $50.00"
type textarea "Remove the existing cooktop and replace it with a new electric cooktop provided…"
type input "1"
type input "Remove & Replace Cooktop (Electric) With New $50.00"
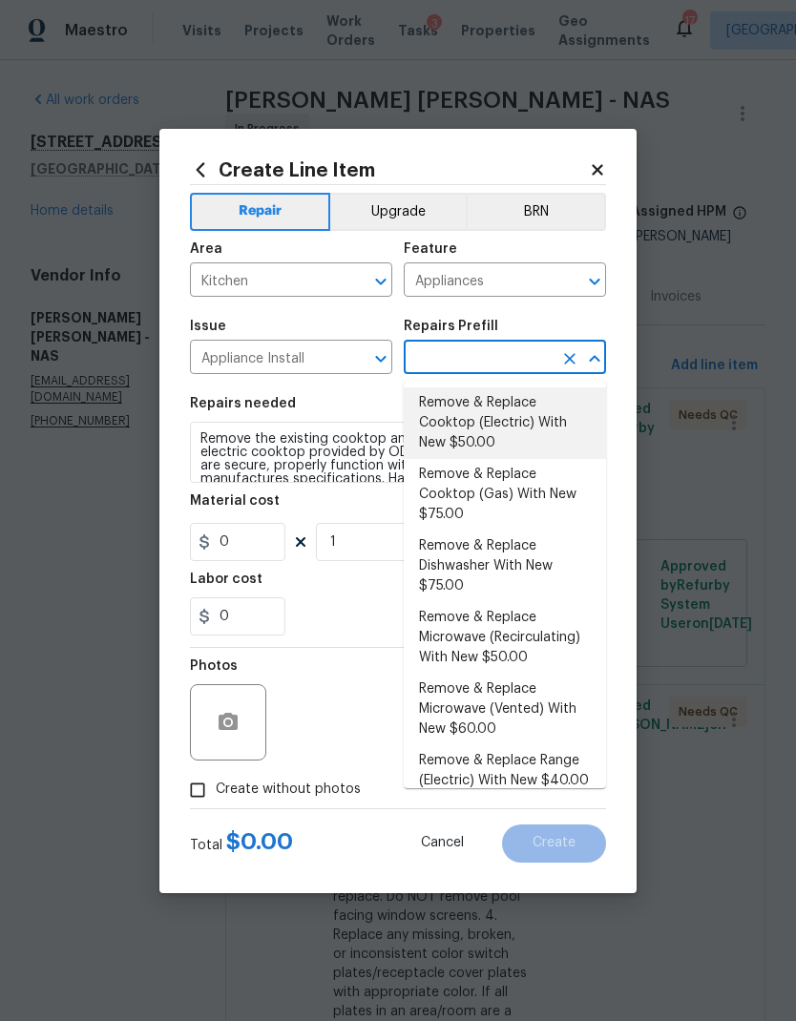
type input "50"
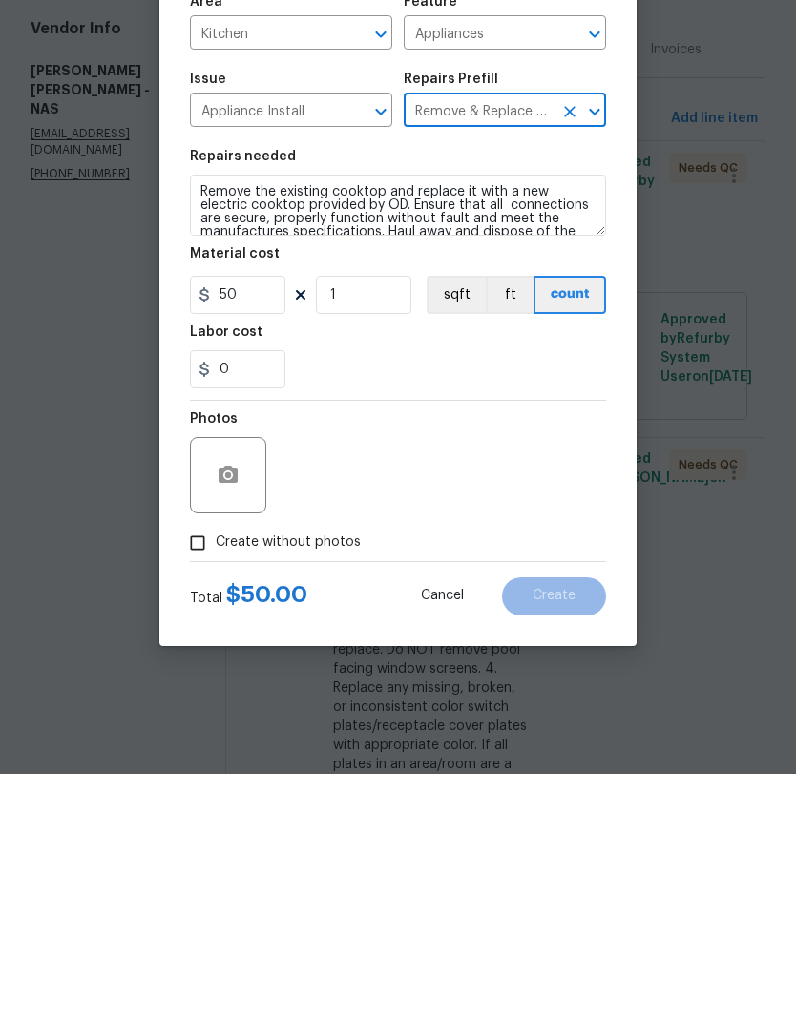
click at [320, 780] on span "Create without photos" at bounding box center [288, 790] width 145 height 20
click at [216, 772] on input "Create without photos" at bounding box center [197, 790] width 36 height 36
checkbox input "true"
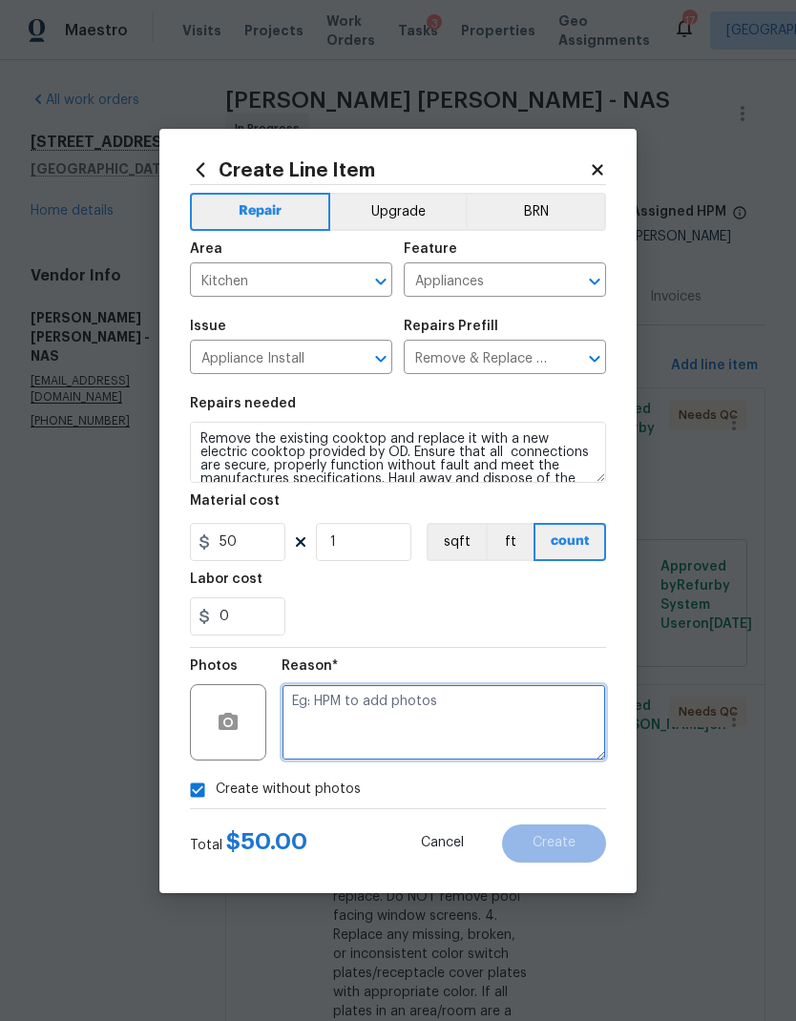
click at [391, 708] on textarea at bounding box center [444, 722] width 325 height 76
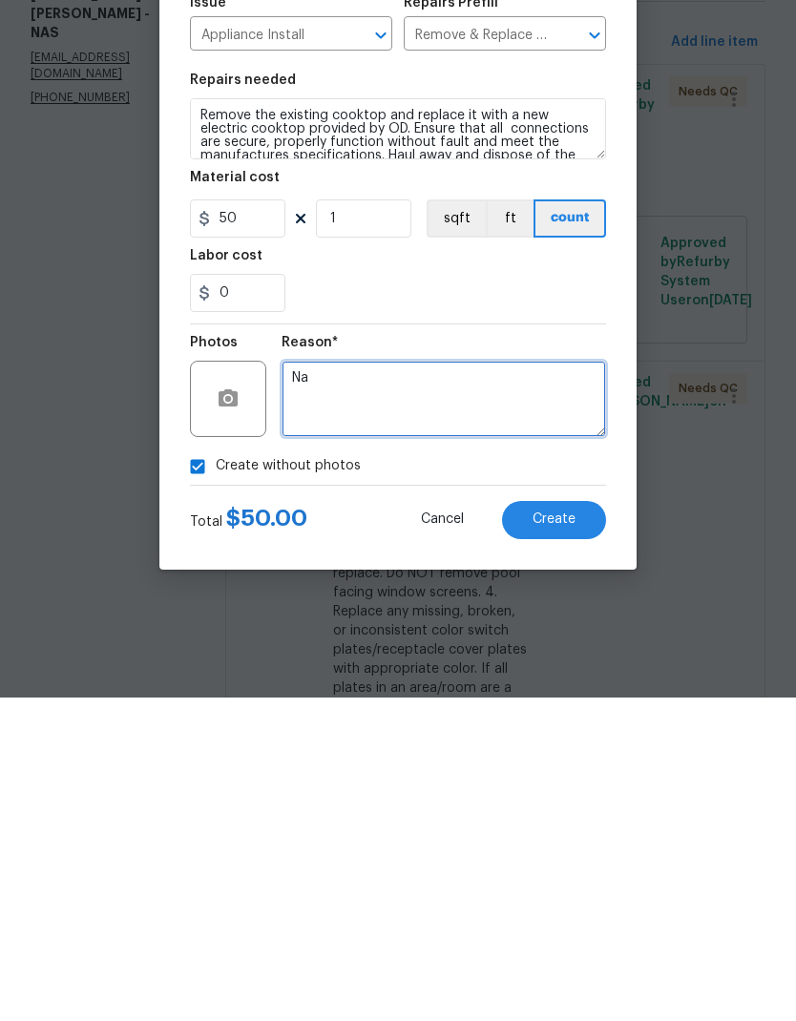
type textarea "Na"
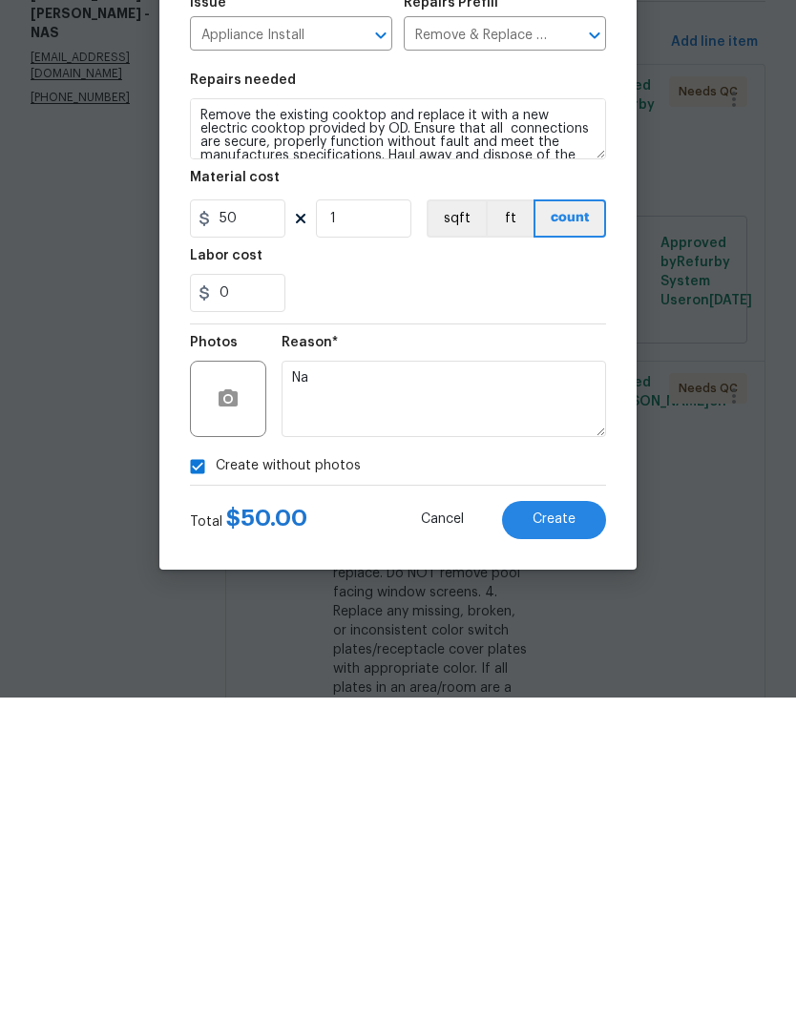
click at [562, 825] on button "Create" at bounding box center [554, 844] width 104 height 38
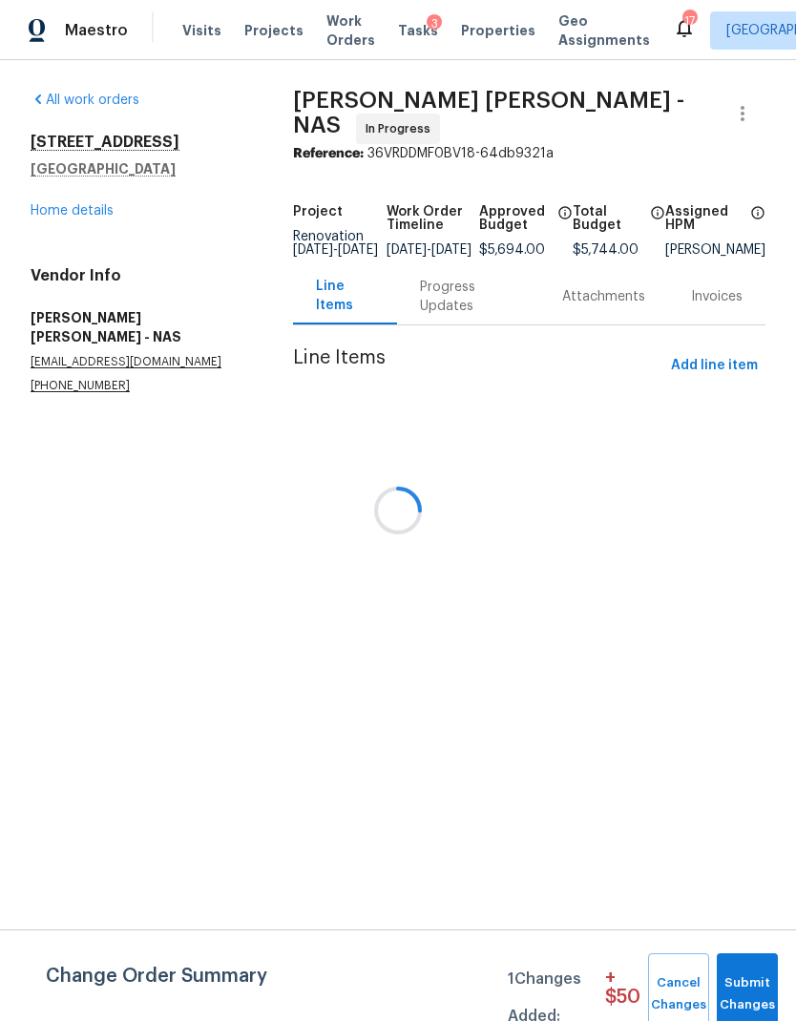
scroll to position [0, 0]
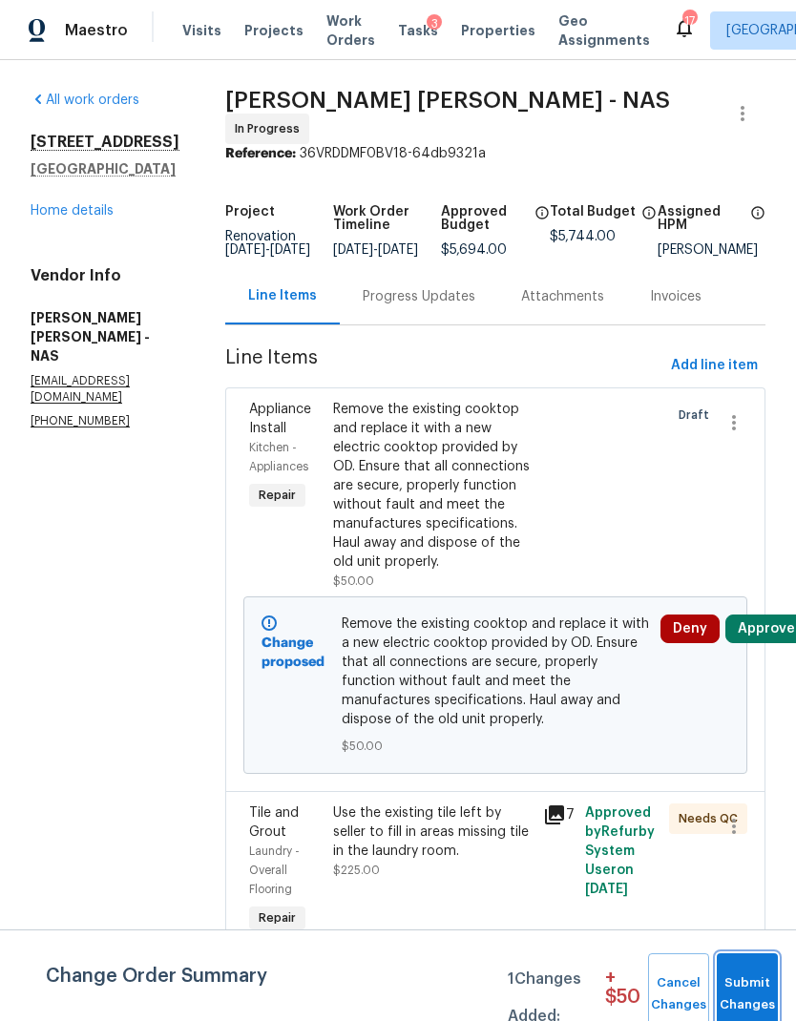
click at [775, 985] on button "Submit Changes" at bounding box center [747, 995] width 61 height 82
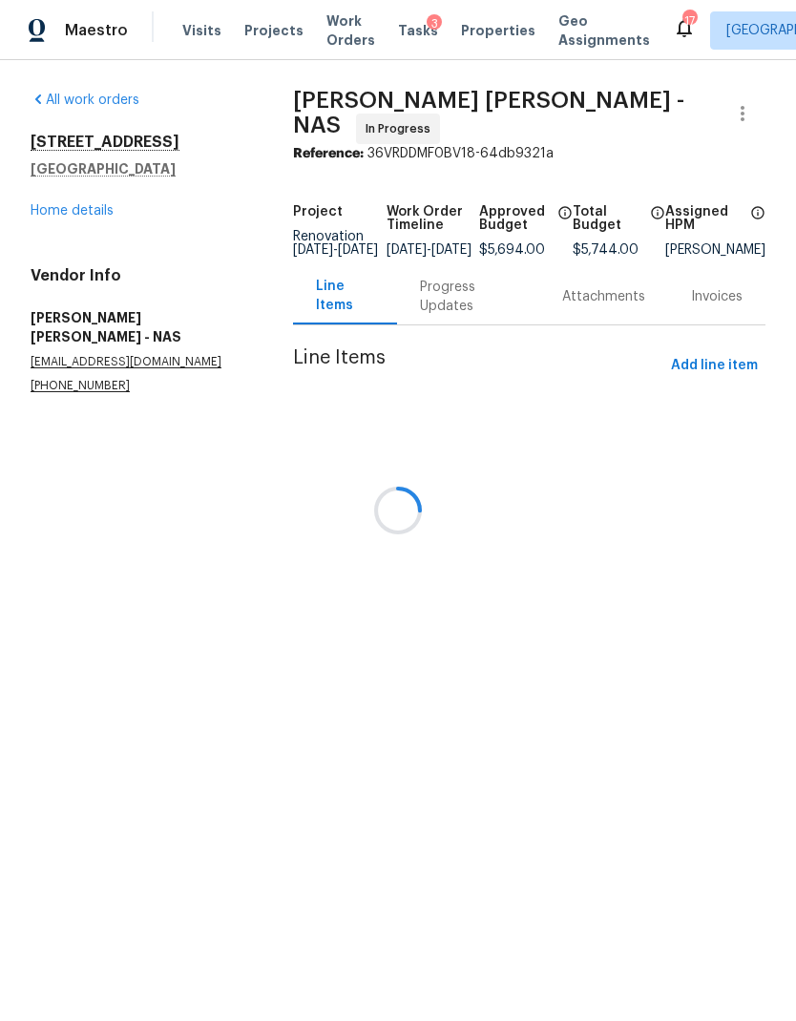
click at [766, 640] on div at bounding box center [398, 510] width 796 height 1021
